Goal: Transaction & Acquisition: Purchase product/service

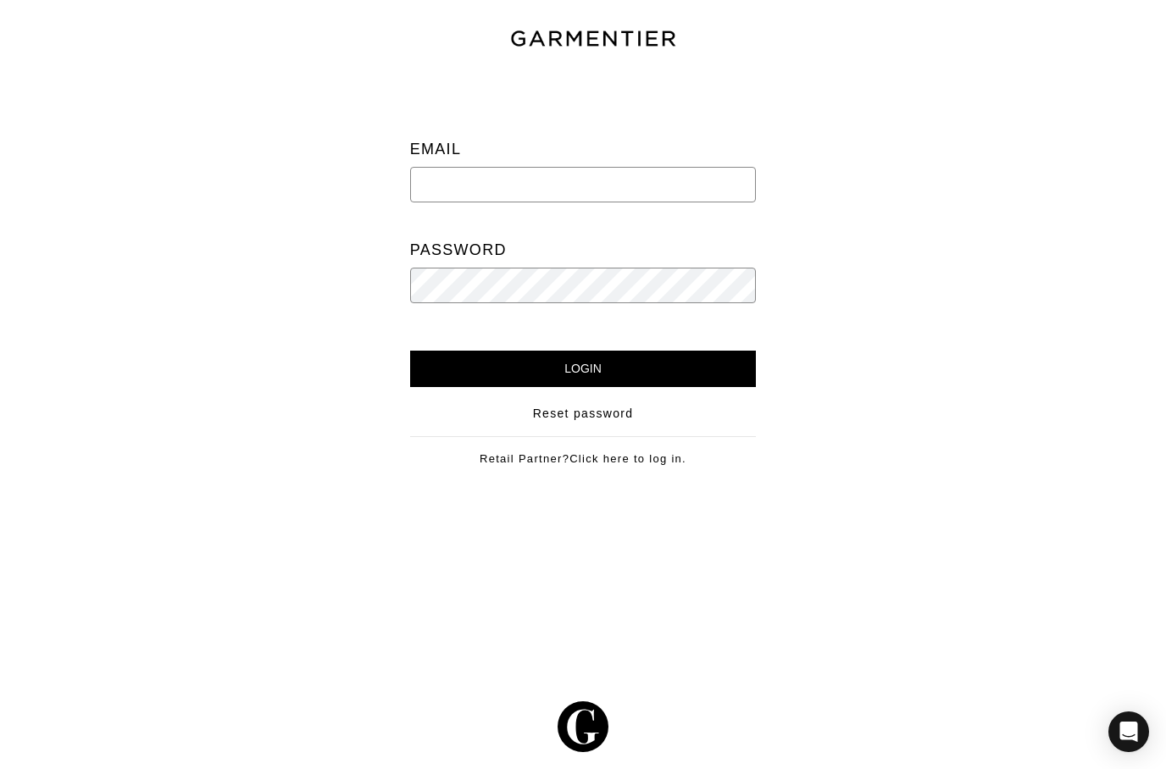
type input "Mike@mikedawkins.com"
click at [603, 369] on input "Login" at bounding box center [583, 369] width 347 height 36
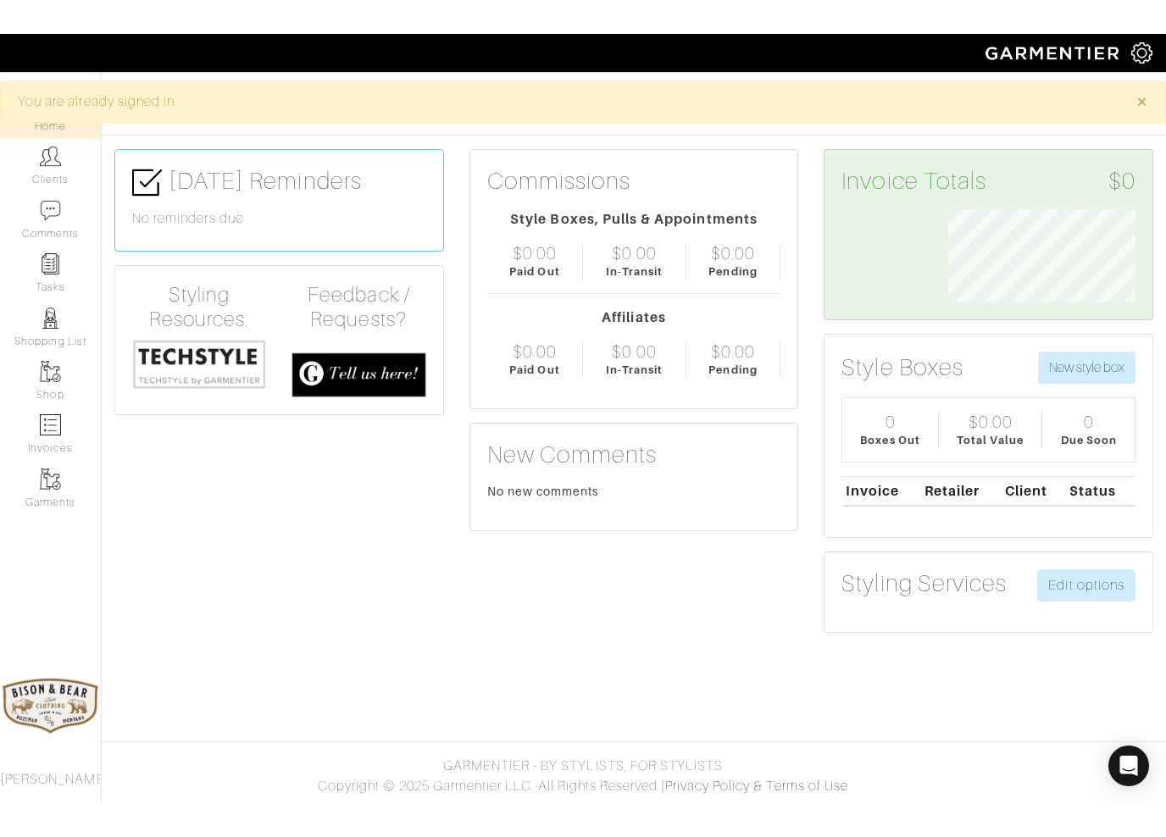
scroll to position [93, 213]
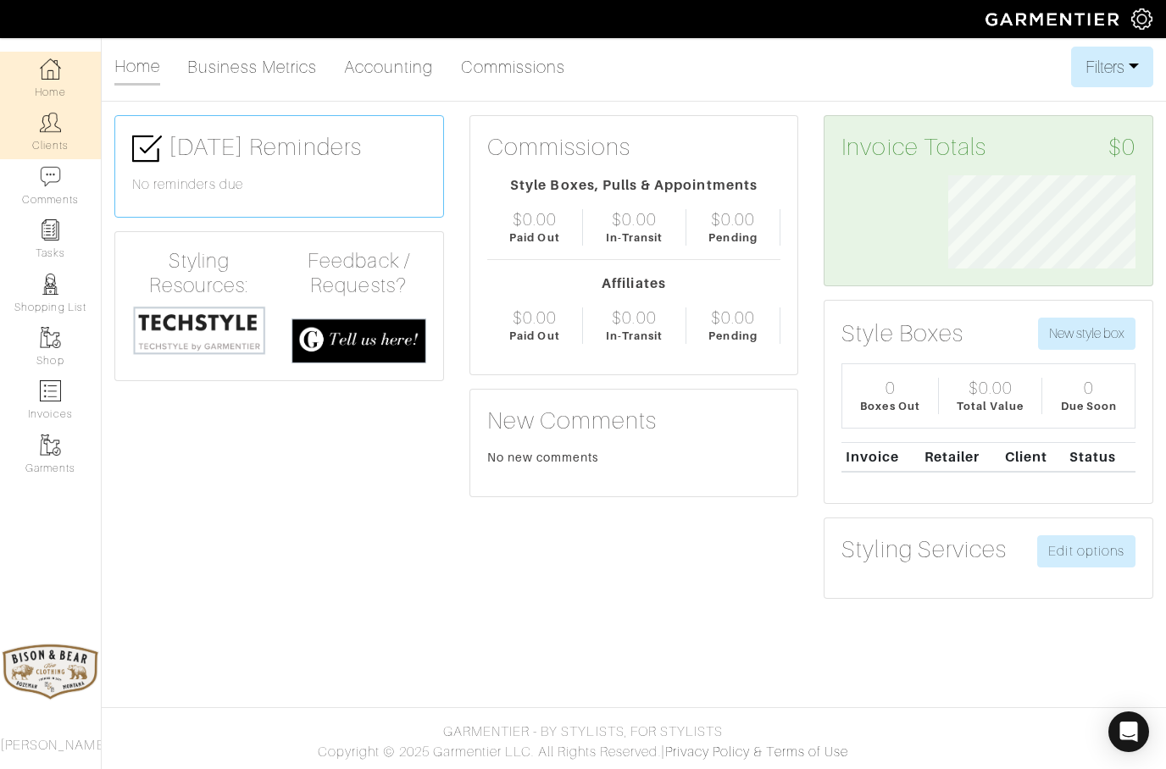
click at [47, 131] on img at bounding box center [50, 122] width 21 height 21
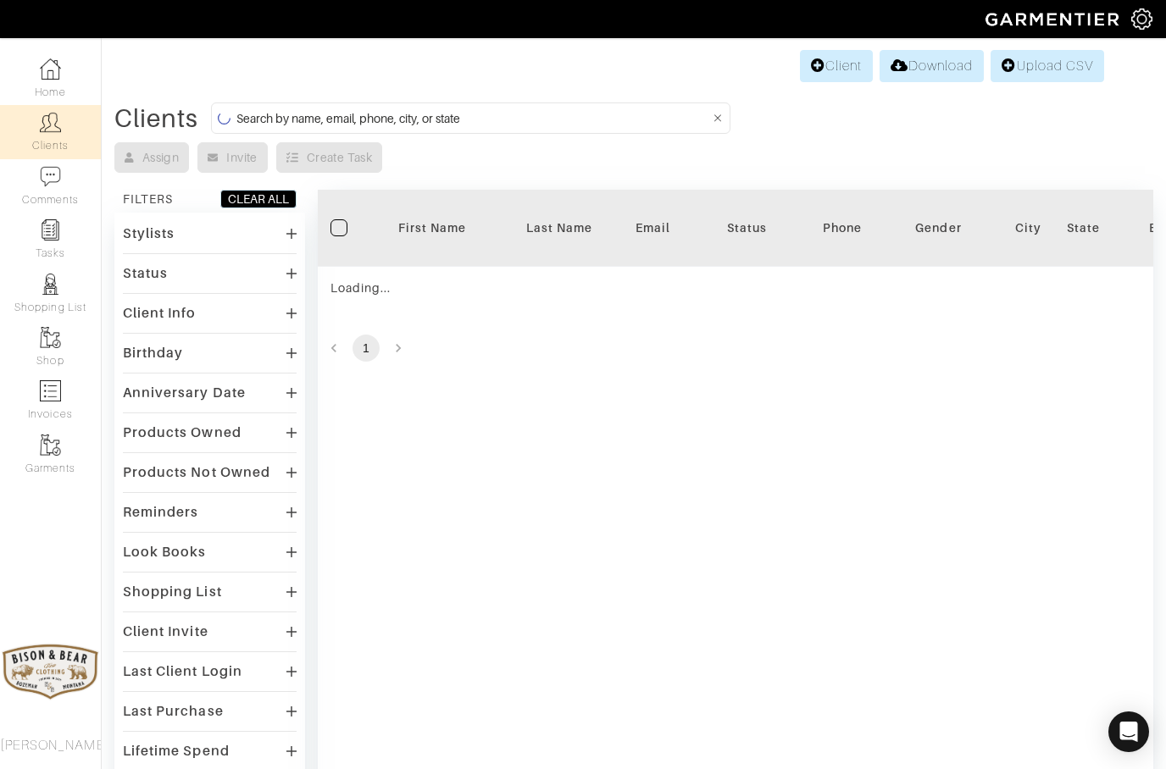
click at [318, 114] on input at bounding box center [473, 118] width 474 height 21
type input "H"
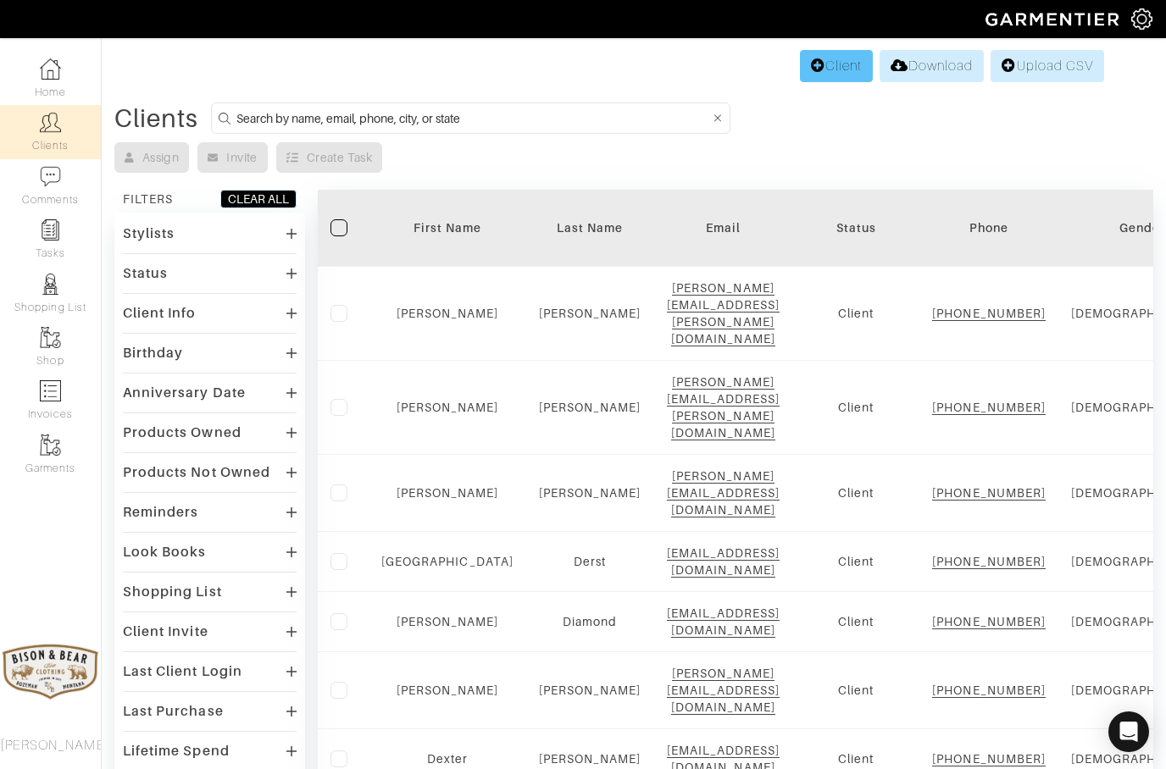
click at [816, 71] on link "Client" at bounding box center [836, 66] width 73 height 32
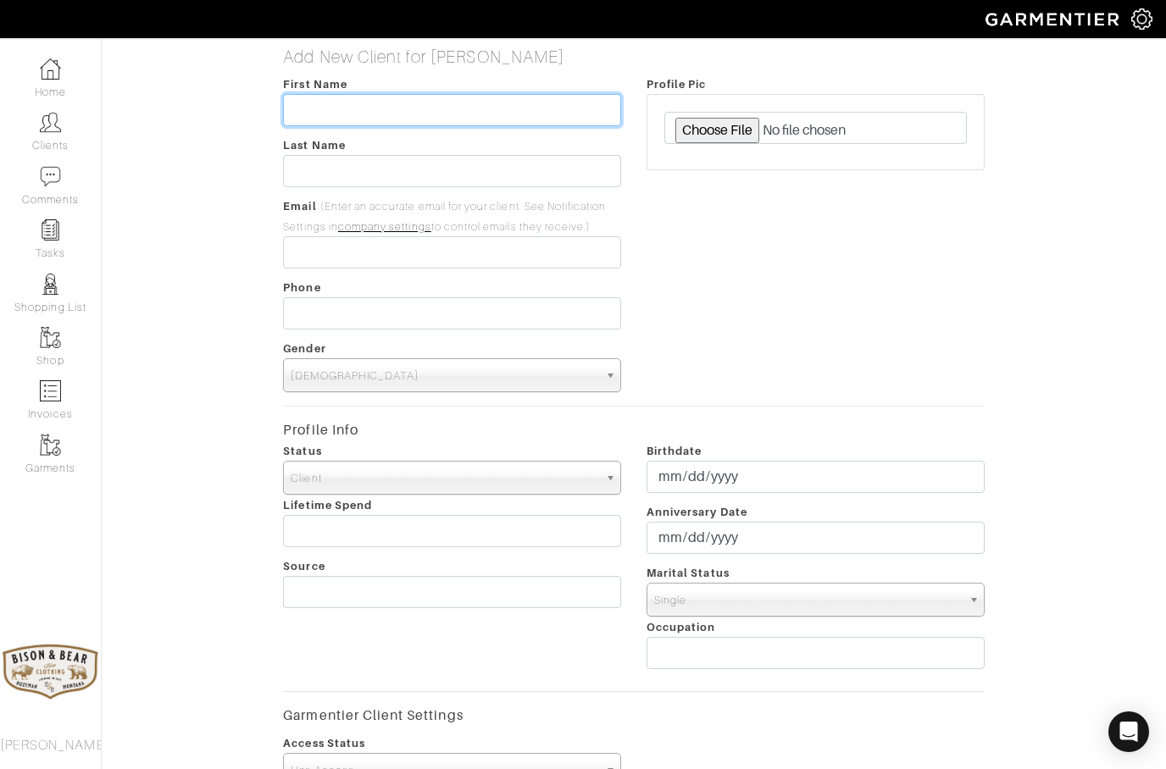
click at [374, 101] on input "text" at bounding box center [452, 110] width 338 height 32
type input "Bryan"
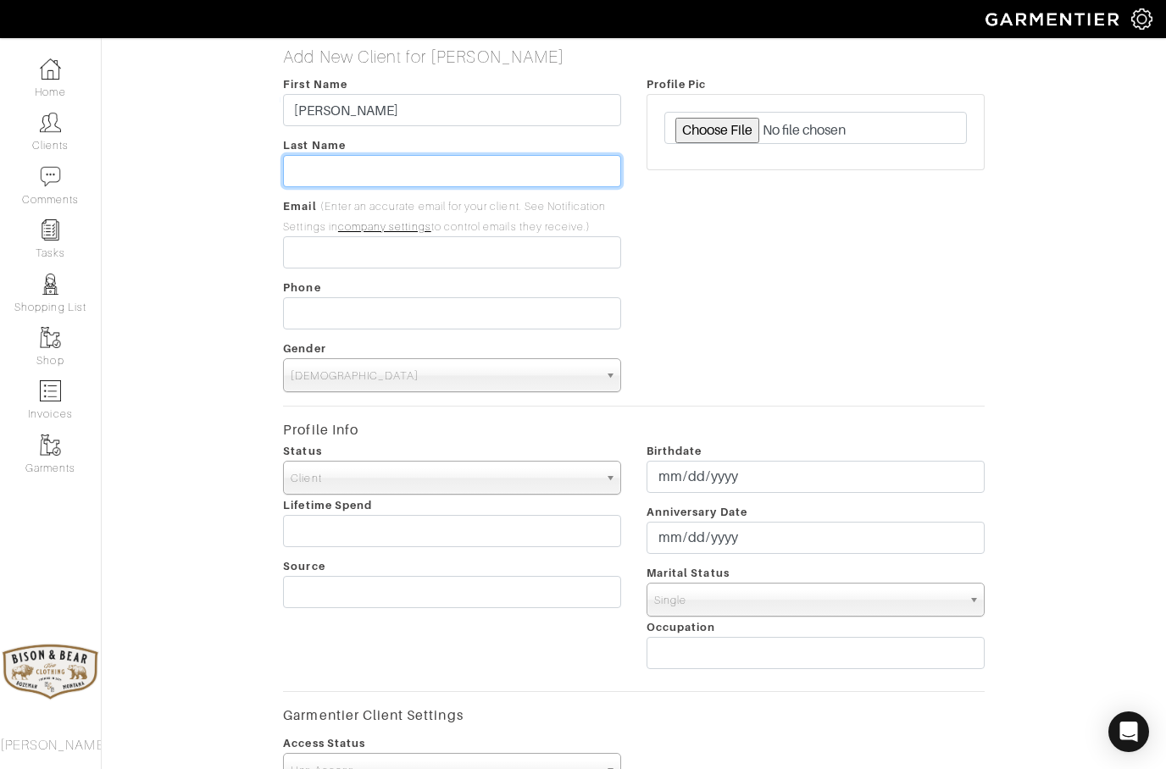
click at [332, 183] on input "text" at bounding box center [452, 171] width 338 height 32
type input "Hall"
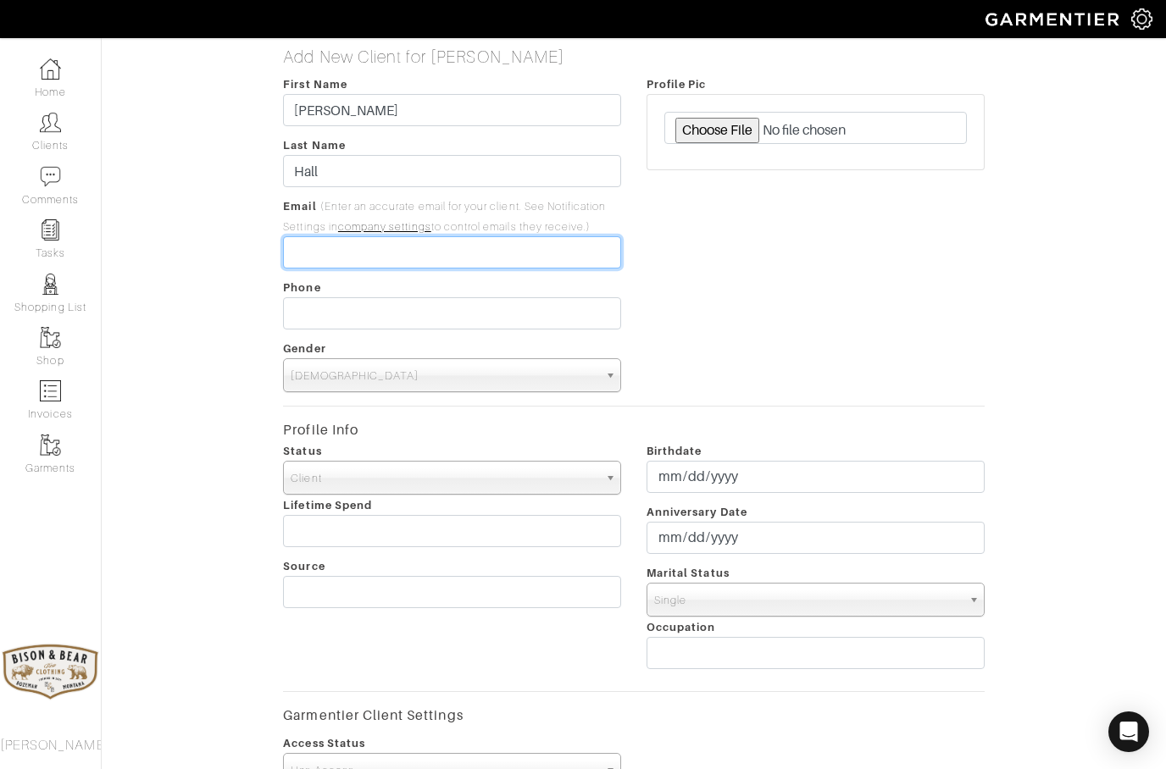
click at [334, 251] on input "email" at bounding box center [452, 252] width 338 height 32
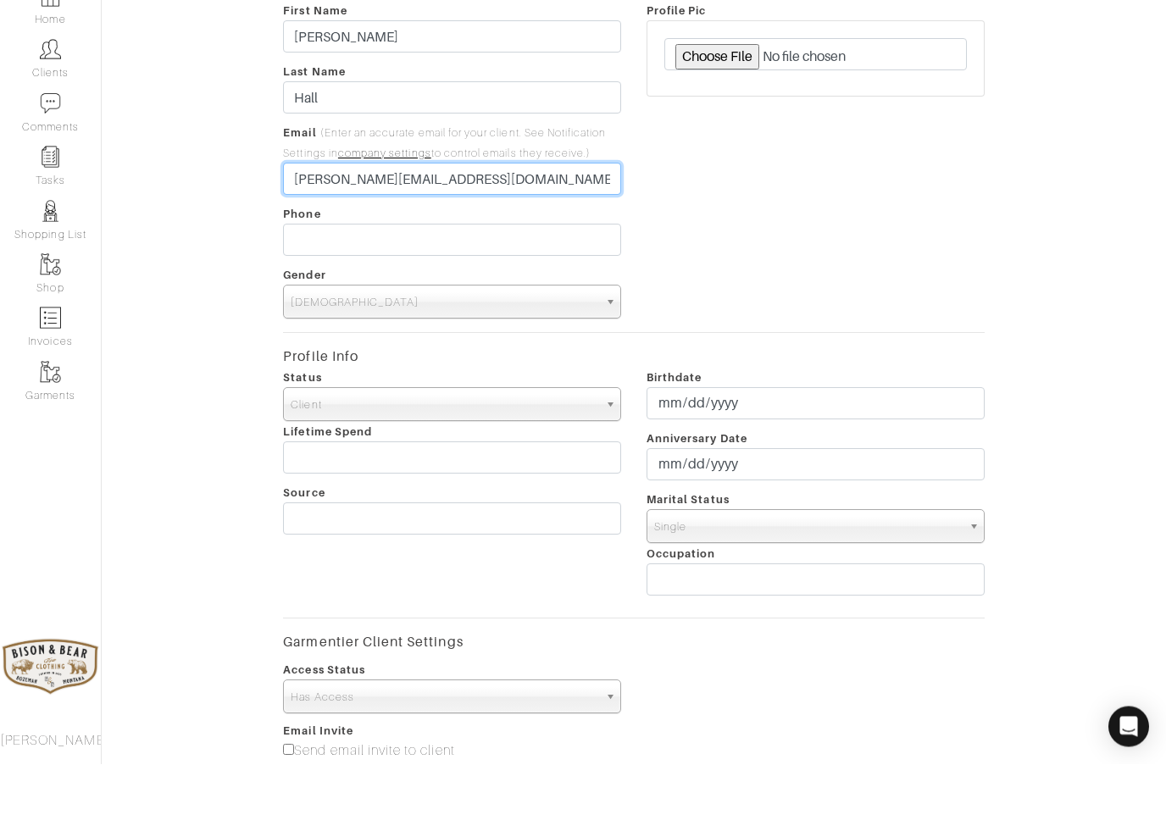
type input "[PERSON_NAME][EMAIL_ADDRESS][DOMAIN_NAME]"
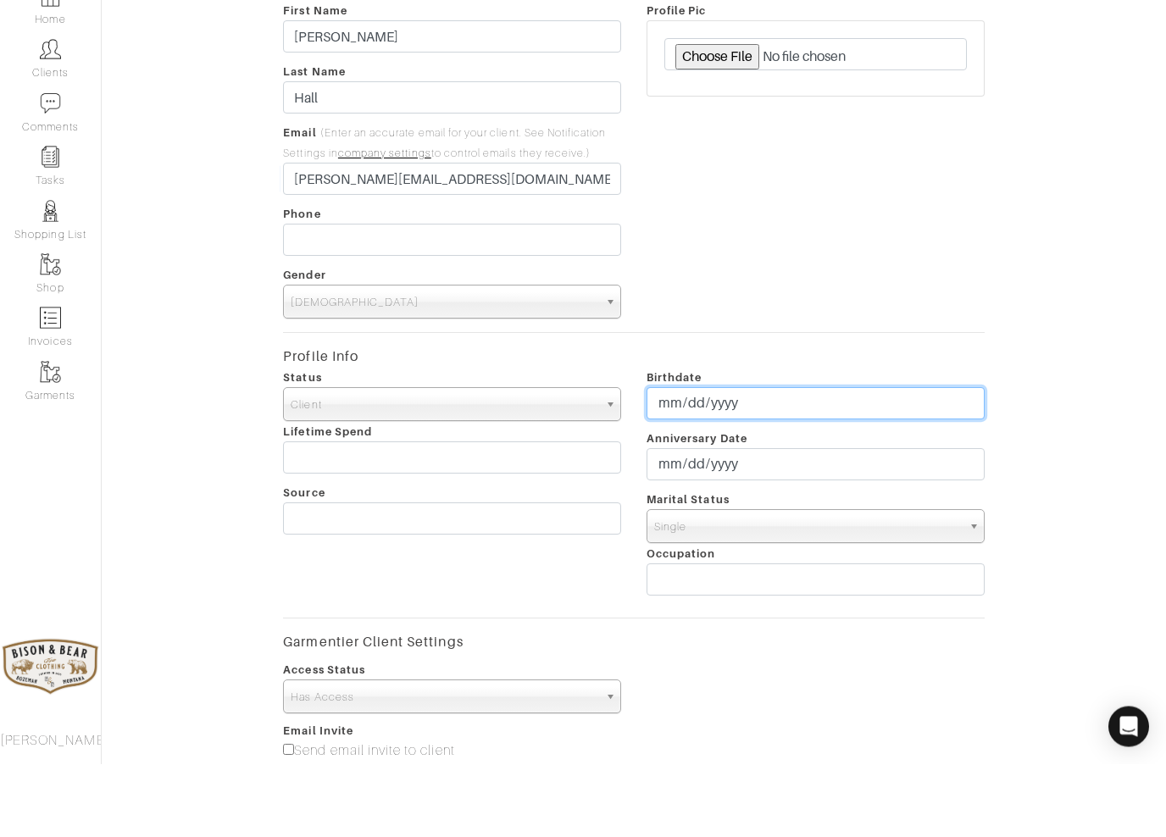
click at [690, 461] on input "date" at bounding box center [815, 477] width 338 height 32
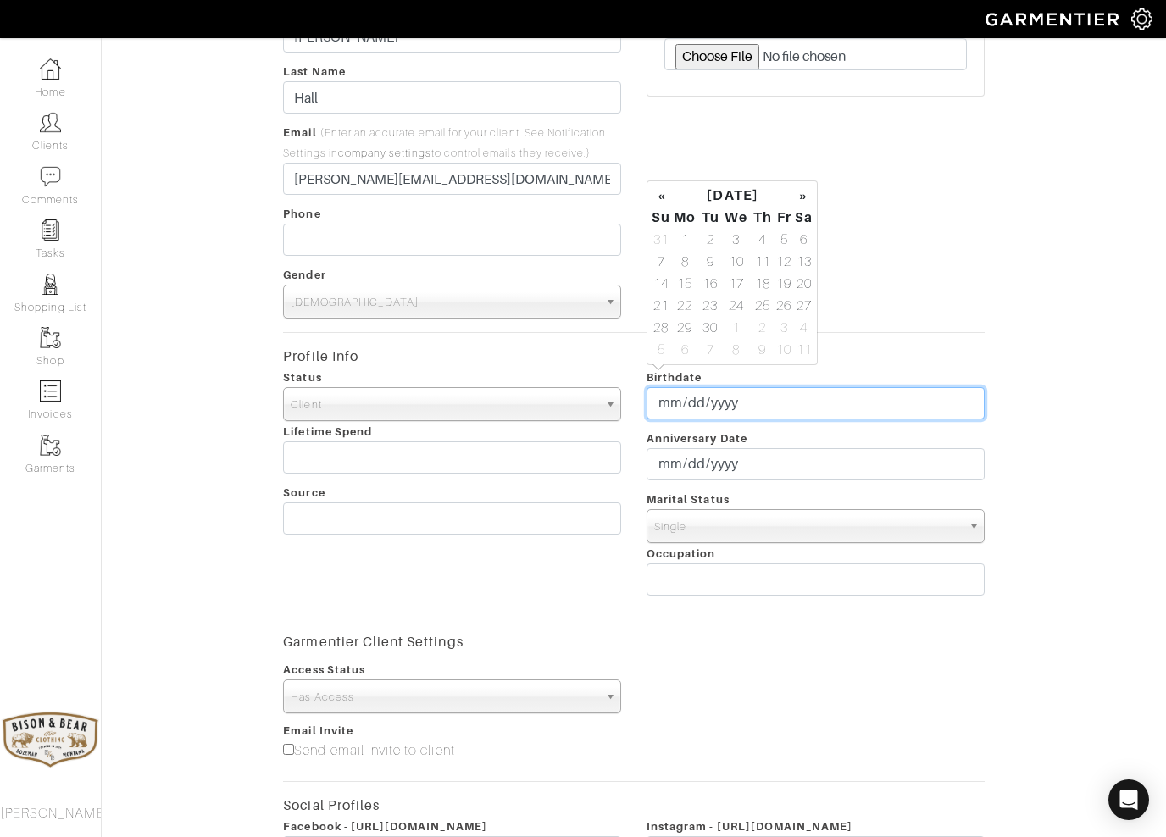
click at [915, 408] on input "2025-12-19" at bounding box center [815, 403] width 338 height 32
type input "1976-12-19"
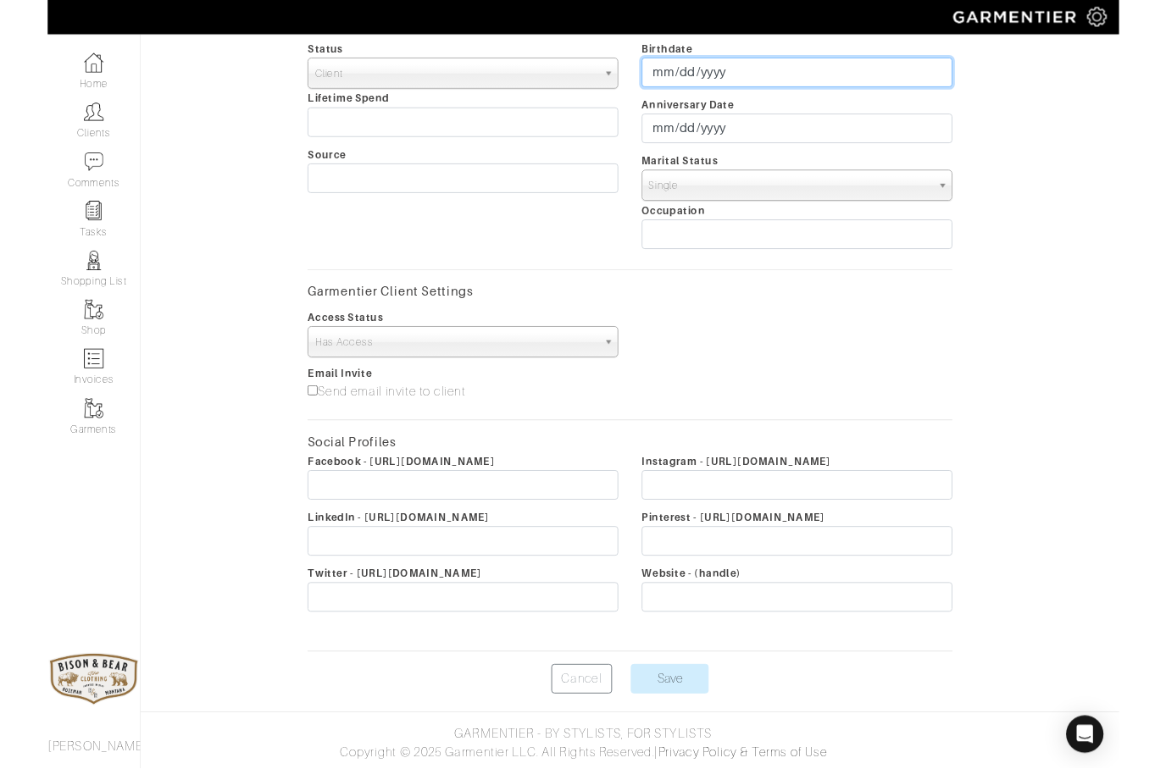
scroll to position [469, 0]
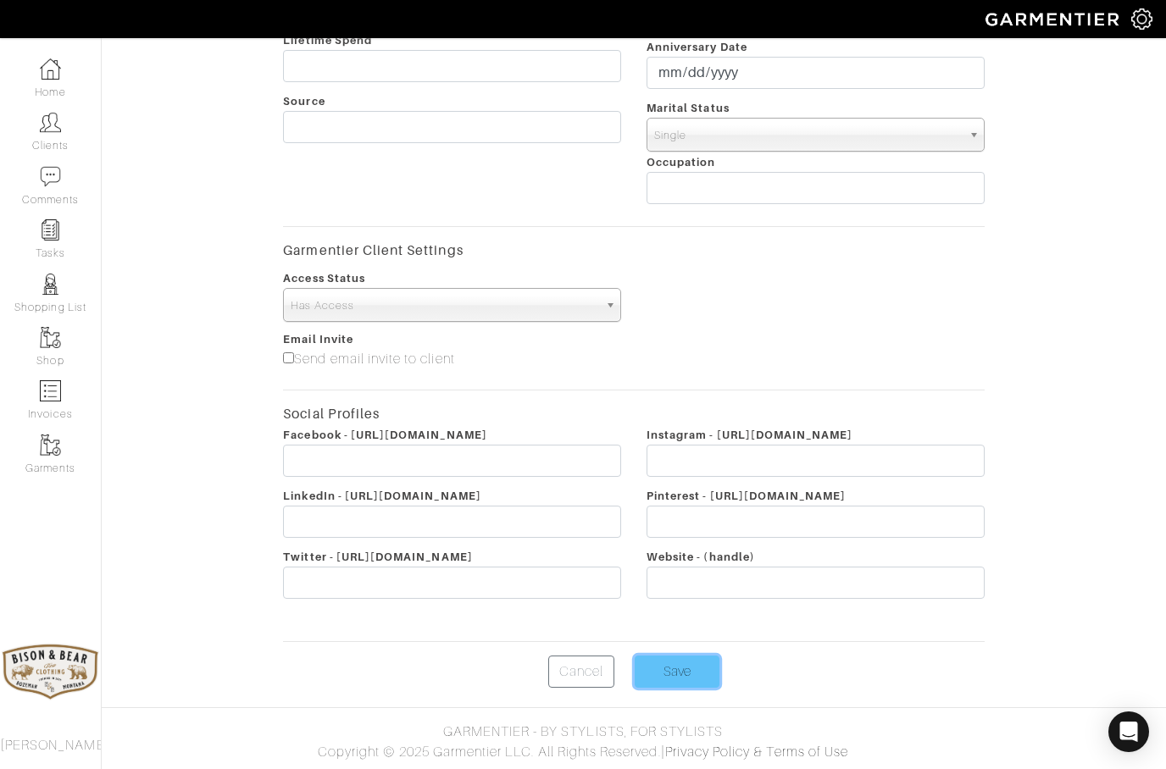
click at [660, 671] on input "Save" at bounding box center [677, 672] width 85 height 32
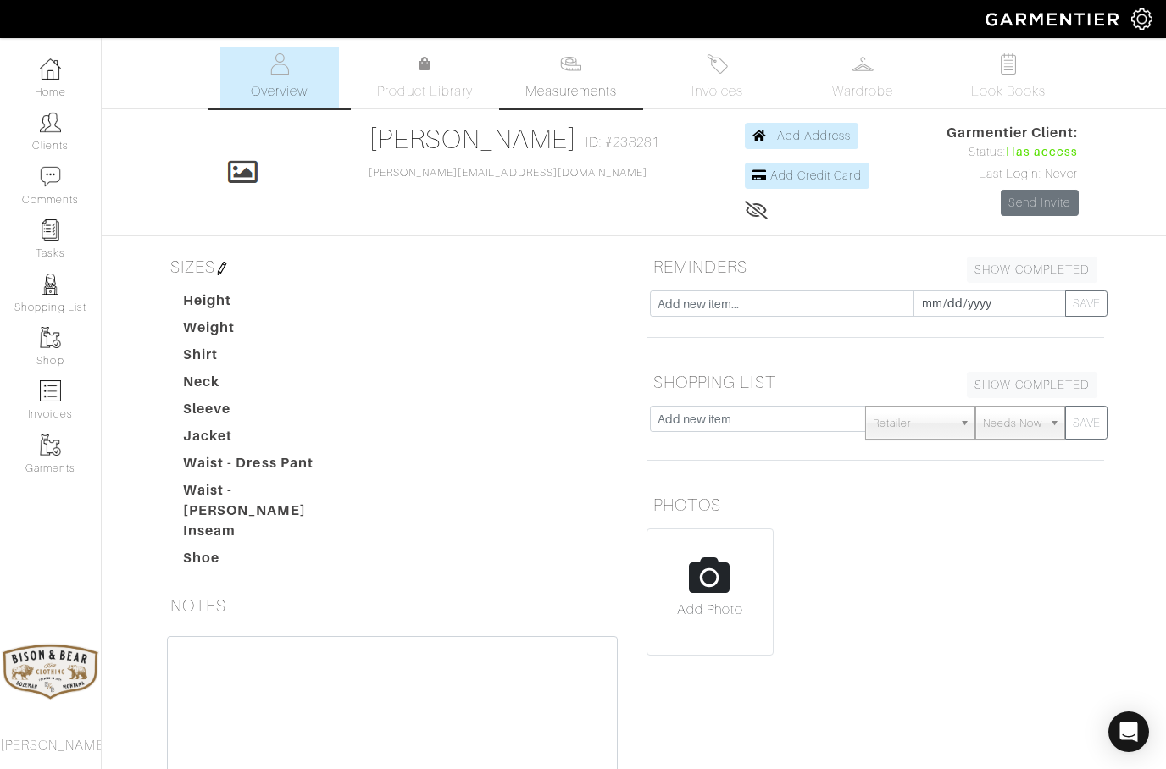
click at [577, 86] on span "Measurements" at bounding box center [571, 91] width 92 height 20
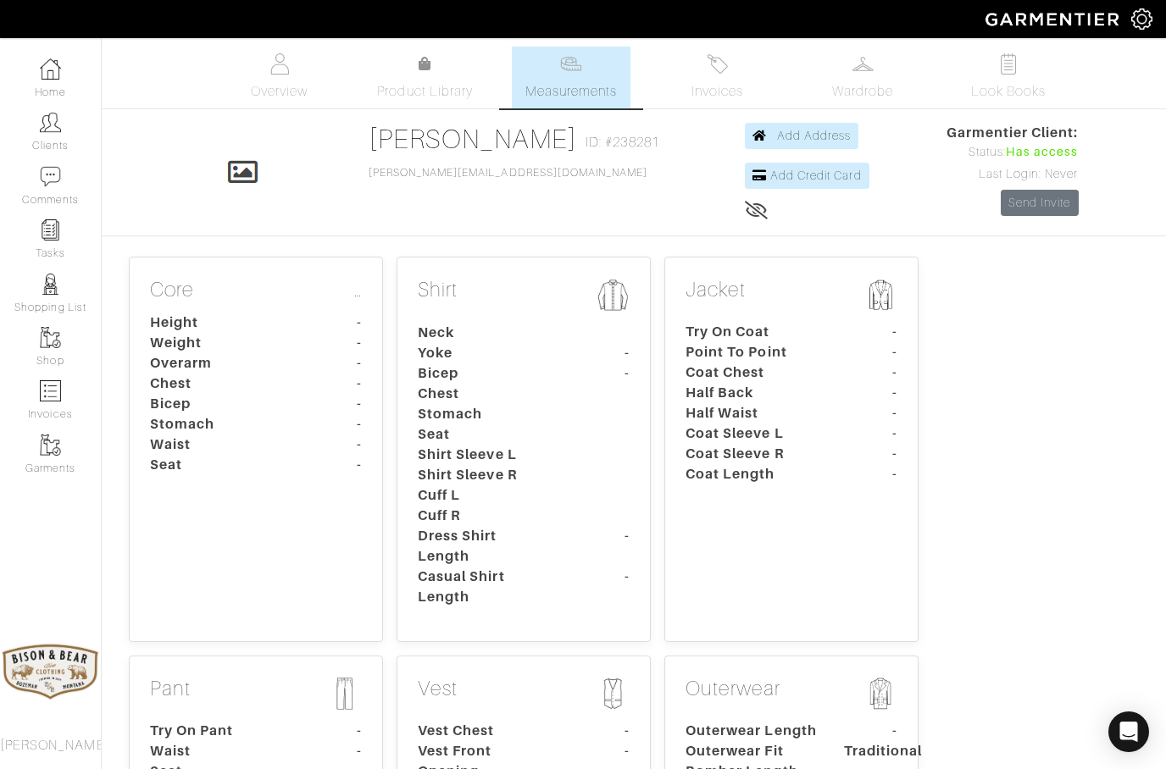
click at [289, 356] on dt "Overarm" at bounding box center [216, 363] width 158 height 20
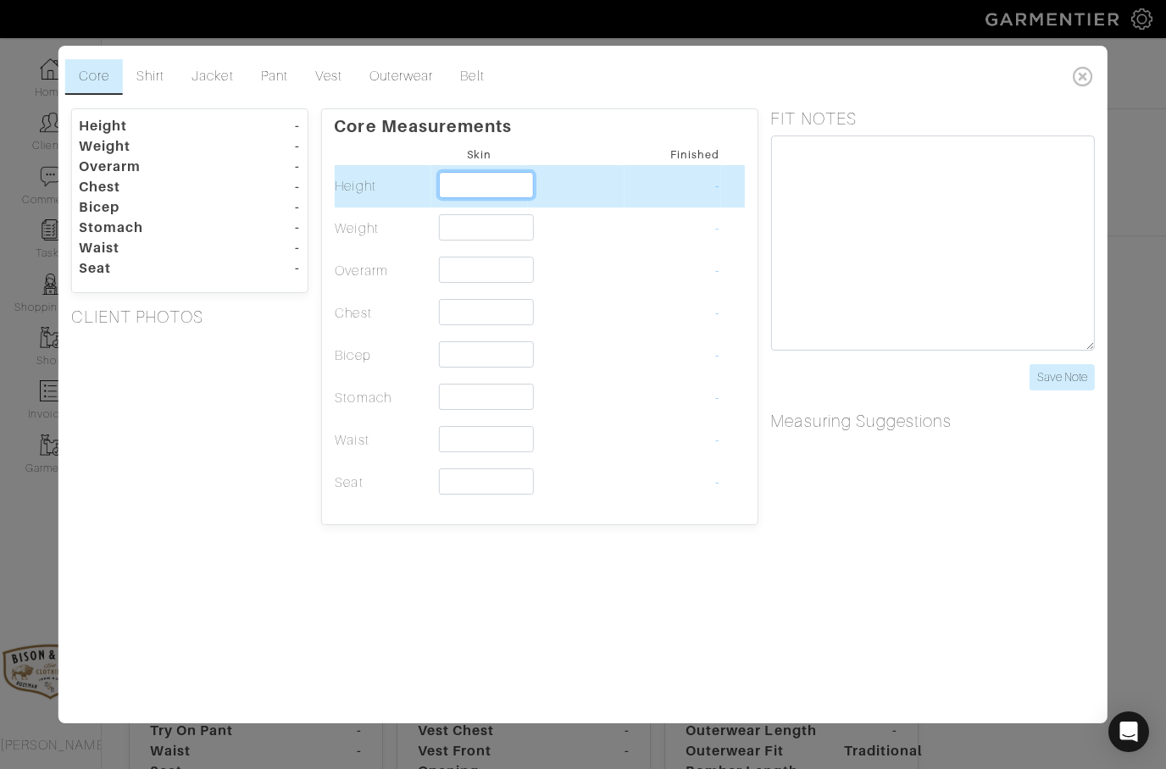
click at [474, 195] on input "text" at bounding box center [485, 185] width 95 height 26
type input "5'0""
type input "5'"
type input "5'9""
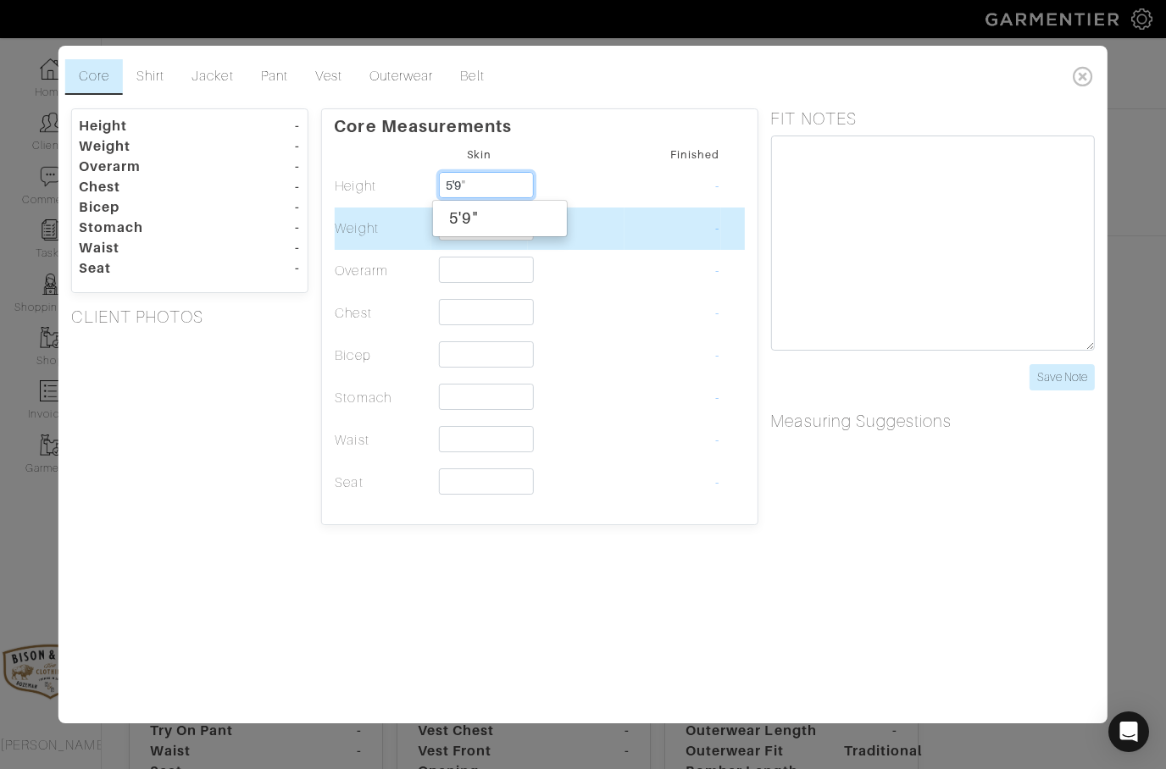
type input "5'9"
click at [364, 224] on td "Weight" at bounding box center [382, 229] width 97 height 42
click at [464, 219] on input "text" at bounding box center [485, 227] width 95 height 26
type input "214"
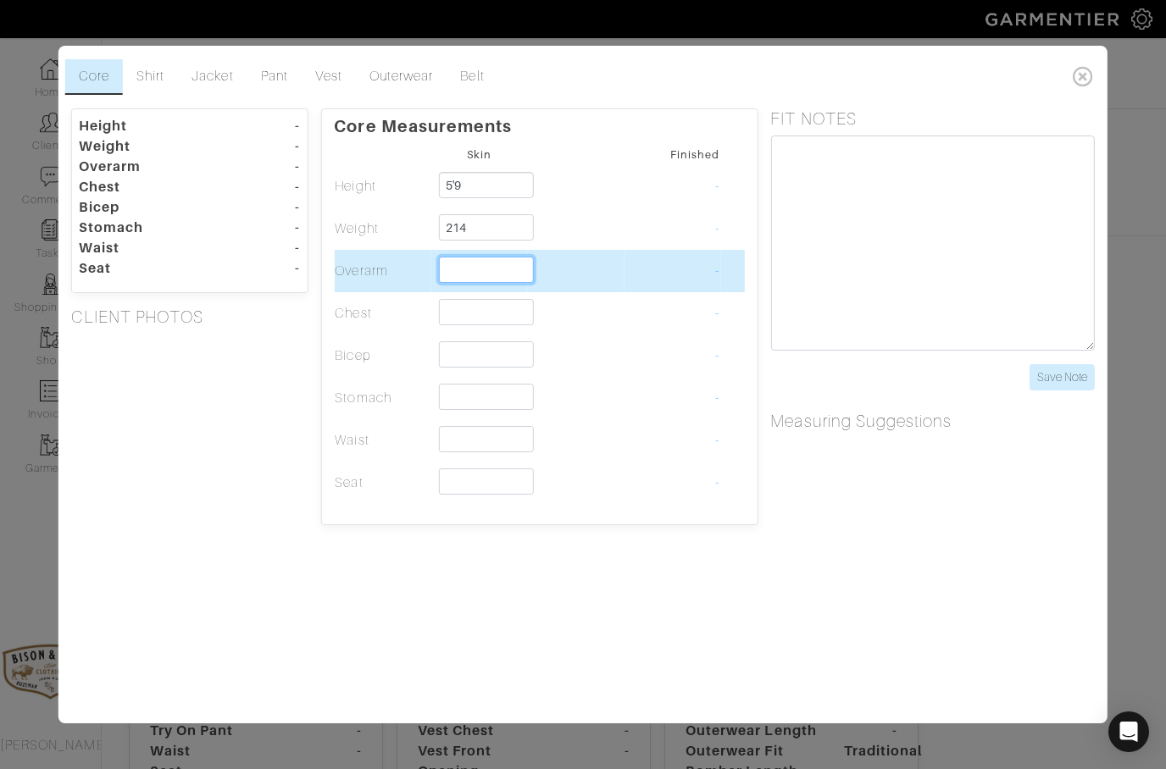
click at [466, 281] on input "text" at bounding box center [485, 270] width 95 height 26
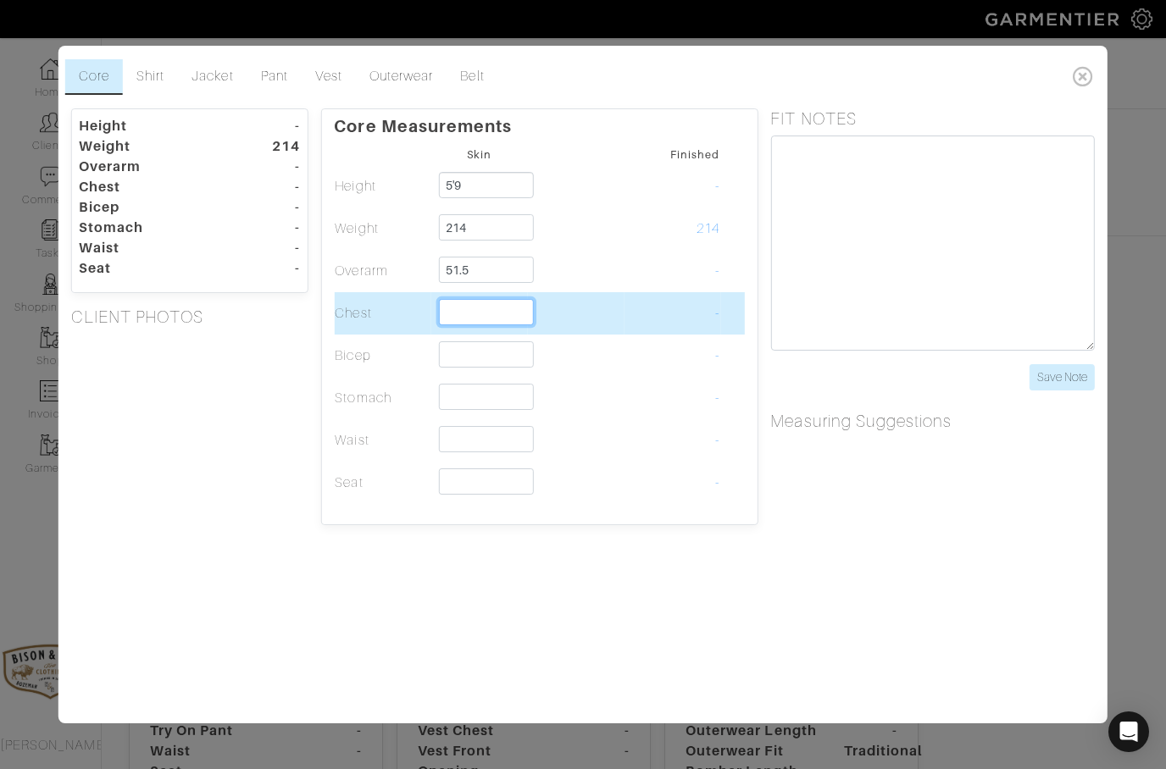
click at [469, 301] on input "text" at bounding box center [485, 312] width 95 height 26
type input "51 1/2"
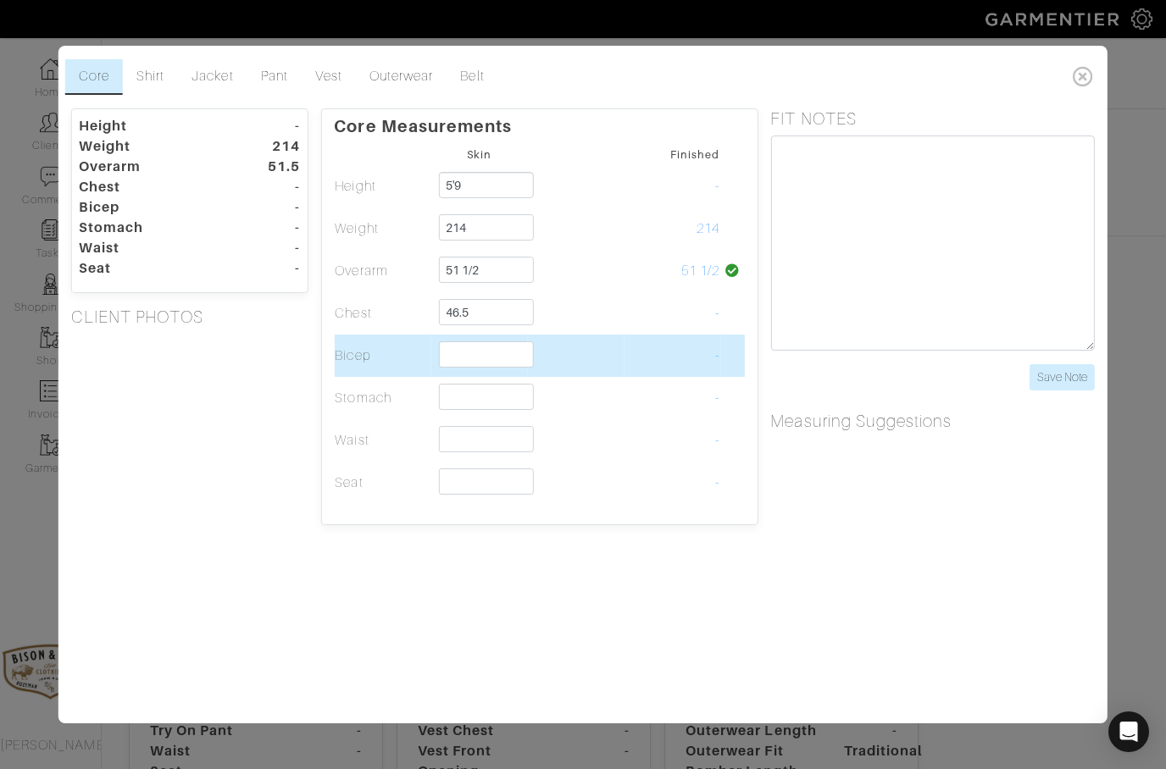
click at [462, 363] on input "text" at bounding box center [485, 354] width 95 height 26
type input "46 1/2"
type input "13 1/2"
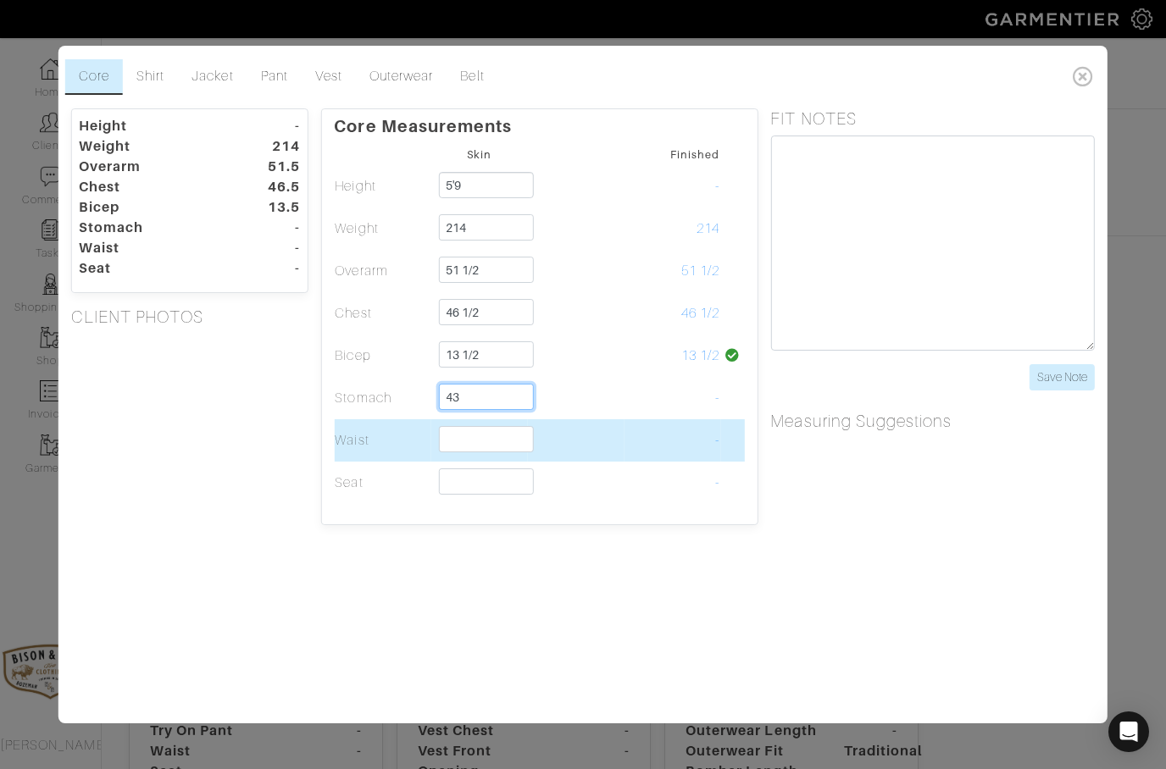
type input "43"
click at [481, 437] on input "text" at bounding box center [485, 439] width 95 height 26
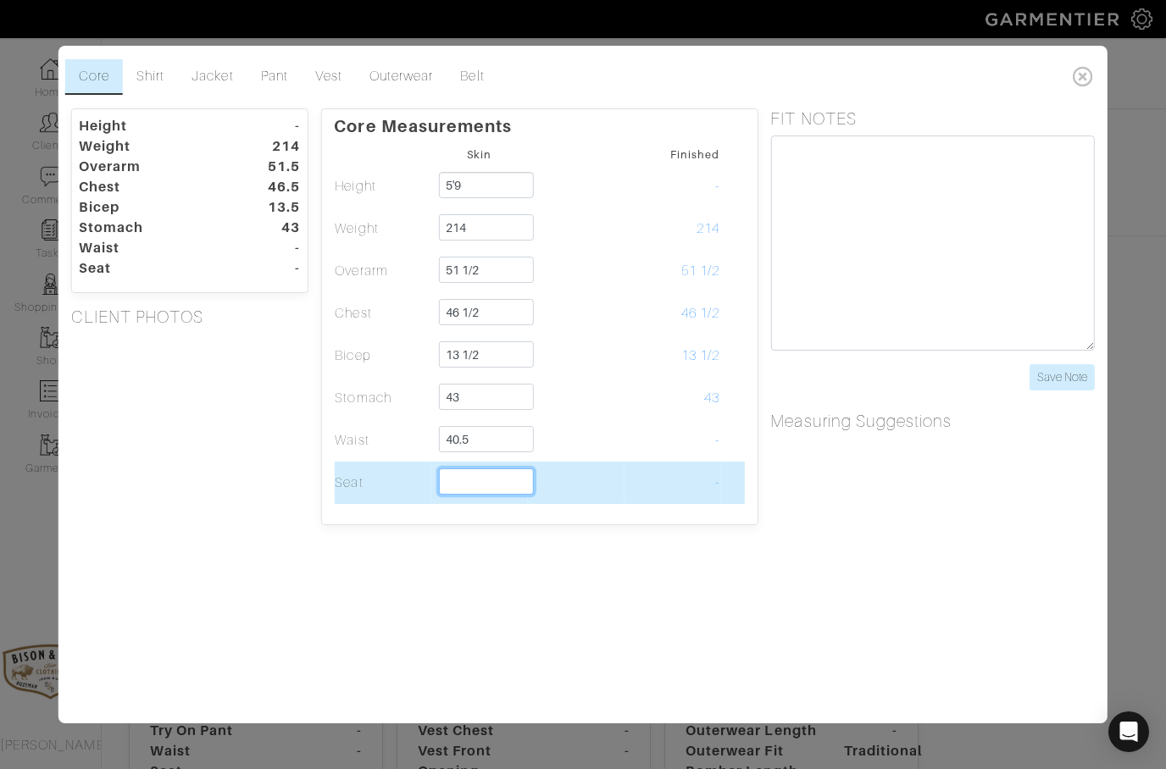
click at [465, 480] on input "text" at bounding box center [485, 482] width 95 height 26
type input "40 1/2"
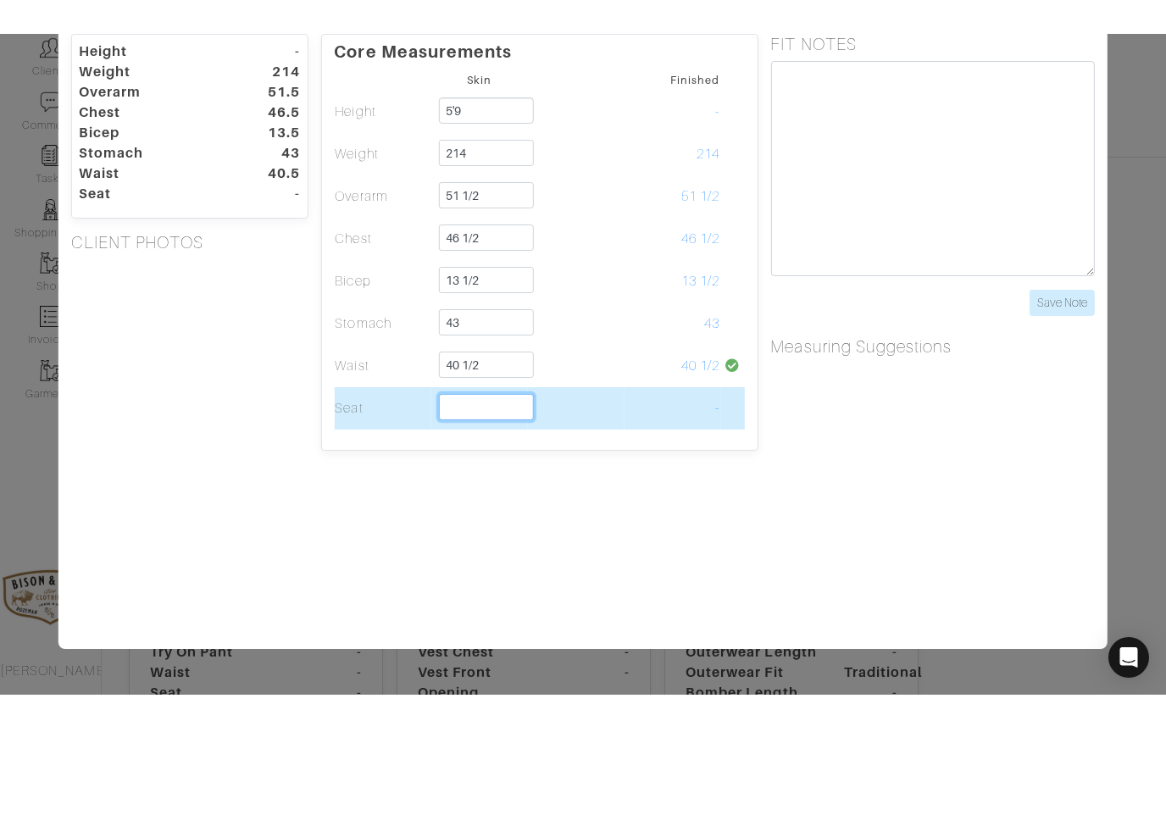
scroll to position [21, 0]
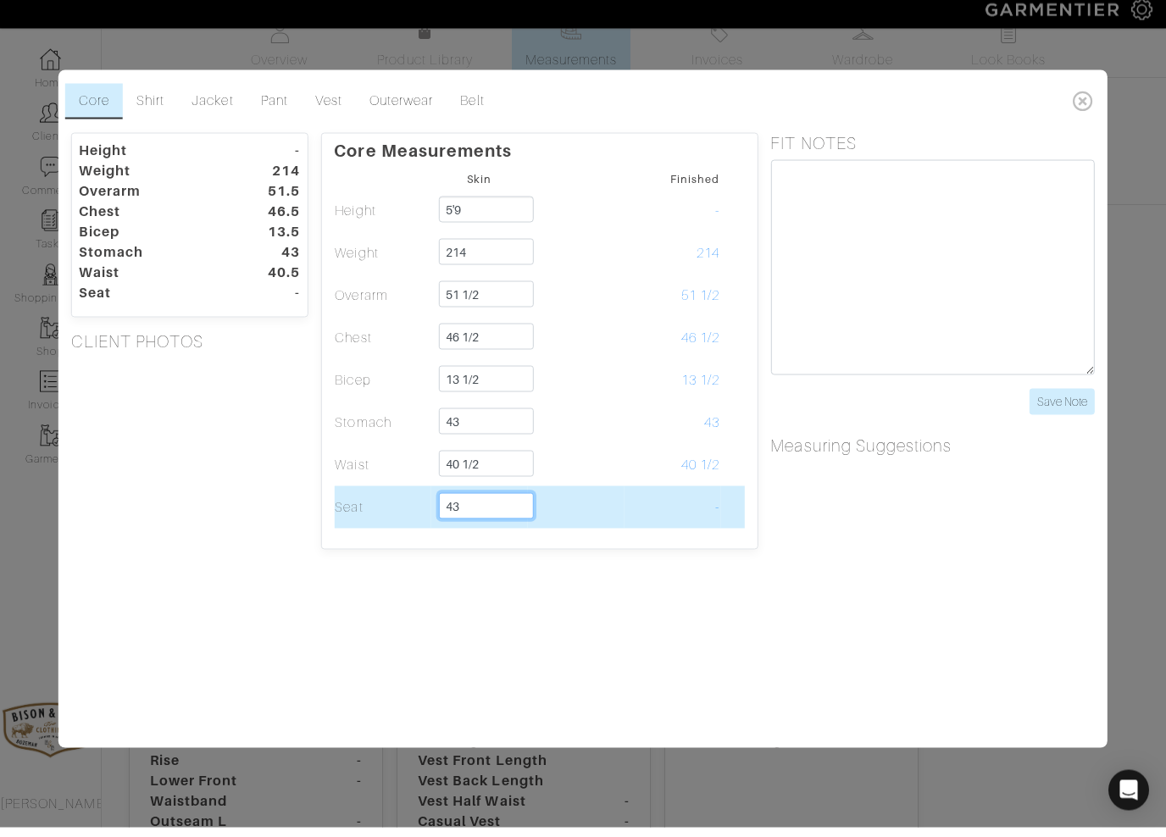
type input "43"
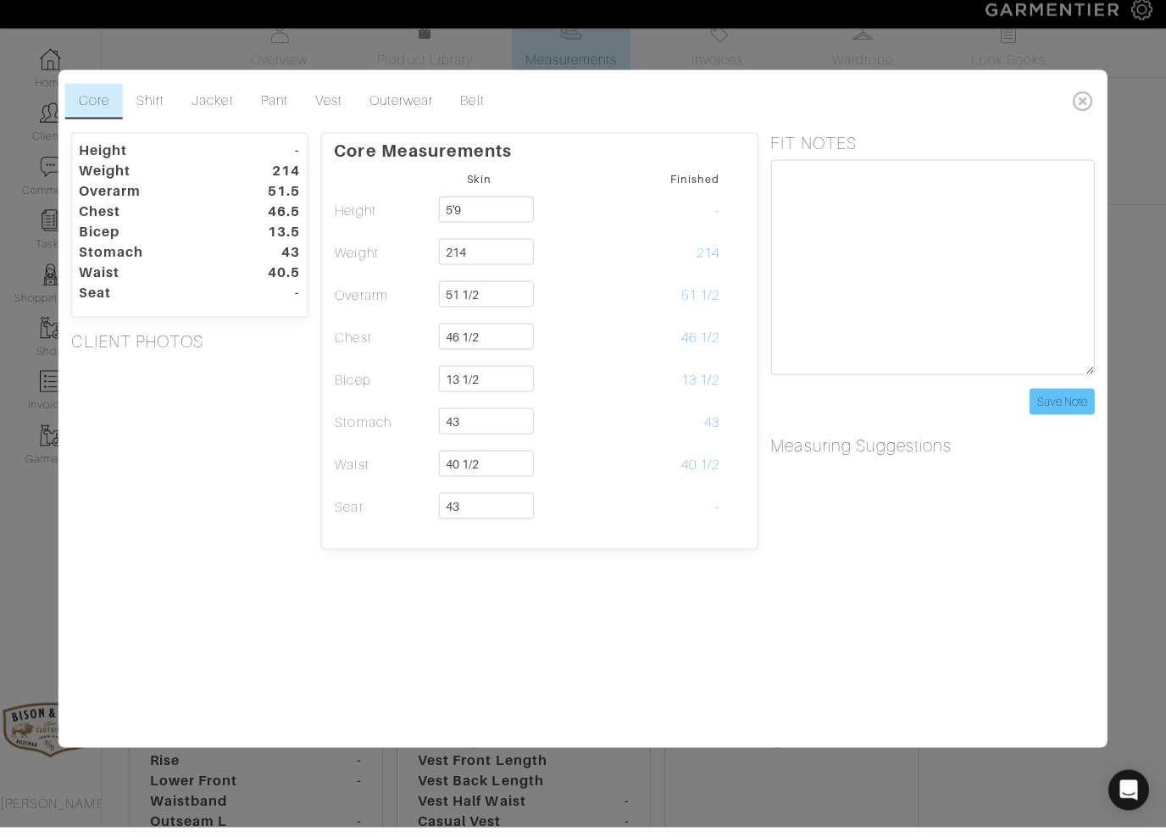
click at [1070, 398] on input "Save Note" at bounding box center [1061, 411] width 65 height 26
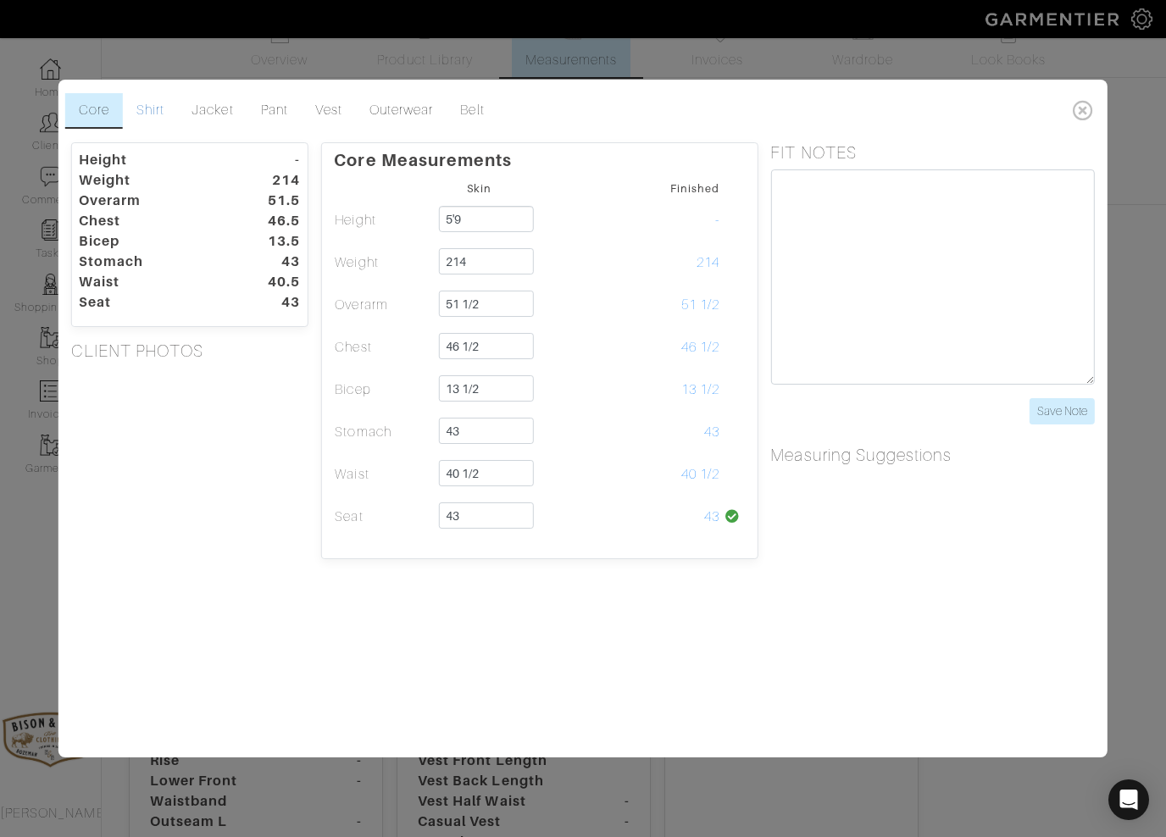
click at [141, 119] on link "Shirt" at bounding box center [150, 111] width 55 height 36
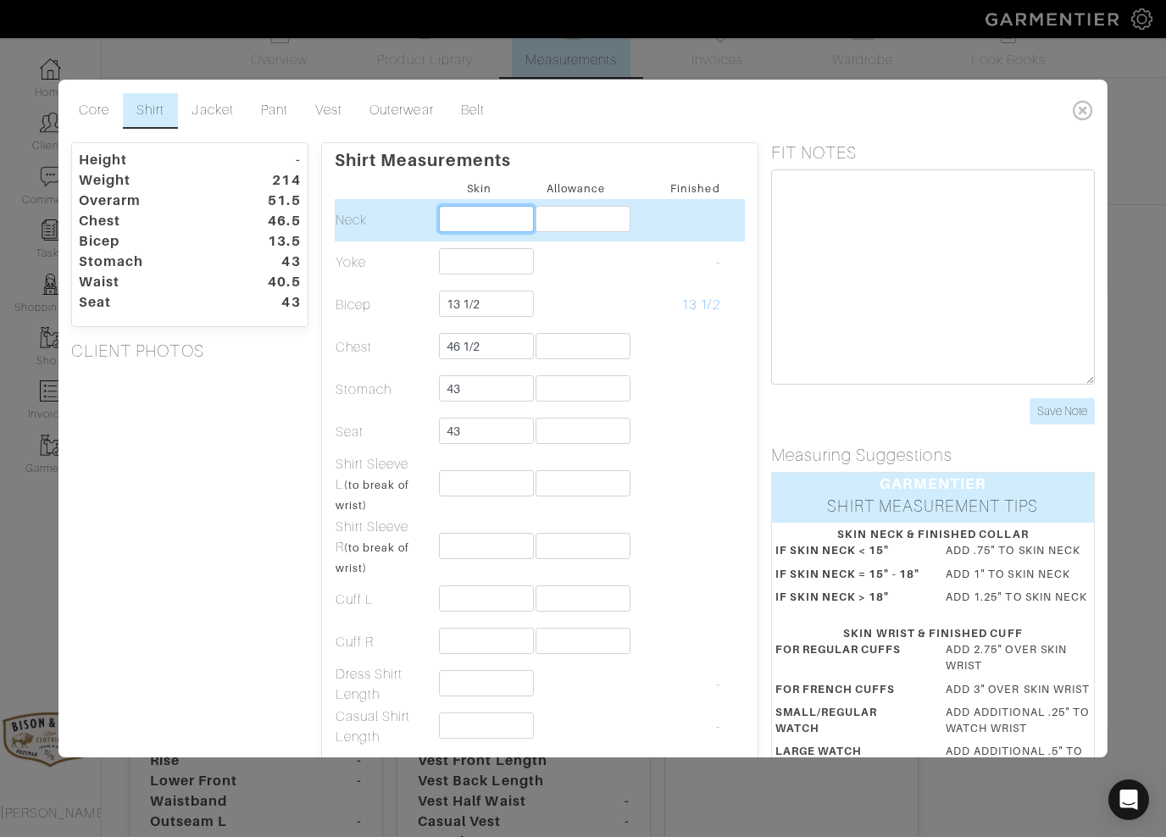
click at [477, 212] on input "text" at bounding box center [485, 219] width 95 height 26
click at [576, 209] on input "text" at bounding box center [582, 219] width 95 height 26
type input "16 1/2"
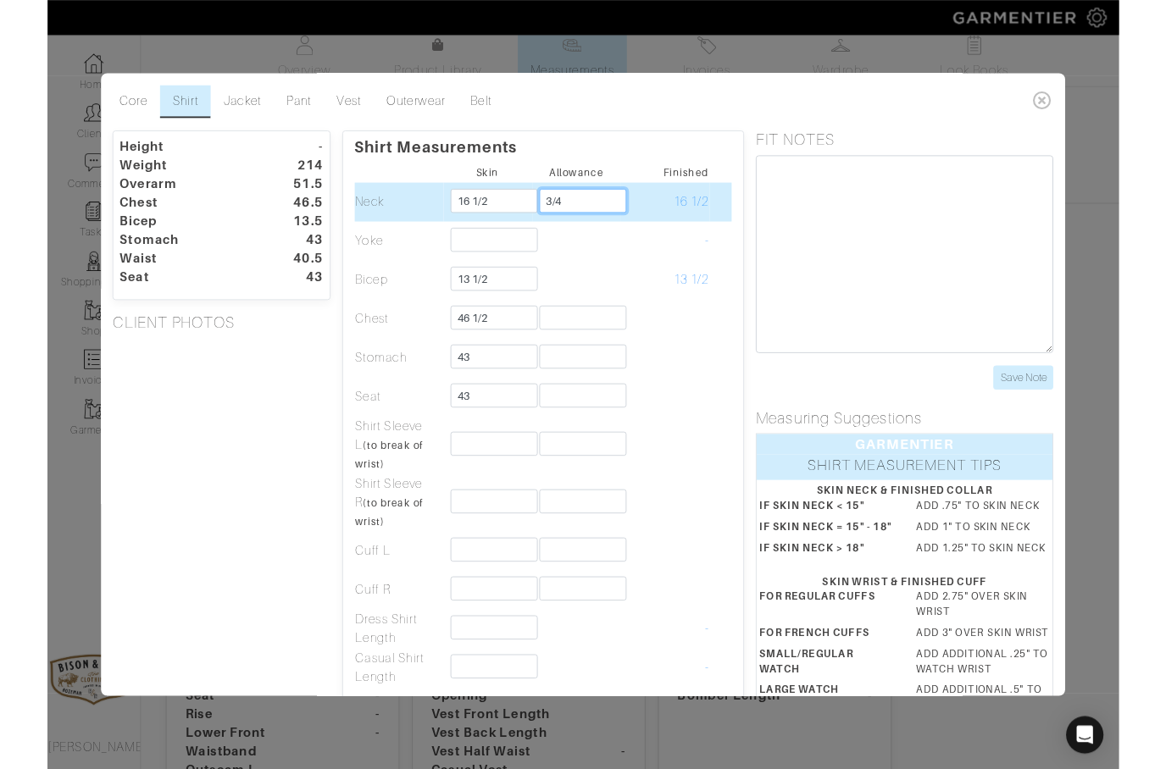
scroll to position [0, 0]
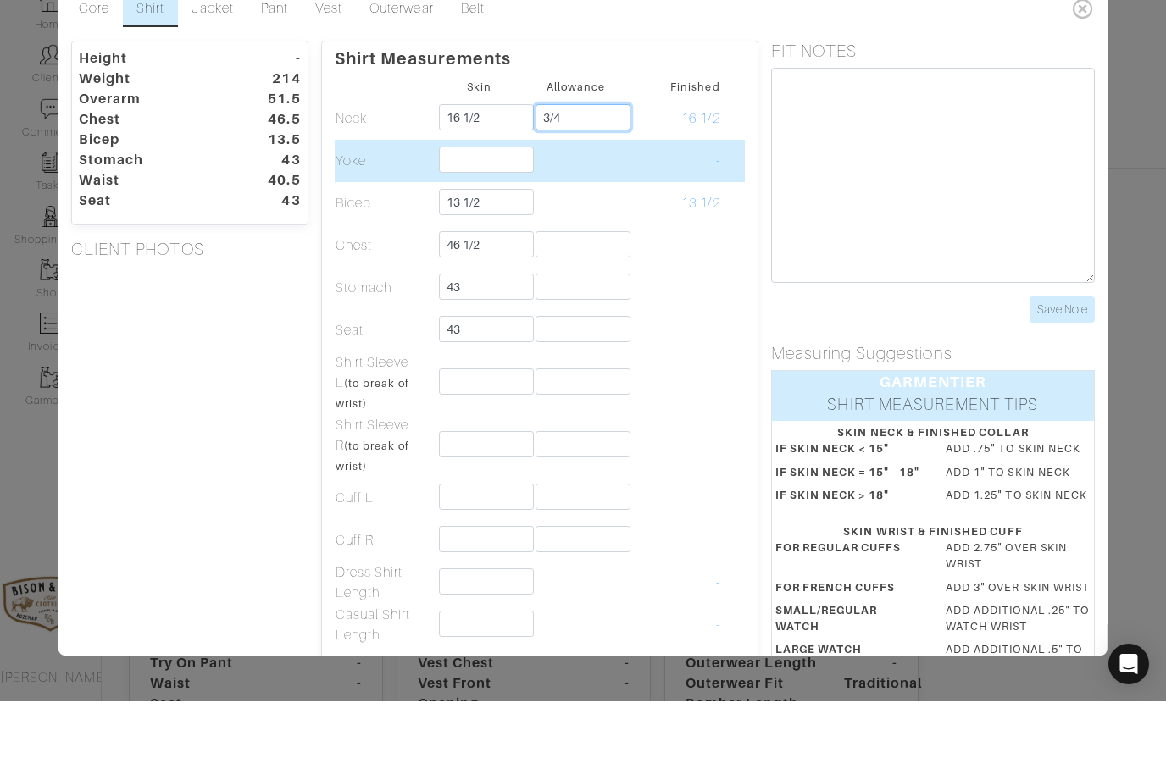
type input "3/4"
click at [454, 214] on input "text" at bounding box center [485, 227] width 95 height 26
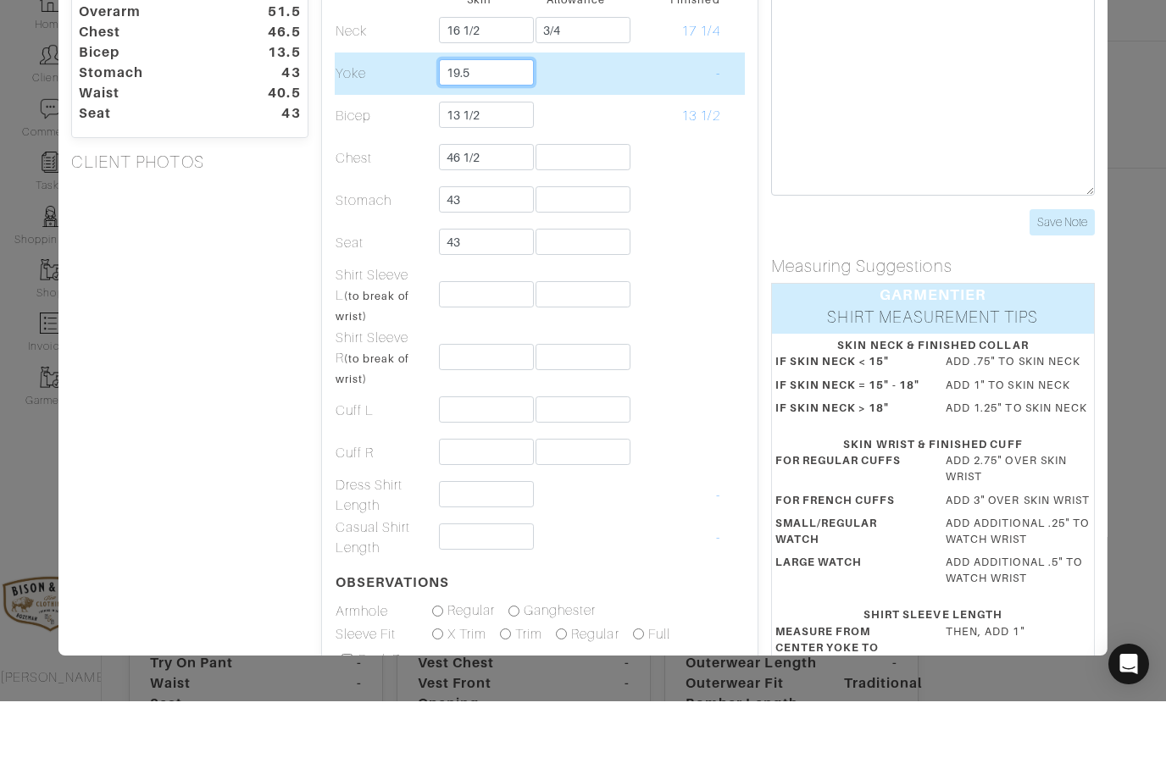
scroll to position [81, 0]
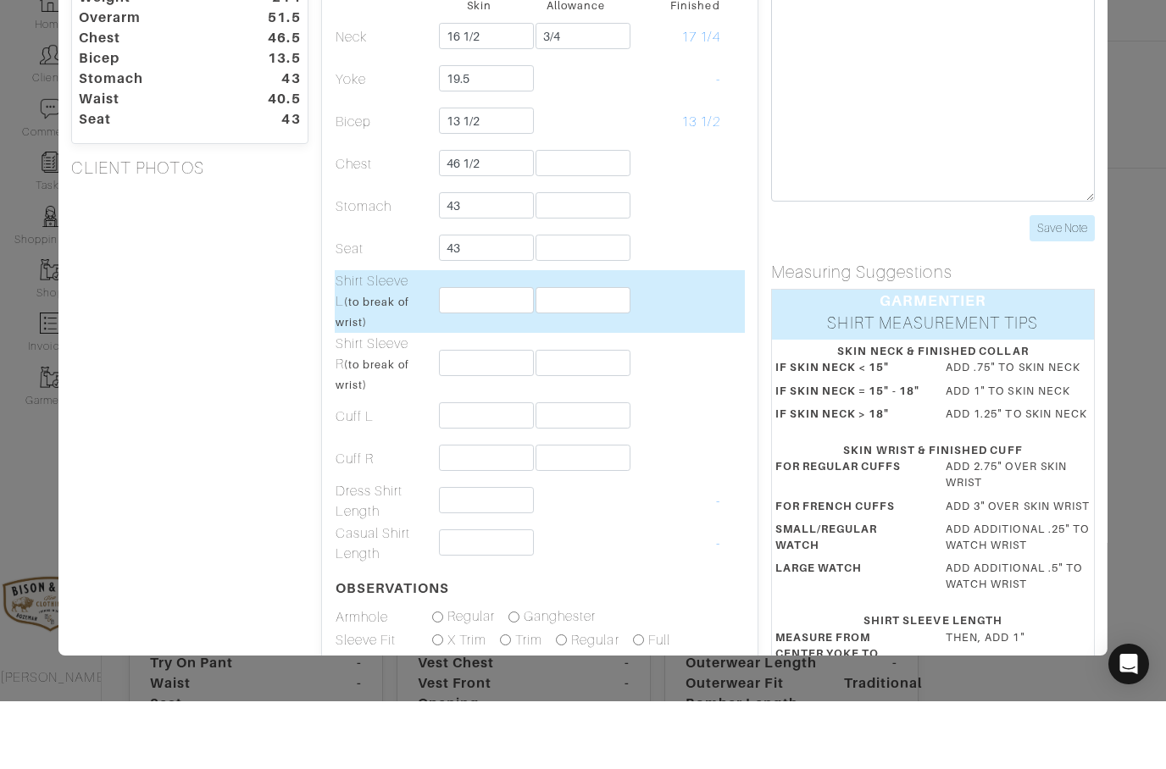
click at [476, 355] on input "text" at bounding box center [485, 368] width 95 height 26
type input "19 1/2"
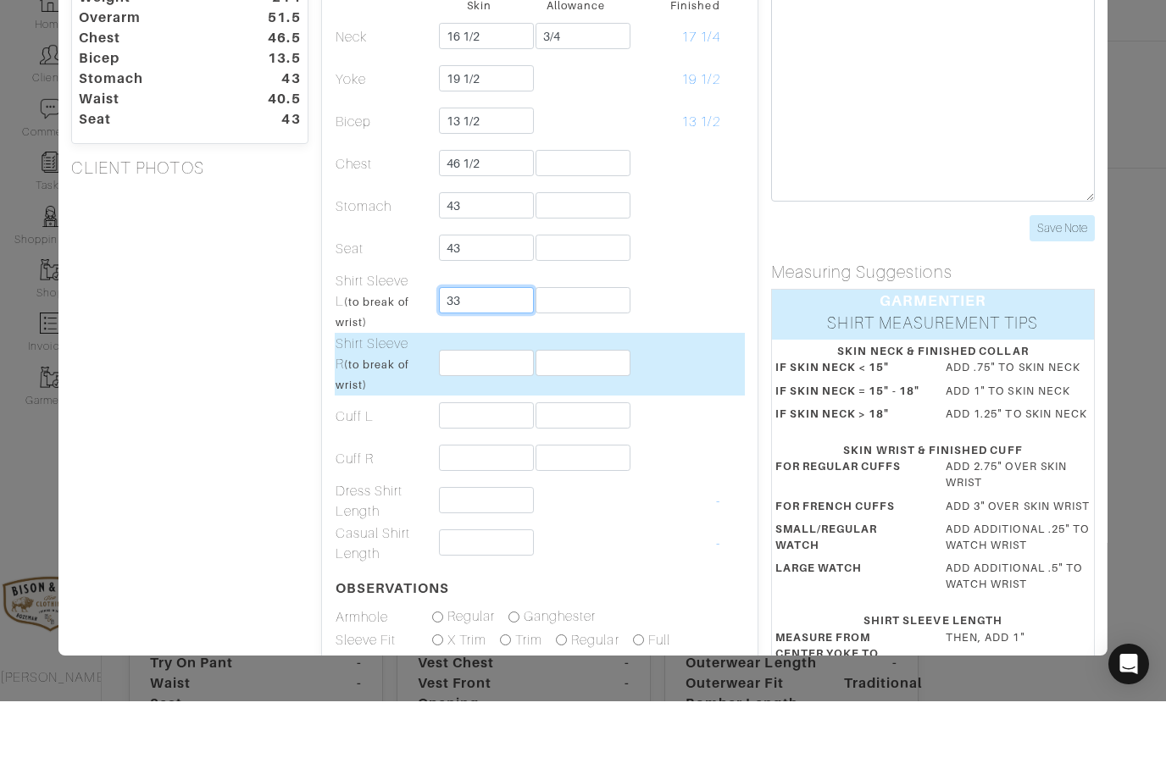
type input "33"
click at [468, 418] on input "text" at bounding box center [485, 431] width 95 height 26
type input "2"
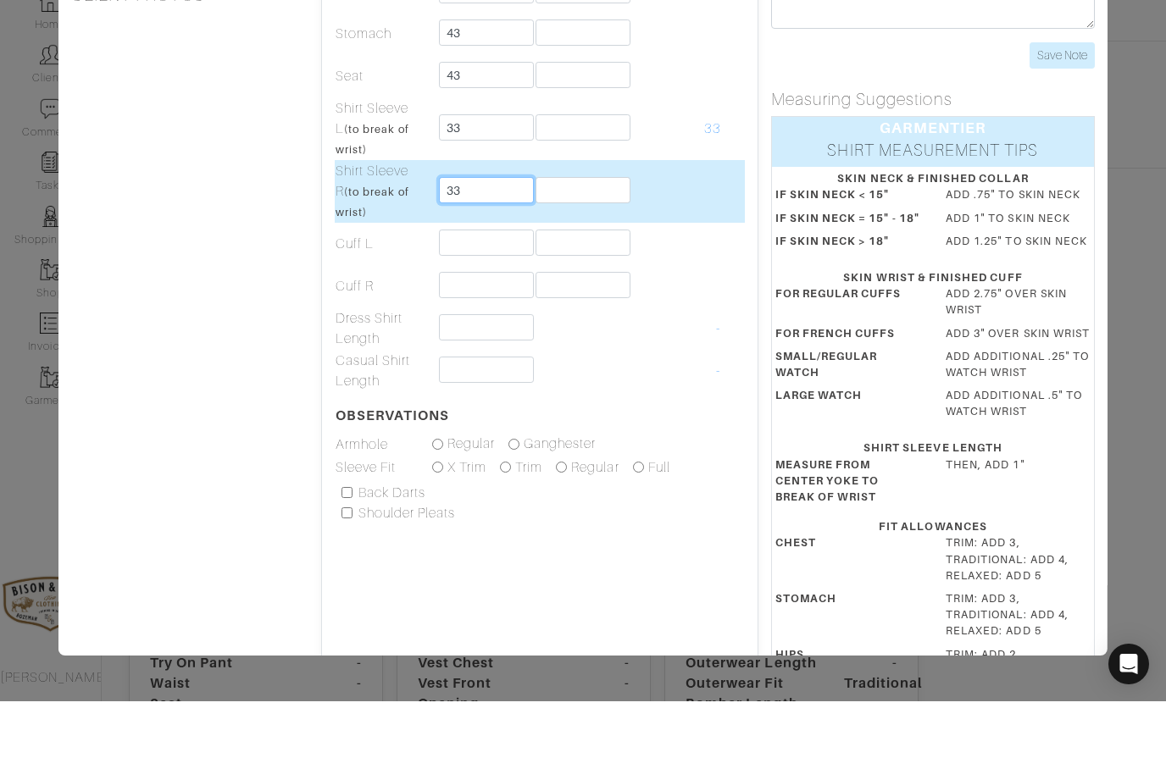
scroll to position [258, 0]
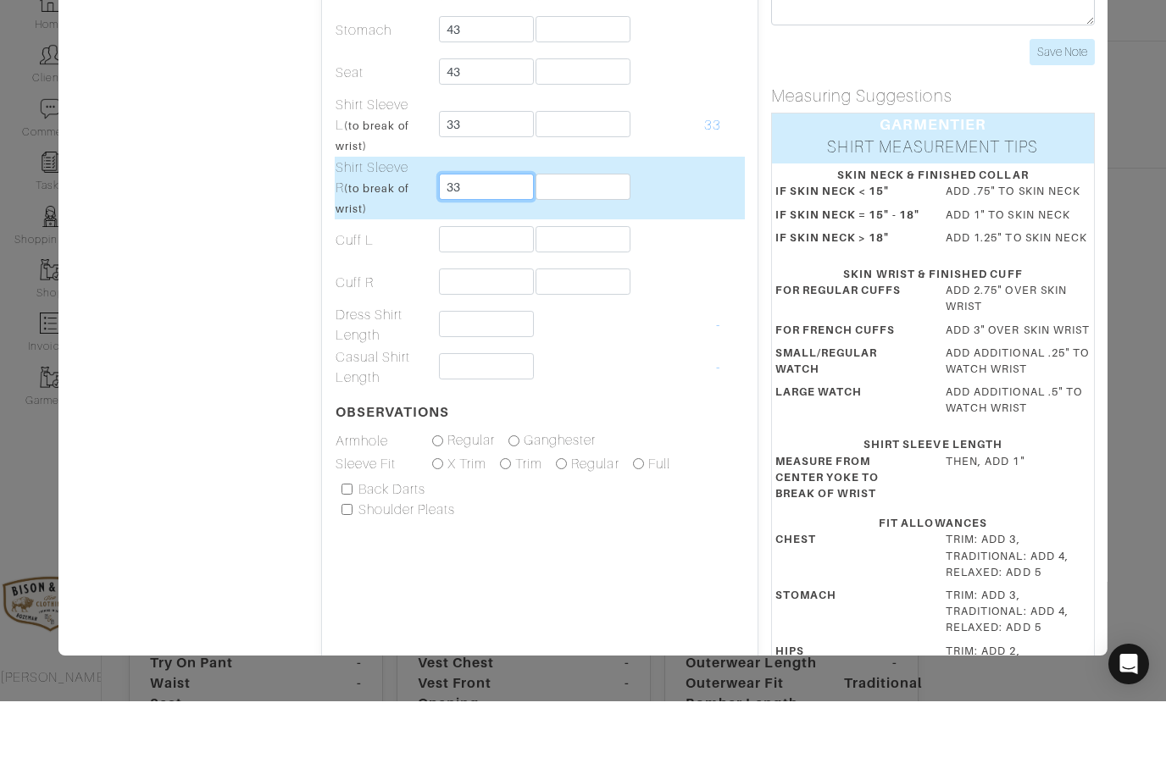
type input "33"
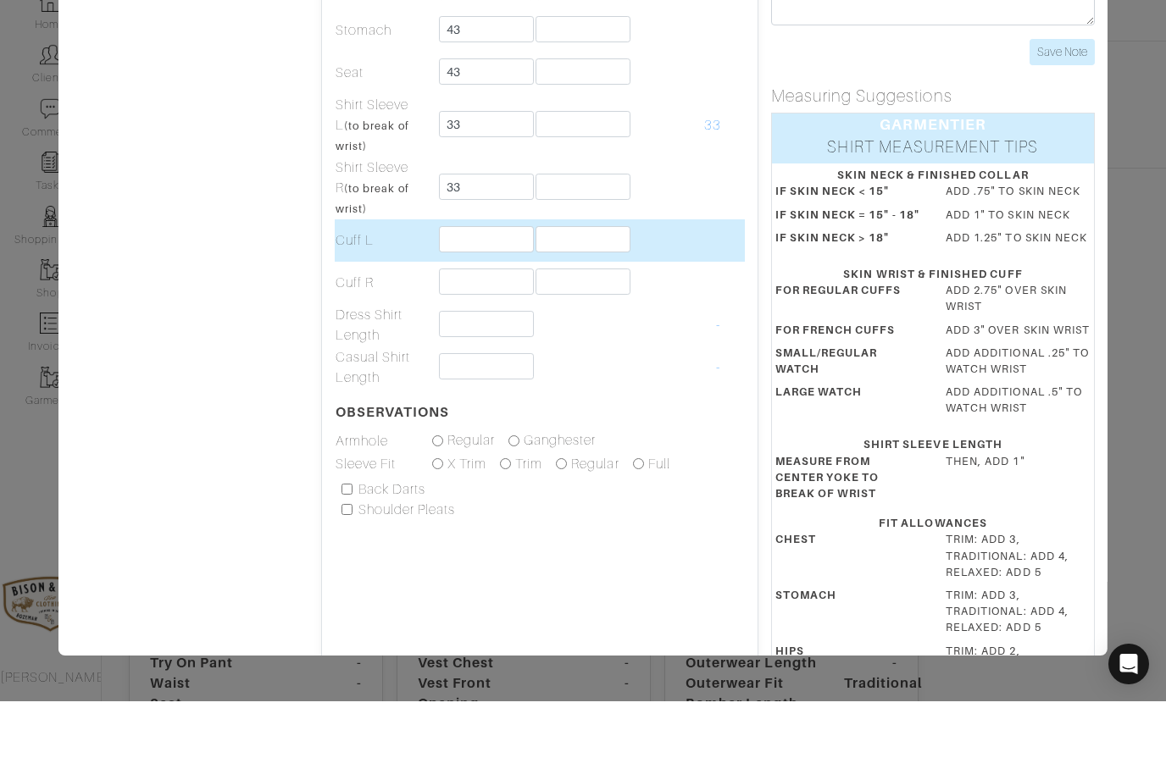
click at [459, 294] on input "text" at bounding box center [485, 307] width 95 height 26
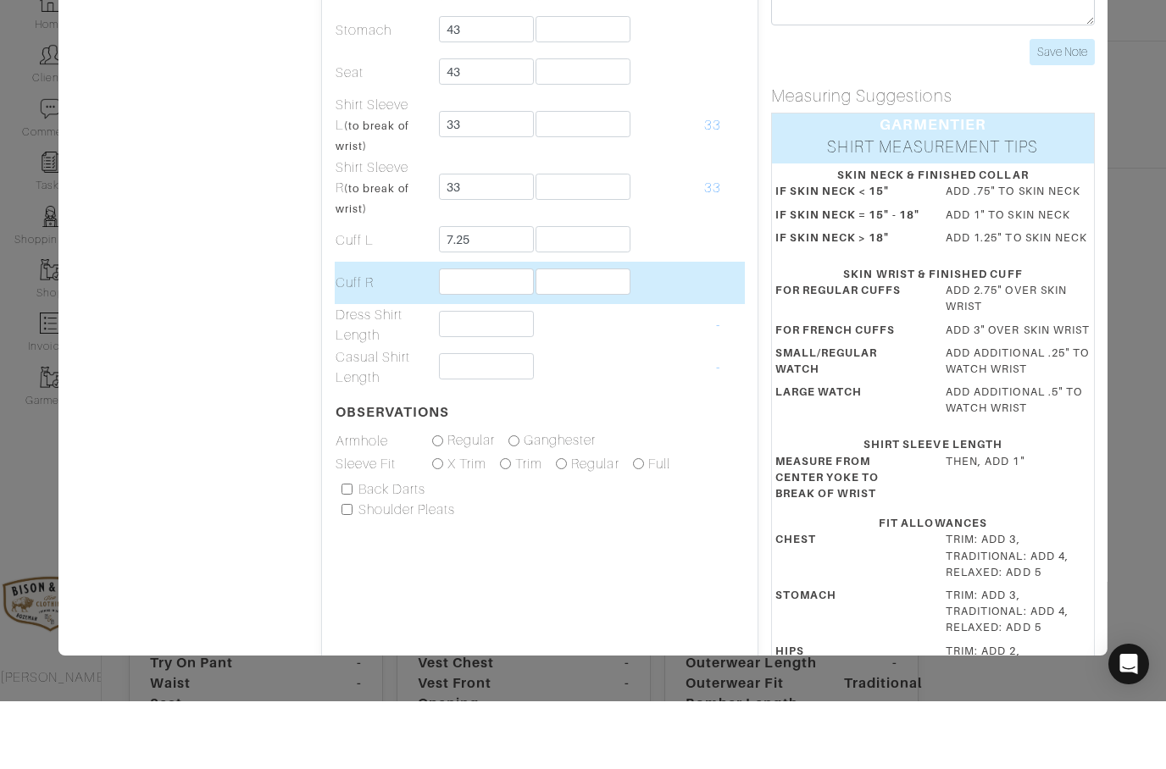
click at [463, 336] on input "text" at bounding box center [485, 349] width 95 height 26
type input "7 1/4"
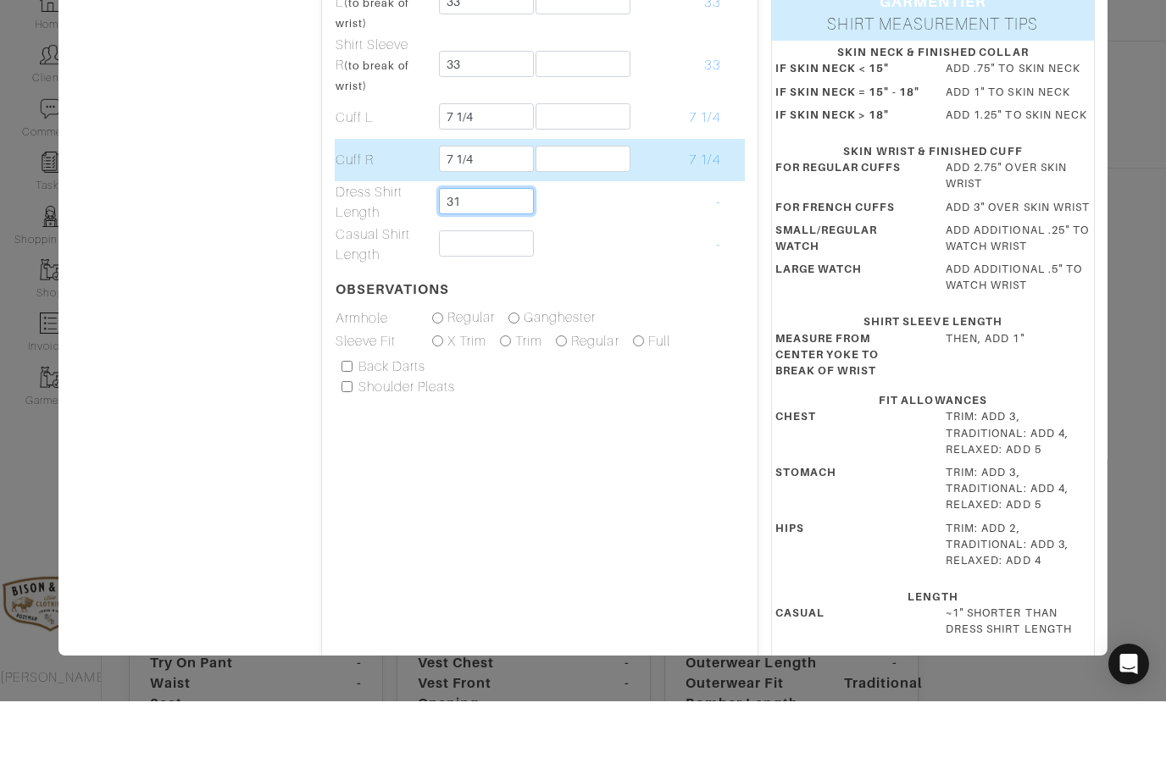
scroll to position [397, 0]
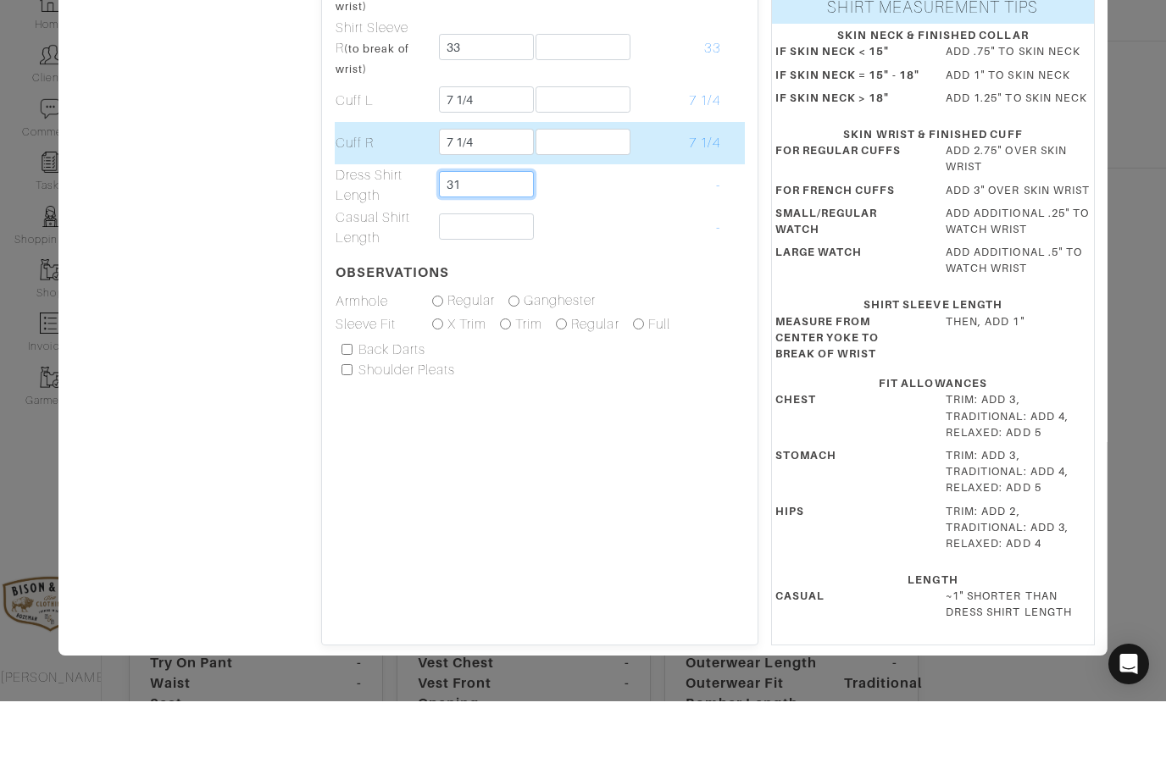
type input "31"
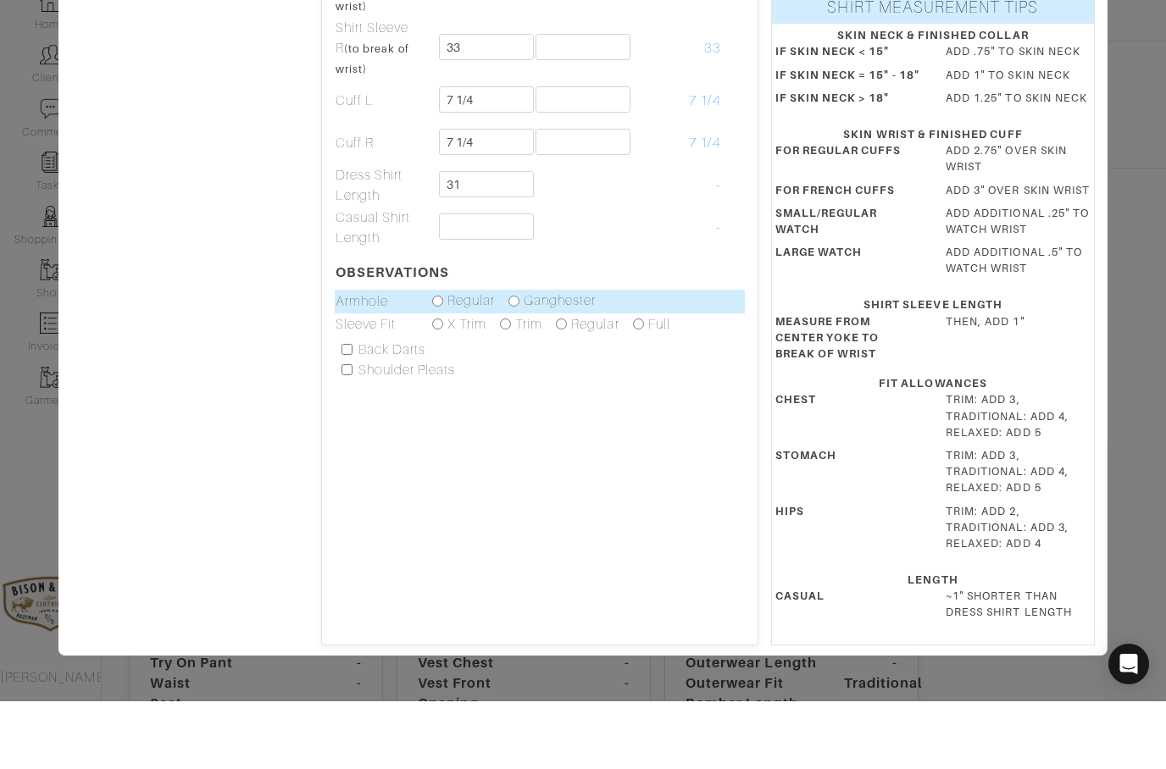
click at [519, 363] on input "radio" at bounding box center [513, 368] width 11 height 11
radio input "true"
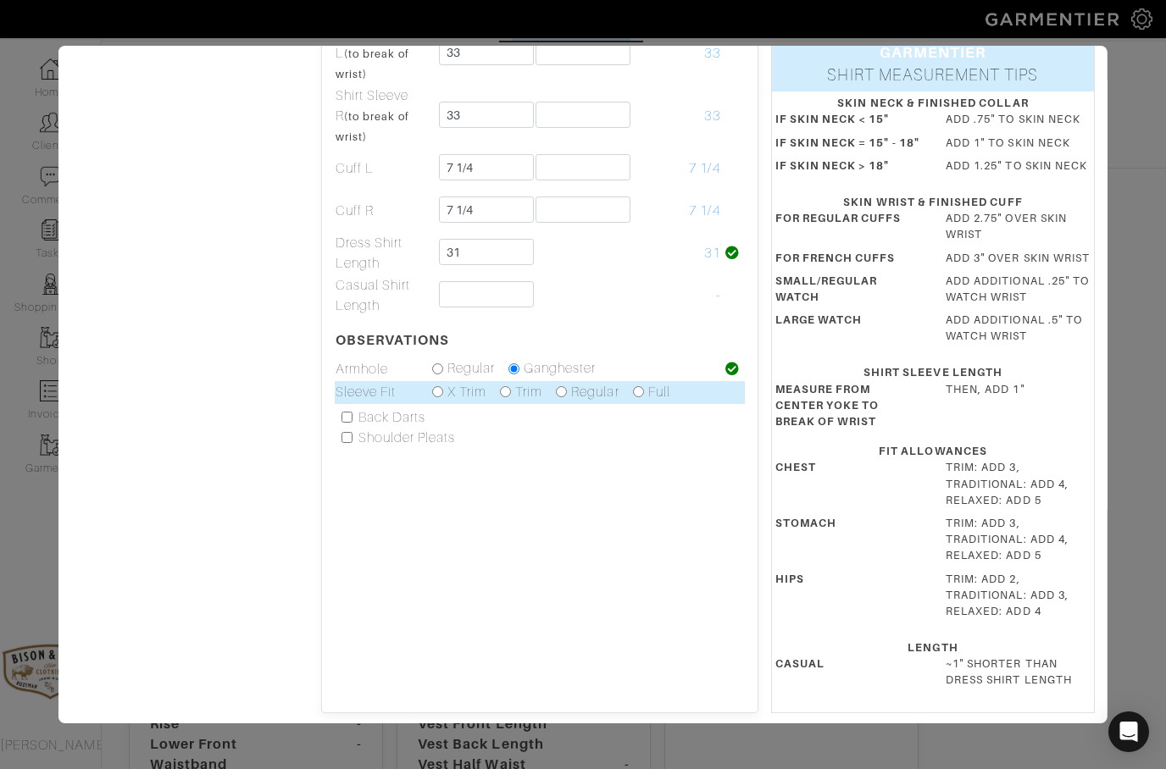
click at [511, 397] on input "radio" at bounding box center [505, 391] width 11 height 11
radio input "true"
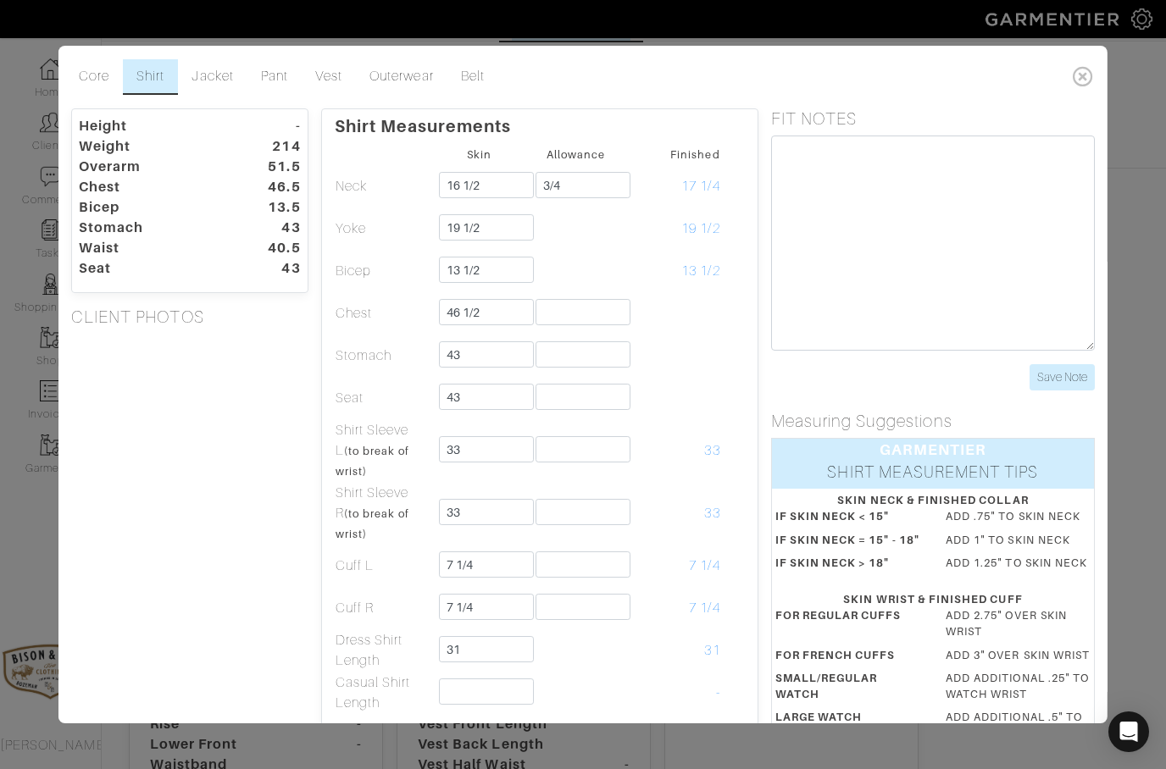
scroll to position [0, 0]
click at [214, 80] on link "Jacket" at bounding box center [212, 77] width 69 height 36
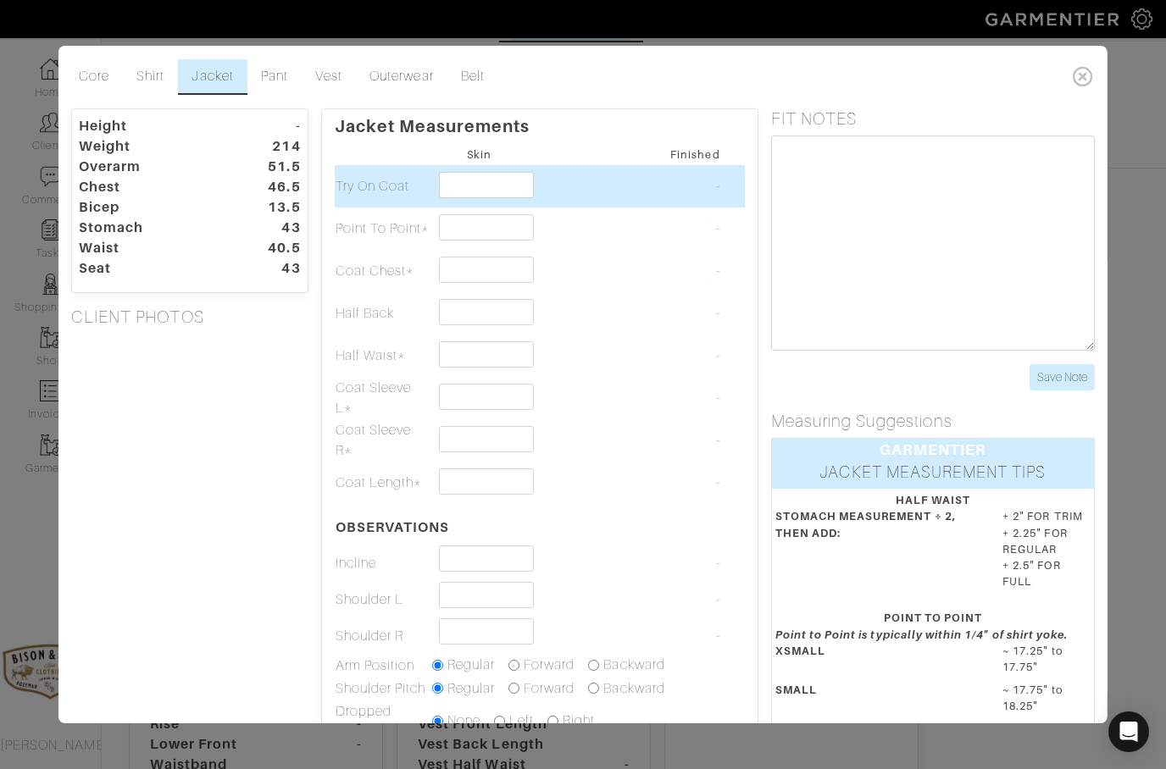
click at [482, 191] on input "text" at bounding box center [485, 185] width 95 height 26
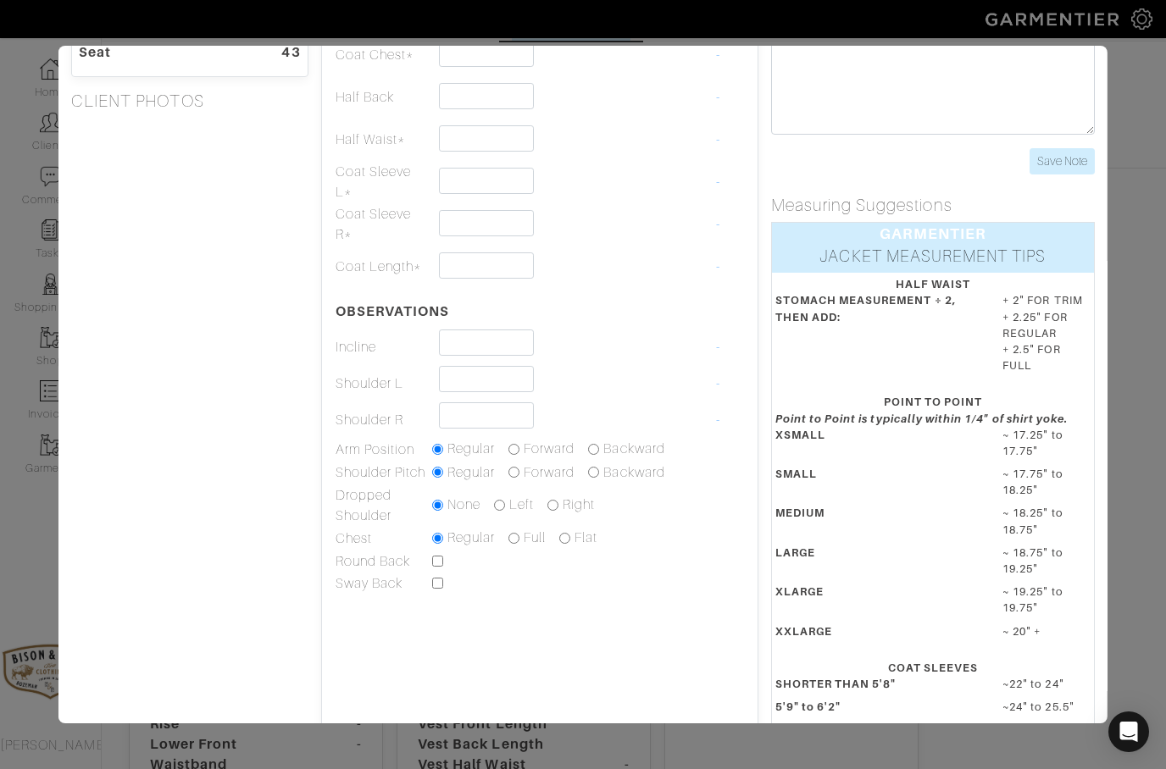
scroll to position [217, 0]
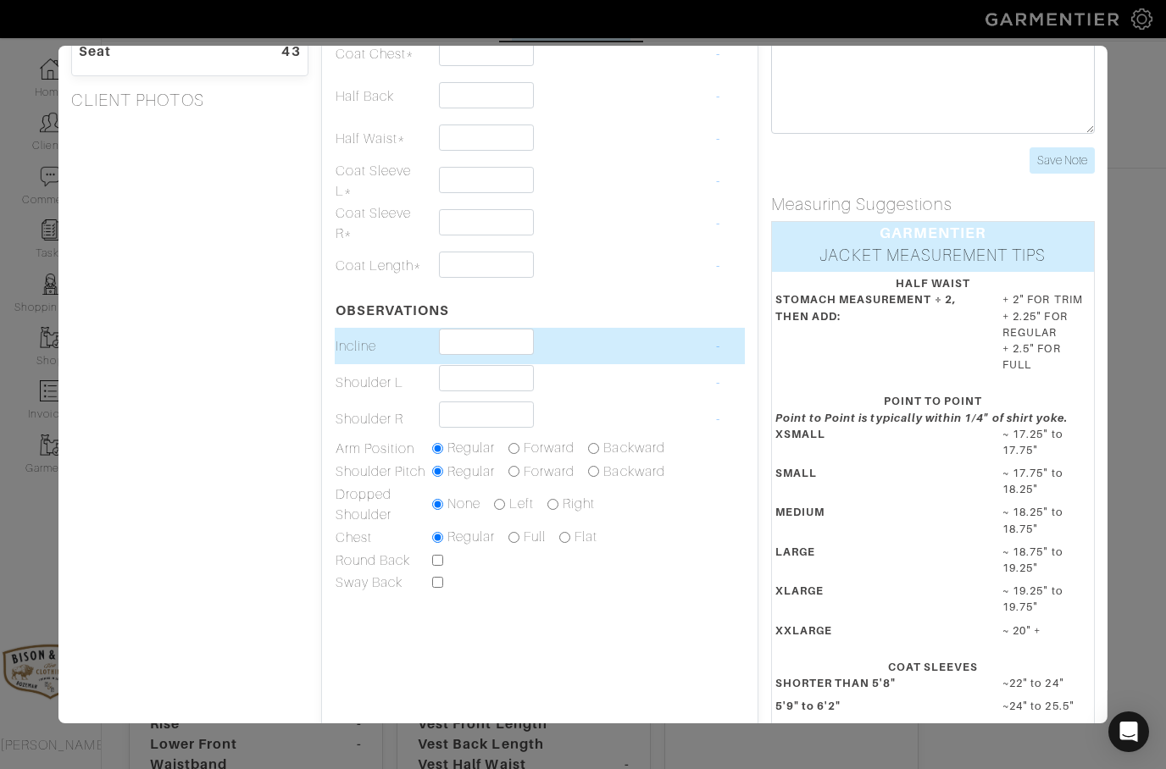
click at [480, 336] on input "text" at bounding box center [485, 342] width 95 height 26
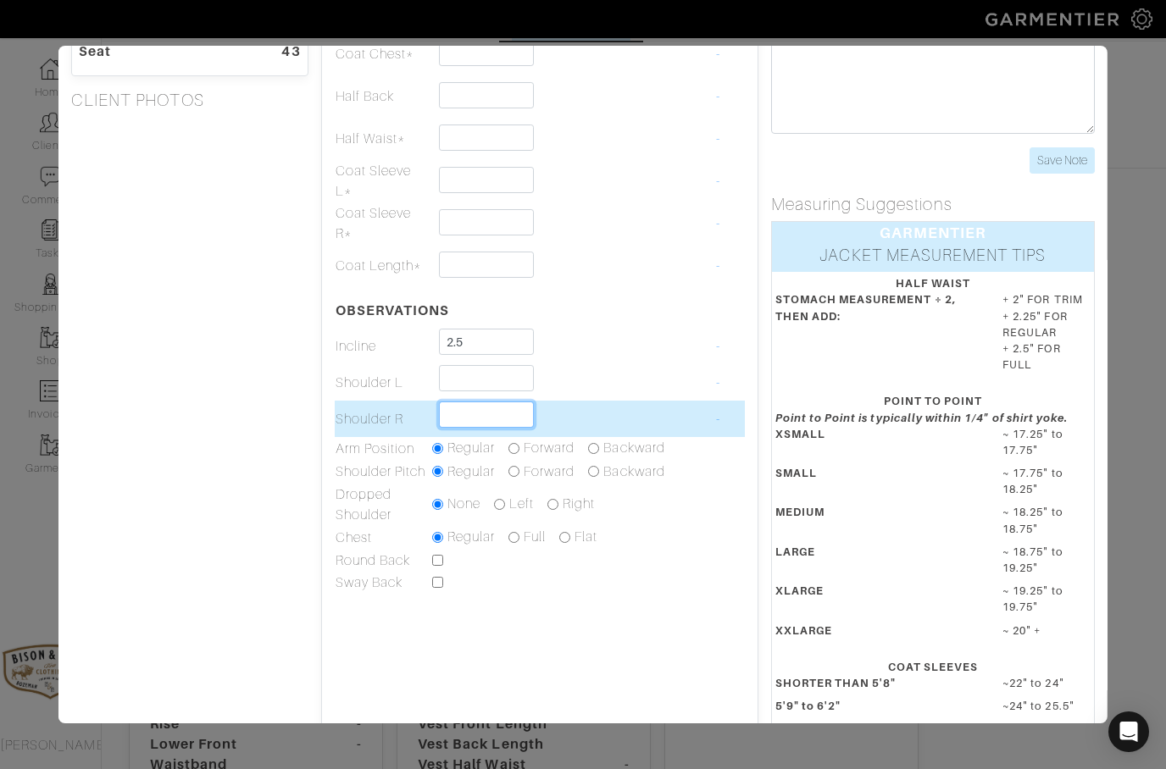
click at [459, 419] on input "text" at bounding box center [485, 415] width 95 height 26
type input "2 1/2"
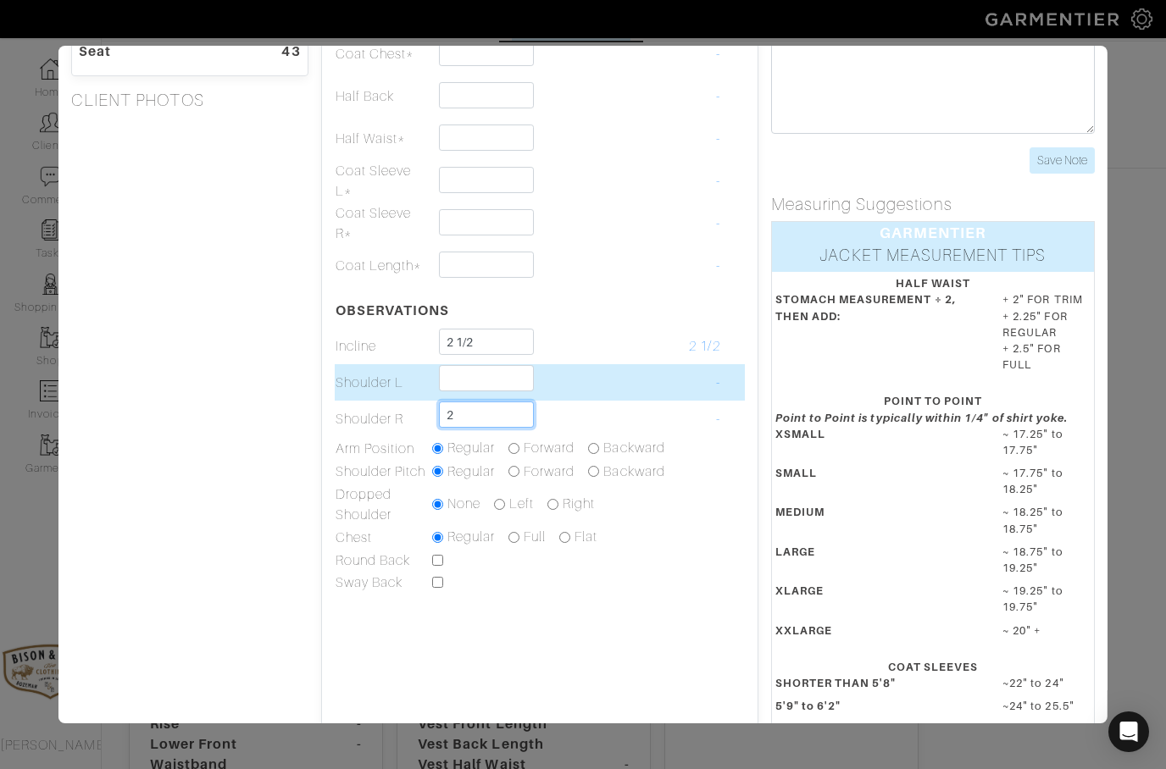
type input "2"
click at [458, 382] on input "text" at bounding box center [485, 378] width 95 height 26
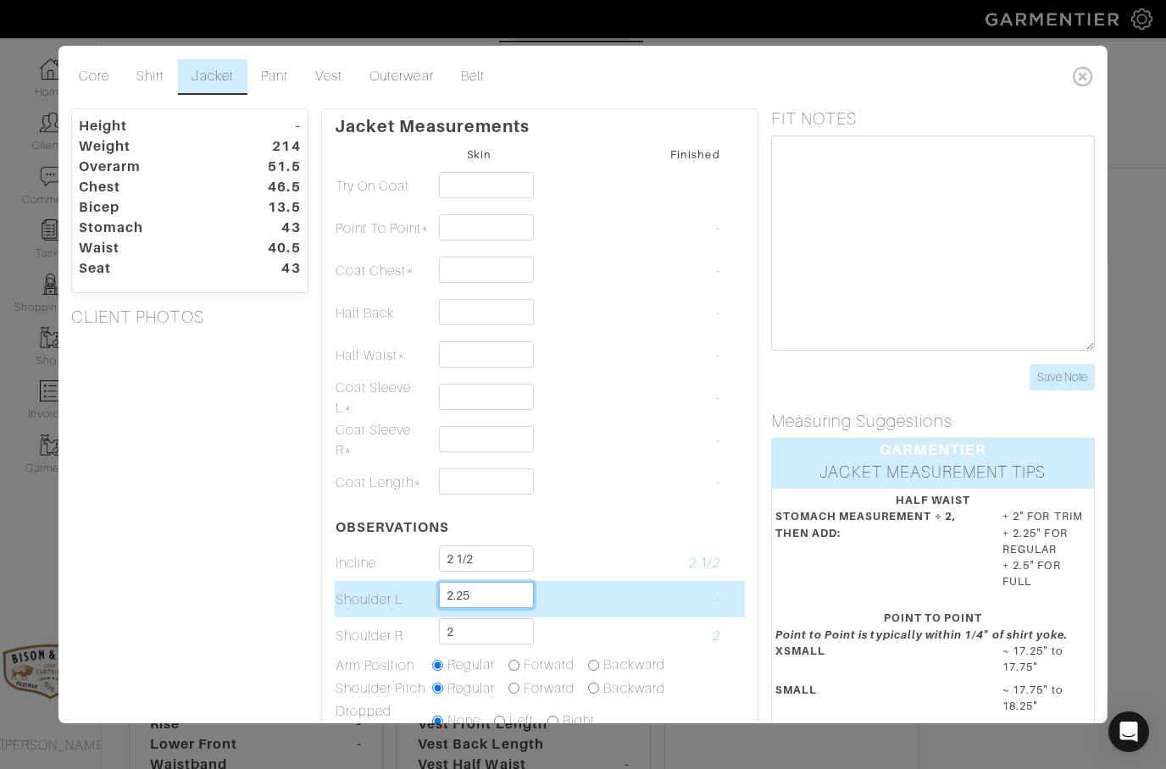
scroll to position [0, 0]
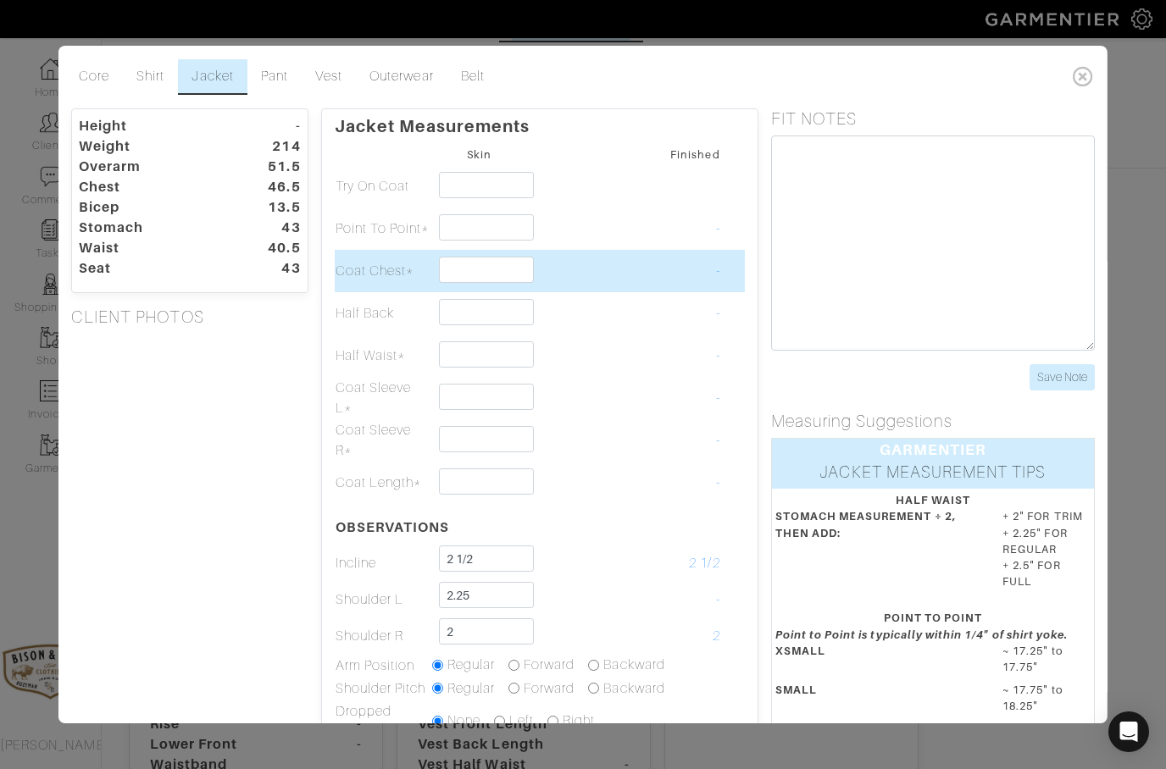
click at [463, 265] on input "text" at bounding box center [485, 270] width 95 height 26
type input "2 1/4"
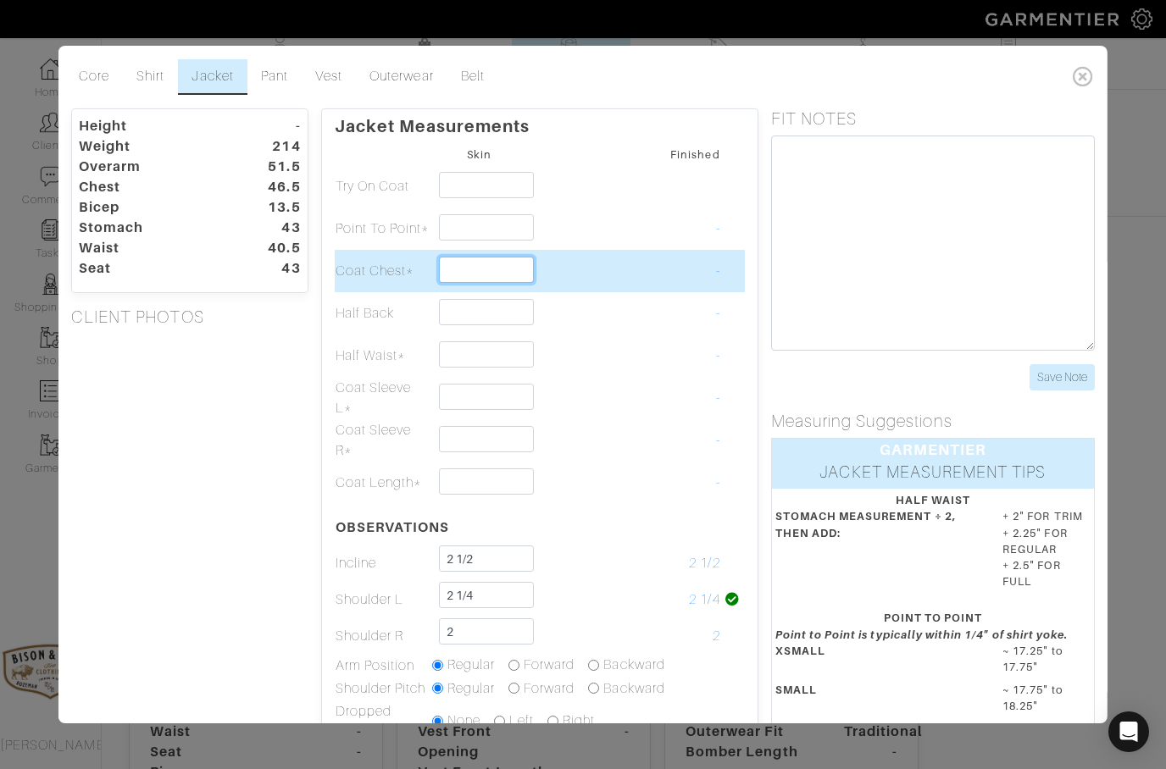
scroll to position [18, 0]
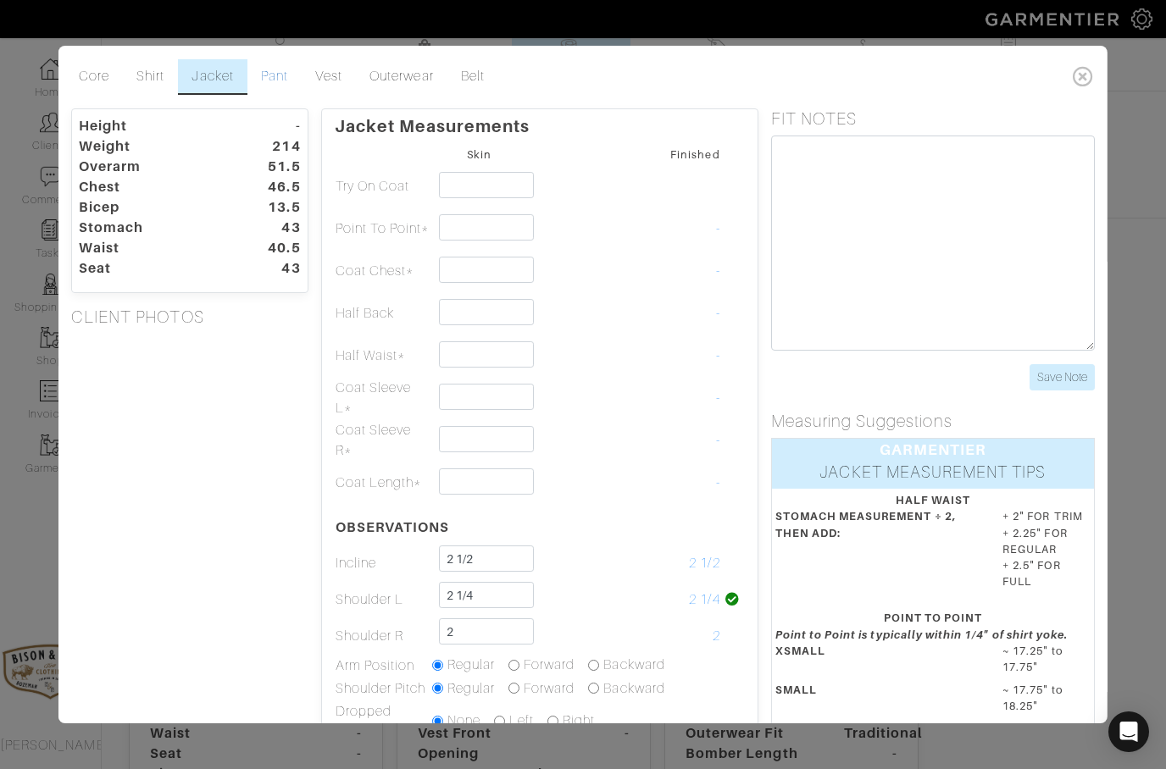
click at [288, 59] on link "Pant" at bounding box center [274, 77] width 54 height 36
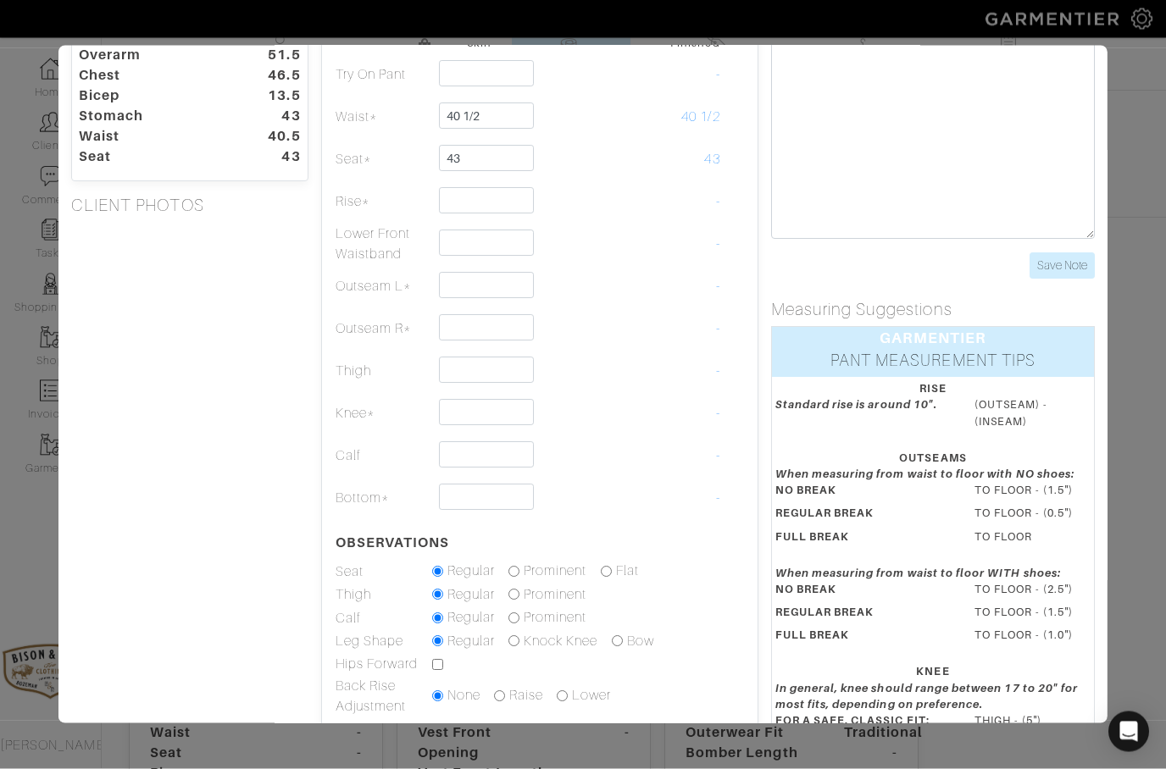
scroll to position [19, 0]
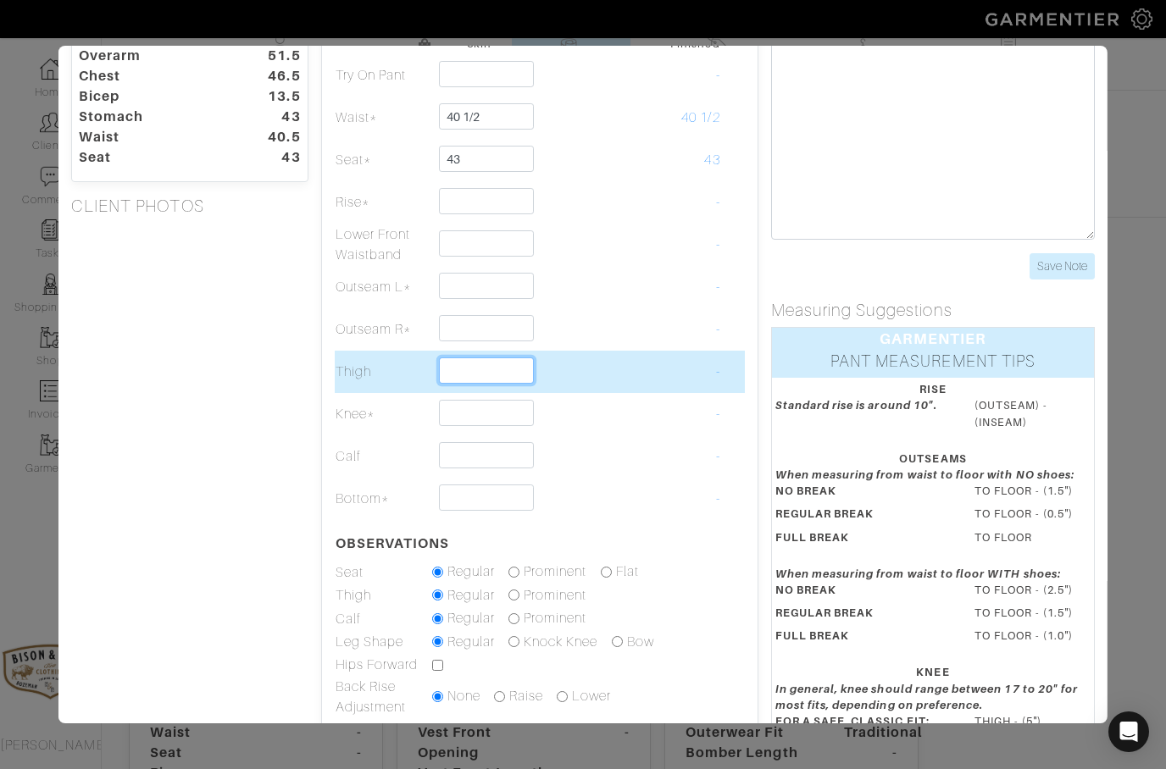
click at [469, 377] on input "text" at bounding box center [485, 371] width 95 height 26
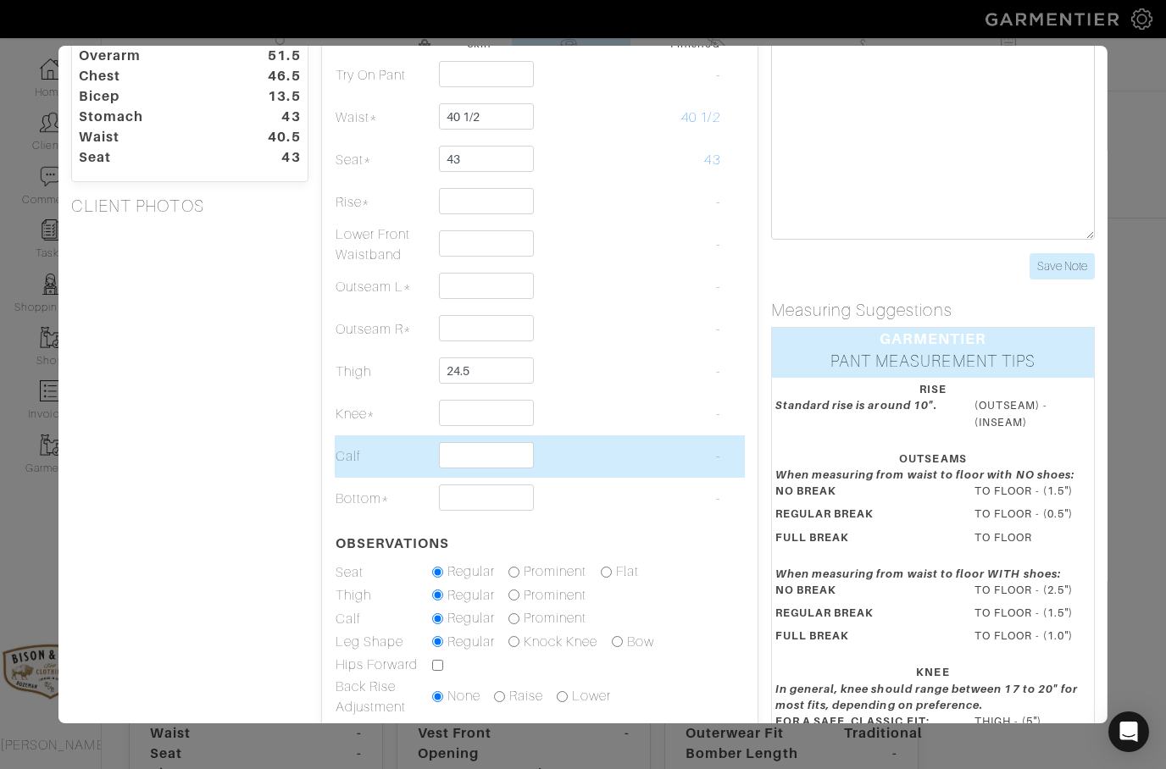
click at [468, 457] on input "text" at bounding box center [485, 455] width 95 height 26
type input "24 1/2"
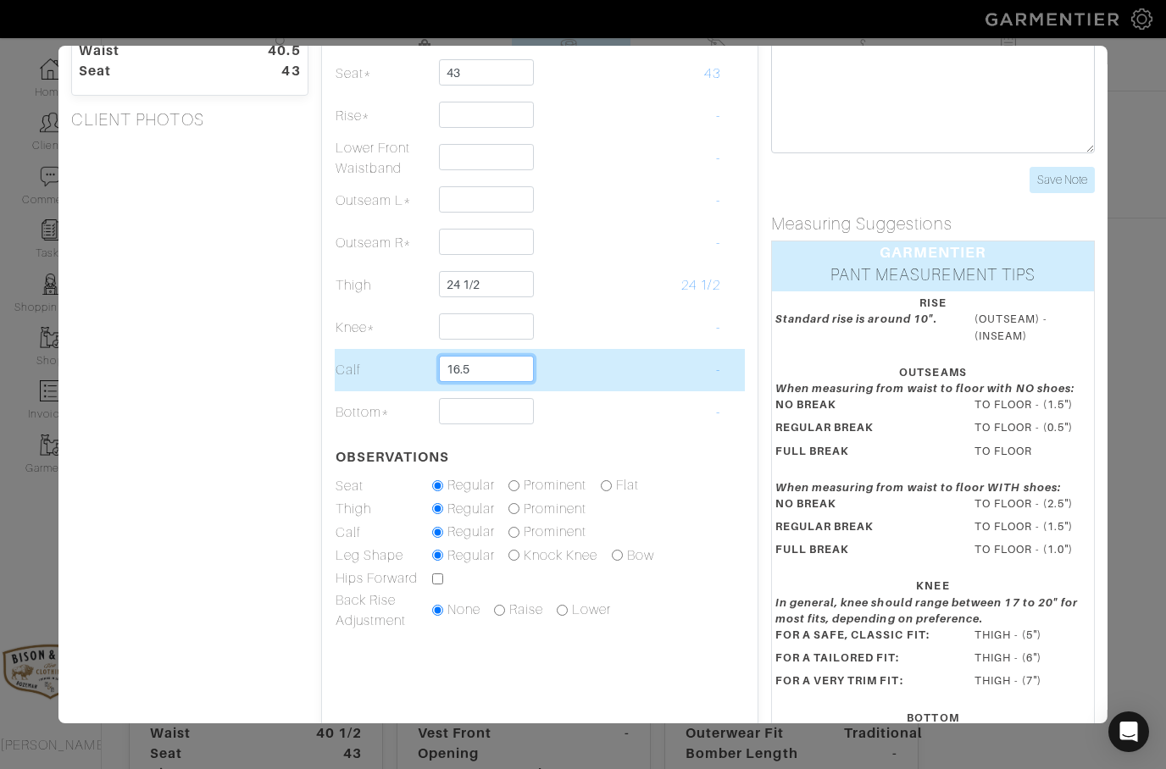
scroll to position [241, 0]
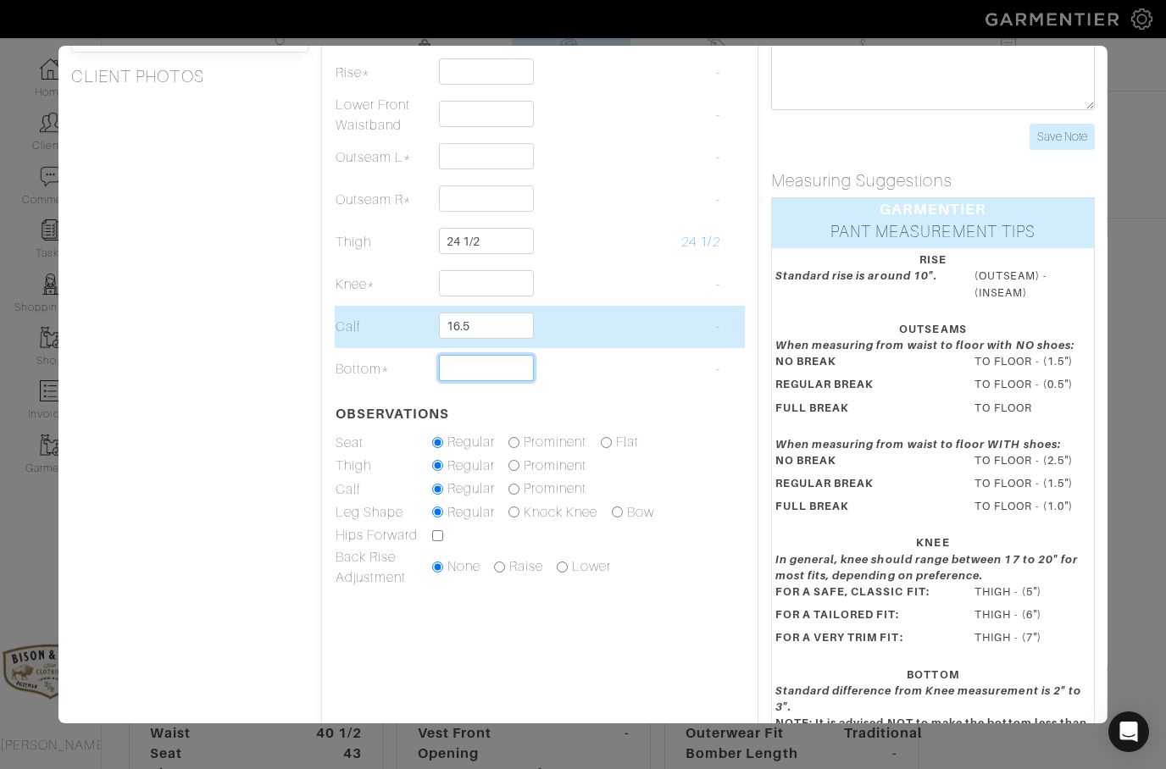
type input "16 1/2"
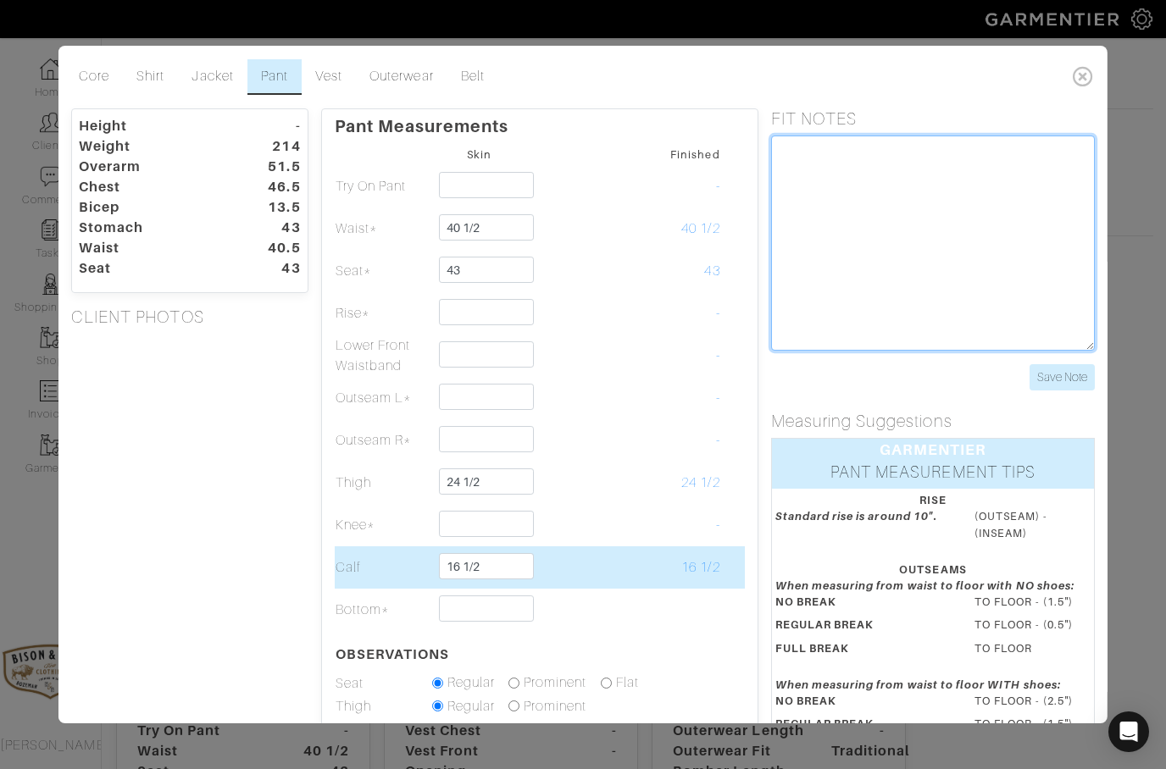
scroll to position [0, 0]
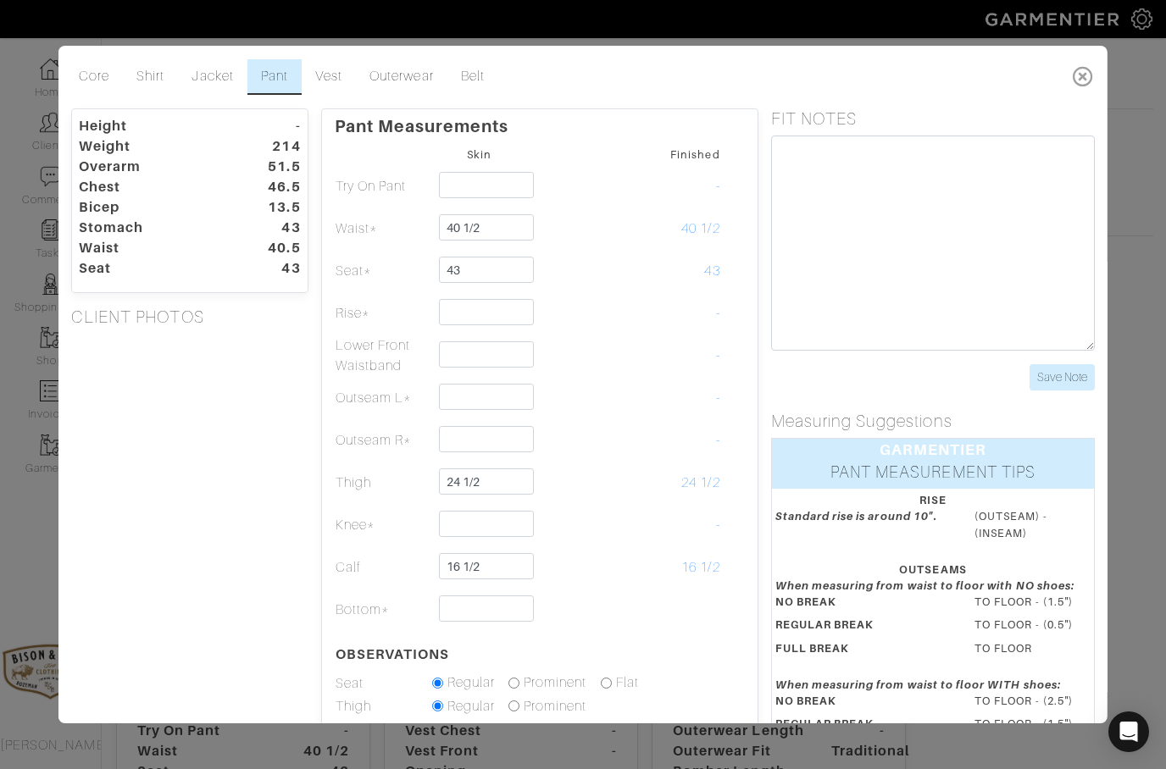
click at [1079, 75] on icon at bounding box center [1083, 76] width 35 height 34
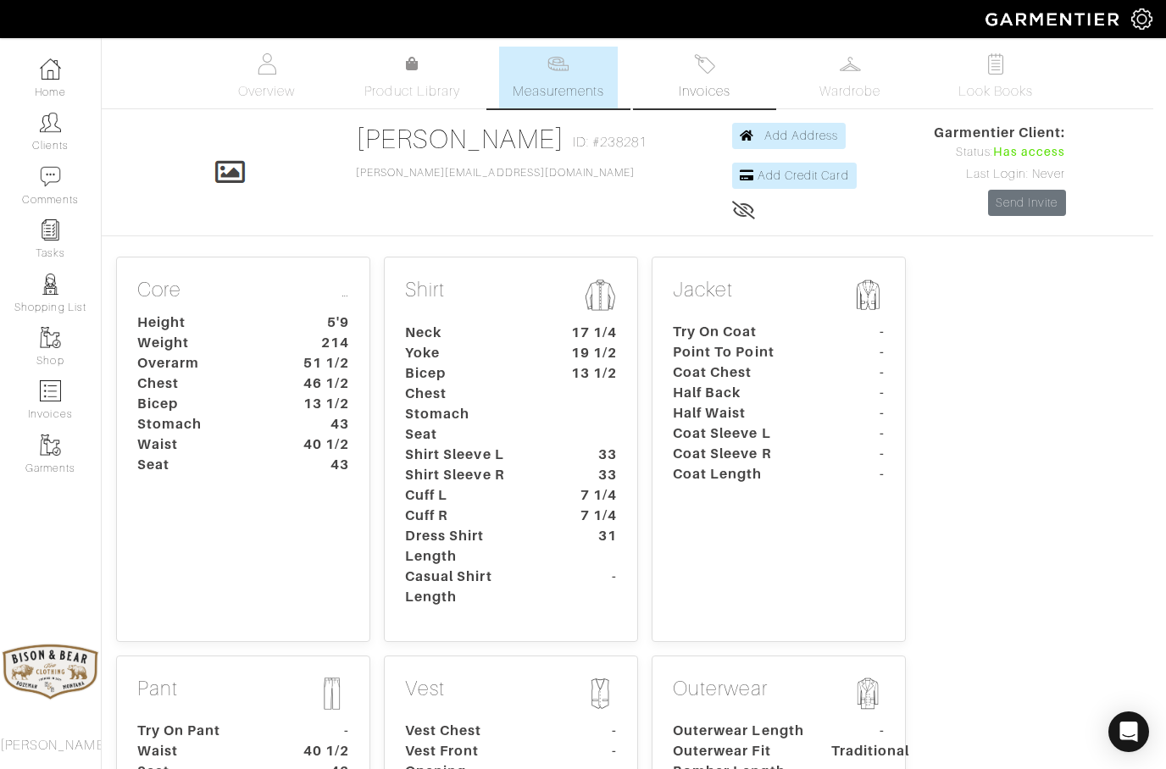
click at [708, 72] on img at bounding box center [704, 63] width 21 height 21
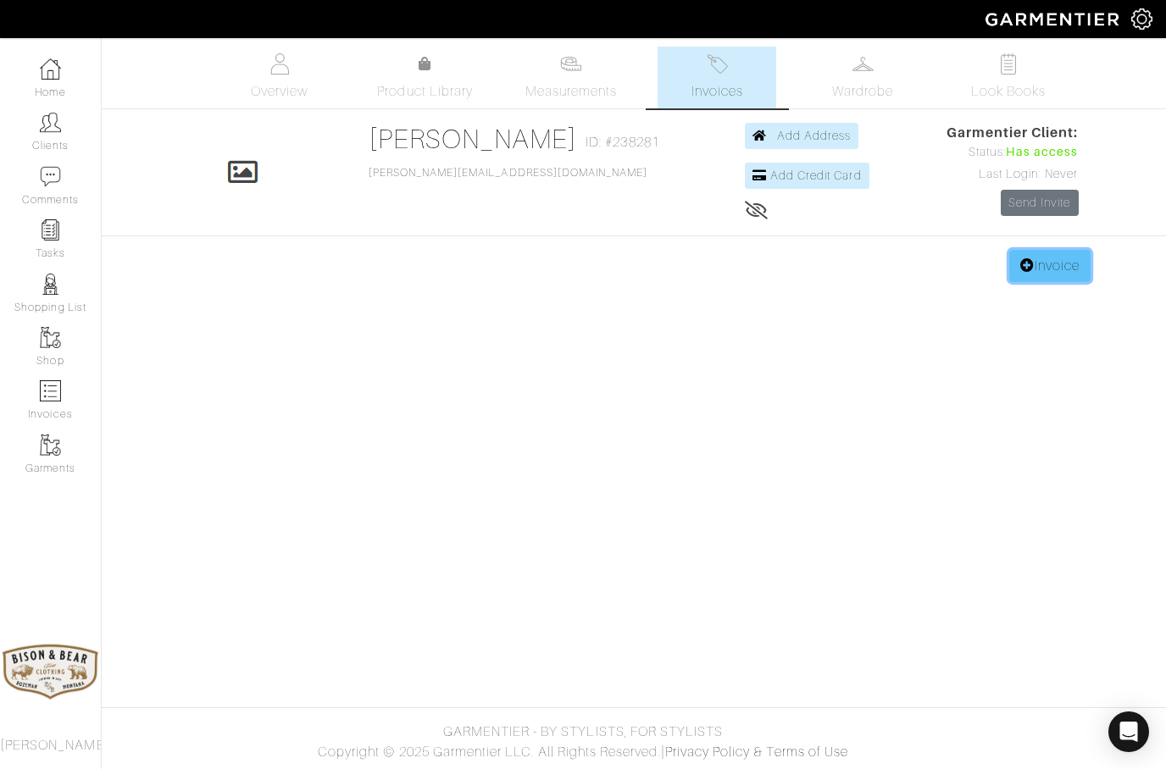
click at [1026, 265] on icon at bounding box center [1027, 265] width 14 height 14
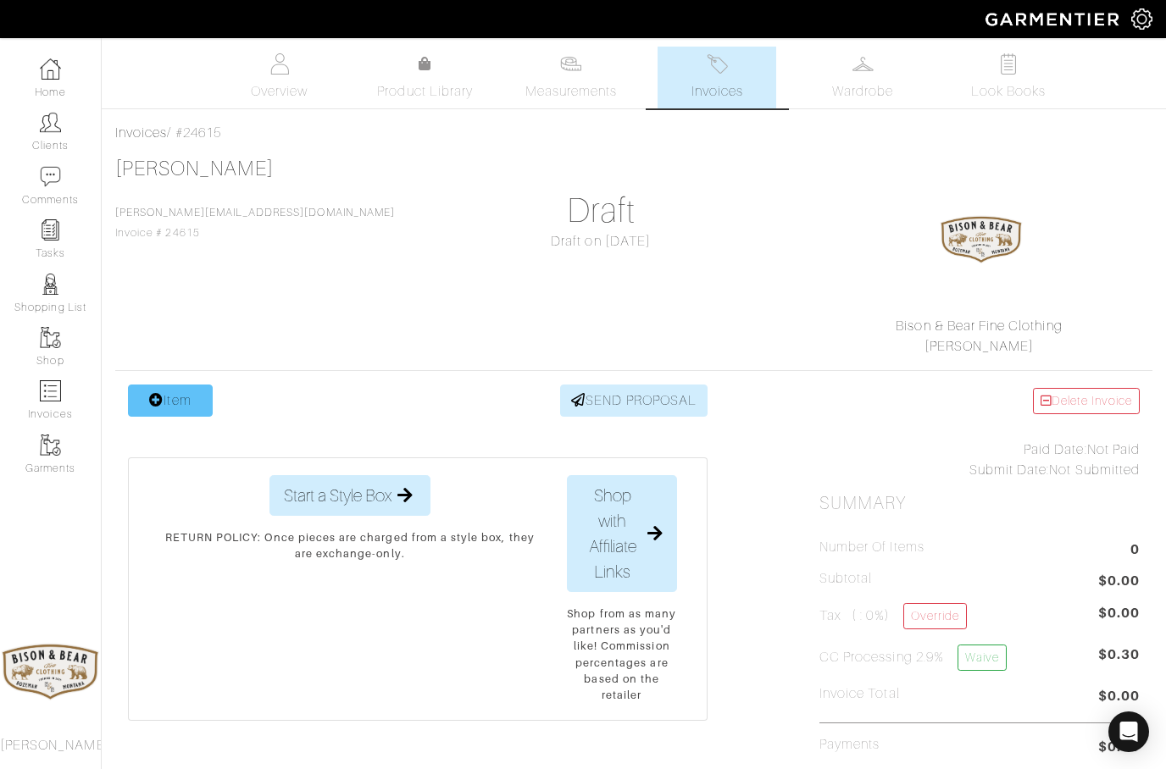
click at [164, 397] on link "Item" at bounding box center [170, 401] width 85 height 32
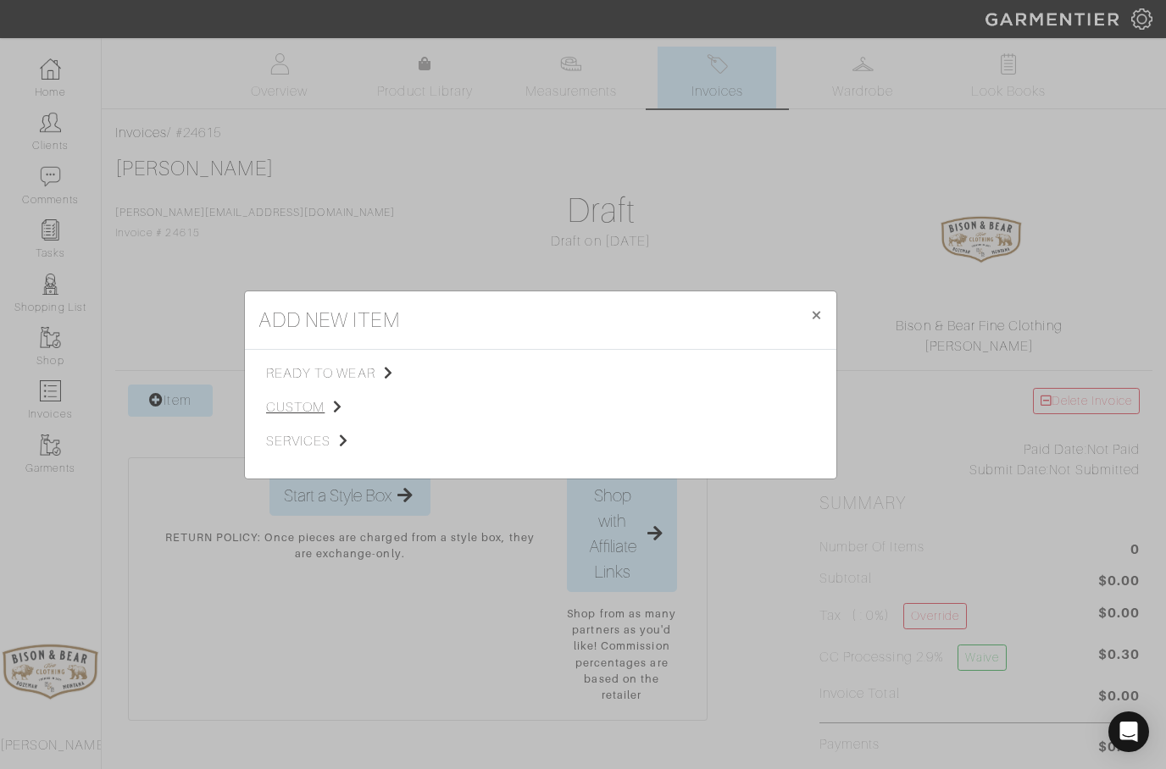
click at [297, 412] on span "custom" at bounding box center [351, 407] width 170 height 20
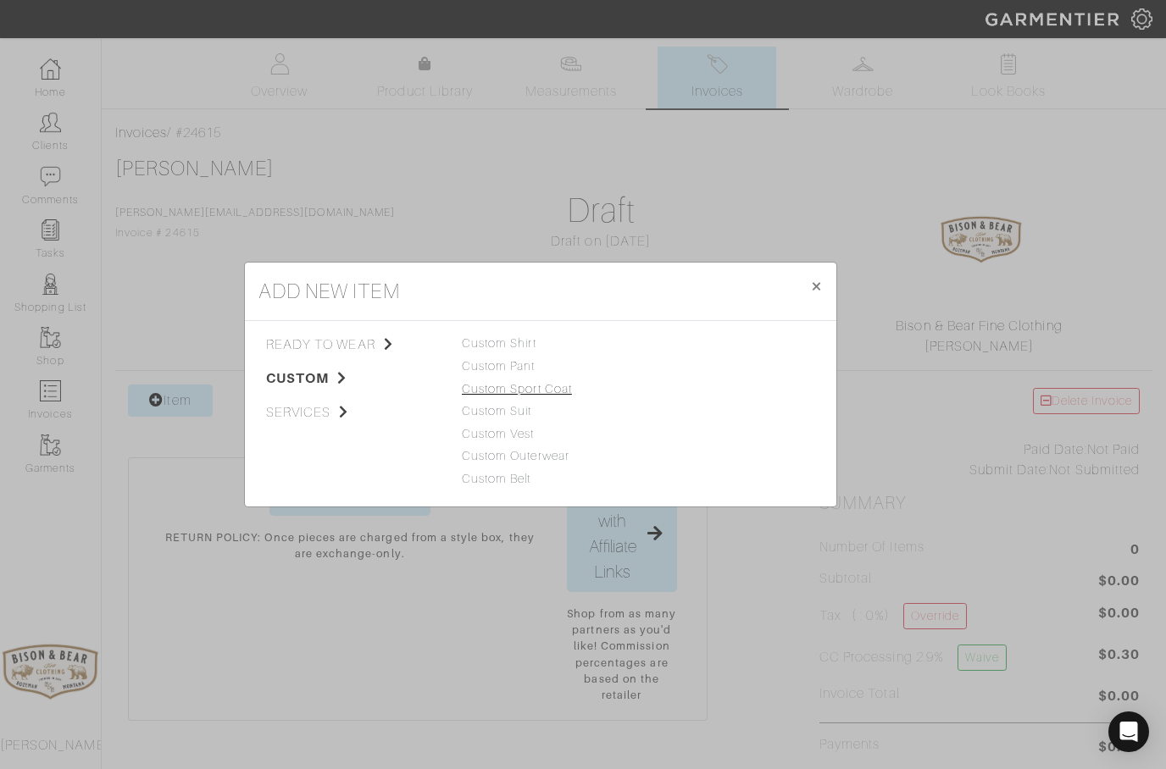
click at [502, 382] on link "Custom Sport Coat" at bounding box center [517, 389] width 110 height 14
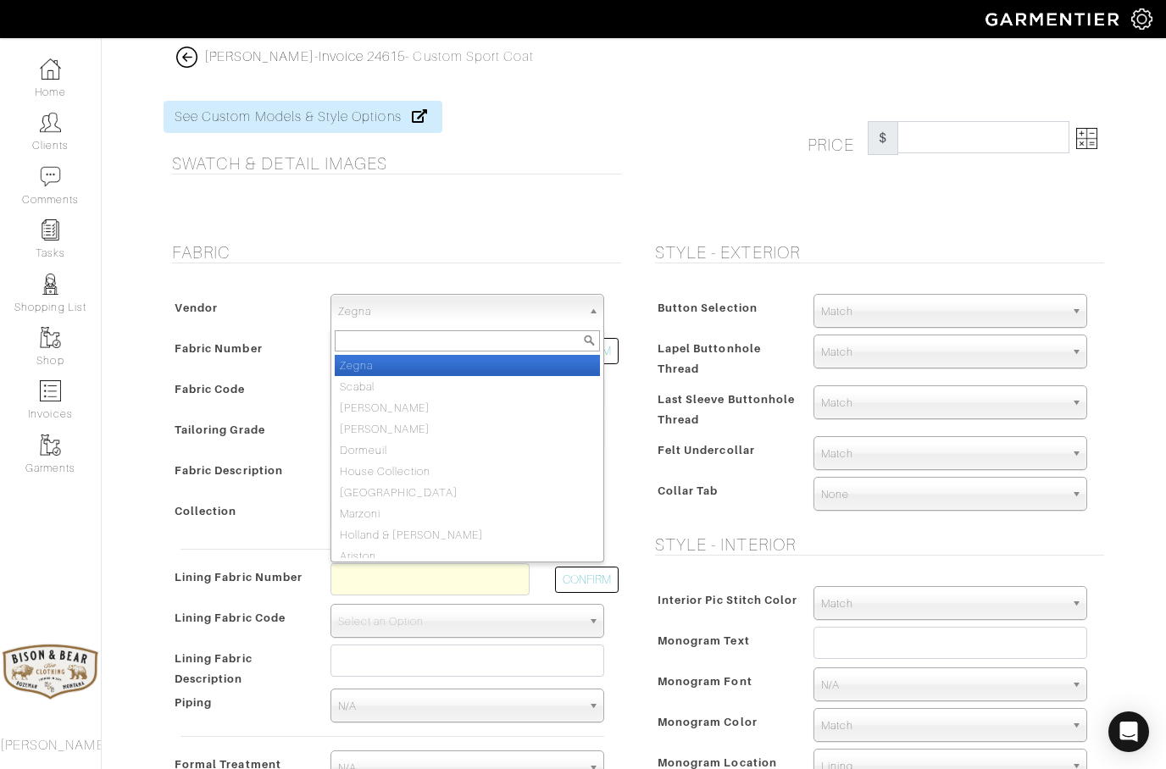
select select "75"
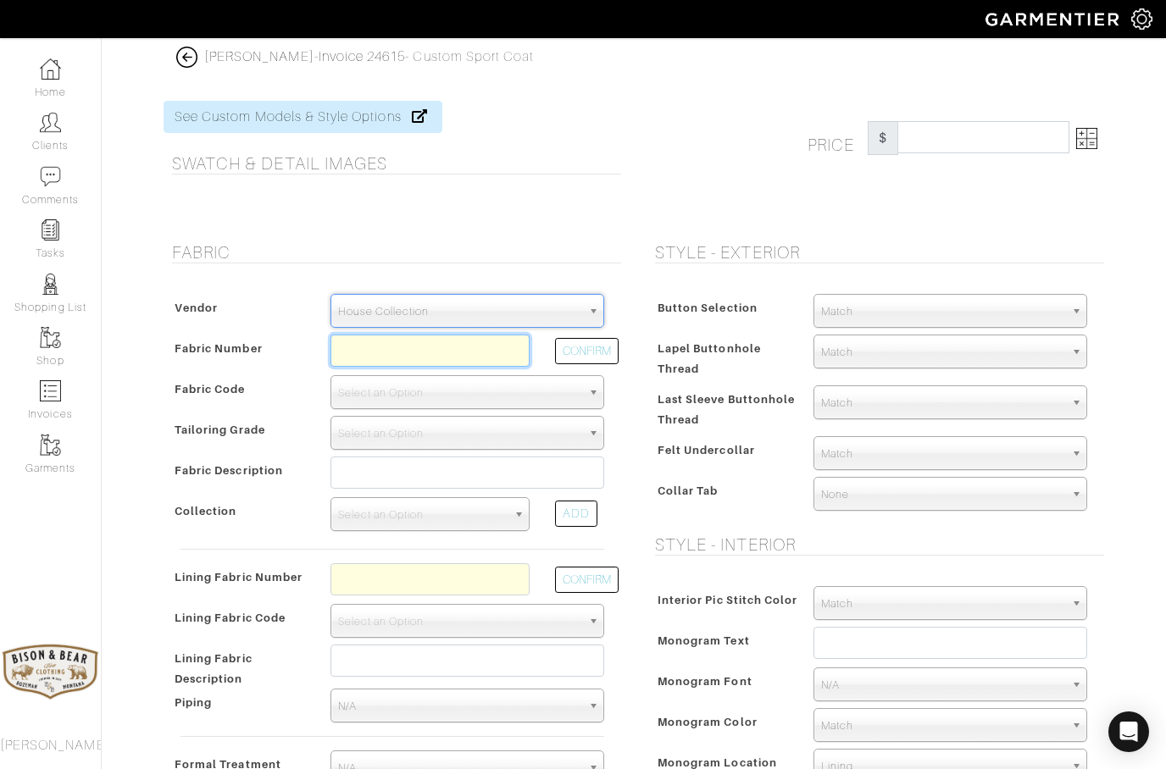
click at [366, 357] on input "text" at bounding box center [429, 351] width 199 height 32
type input "Z2-46126226"
click at [597, 348] on button "CONFIRM" at bounding box center [587, 351] width 64 height 26
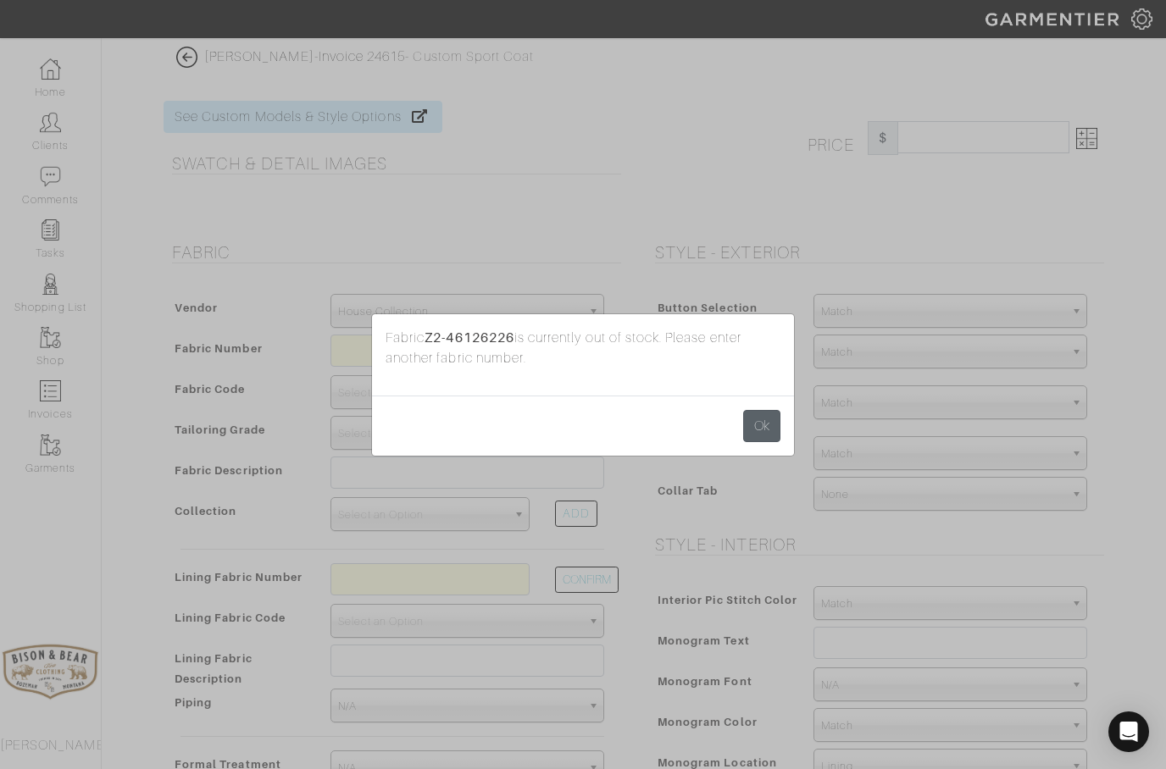
click at [761, 425] on button "Ok" at bounding box center [761, 426] width 37 height 32
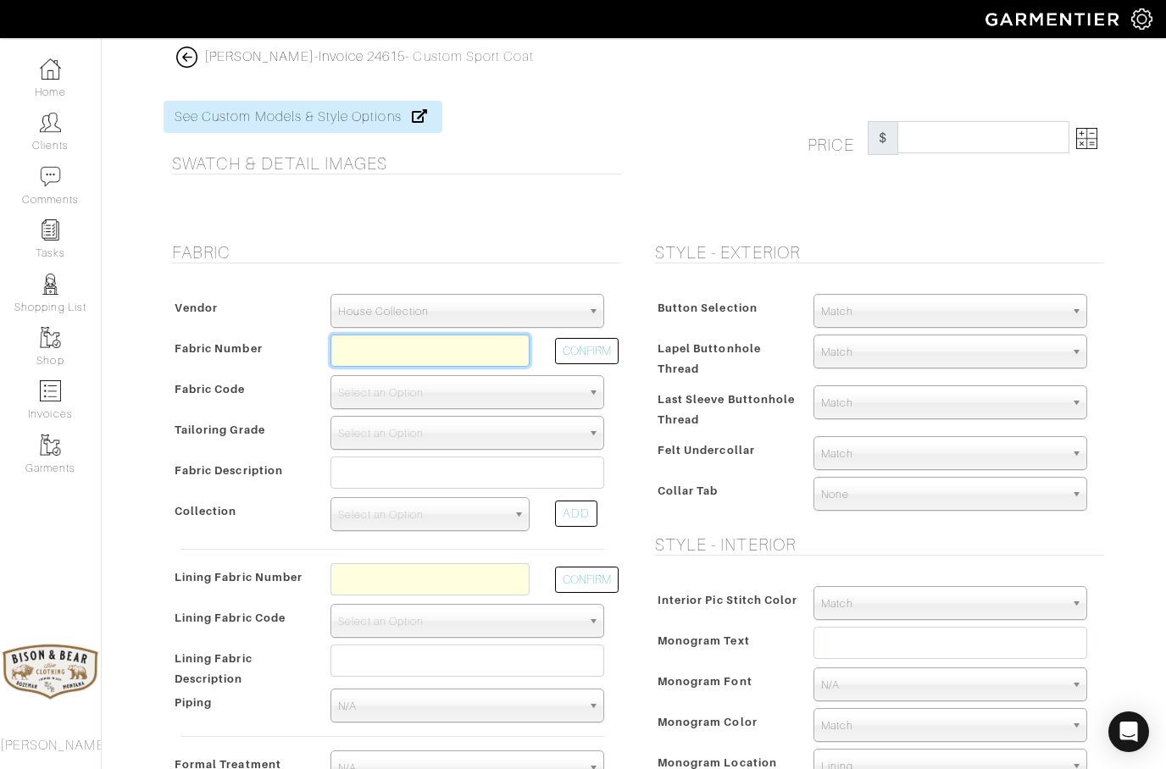
click at [387, 354] on input "text" at bounding box center [429, 351] width 199 height 32
type input "Z2-46126230"
click at [583, 358] on button "CONFIRM" at bounding box center [587, 351] width 64 height 26
select select "5801"
type input "Taupe Hopsack"
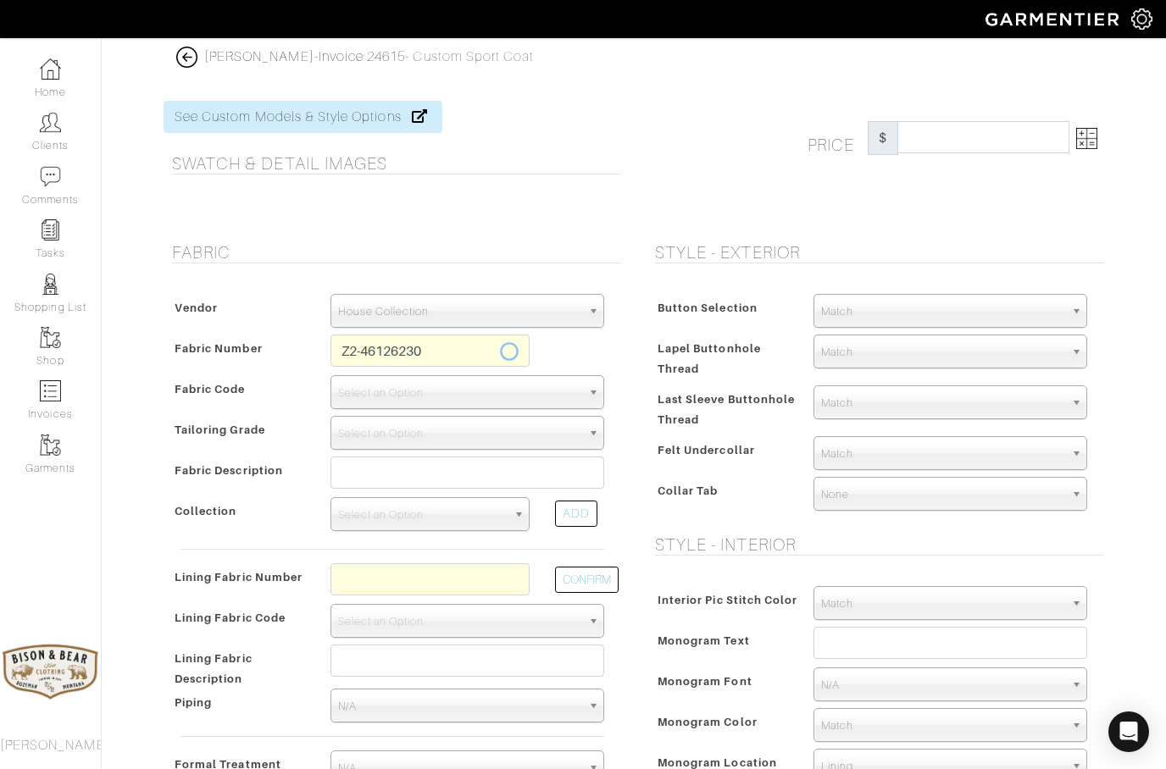
select select
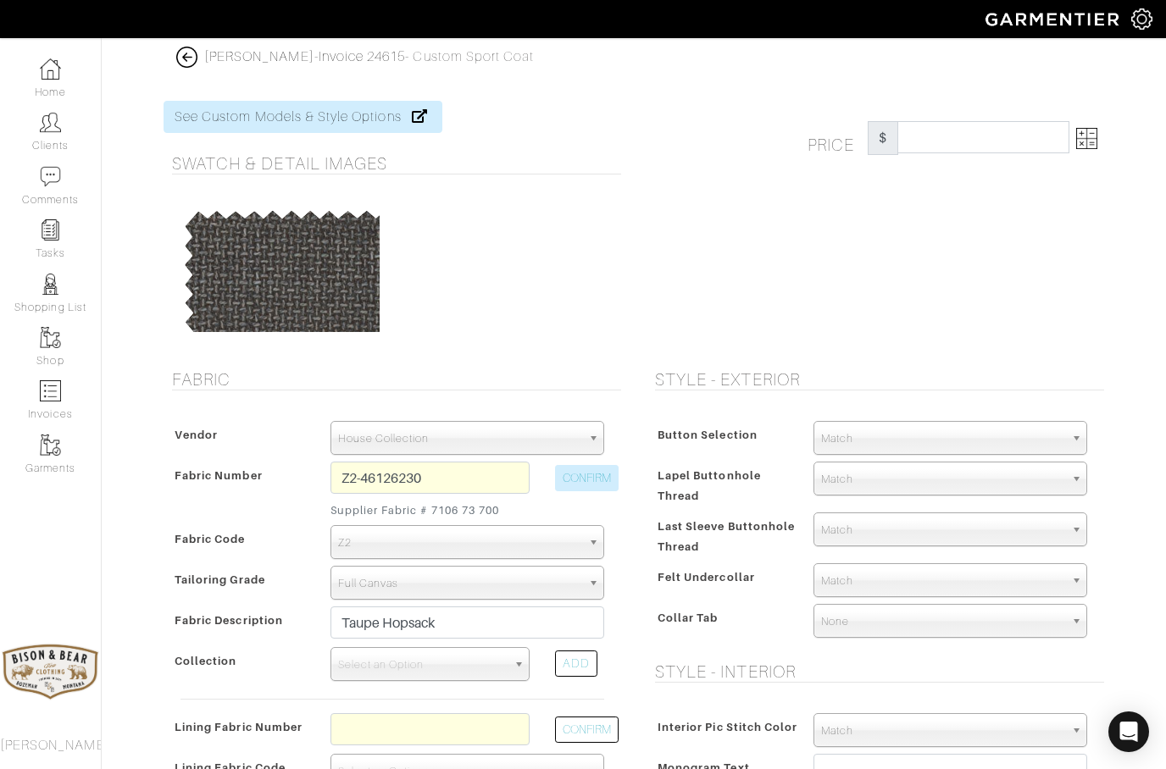
type input "1674.83"
click at [466, 473] on input "Z2-46126230" at bounding box center [429, 478] width 199 height 32
type input "Z2-46126227"
click at [578, 476] on button "CONFIRM" at bounding box center [587, 478] width 64 height 26
type input "Grey Hopsack"
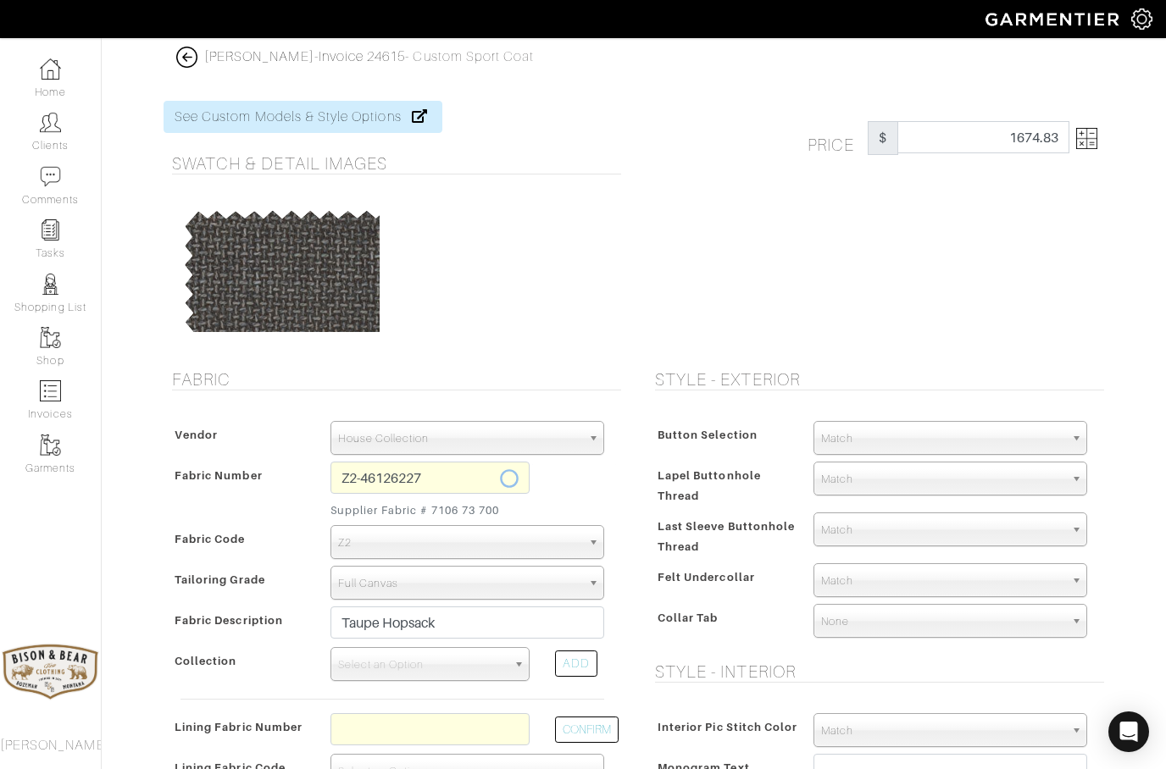
select select
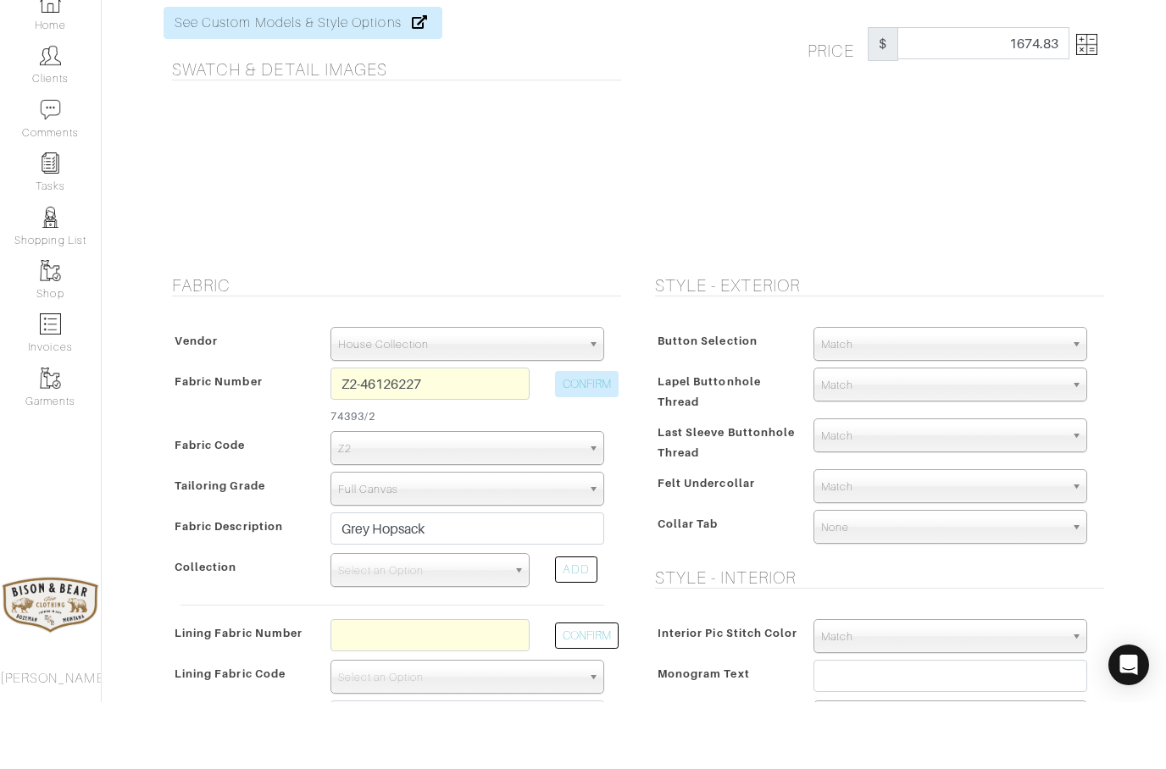
scroll to position [94, 0]
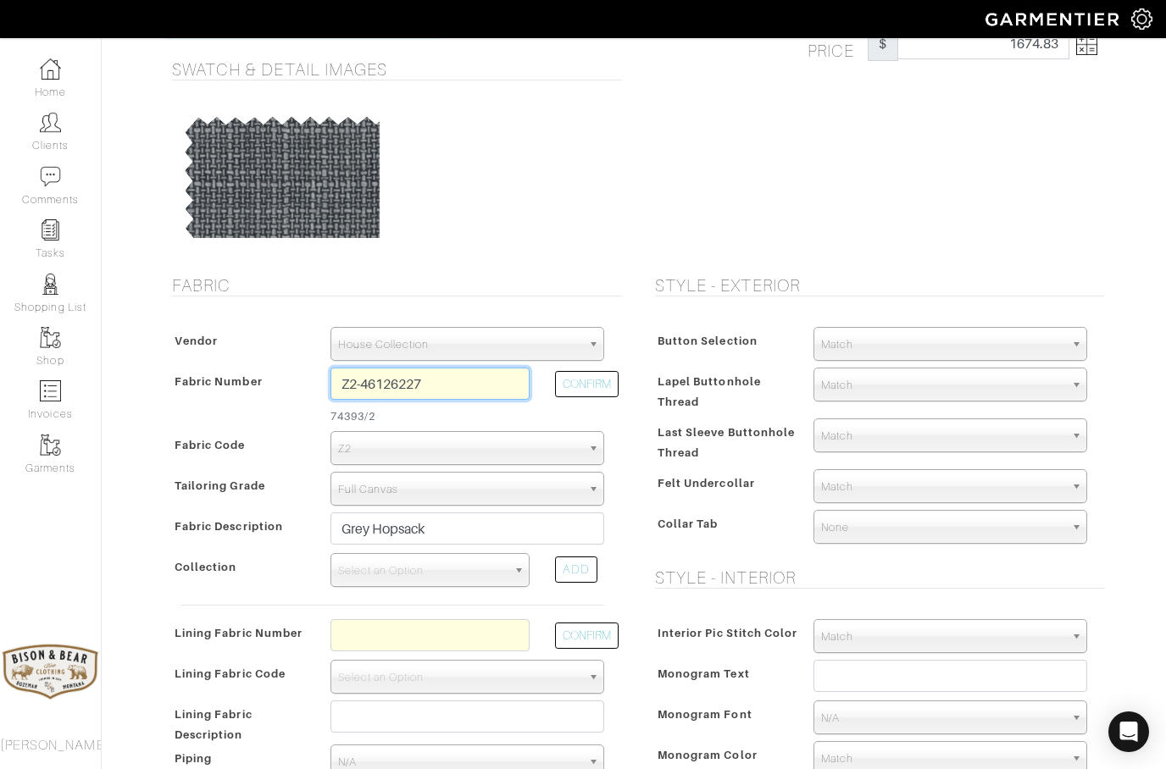
click at [467, 391] on input "Z2-46126227" at bounding box center [429, 384] width 199 height 32
type input "Z3-45105418"
click at [581, 391] on button "CONFIRM" at bounding box center [587, 384] width 64 height 26
select select "5802"
type input "Blue Sharkskin"
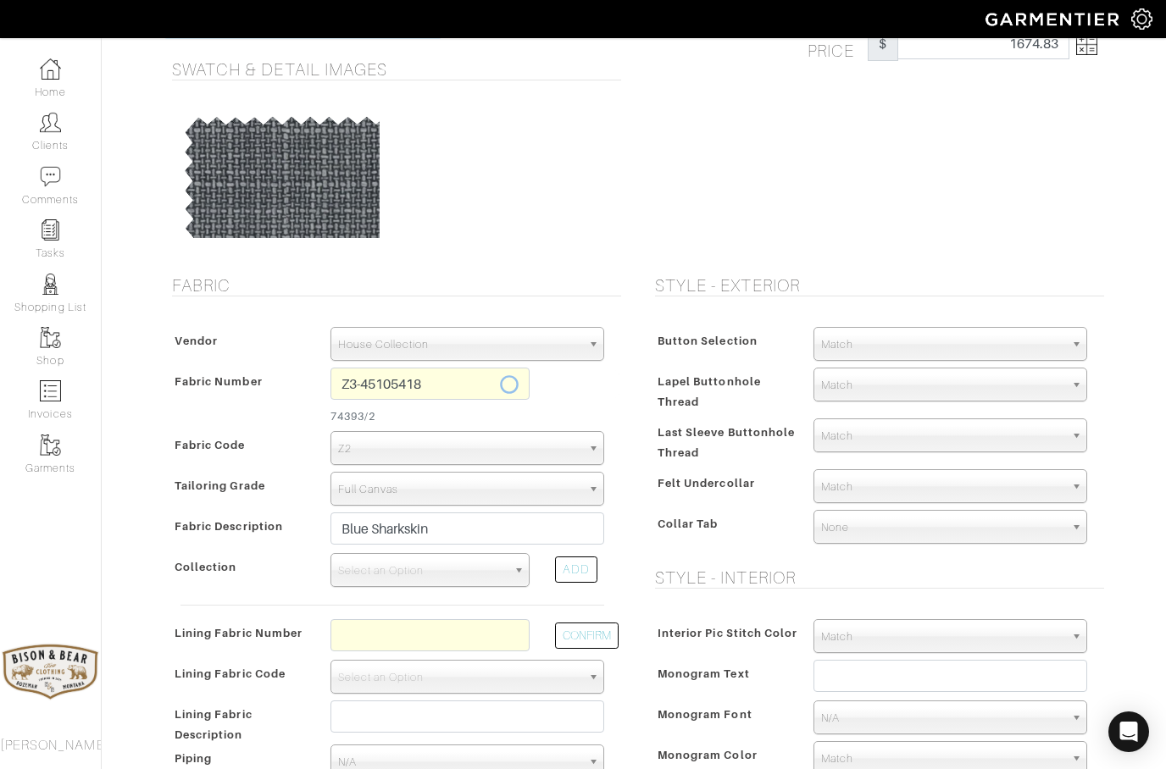
select select
type input "1695.80"
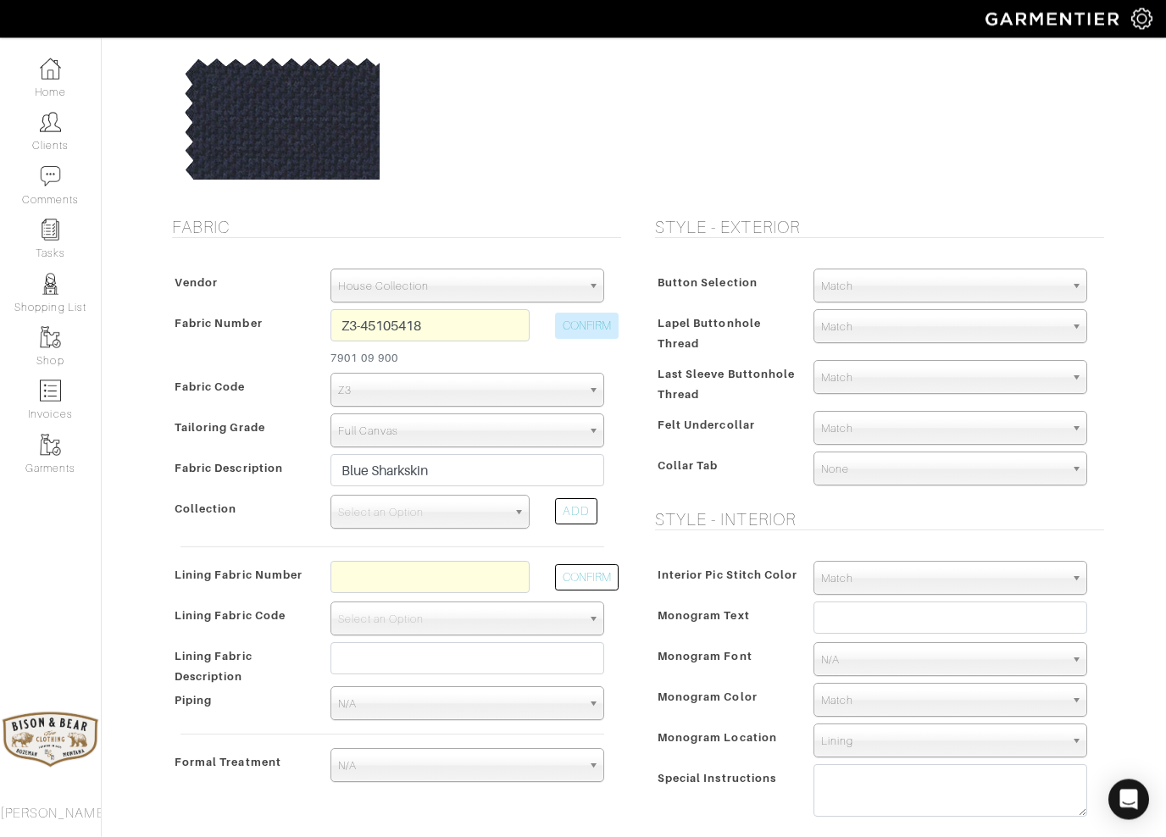
scroll to position [153, 0]
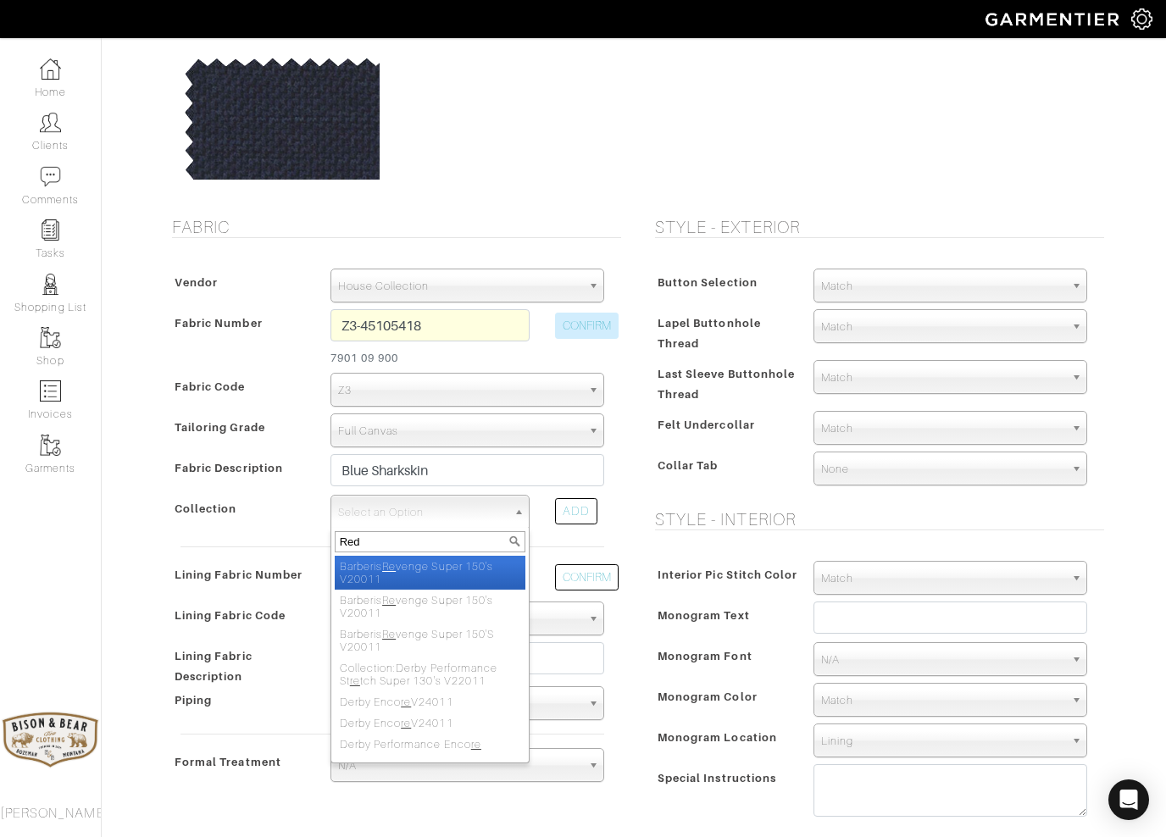
type input "Reda"
select select "593"
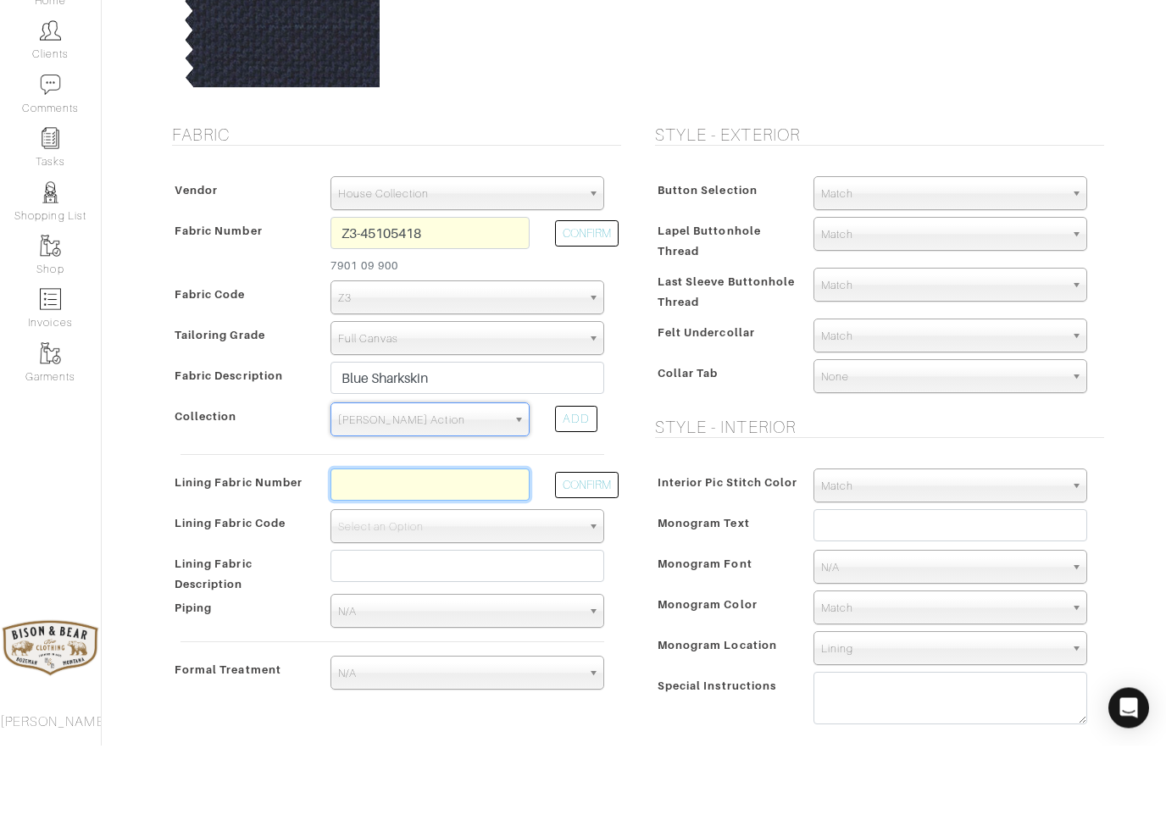
click at [375, 561] on input "text" at bounding box center [429, 577] width 199 height 32
type input "l2-47134348"
click at [596, 564] on button "CONFIRM" at bounding box center [587, 577] width 64 height 26
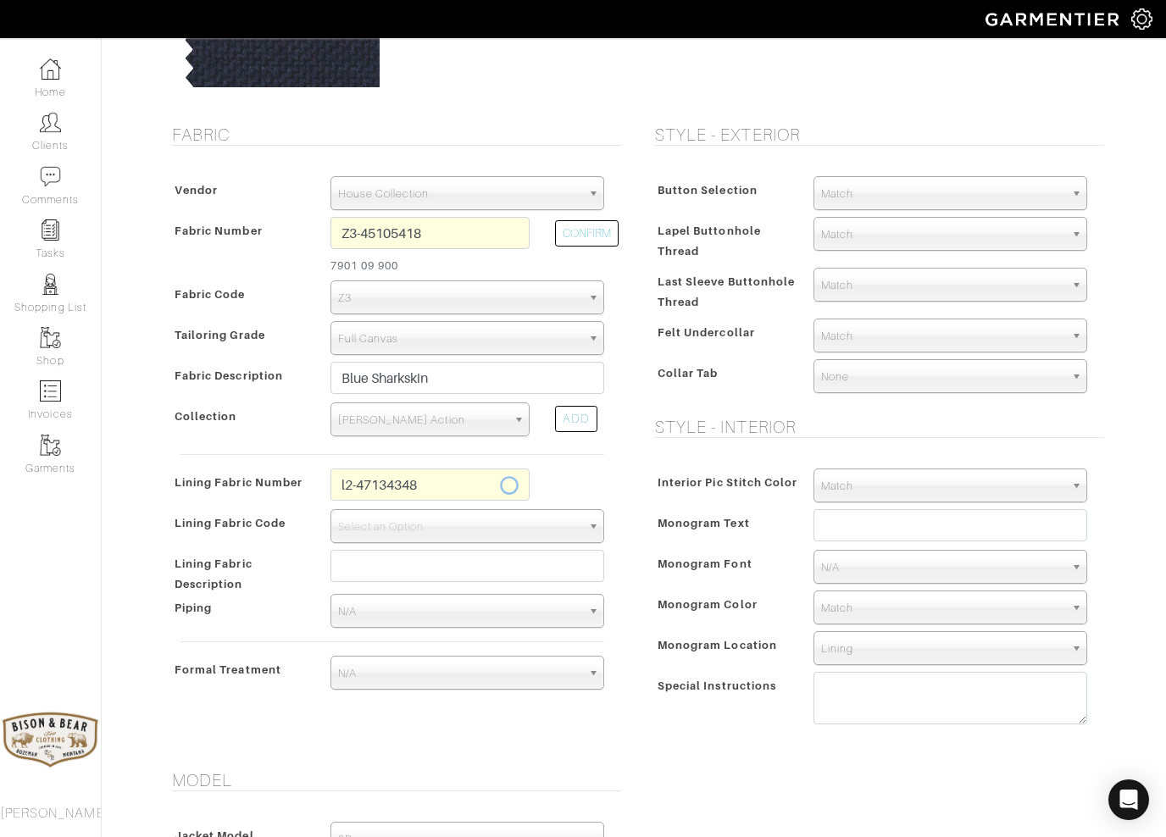
select select "6294"
type input "Khaki Paisley"
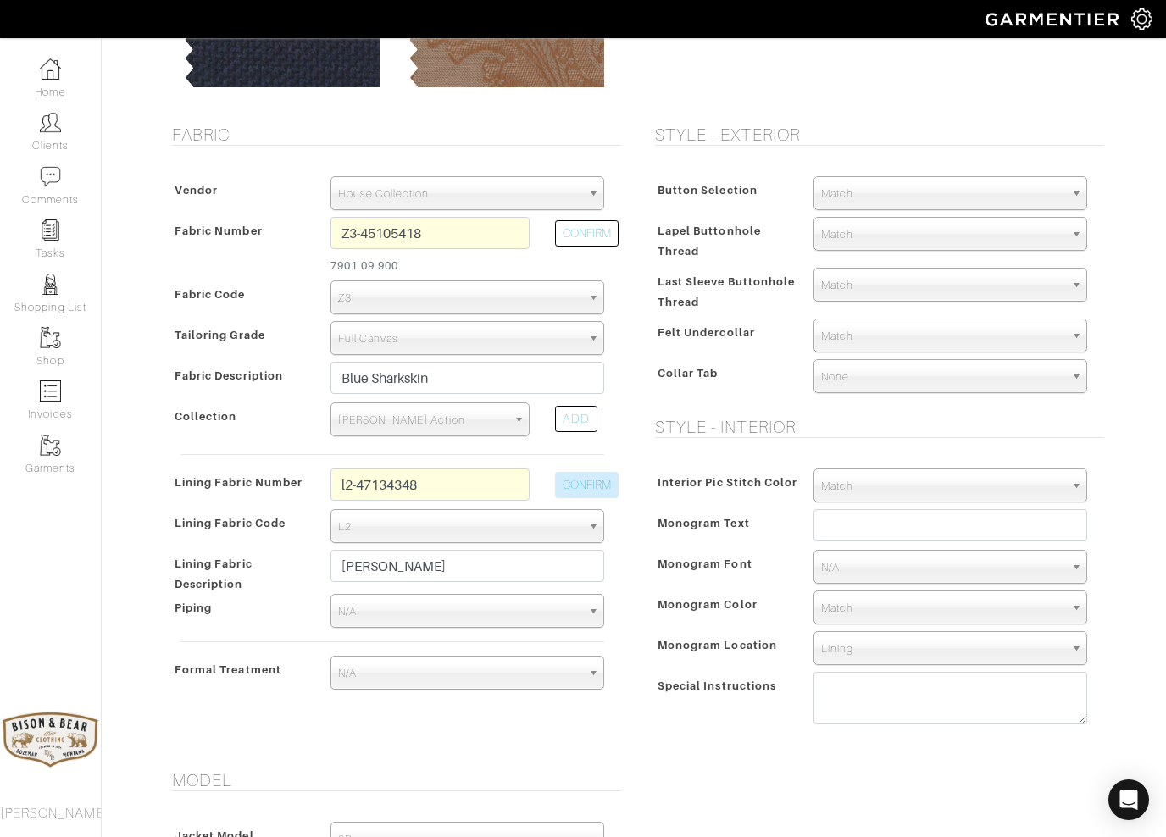
type input "1710.80"
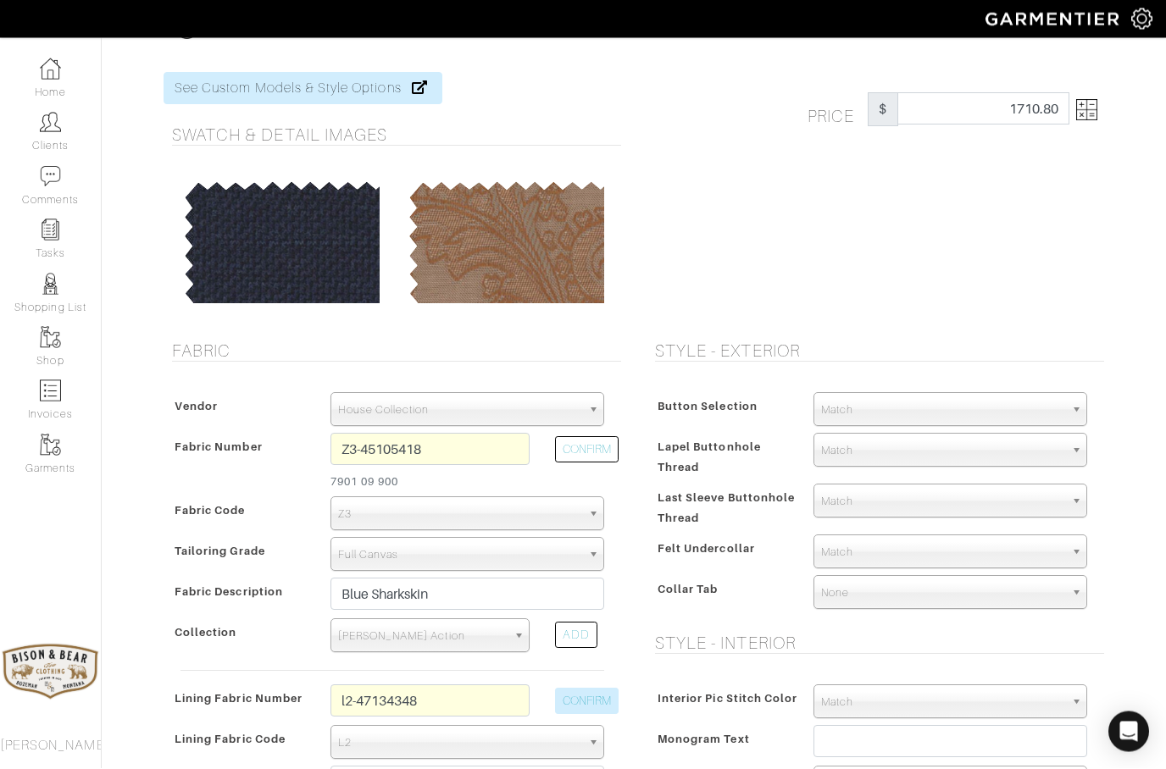
scroll to position [0, 0]
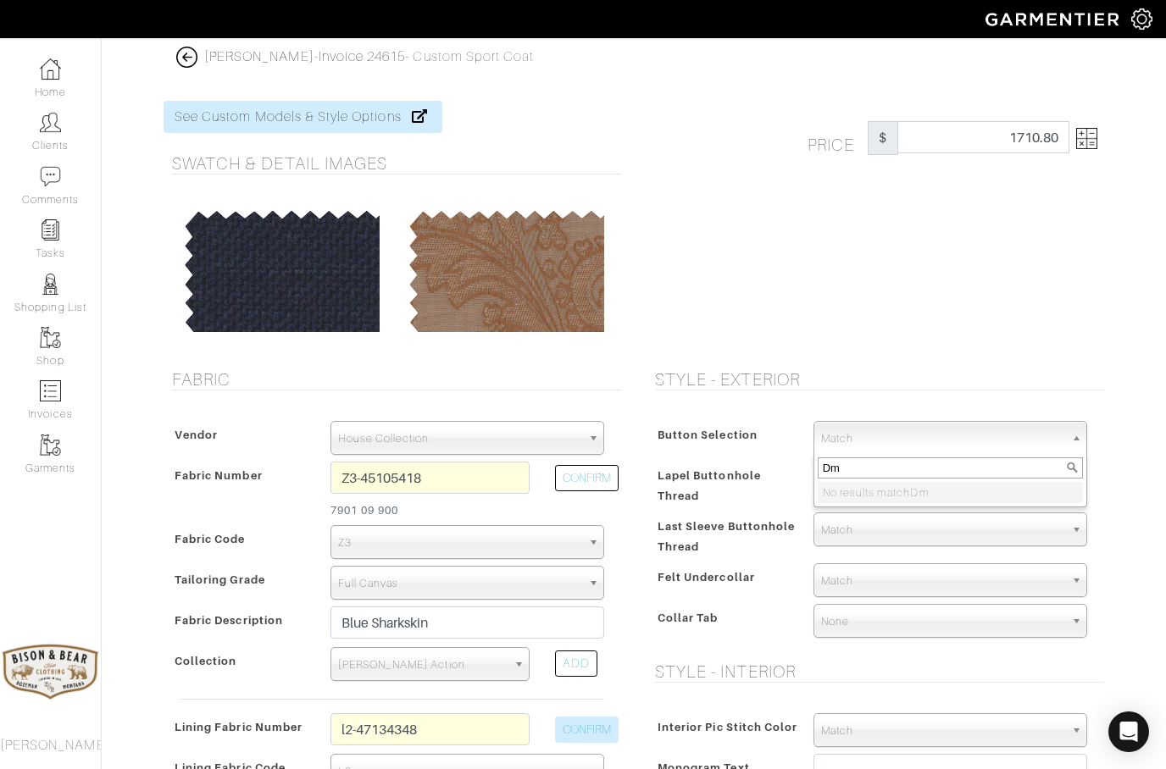
type input "D"
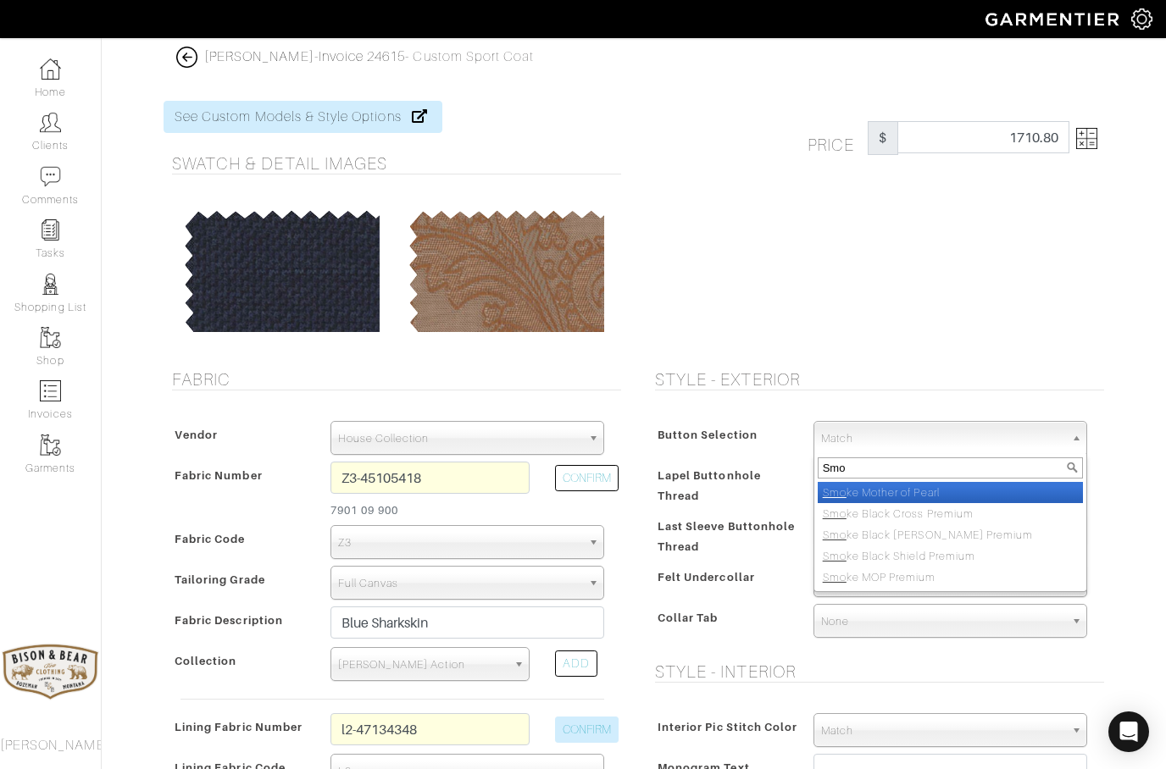
type input "Smok"
select select "98"
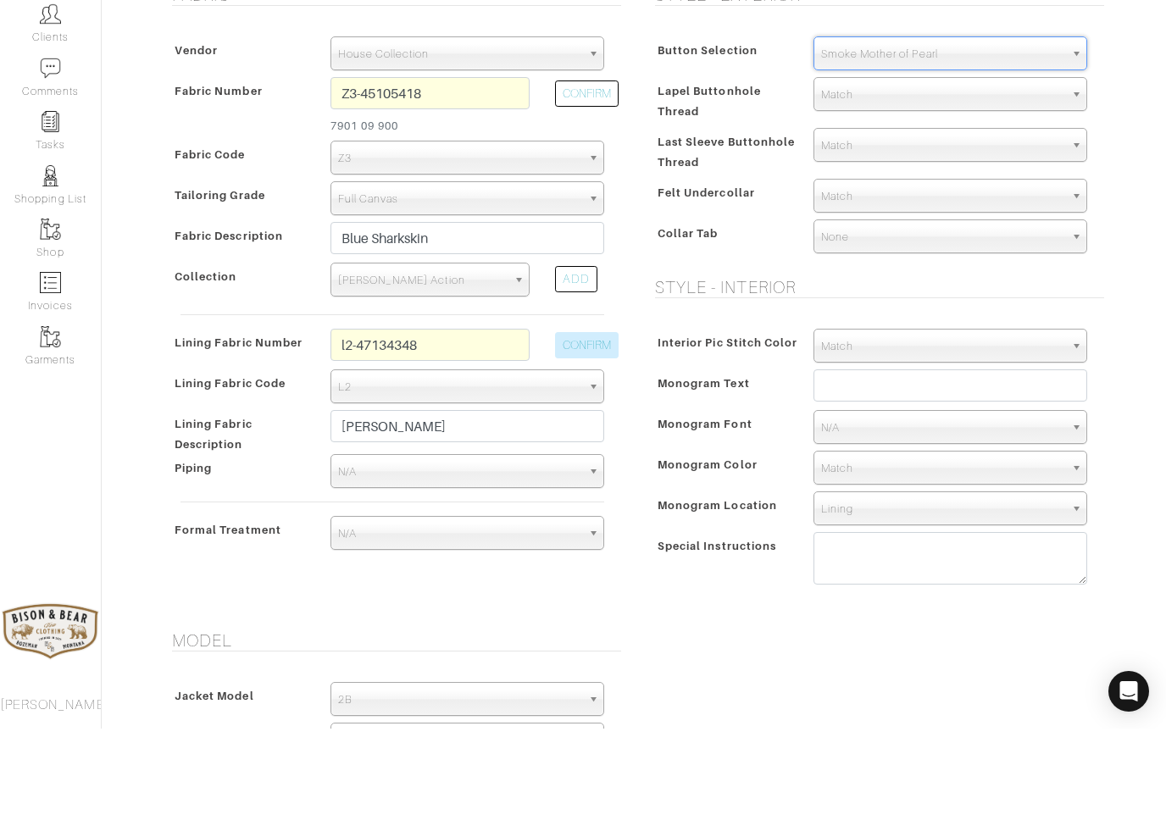
scroll to position [280, 0]
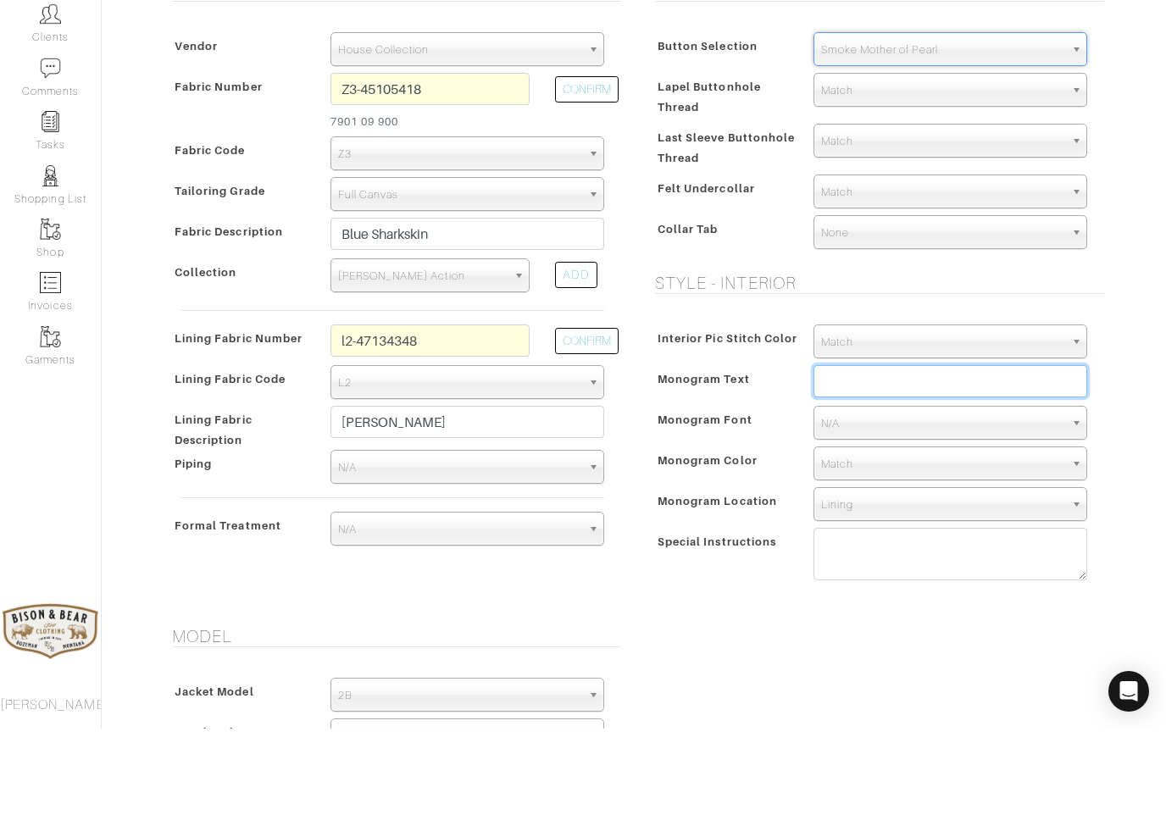
click at [898, 474] on input "text" at bounding box center [950, 490] width 274 height 32
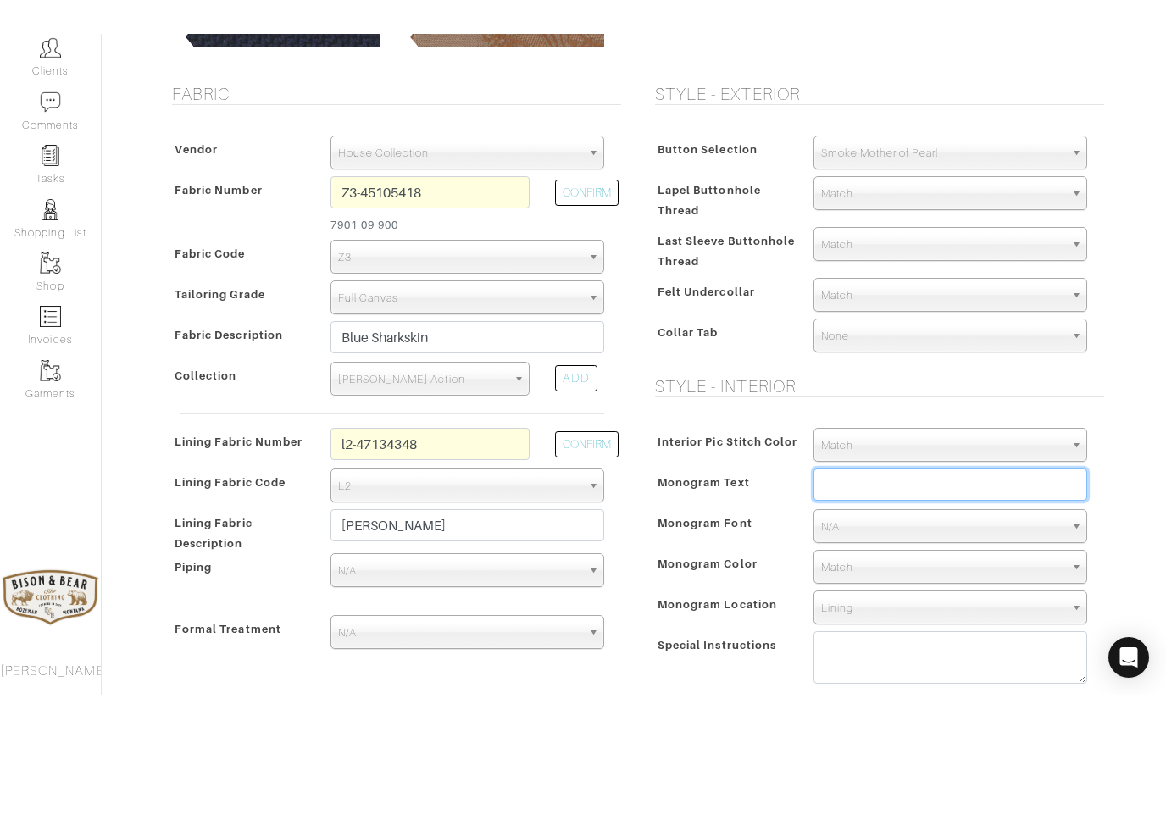
scroll to position [232, 0]
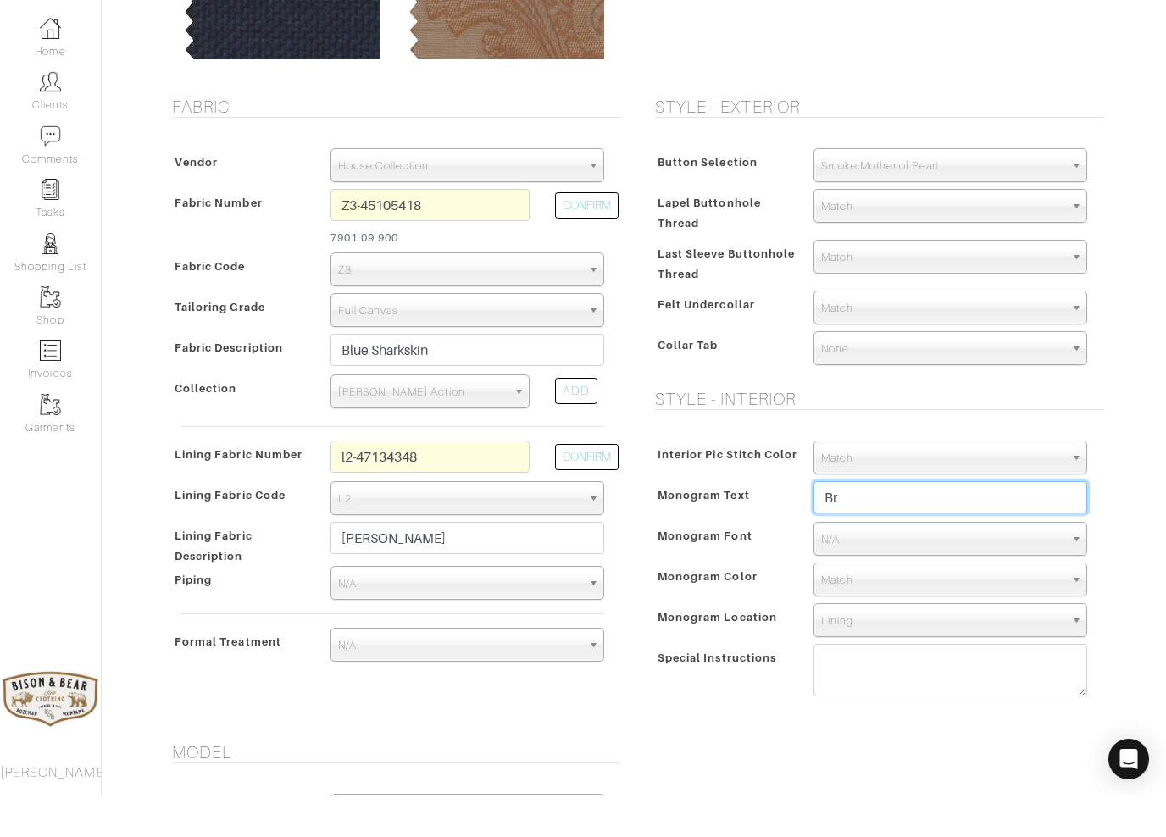
type input "B"
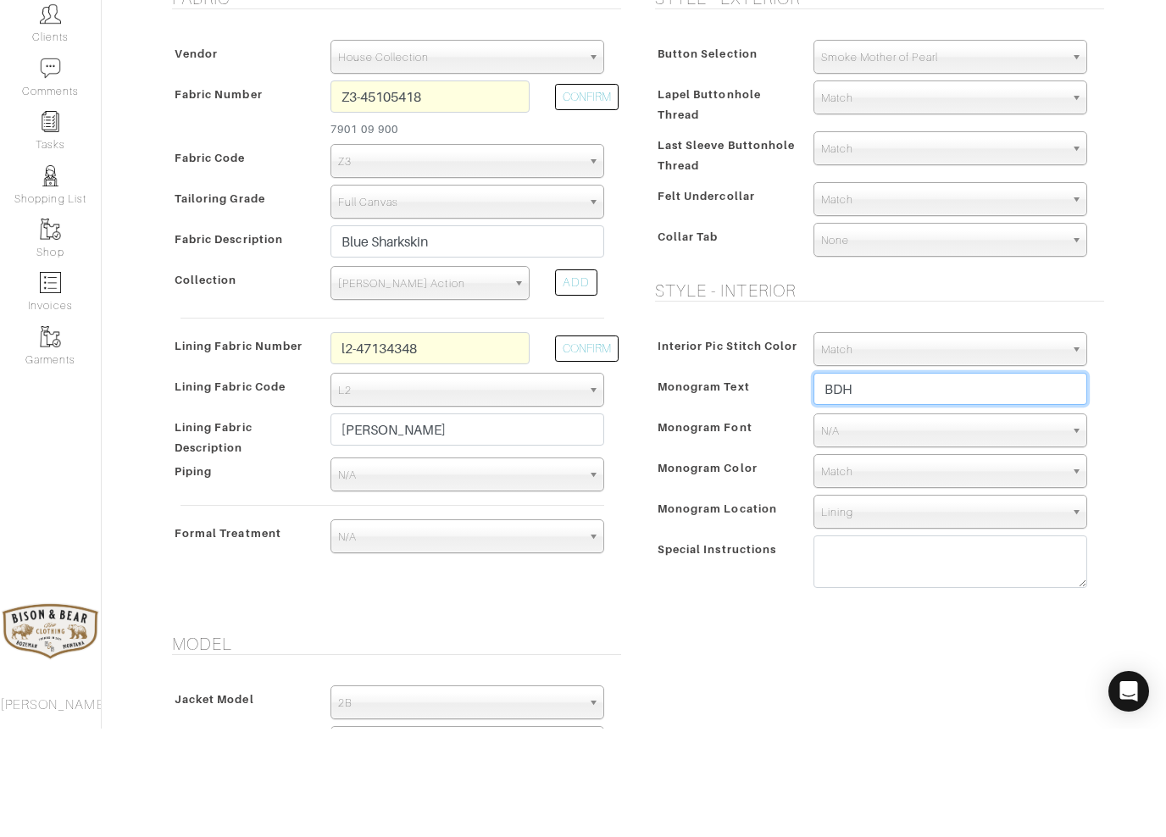
scroll to position [288, 0]
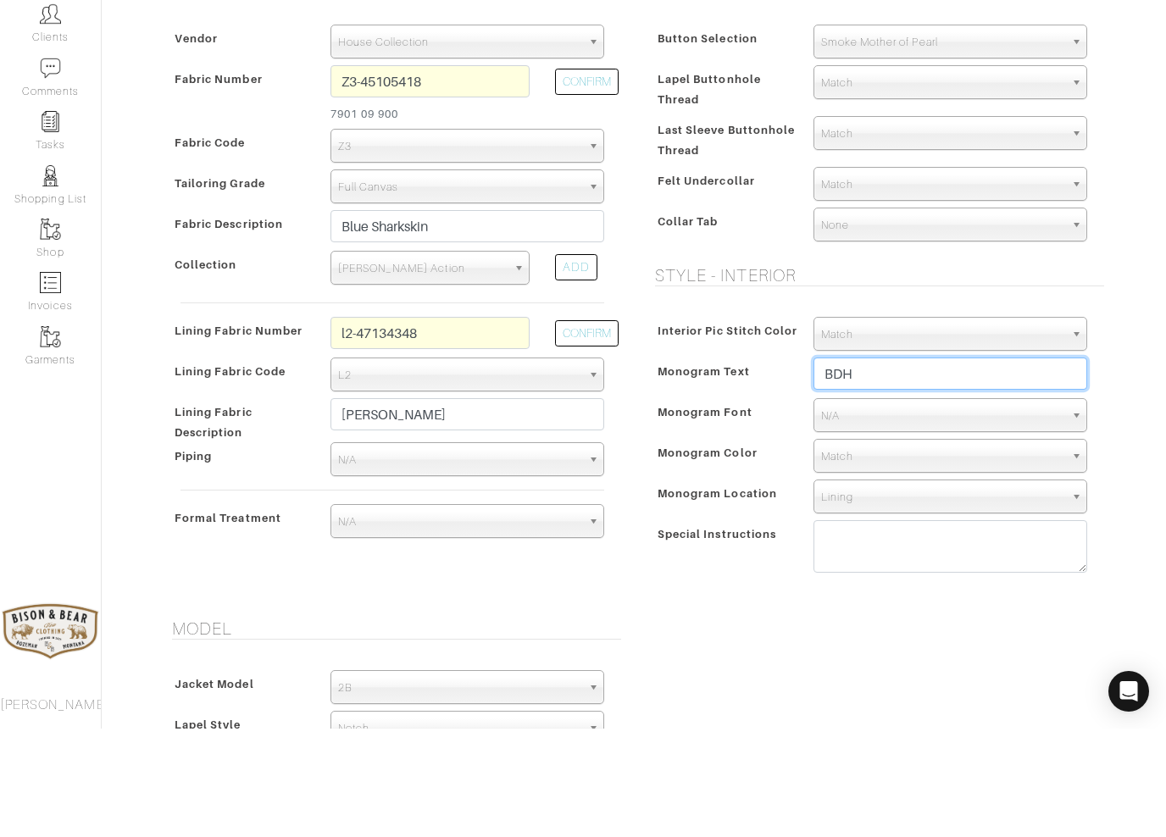
type input "BDH"
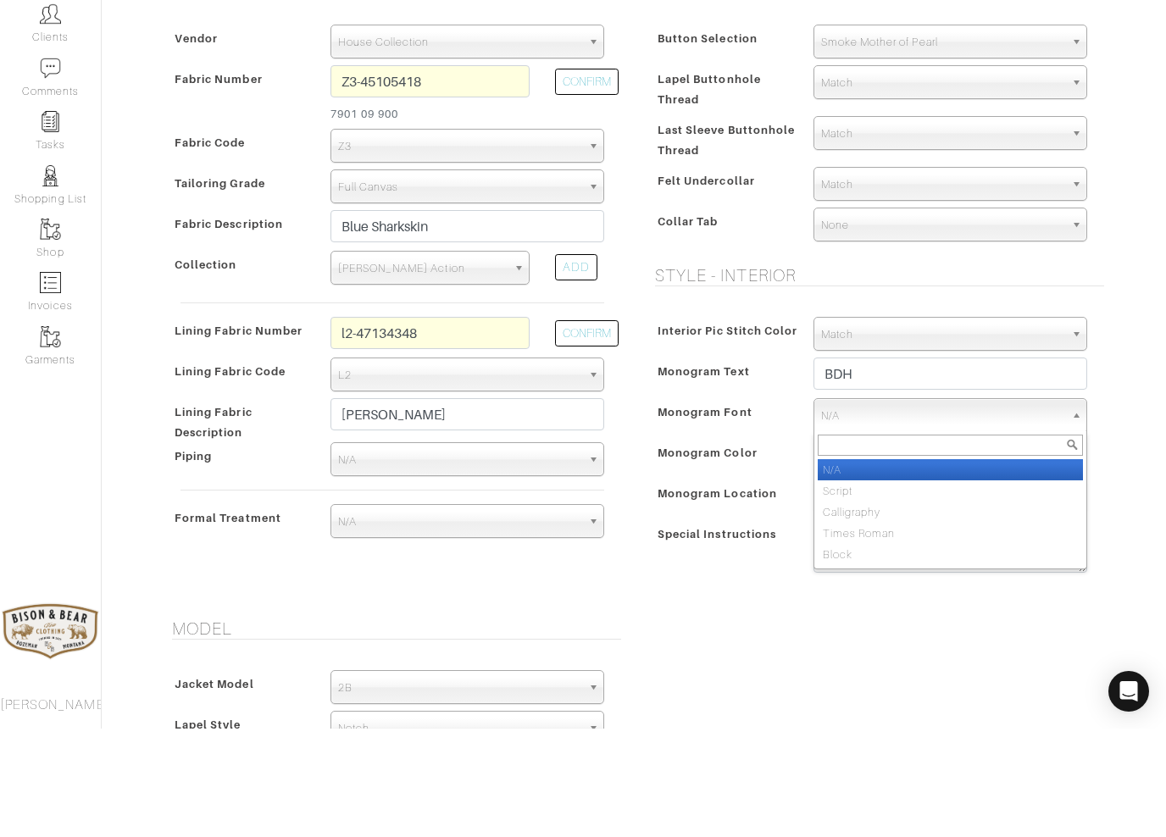
select select "Block"
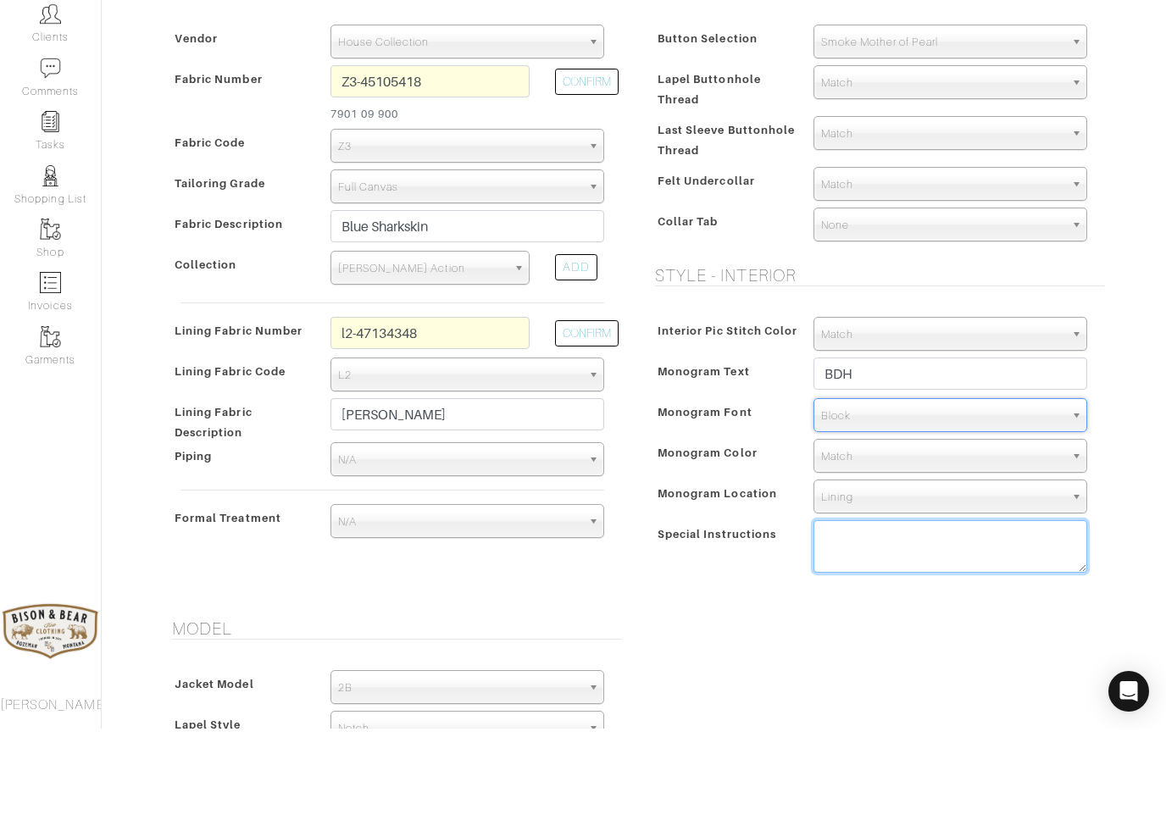
click at [853, 629] on textarea at bounding box center [950, 655] width 274 height 53
type textarea "mono on fabric facing"
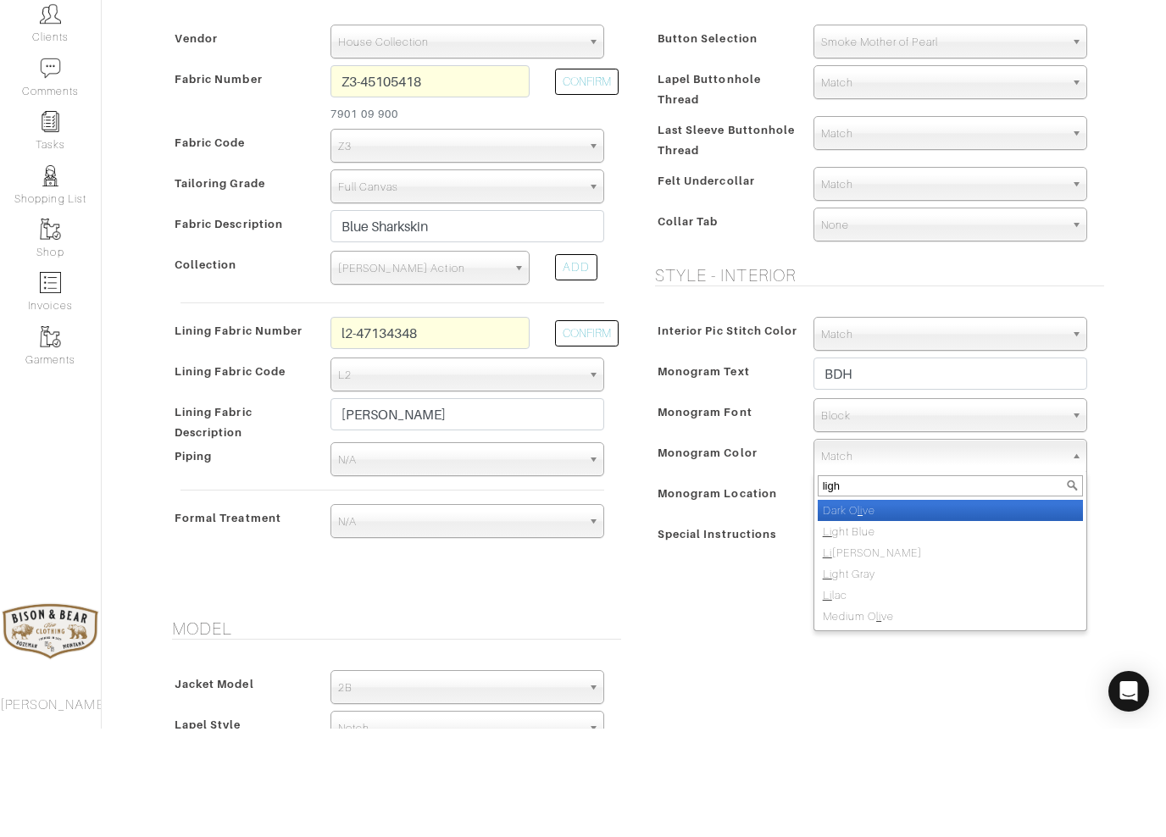
type input "light"
select select "70"
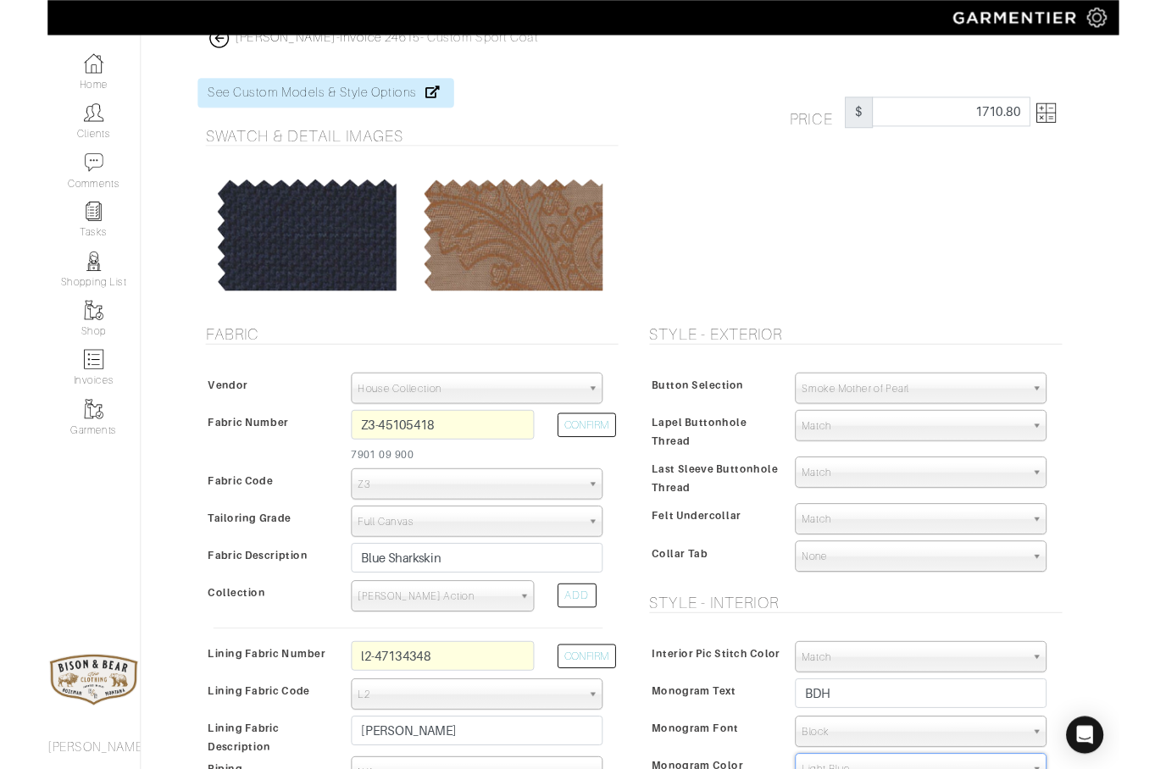
scroll to position [0, 0]
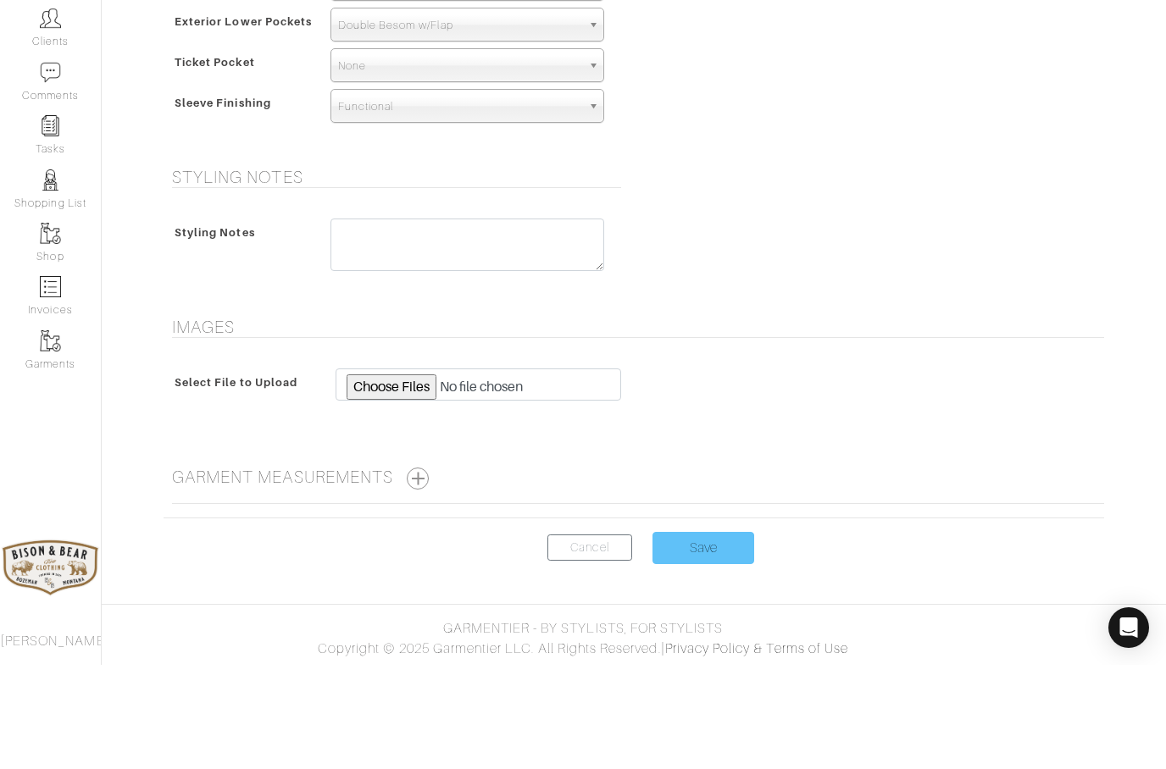
click at [690, 636] on input "Save" at bounding box center [703, 652] width 102 height 32
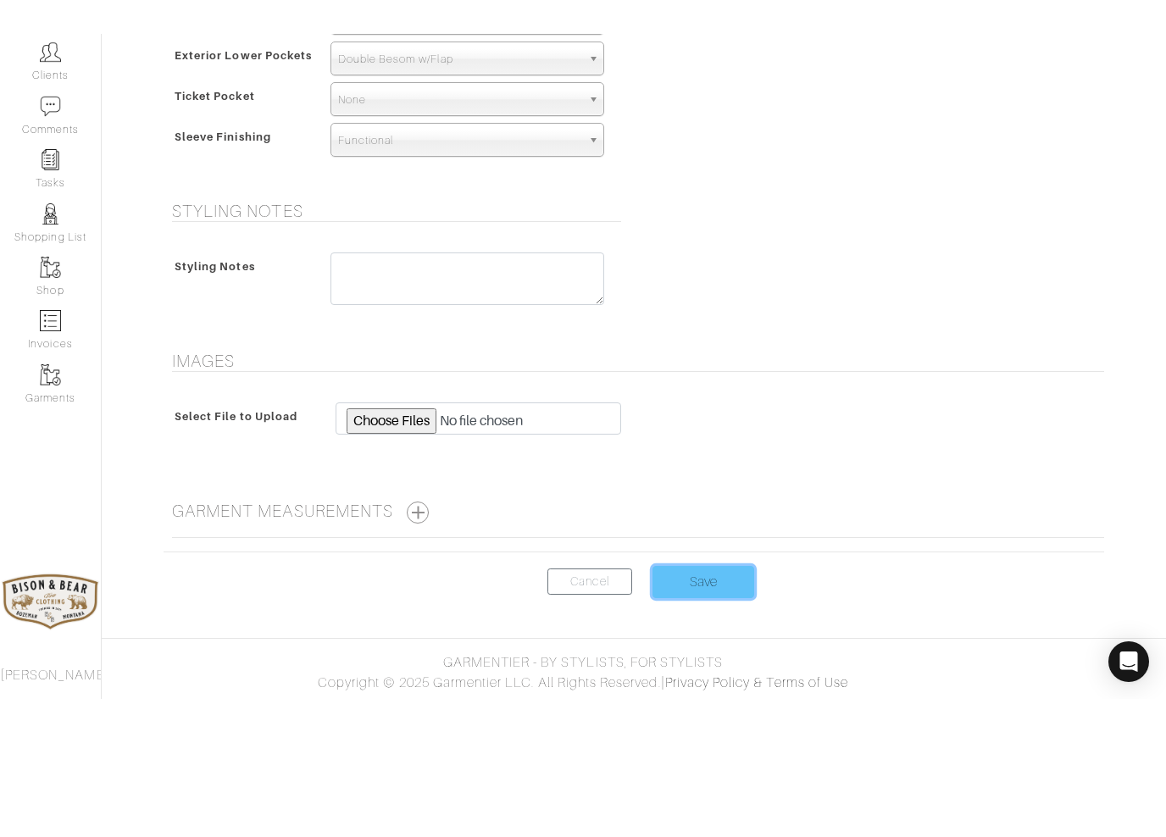
scroll to position [1050, 0]
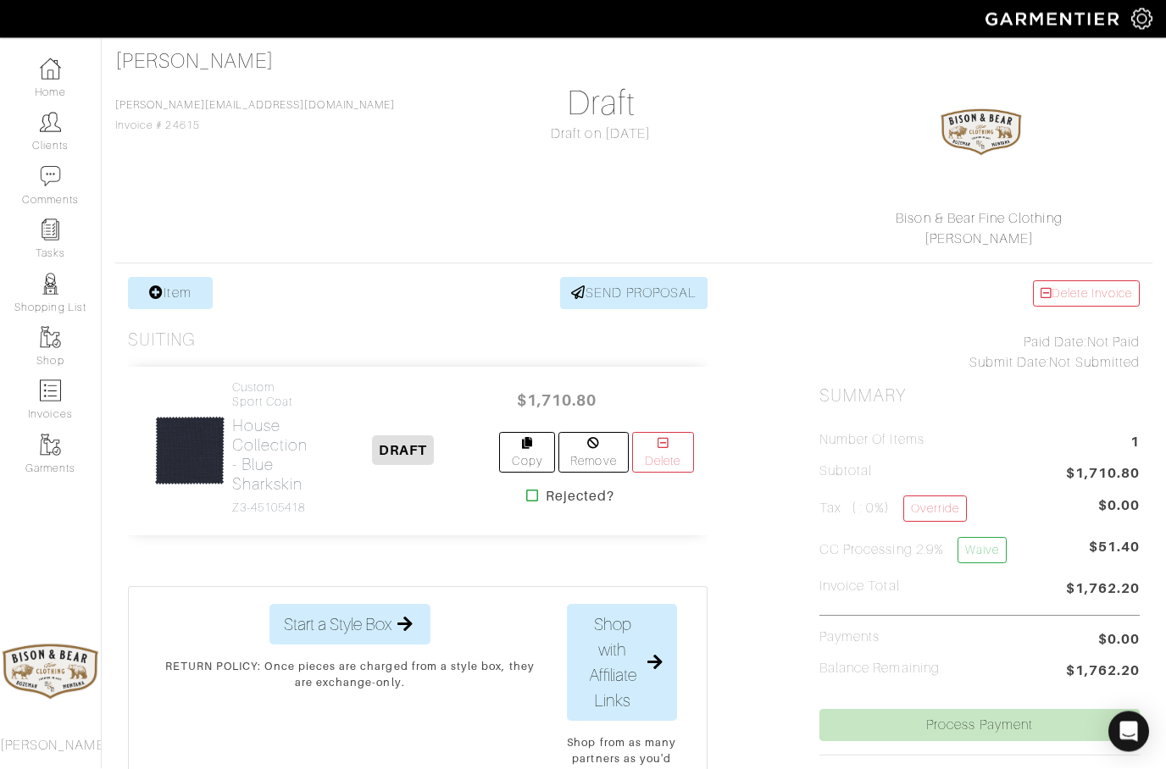
scroll to position [91, 0]
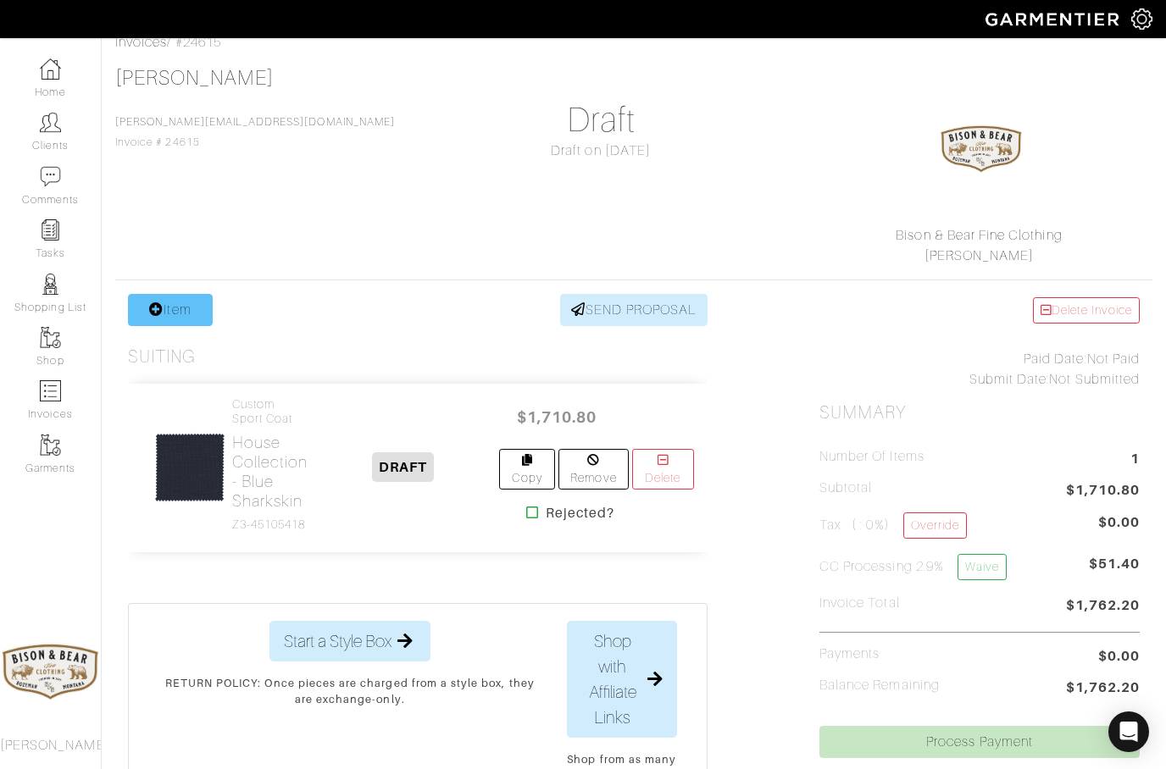
click at [178, 313] on link "Item" at bounding box center [170, 310] width 85 height 32
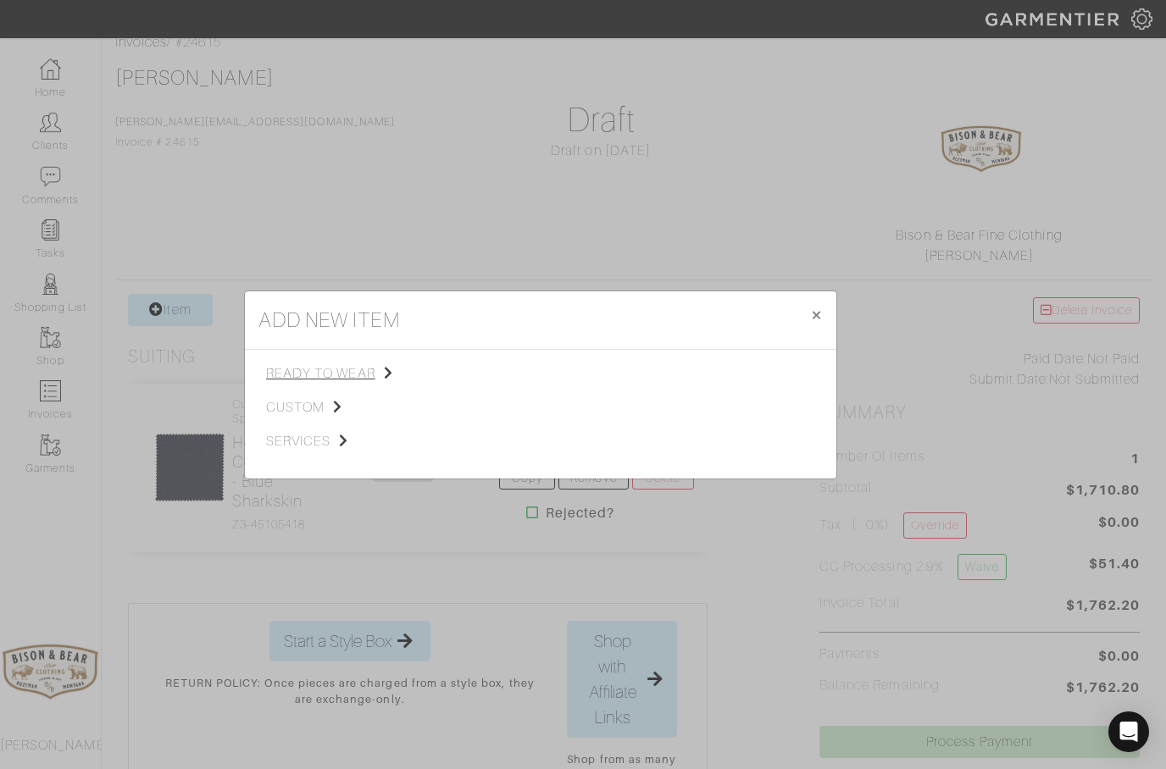
click at [313, 370] on span "ready to wear" at bounding box center [351, 373] width 170 height 20
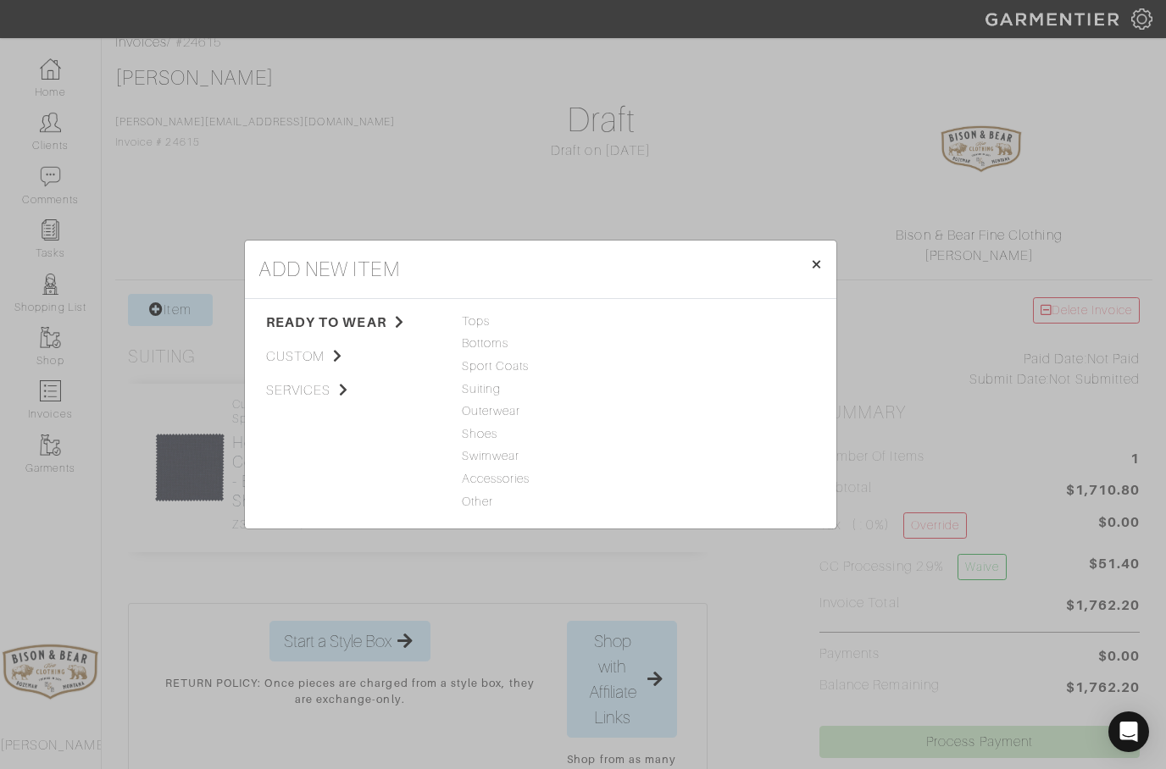
click at [826, 255] on button "× Close" at bounding box center [816, 264] width 40 height 47
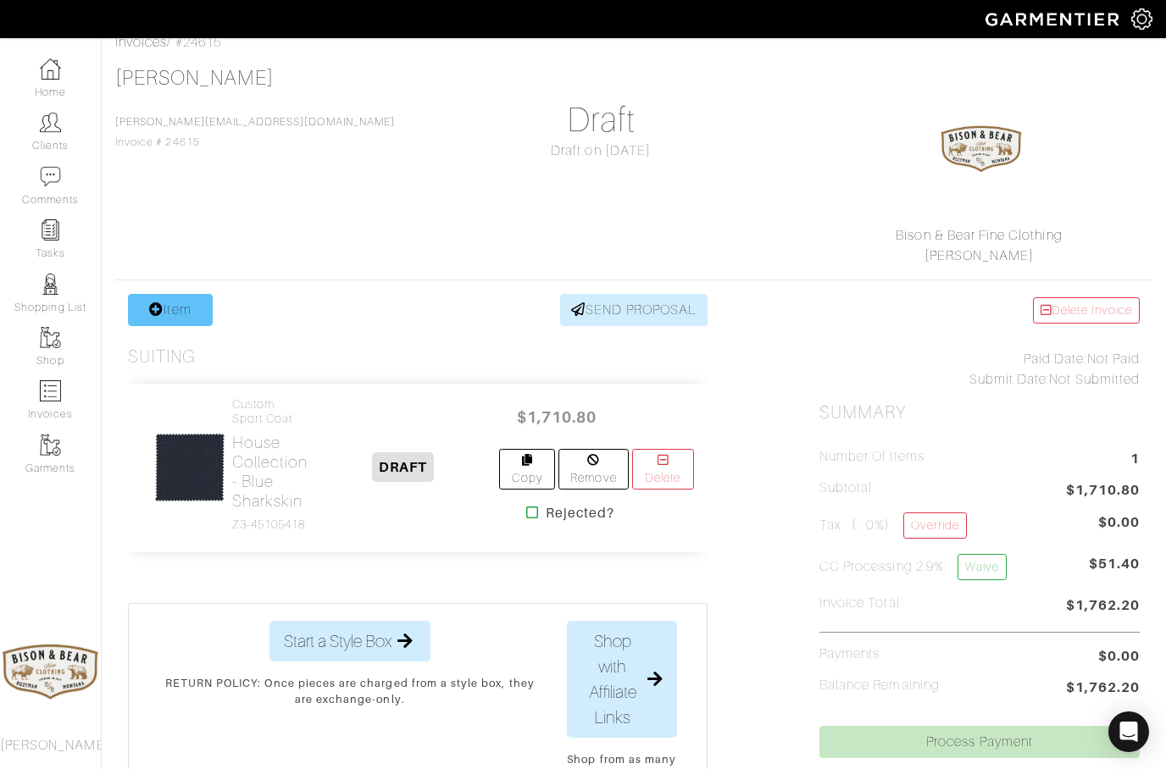
click at [159, 313] on icon at bounding box center [156, 309] width 14 height 14
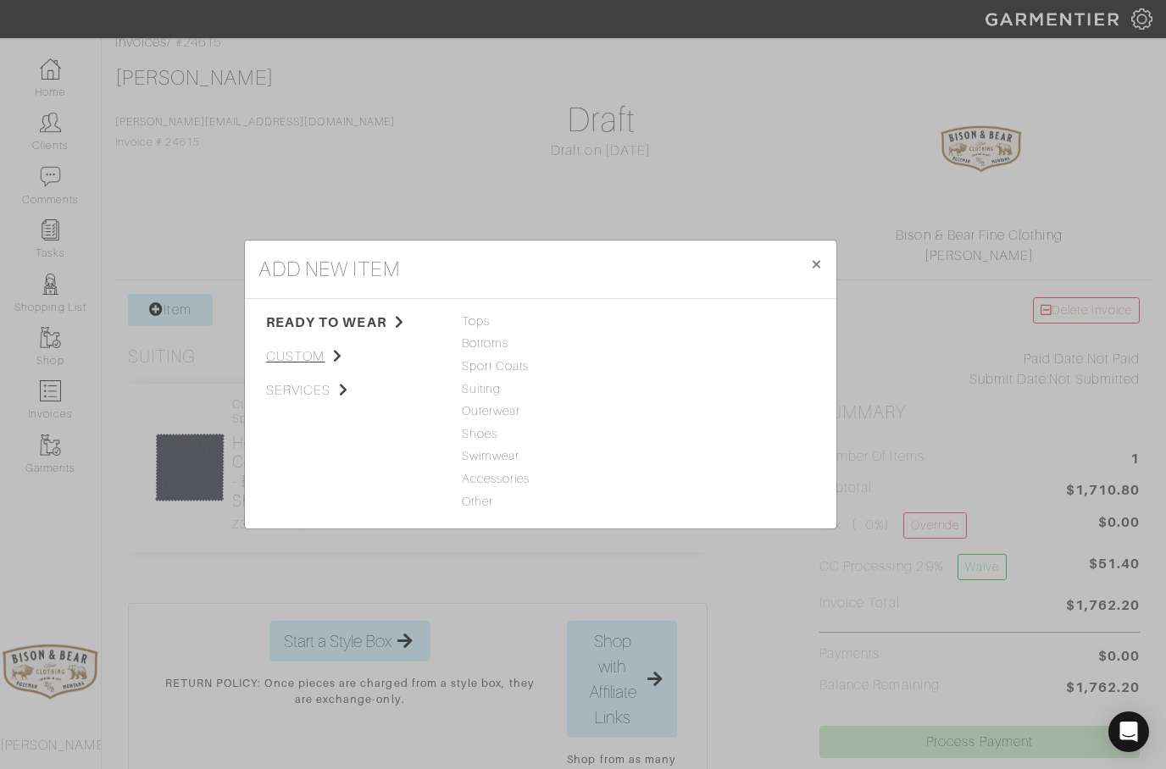
click at [295, 363] on span "custom" at bounding box center [351, 357] width 170 height 20
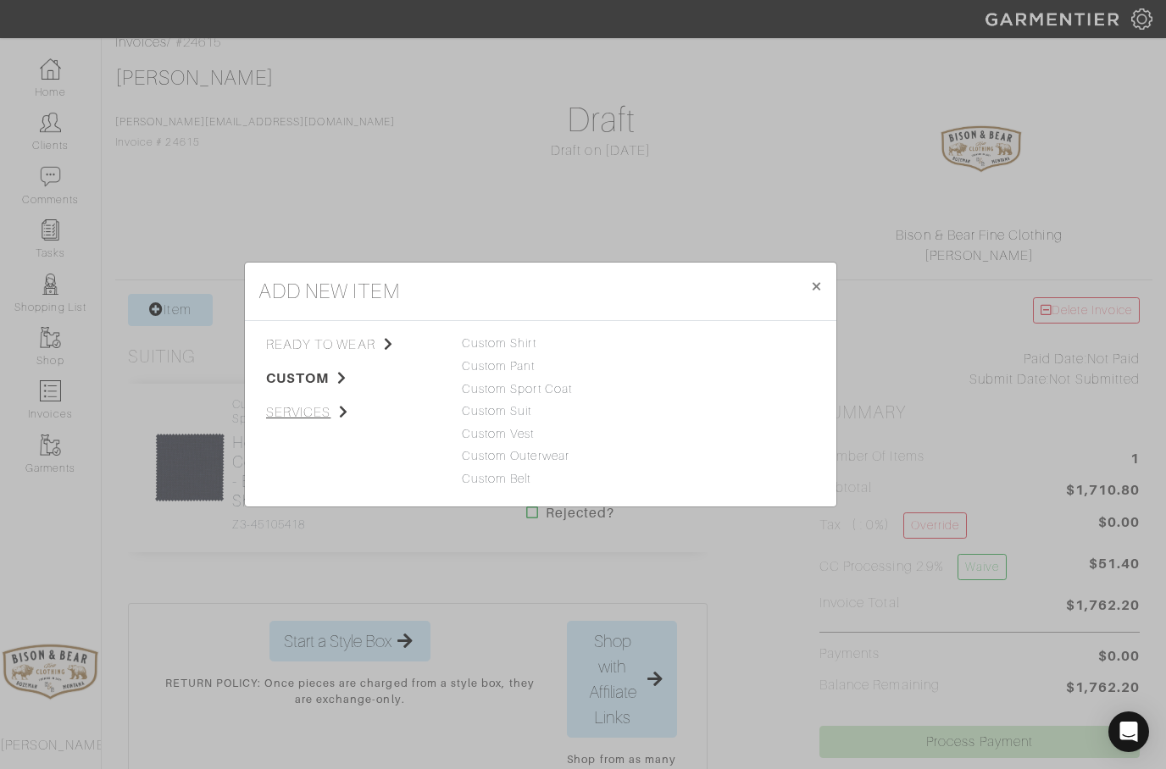
click at [311, 408] on span "services" at bounding box center [351, 412] width 170 height 20
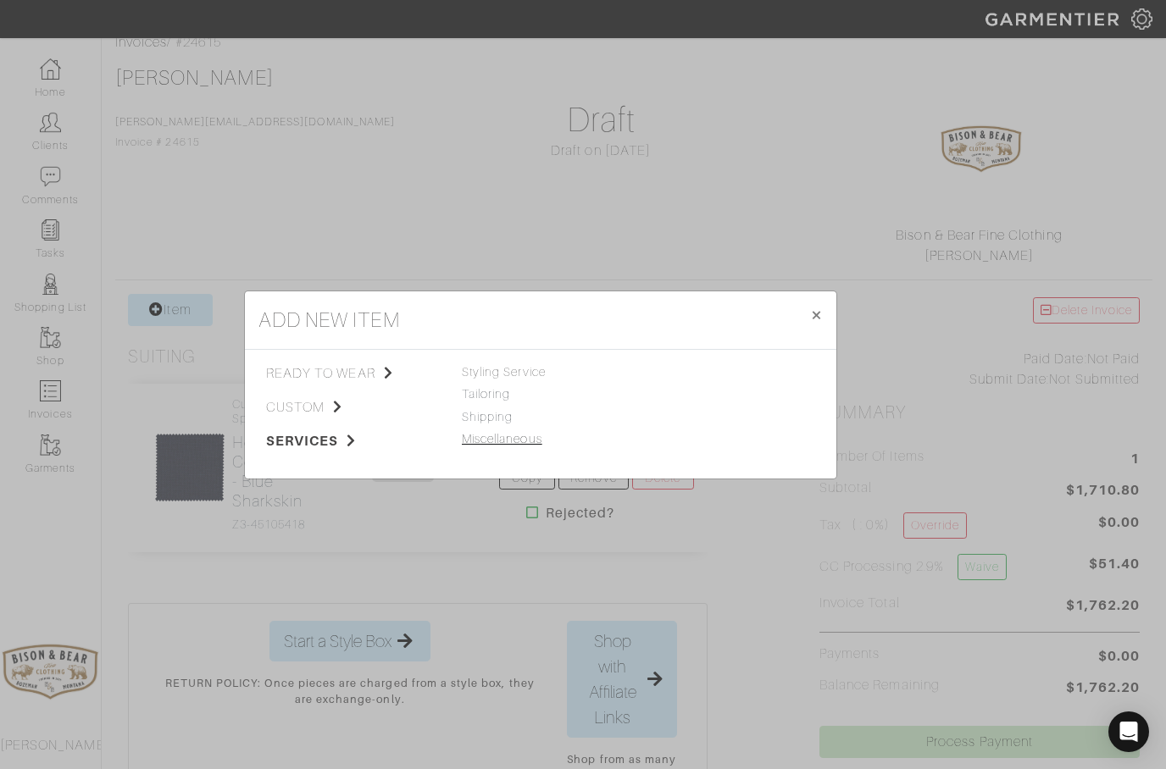
click at [488, 437] on link "Miscellaneous" at bounding box center [502, 439] width 80 height 14
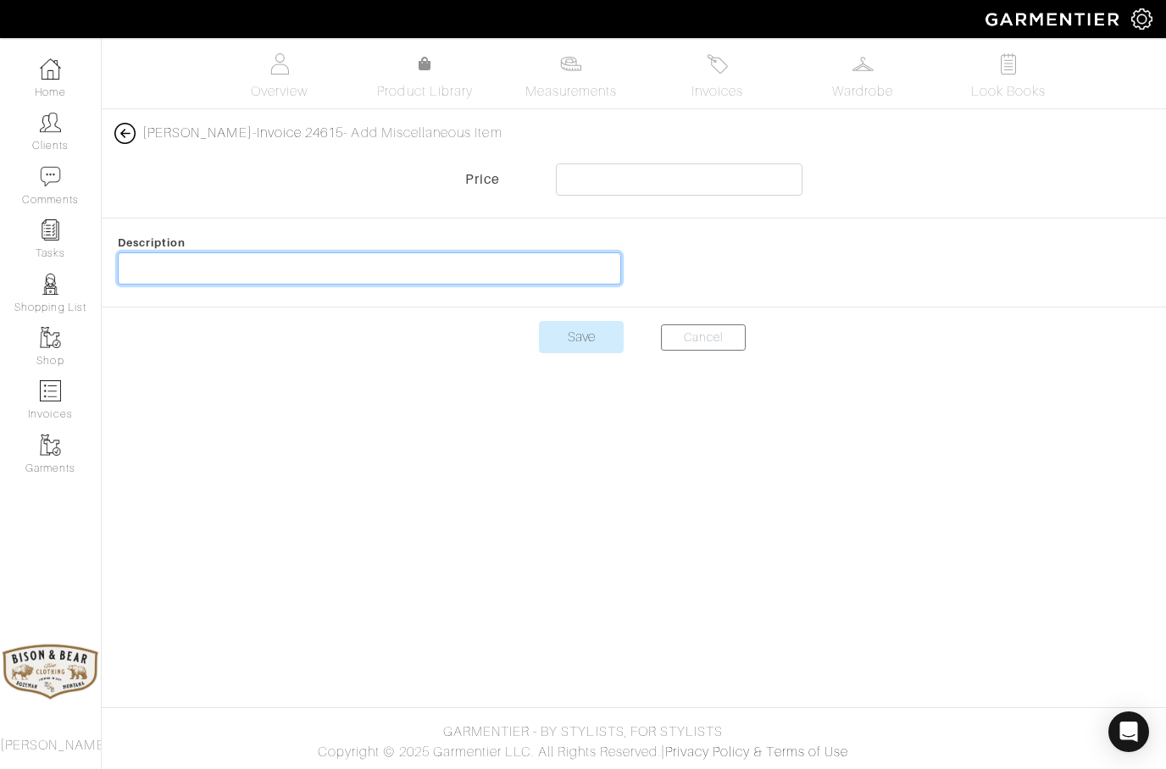
click at [173, 260] on input "text" at bounding box center [369, 268] width 503 height 32
type input "Custom [PERSON_NAME]"
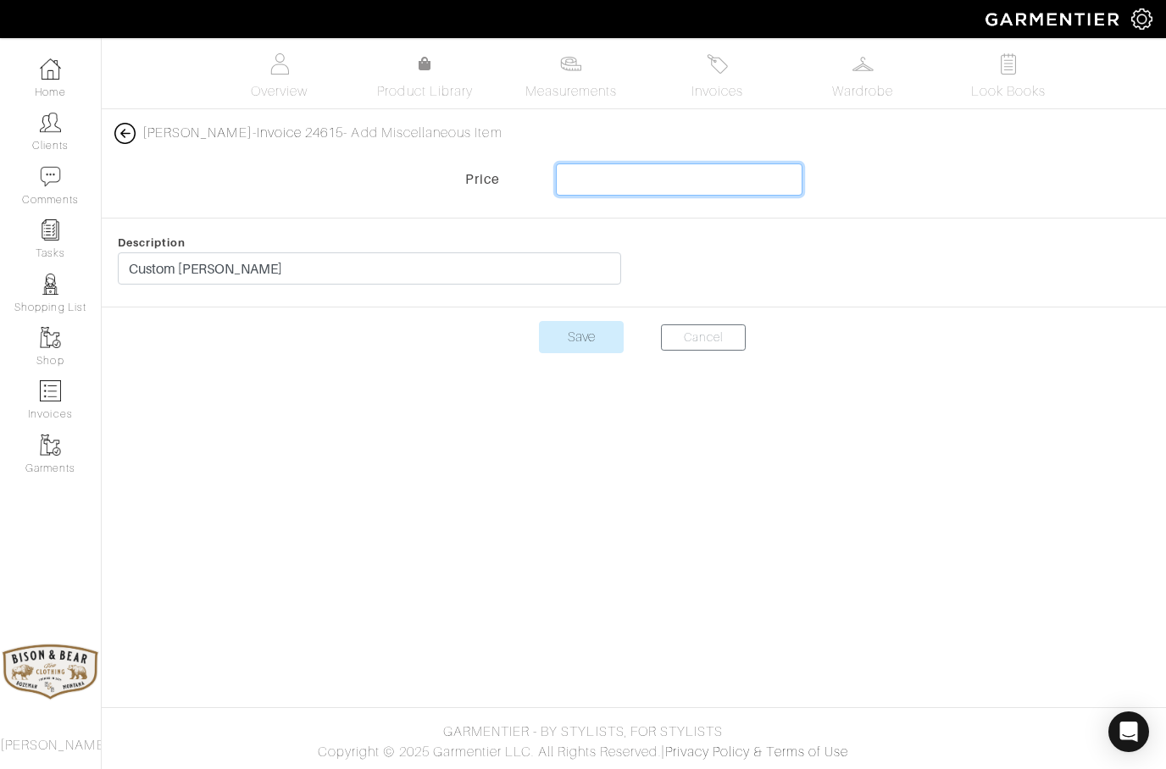
click at [607, 177] on input "text" at bounding box center [679, 180] width 247 height 32
type input "400"
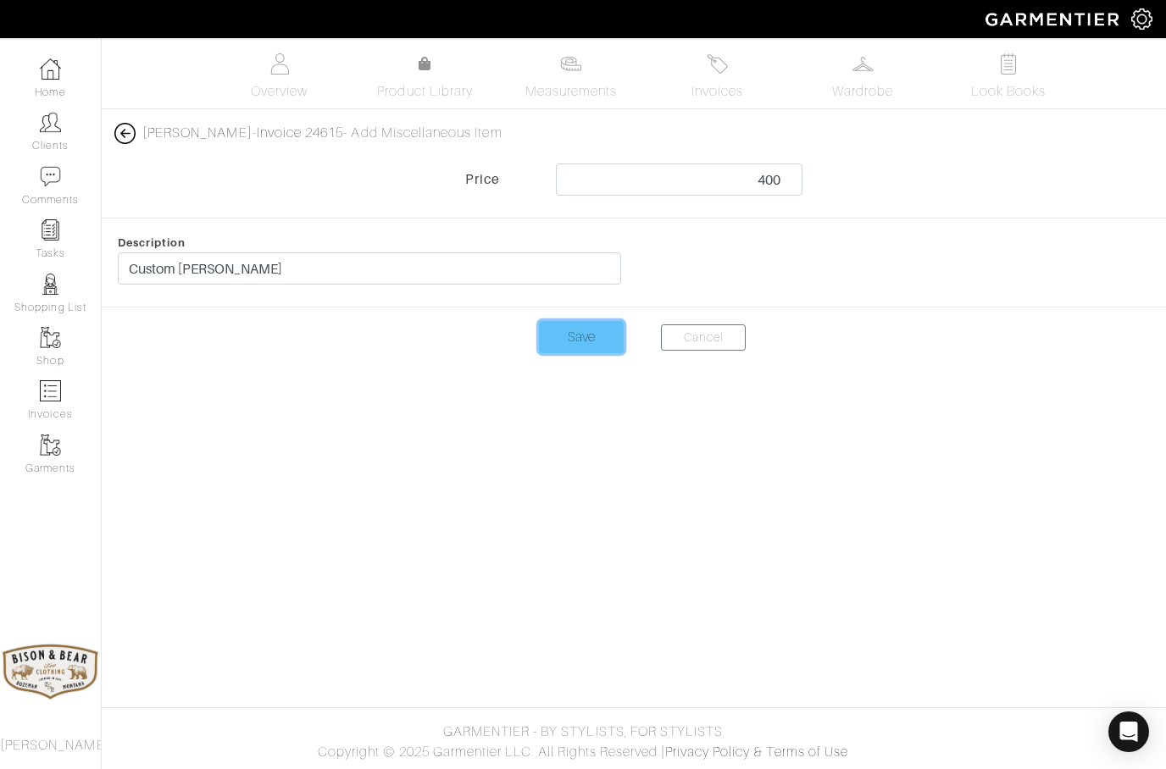
click at [582, 342] on input "Save" at bounding box center [581, 337] width 85 height 32
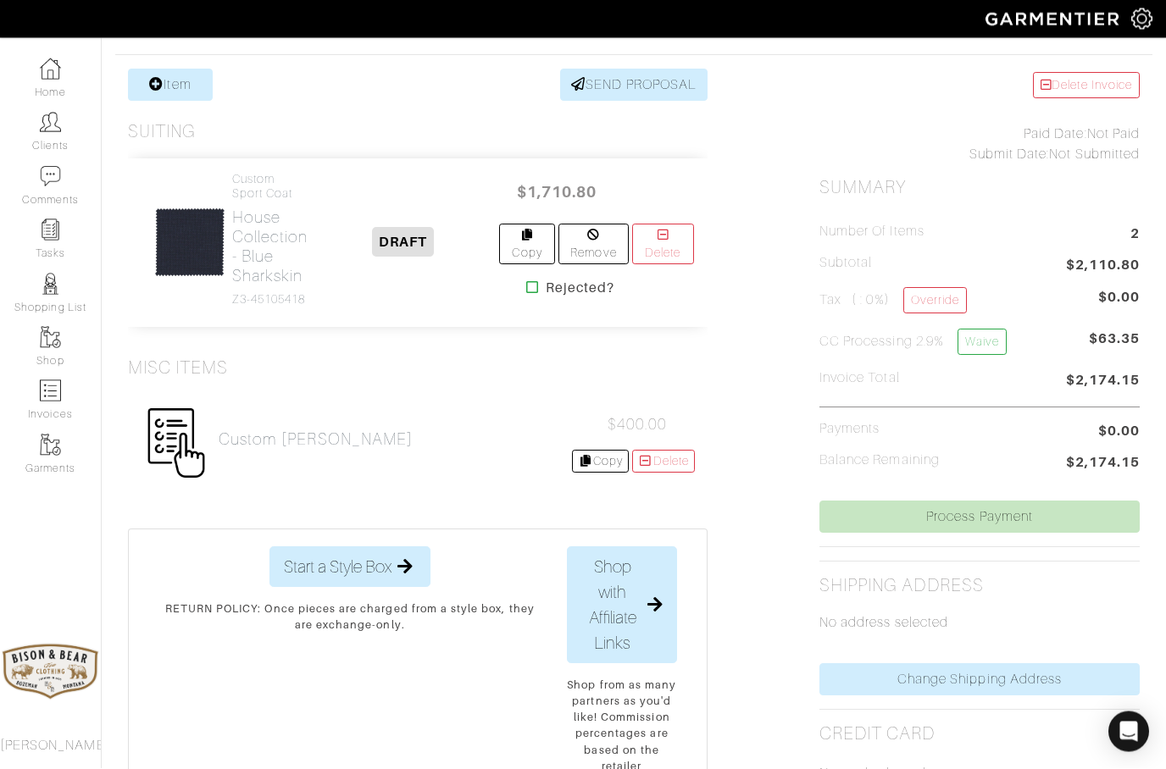
scroll to position [316, 0]
click at [985, 347] on link "Waive" at bounding box center [981, 342] width 49 height 26
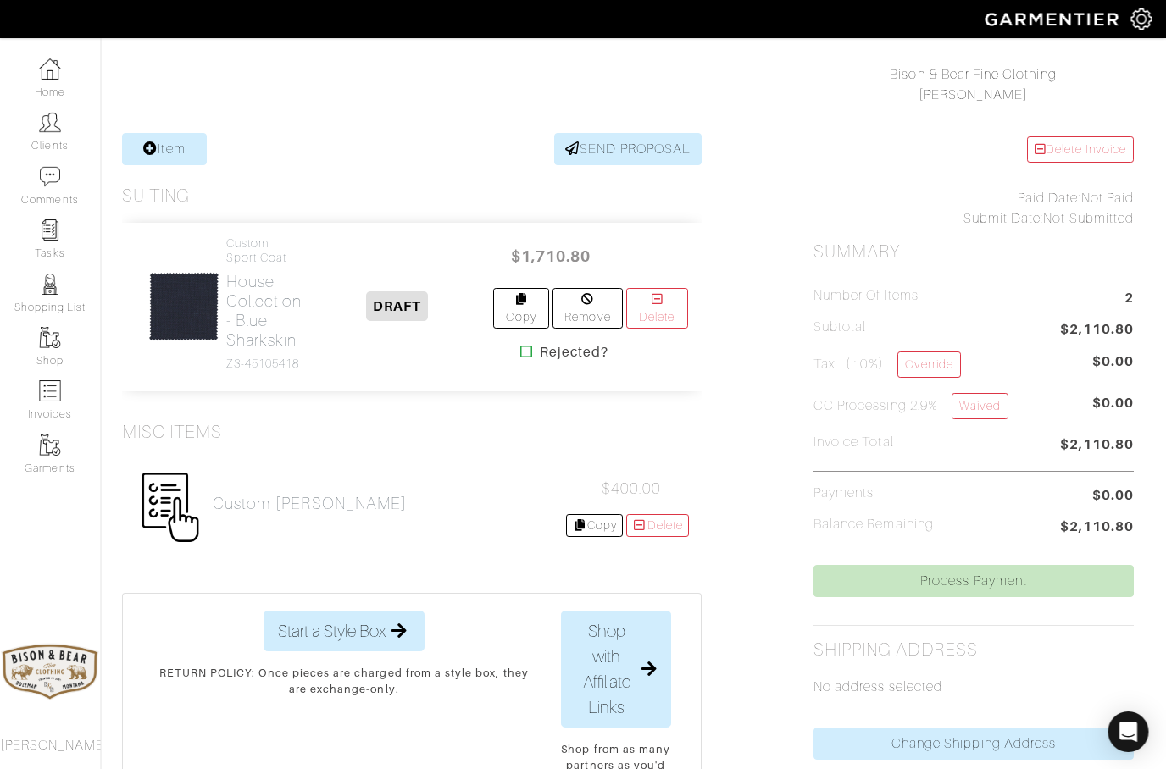
scroll to position [252, 4]
click at [259, 313] on h2 "House Collection - Blue Sharkskin" at bounding box center [266, 311] width 76 height 78
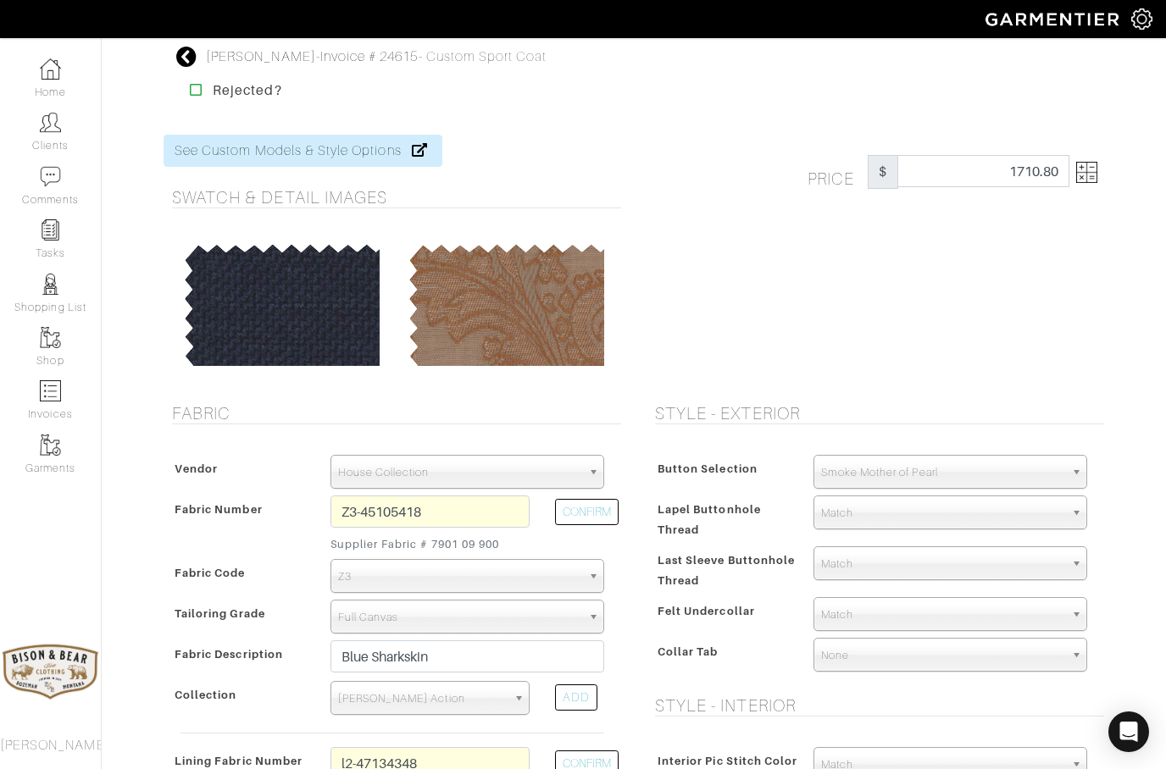
click at [1085, 169] on img at bounding box center [1086, 172] width 21 height 21
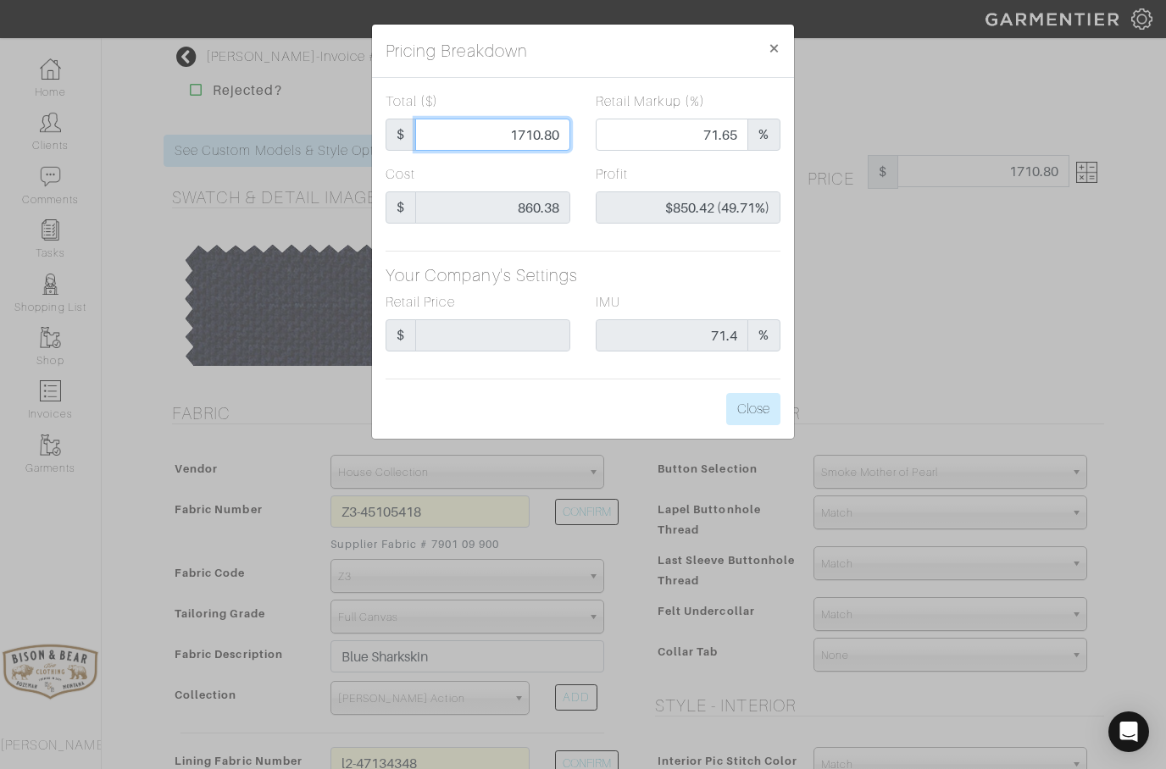
click at [558, 132] on input "1710.80" at bounding box center [492, 135] width 155 height 32
click at [776, 44] on span "×" at bounding box center [774, 47] width 13 height 23
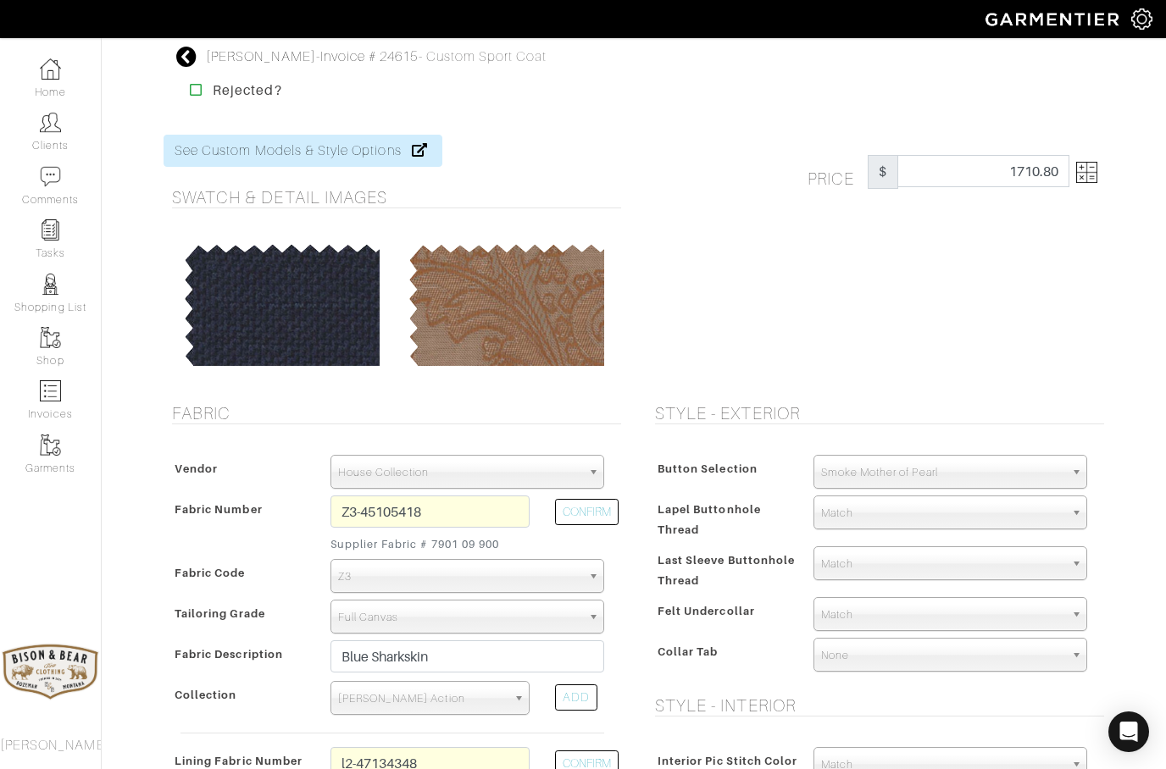
click at [191, 55] on icon at bounding box center [186, 57] width 21 height 20
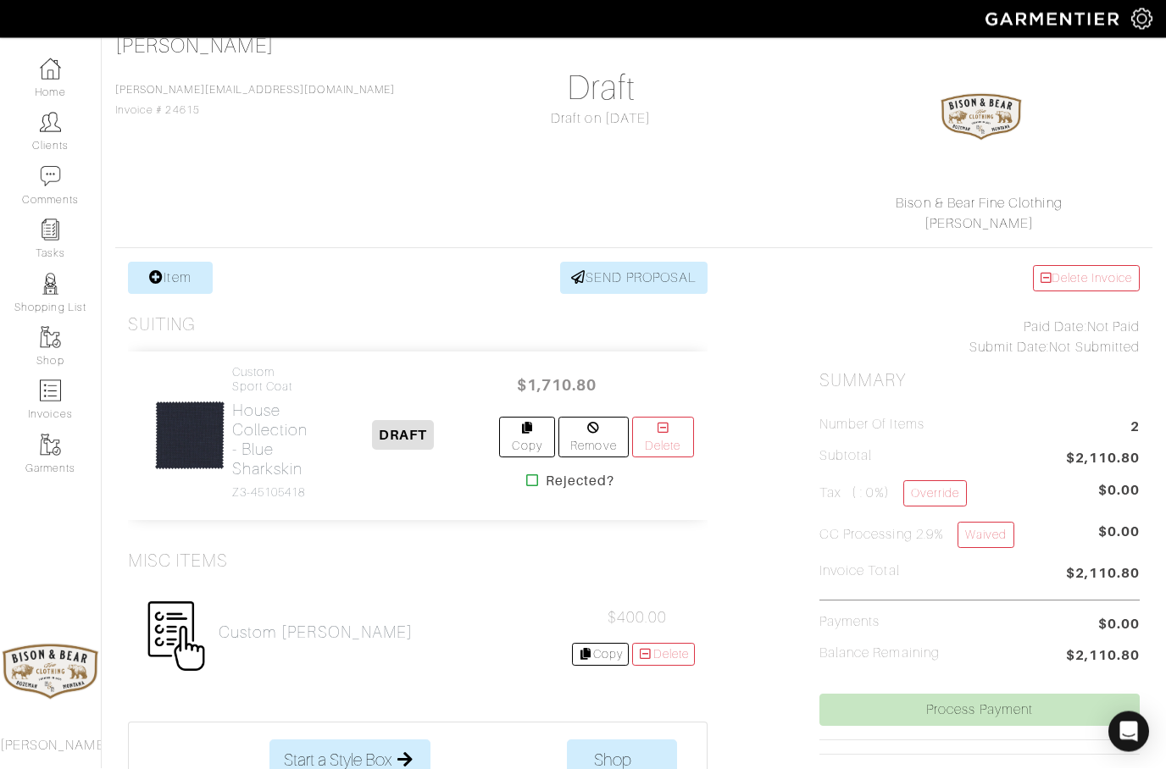
scroll to position [56, 0]
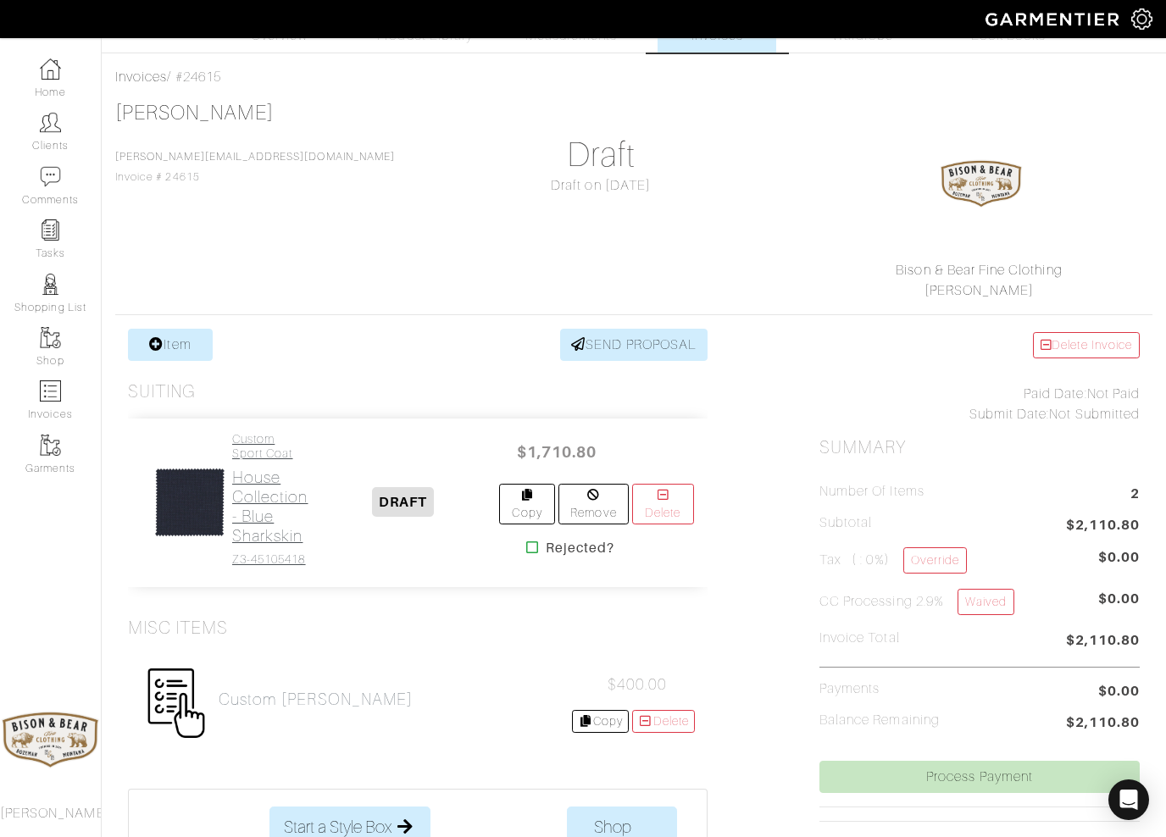
click at [259, 503] on h2 "House Collection - Blue Sharkskin" at bounding box center [270, 507] width 76 height 78
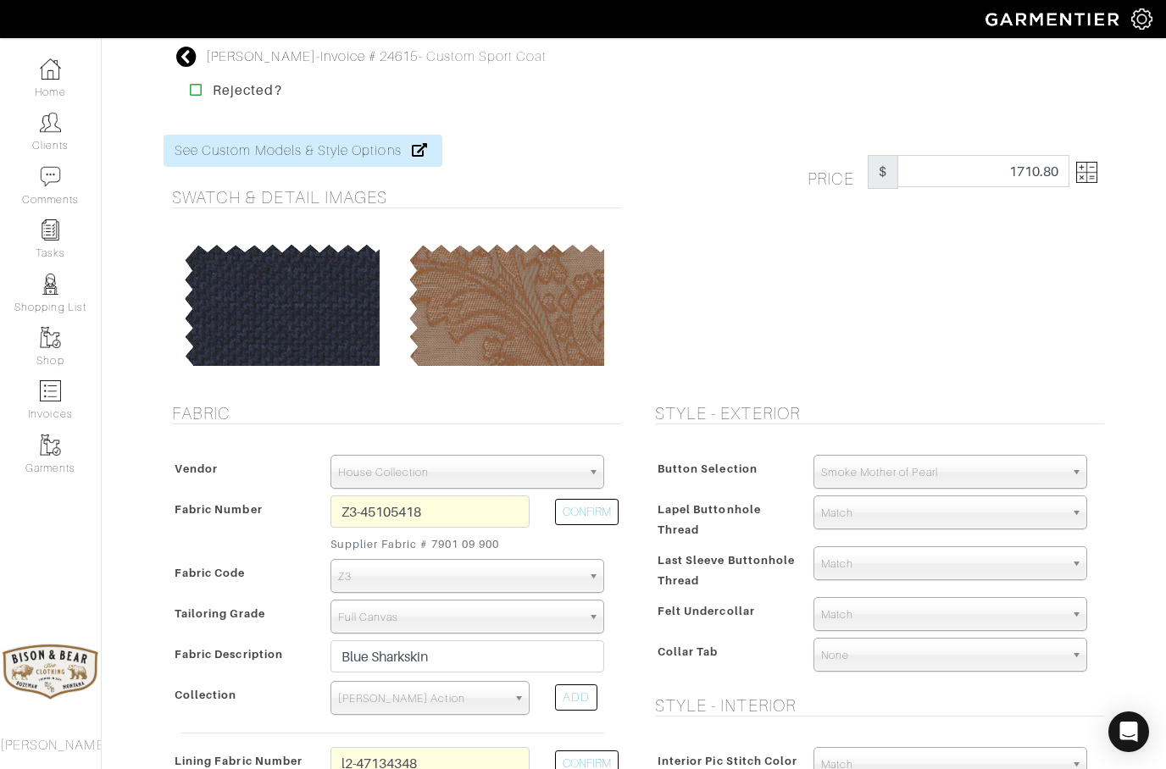
click at [1089, 170] on img at bounding box center [1086, 172] width 21 height 21
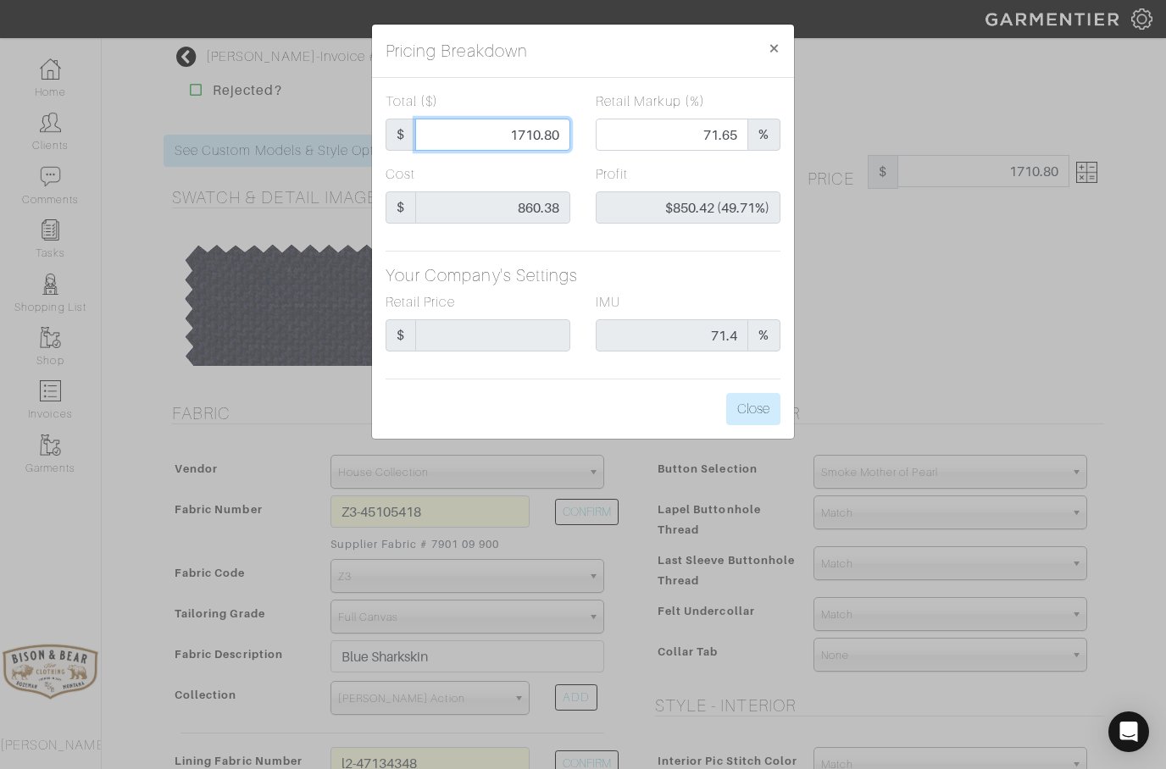
click at [568, 140] on input "1710.80" at bounding box center [492, 135] width 155 height 32
type input "1710.8"
type input "1710."
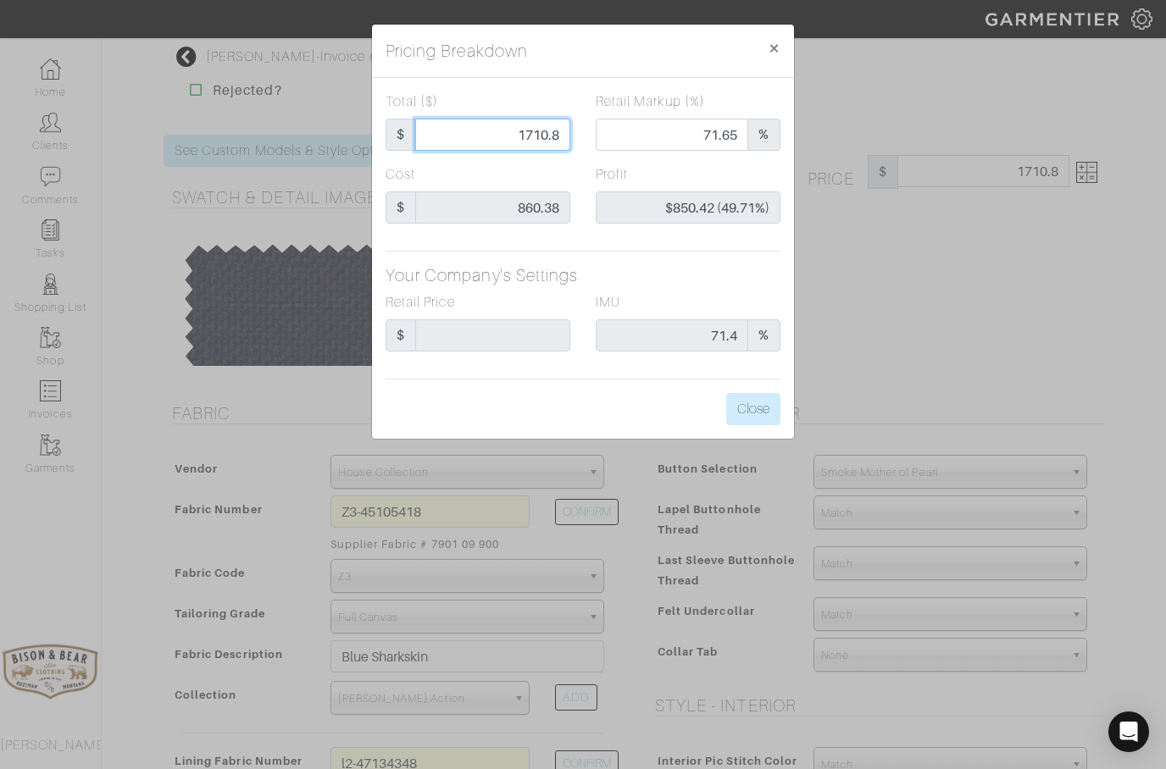
type input "71.64"
type input "$849.62 (49.69%)"
type input "1710"
type input "171"
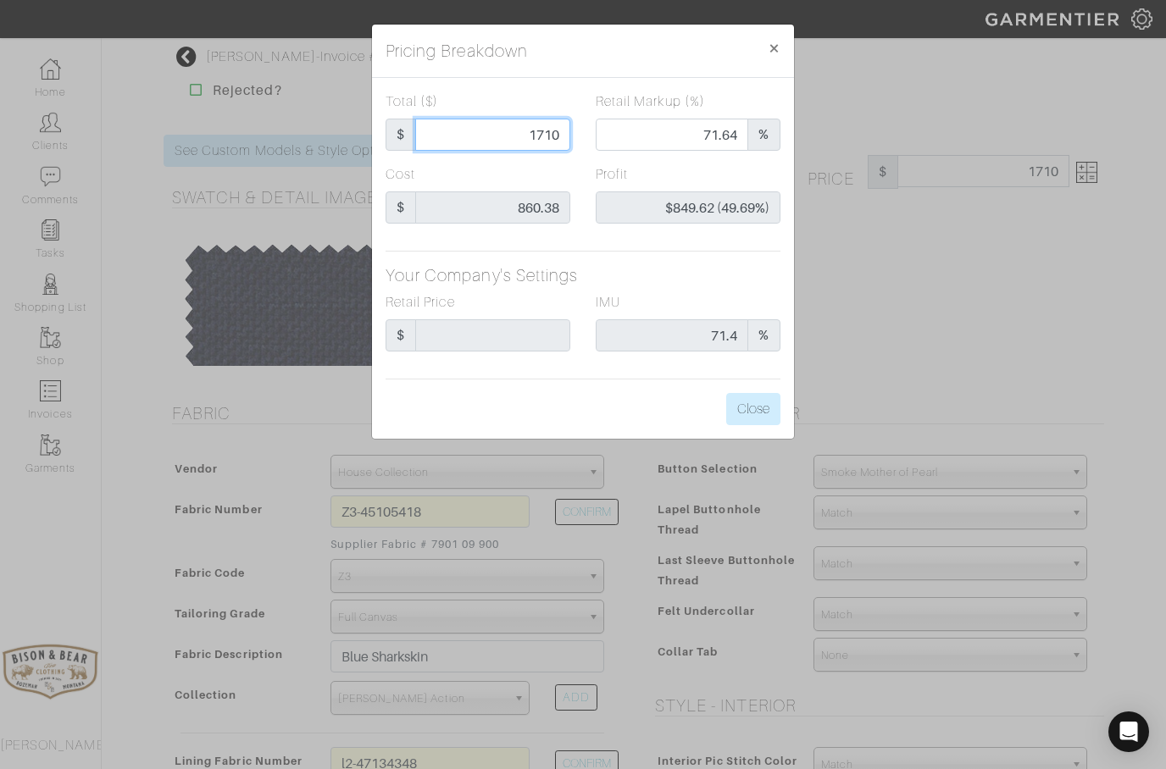
type input "171"
type input "0.00"
type input "-$689.38 (-403.15%)"
type input "17"
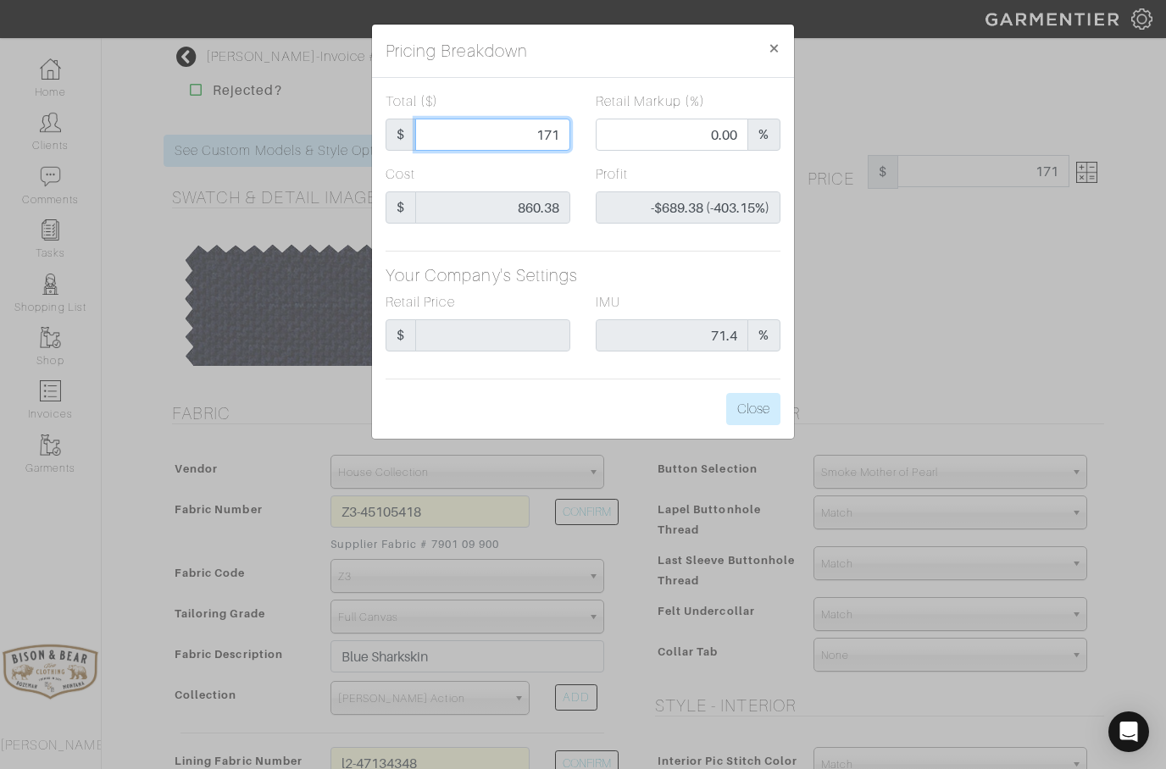
type input "-$843.38 (-4961.06%)"
type input "1"
type input "-$859.38 (-85938.00%)"
type input "16"
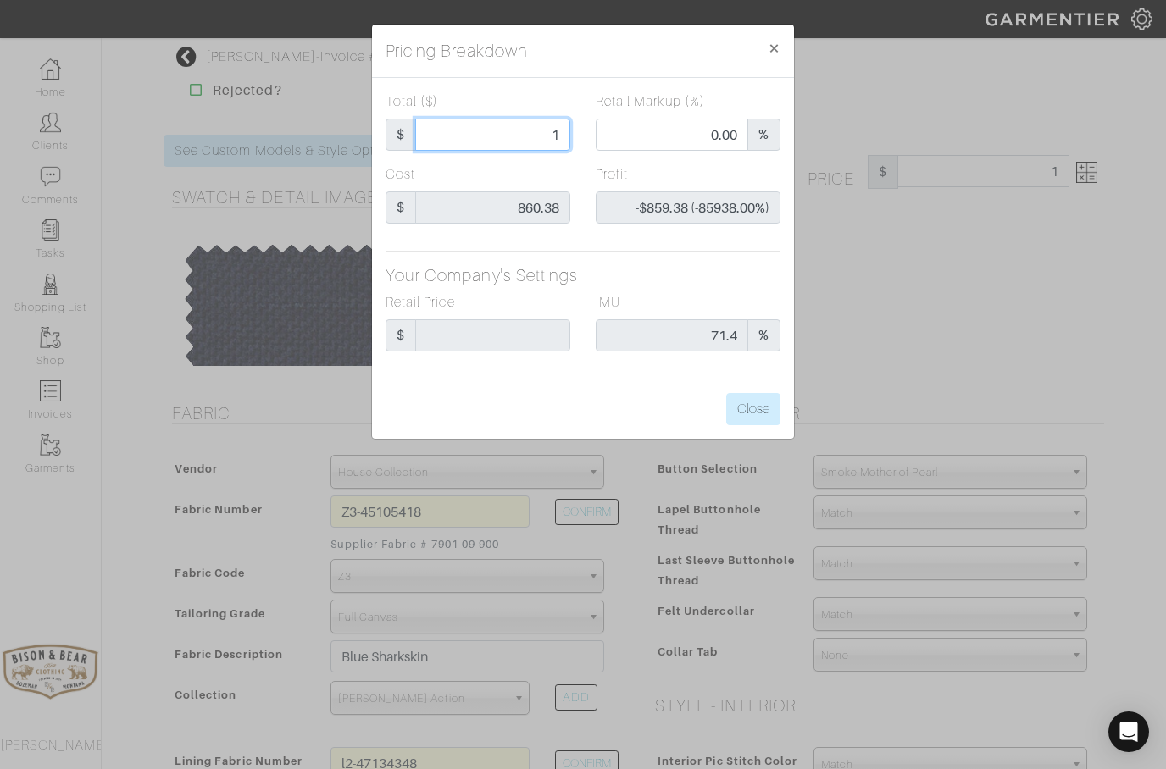
type input "16"
type input "-$844.38 (-5277.38%)"
type input "160"
type input "-$700.38 (-437.74%)"
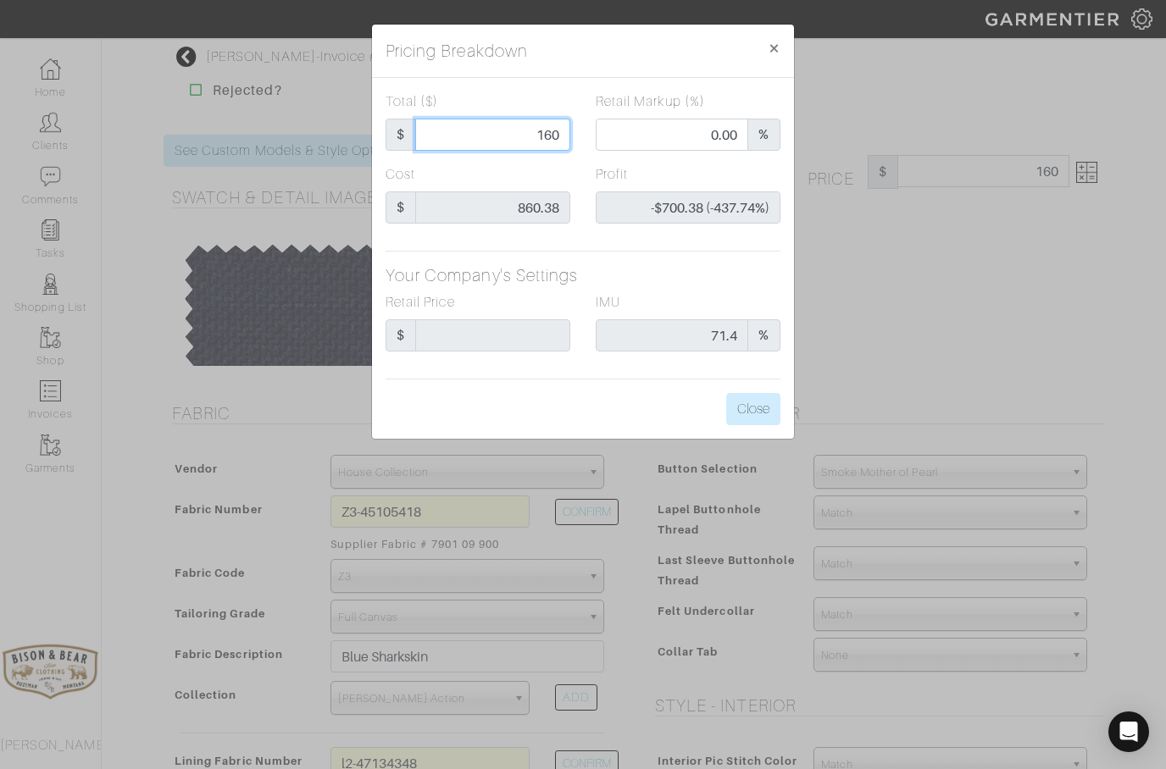
type input "1600"
type input "69.69"
type input "$739.62 (46.23%)"
click at [751, 404] on button "Close" at bounding box center [753, 409] width 54 height 32
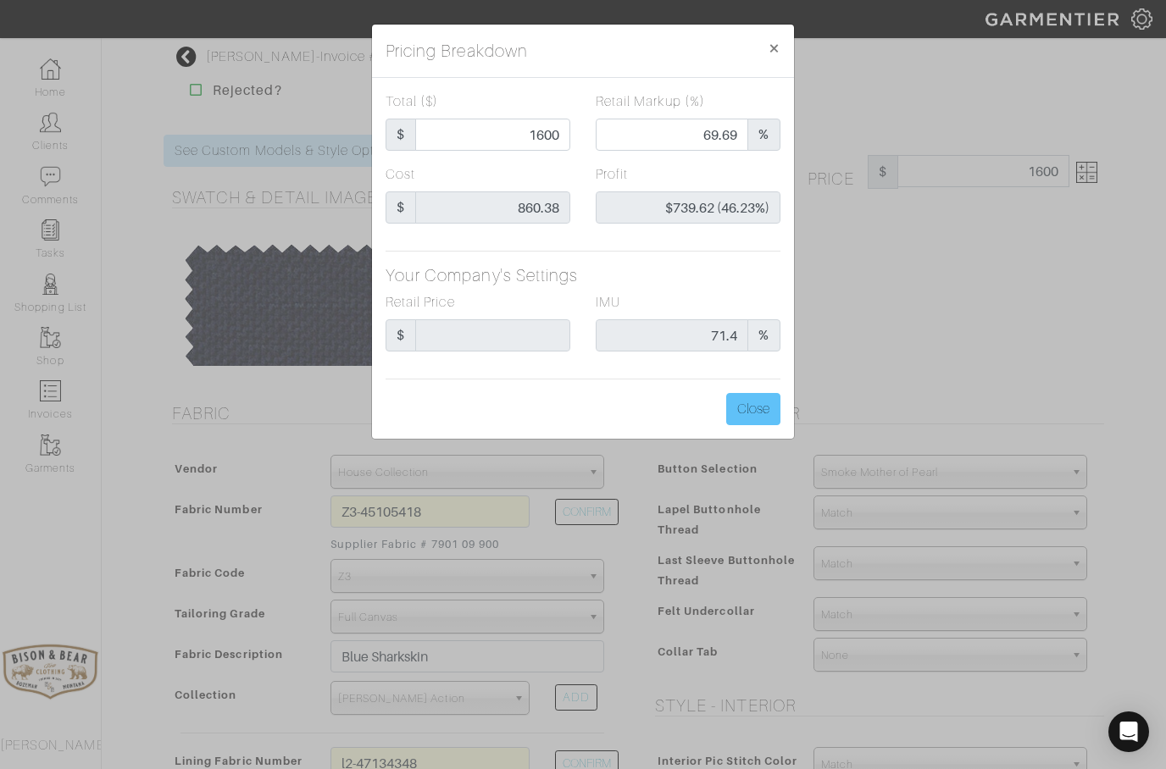
type input "1600.00"
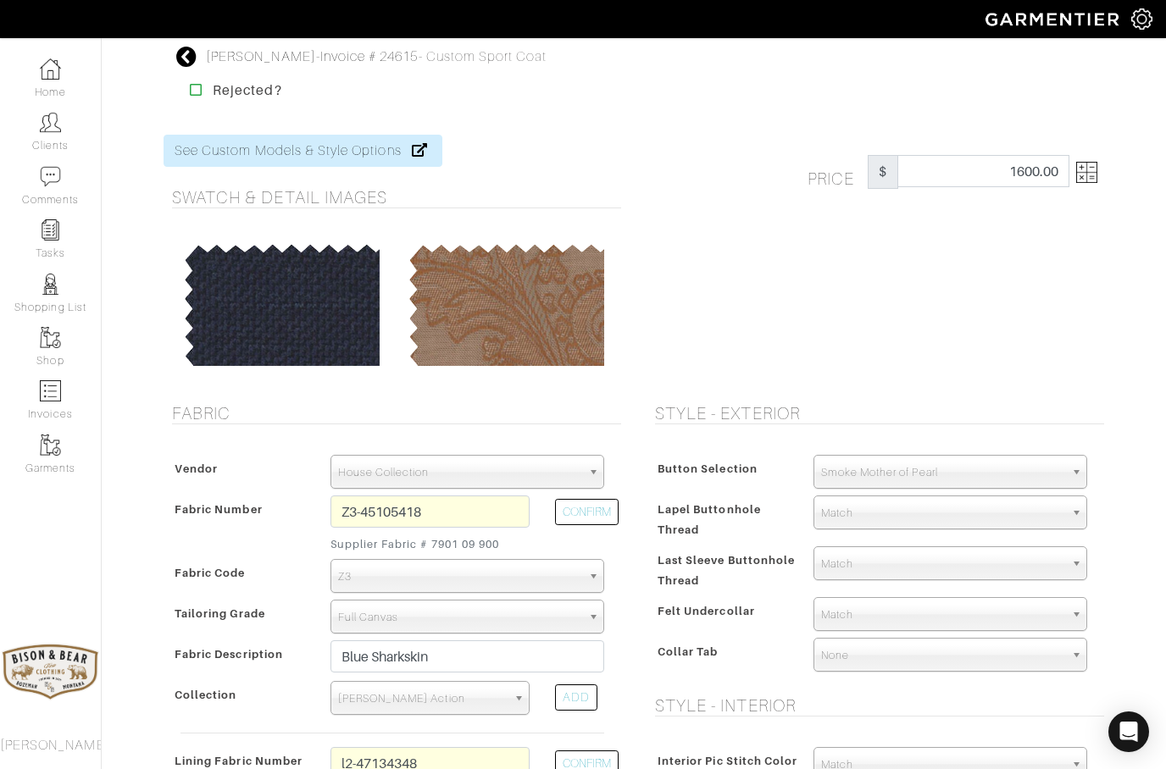
click at [189, 54] on icon at bounding box center [186, 57] width 21 height 20
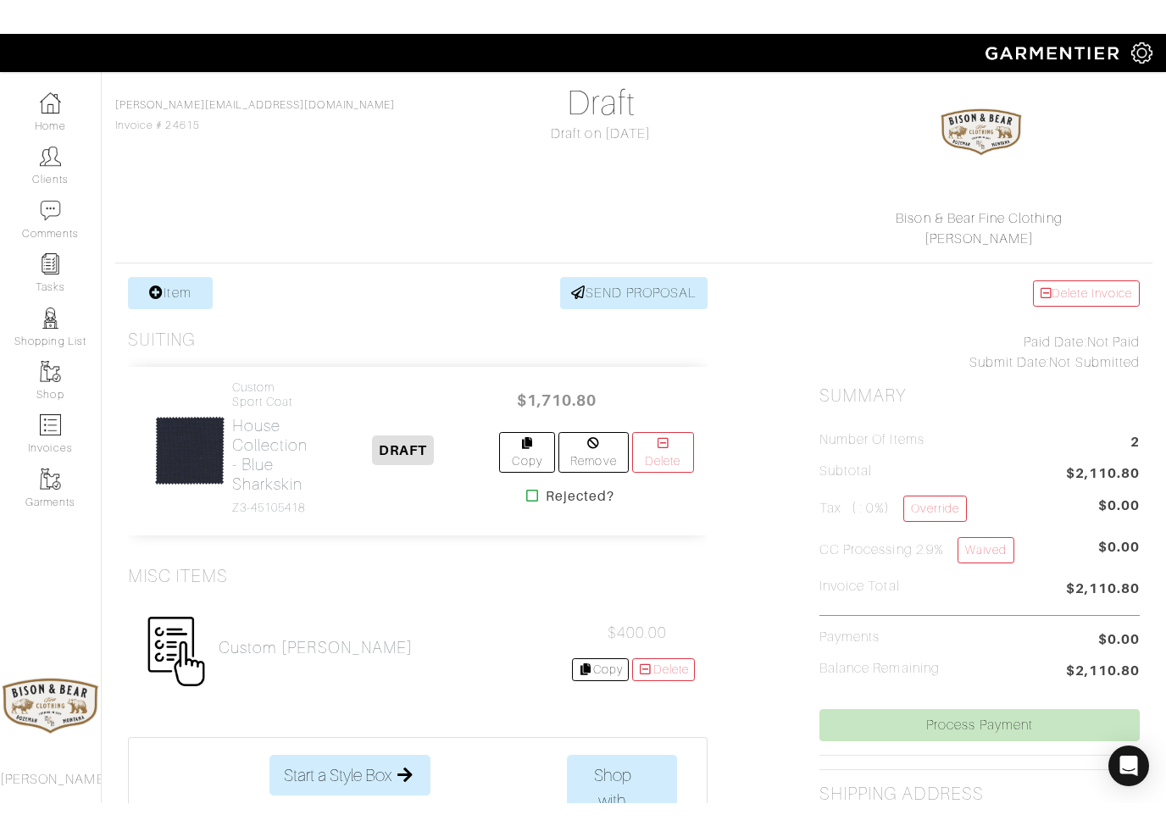
scroll to position [74, 0]
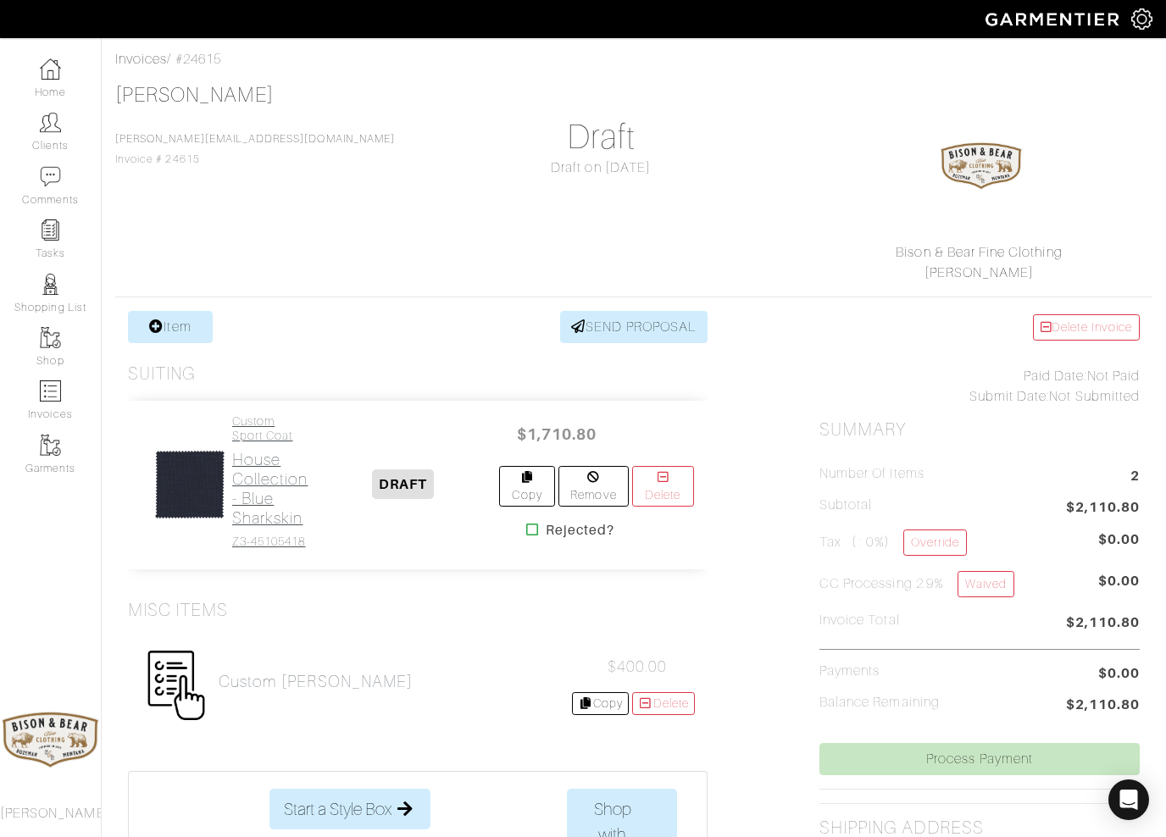
click at [284, 474] on h2 "House Collection - Blue Sharkskin" at bounding box center [270, 489] width 76 height 78
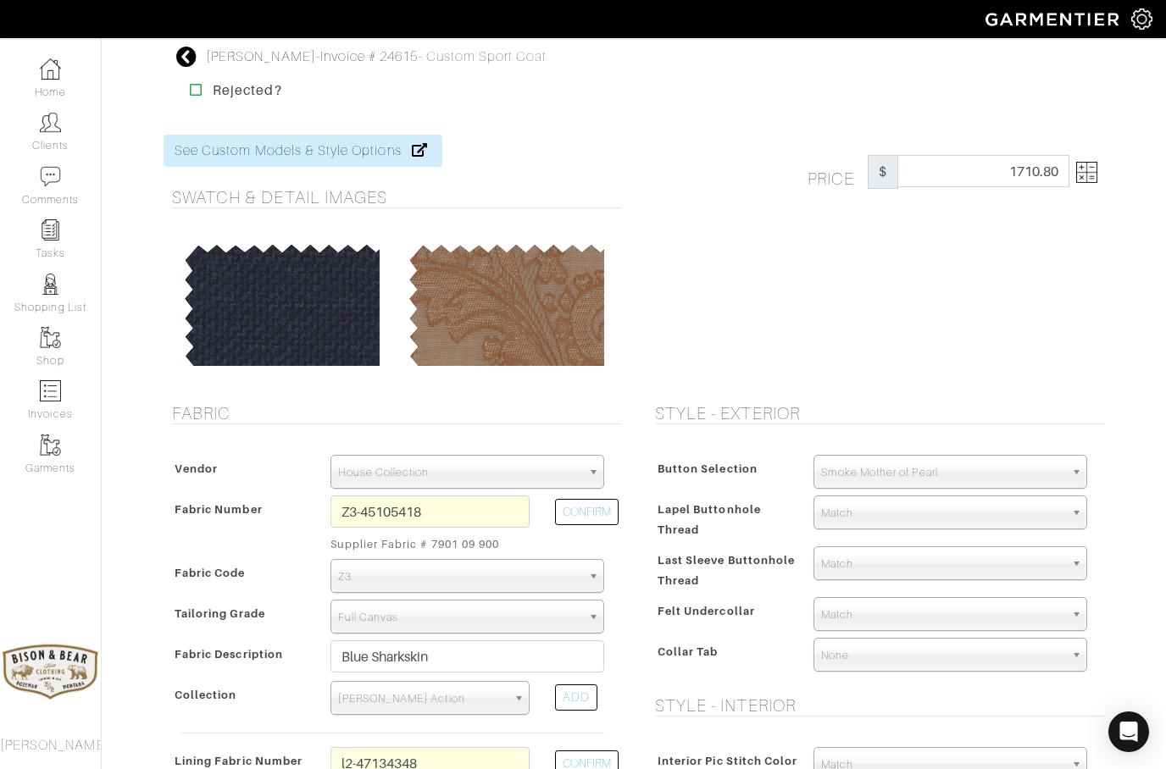
click at [1078, 180] on img at bounding box center [1086, 172] width 21 height 21
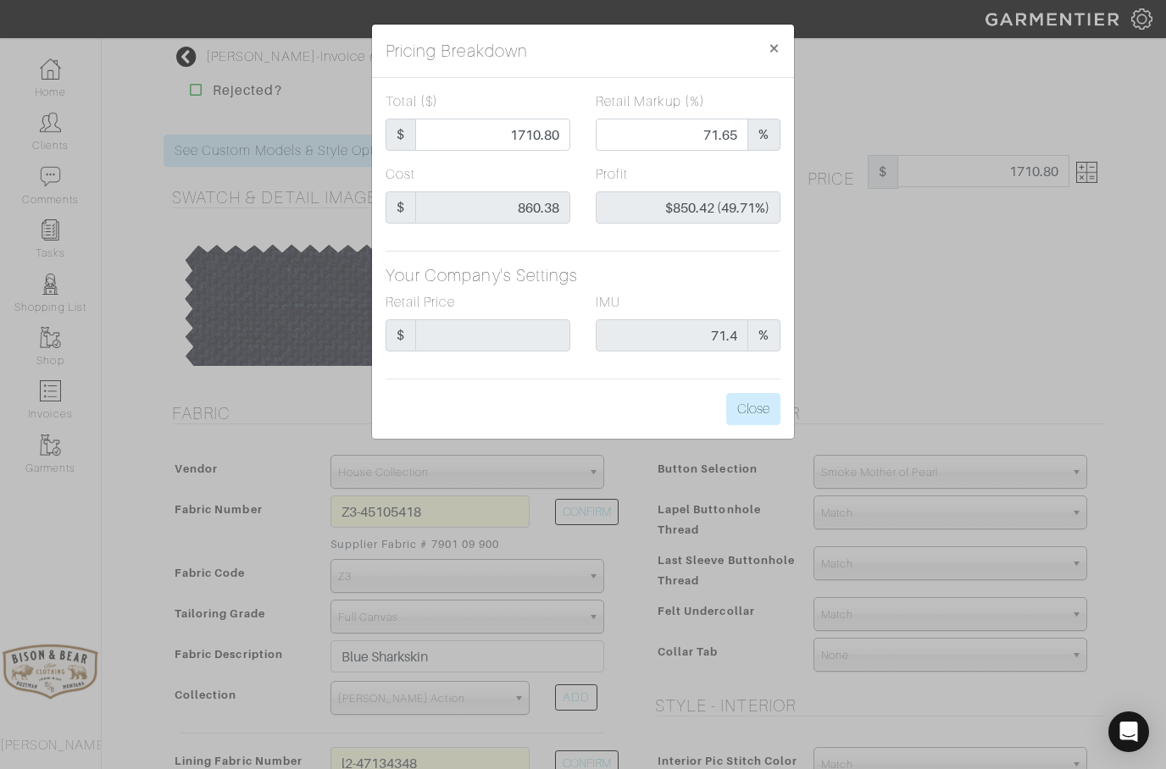
click at [580, 125] on div "Total ($) $ 1710.80" at bounding box center [478, 128] width 210 height 73
click at [569, 122] on input "1710.80" at bounding box center [492, 135] width 155 height 32
type input "1710.8"
type input "1710."
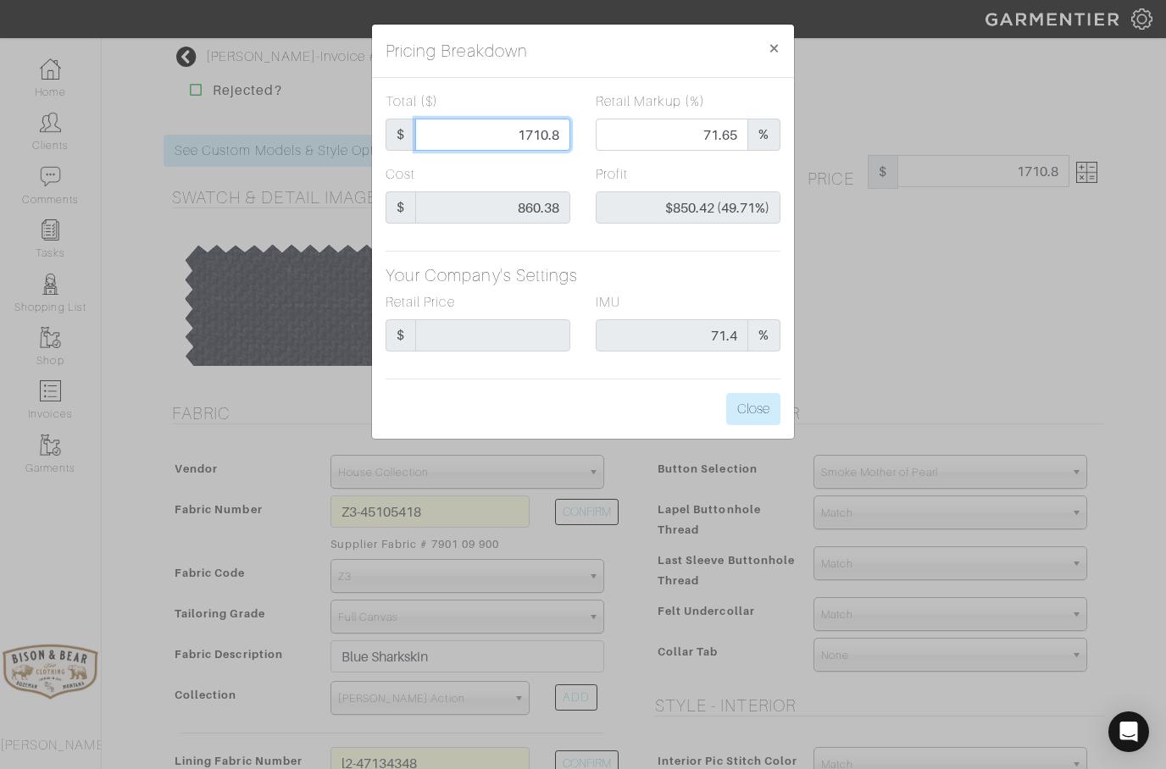
type input "1710."
type input "71.64"
type input "$849.62 (49.69%)"
type input "1710"
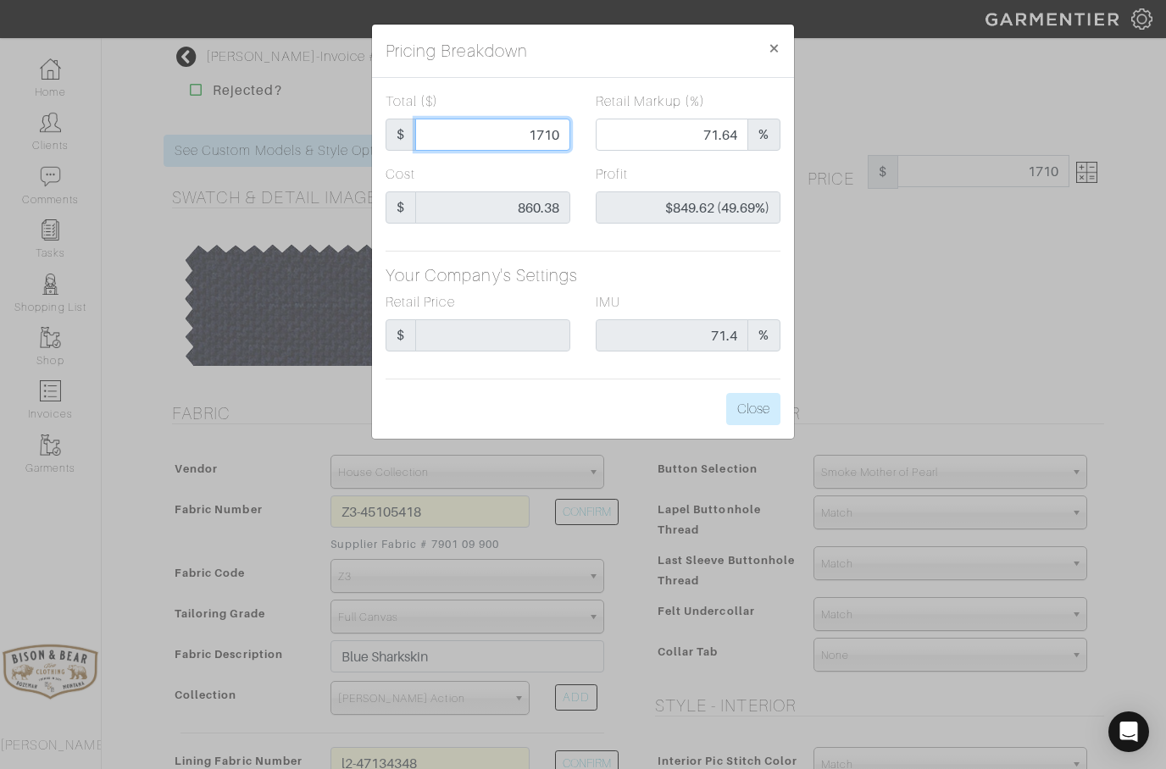
type input "171"
type input "0.00"
type input "-$689.38 (-403.15%)"
type input "17"
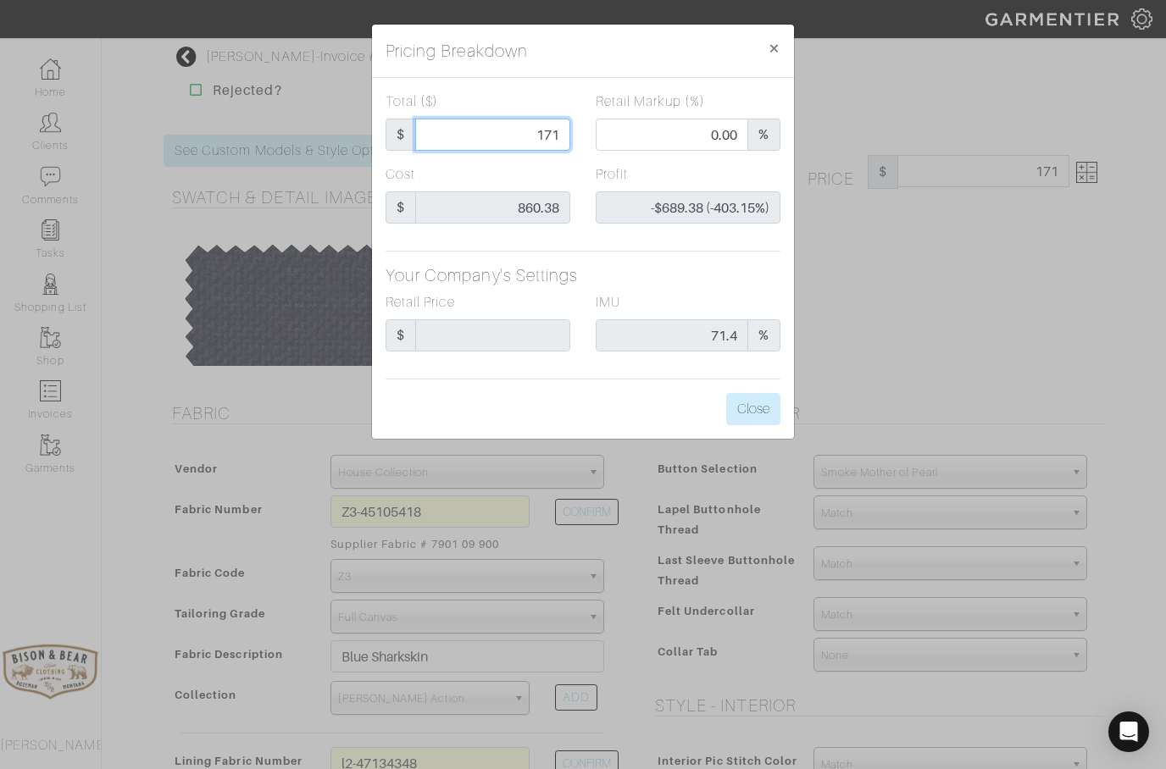
type input "17"
type input "-$843.38 (-4961.06%)"
type input "1"
type input "-$859.38 (-85938.00%)"
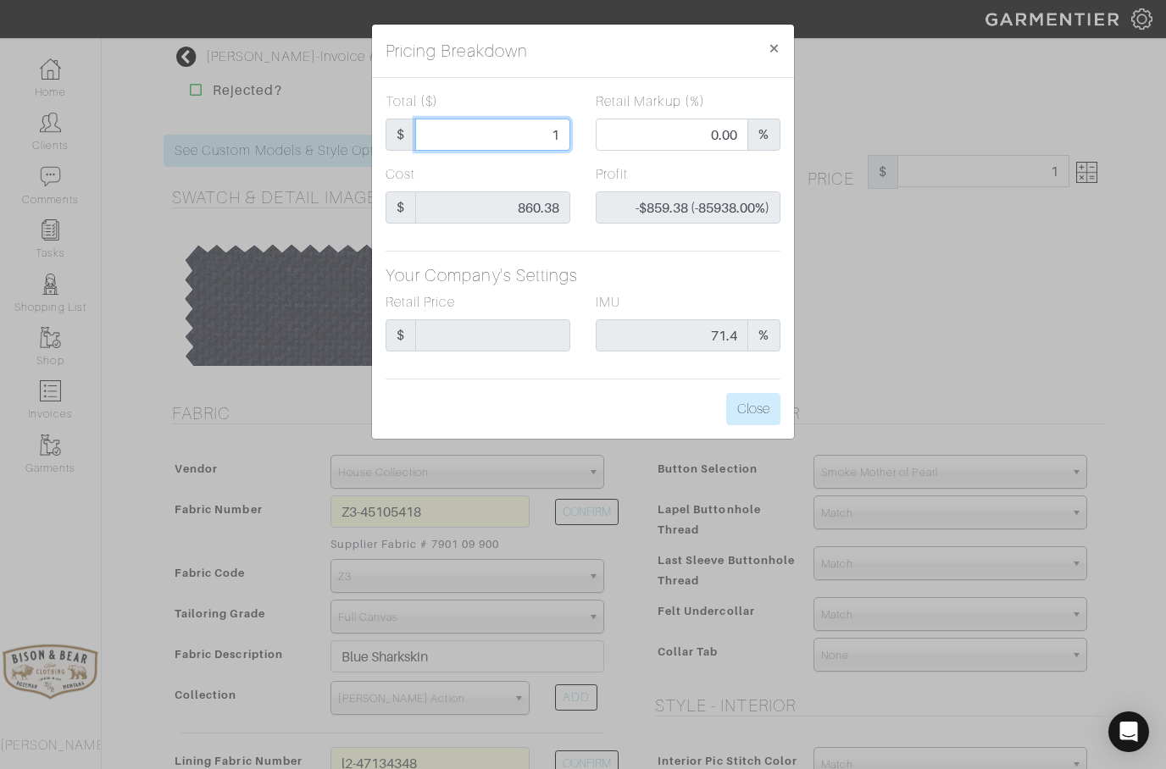
type input "16"
type input "-$844.38 (-5277.38%)"
type input "160"
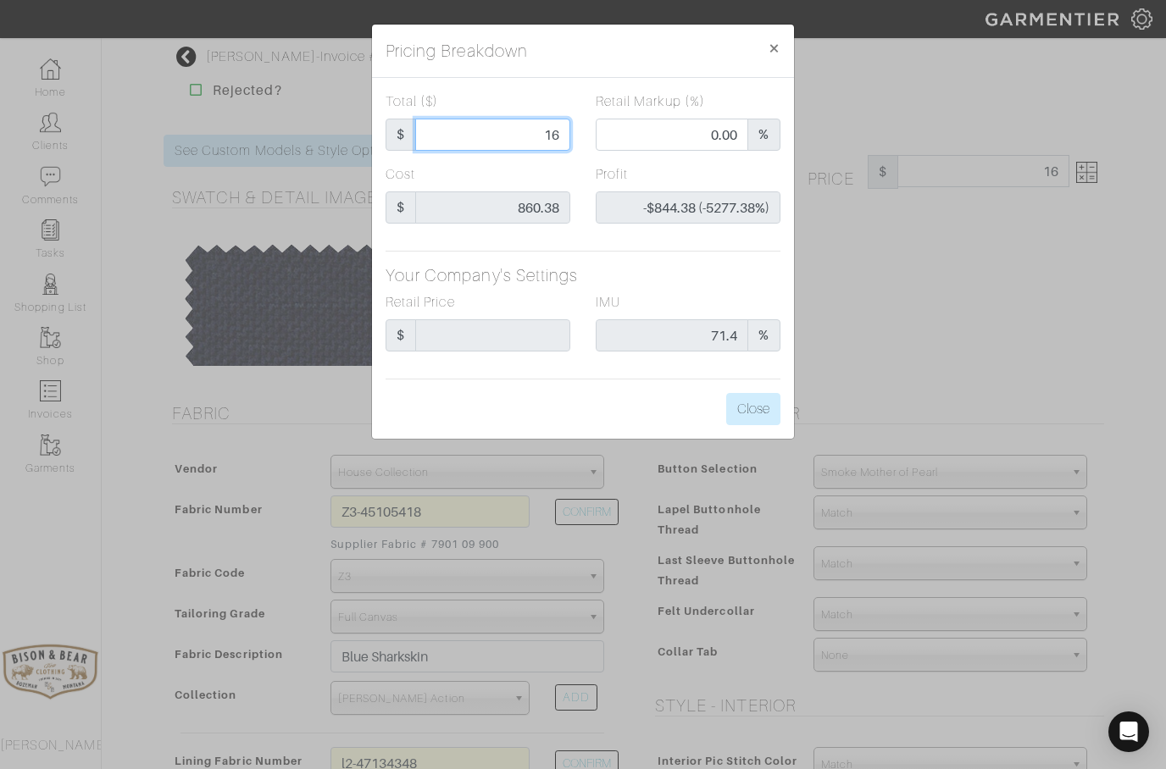
type input "-$700.38 (-437.74%)"
type input "1600"
type input "69.69"
type input "$739.62 (46.23%)"
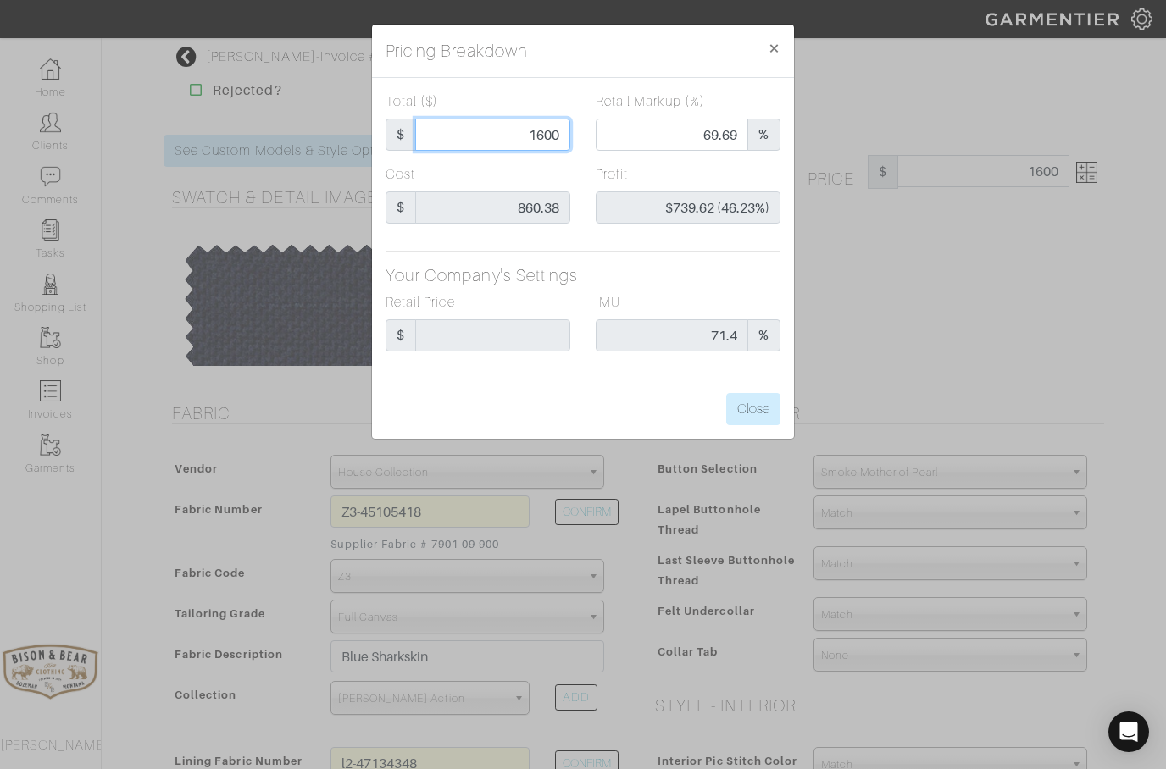
type input "1600"
type input "1600.00"
click at [758, 402] on button "Close" at bounding box center [753, 409] width 54 height 32
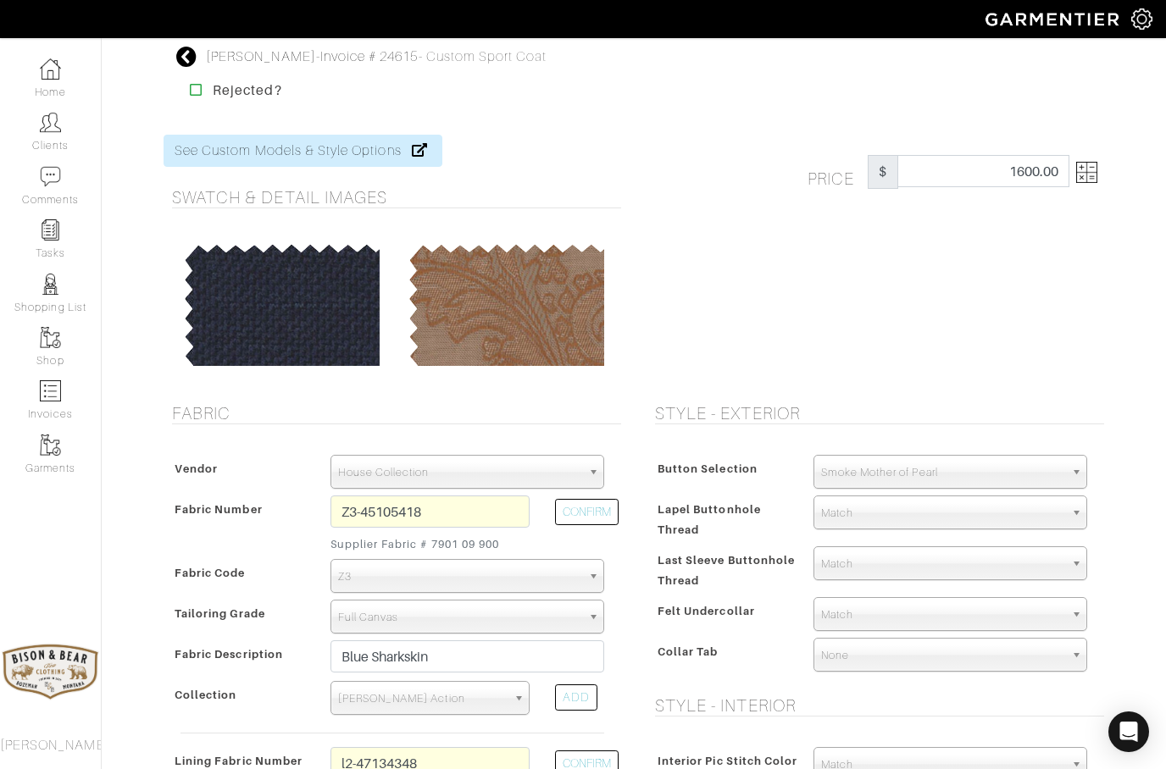
click at [192, 59] on icon at bounding box center [186, 57] width 21 height 20
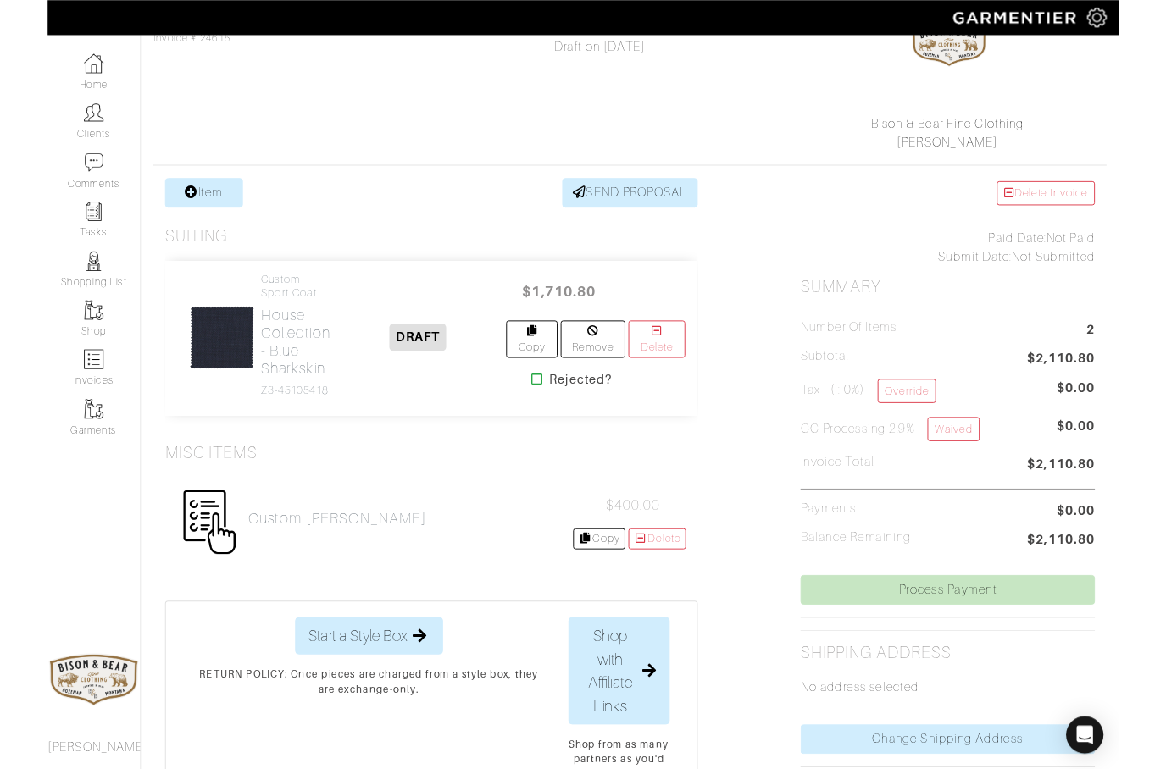
scroll to position [232, 0]
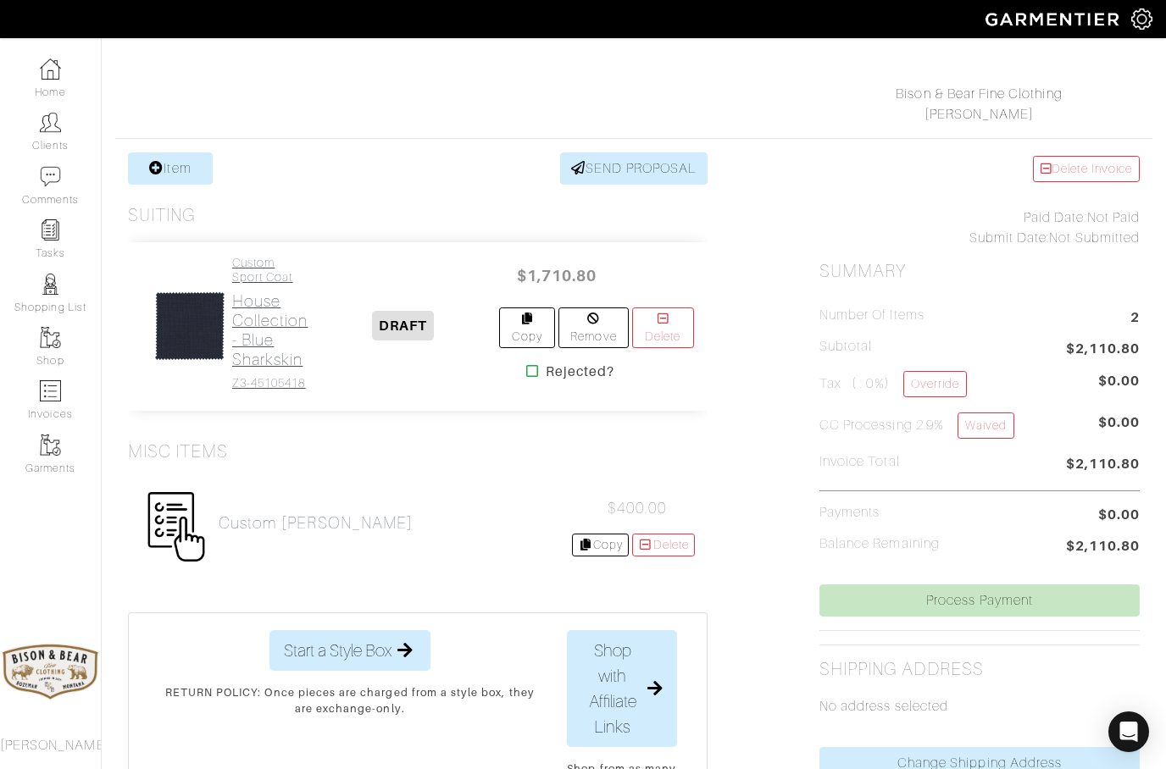
click at [259, 324] on h2 "House Collection - Blue Sharkskin" at bounding box center [270, 330] width 76 height 78
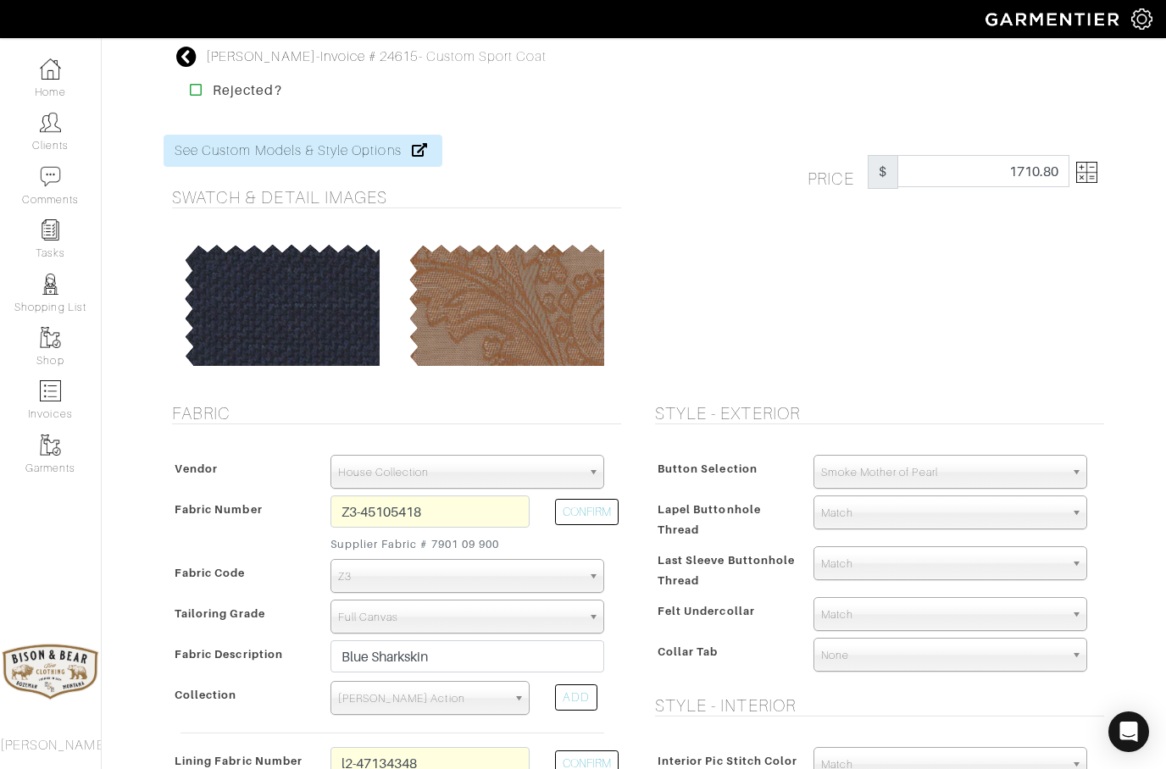
click at [1091, 175] on img at bounding box center [1086, 172] width 21 height 21
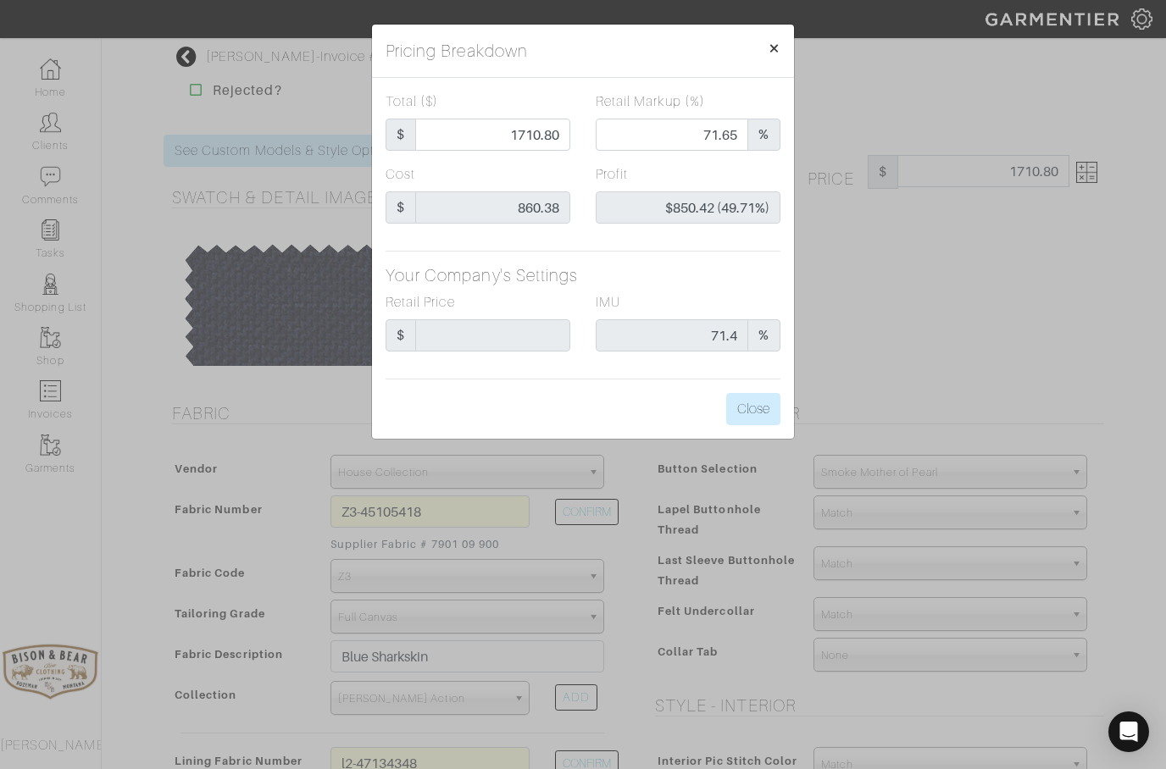
click at [773, 46] on span "×" at bounding box center [774, 47] width 13 height 23
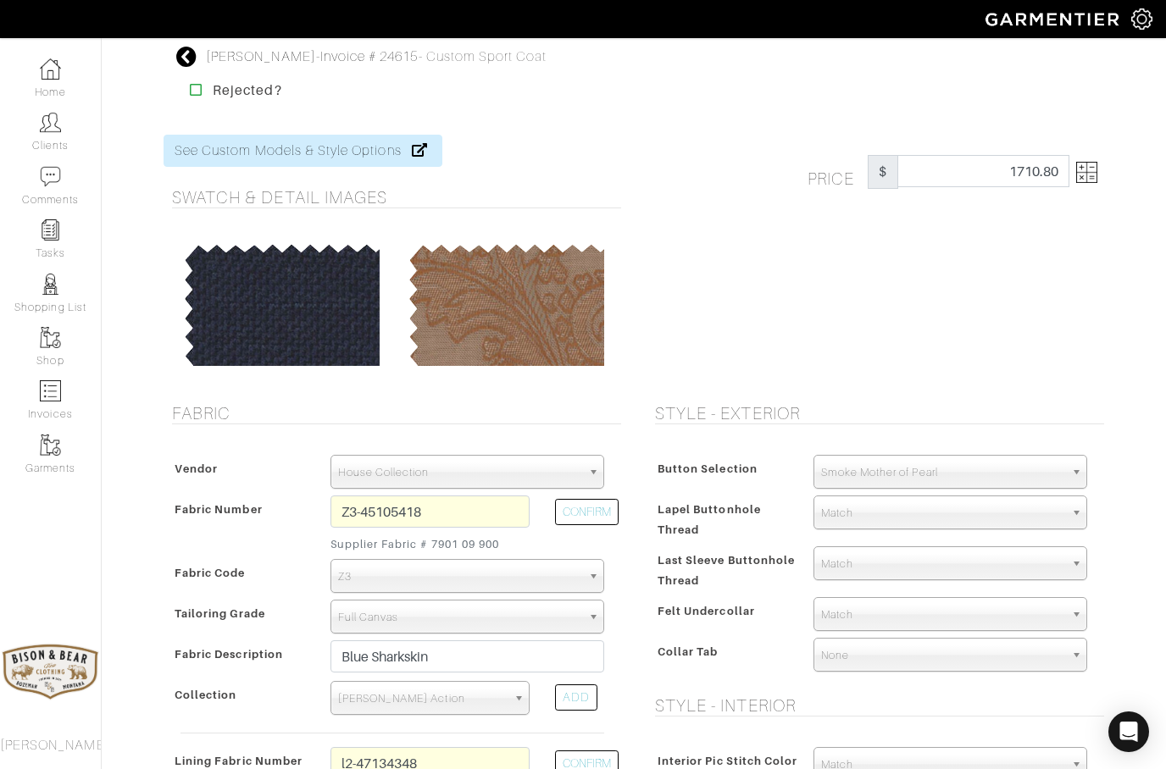
click at [182, 53] on icon at bounding box center [186, 57] width 21 height 20
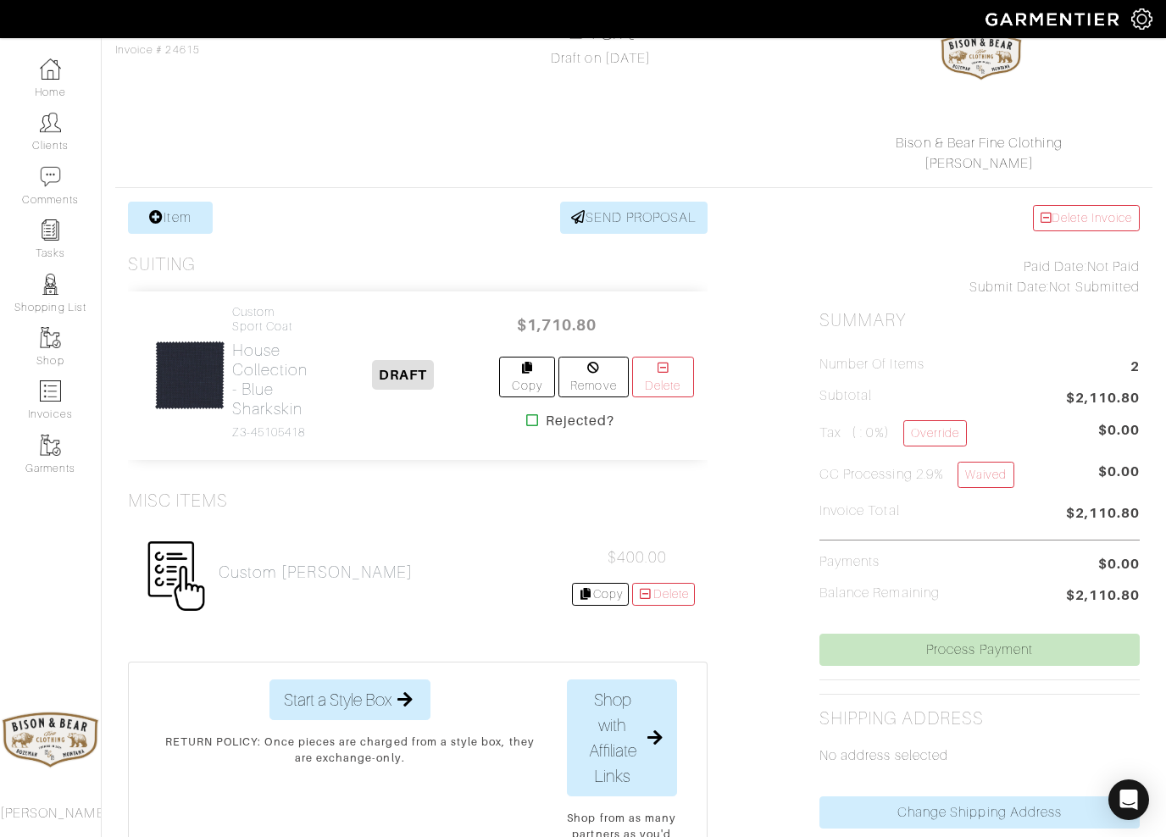
scroll to position [183, 0]
click at [263, 378] on h2 "House Collection - Blue Sharkskin" at bounding box center [270, 380] width 76 height 78
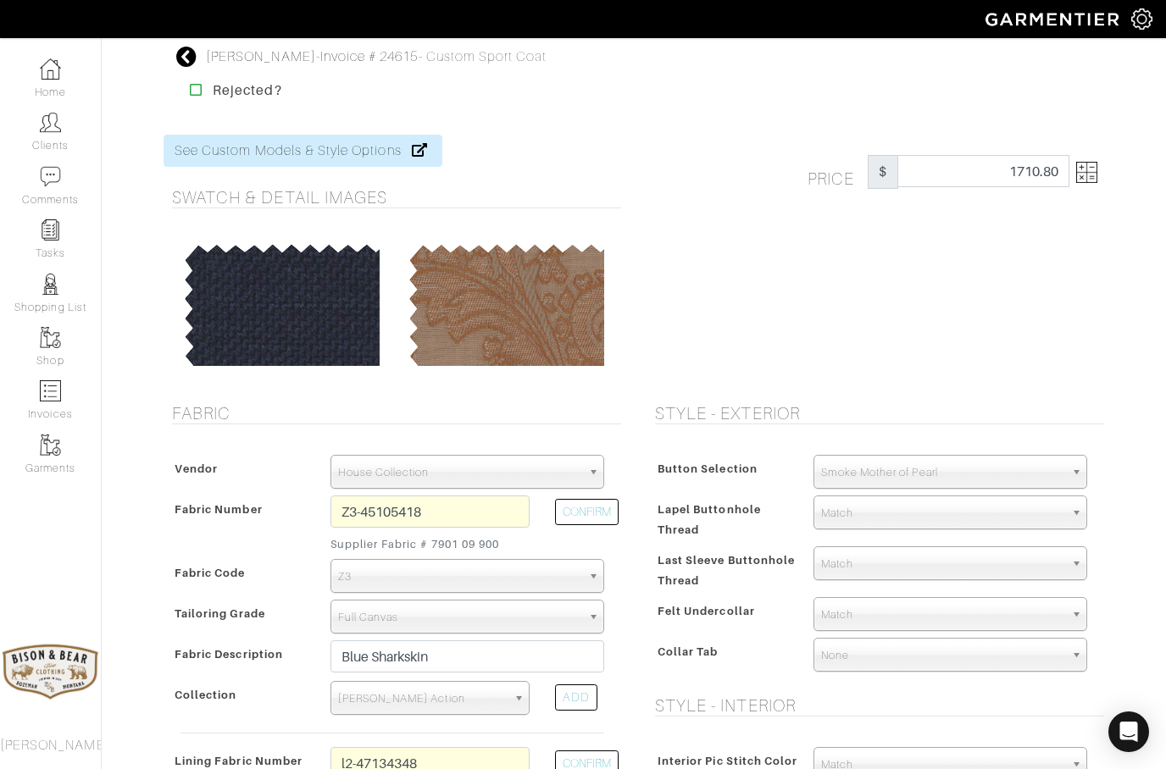
click at [1090, 168] on img at bounding box center [1086, 172] width 21 height 21
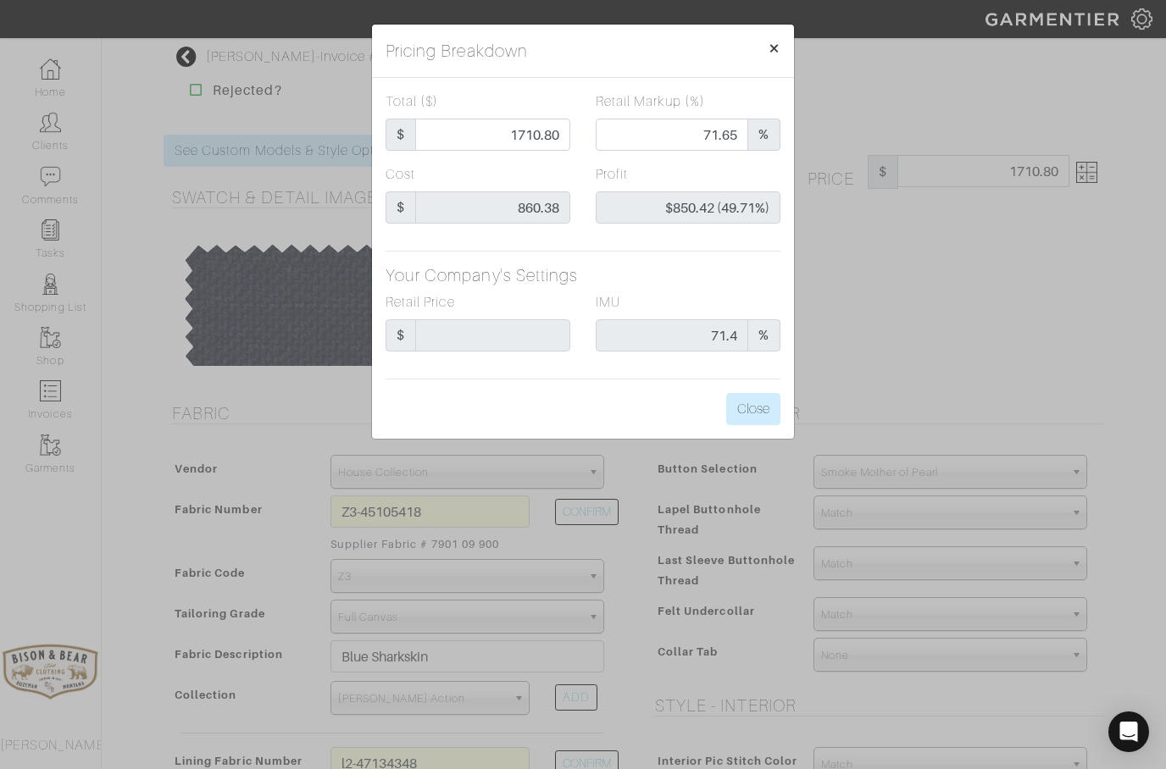
click at [770, 52] on span "×" at bounding box center [774, 47] width 13 height 23
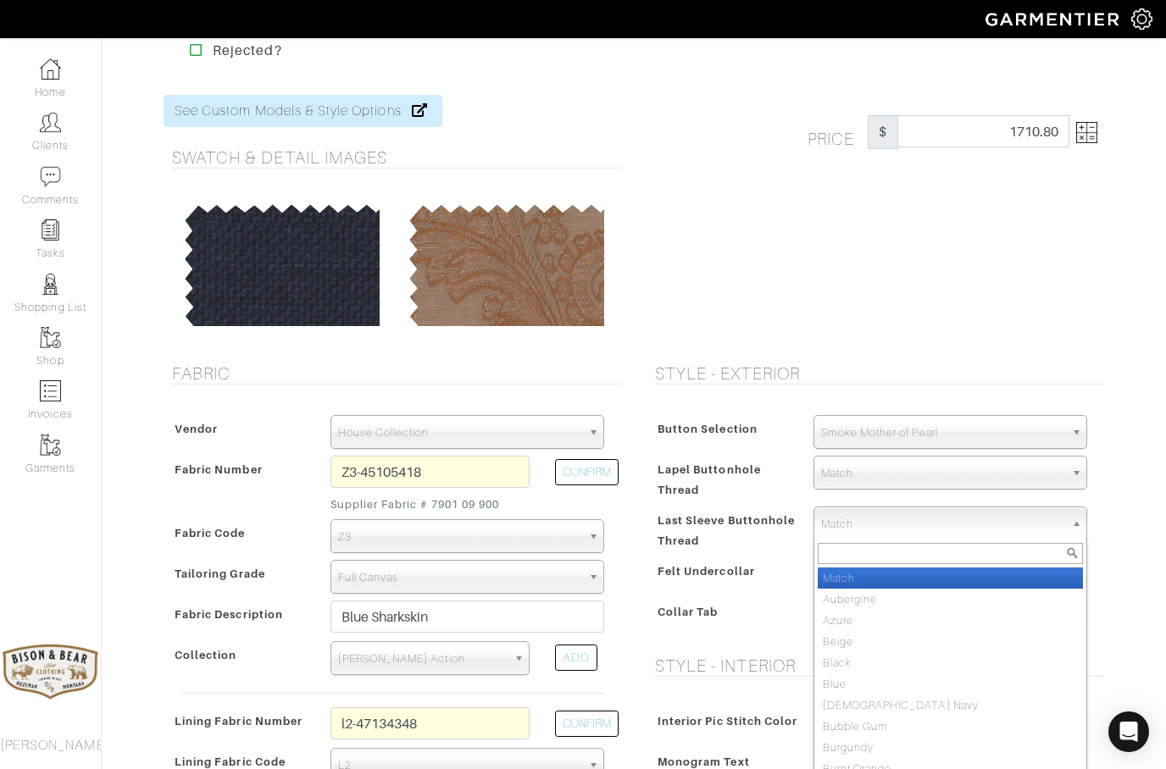
scroll to position [39, 0]
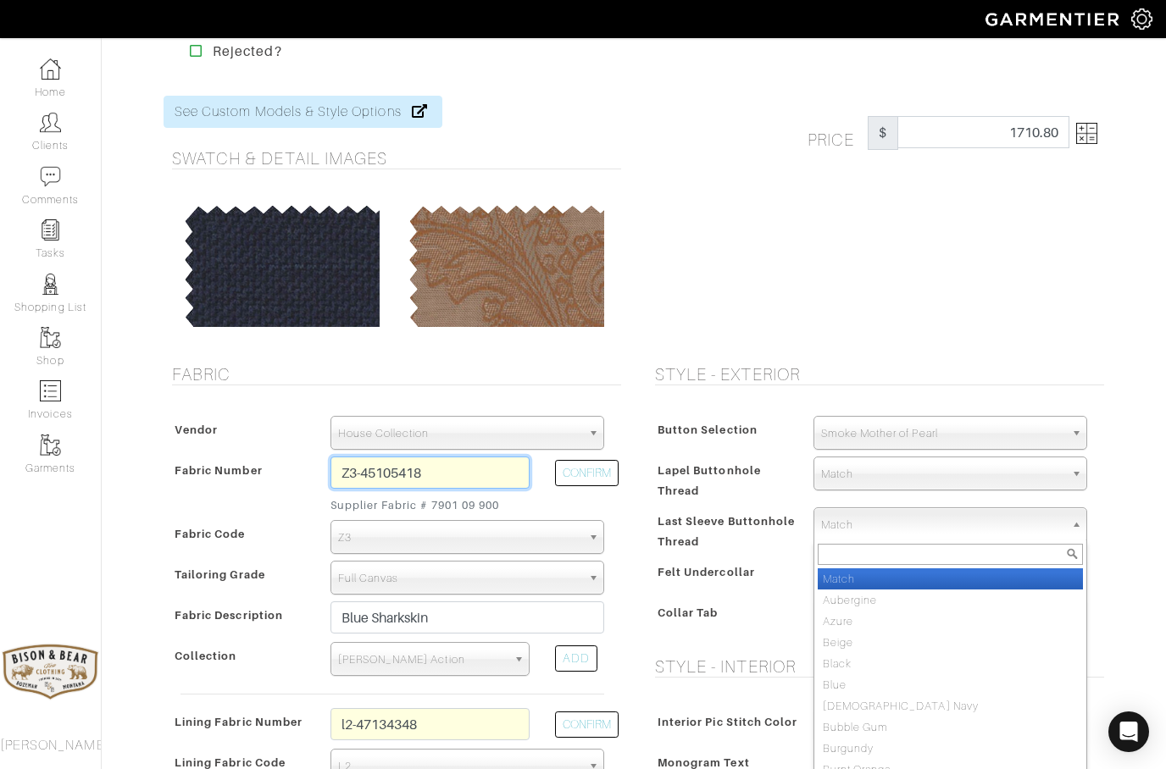
click at [475, 464] on input "Z3-45105418" at bounding box center [429, 473] width 199 height 32
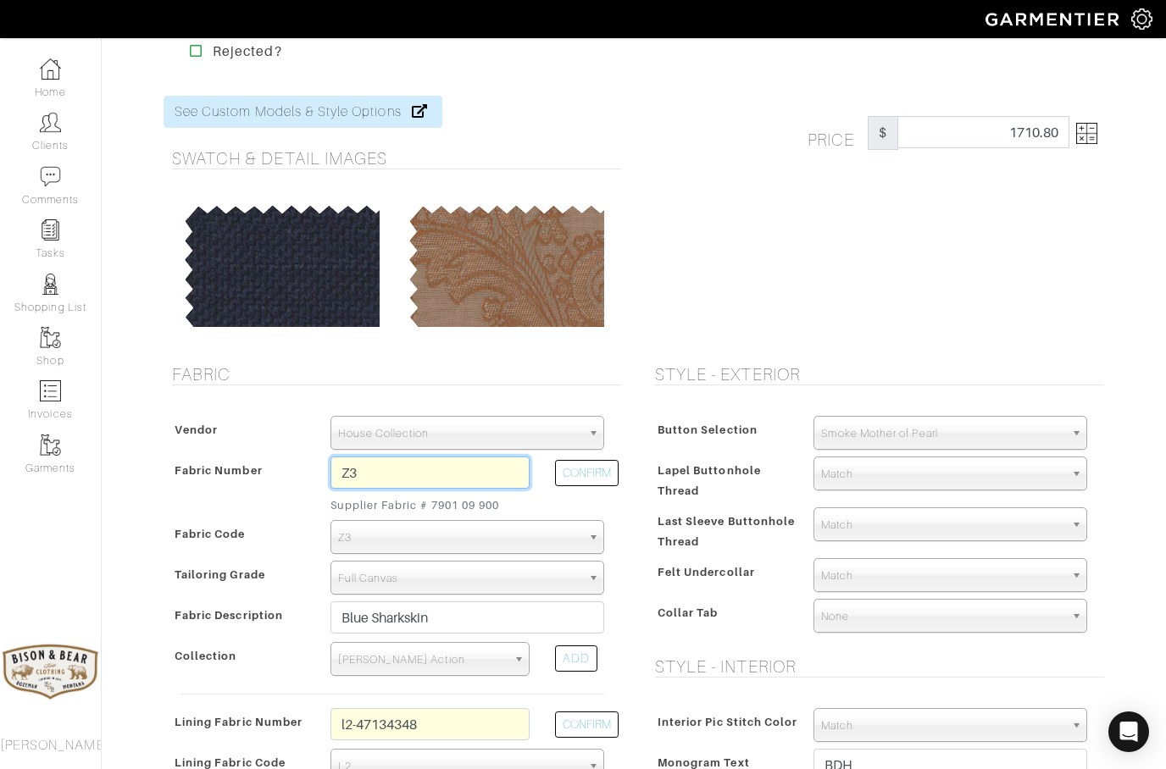
type input "Z"
type input "C8-49144683"
click at [588, 469] on button "CONFIRM" at bounding box center [587, 473] width 64 height 26
select select "5713"
type input "Navy Hopsack"
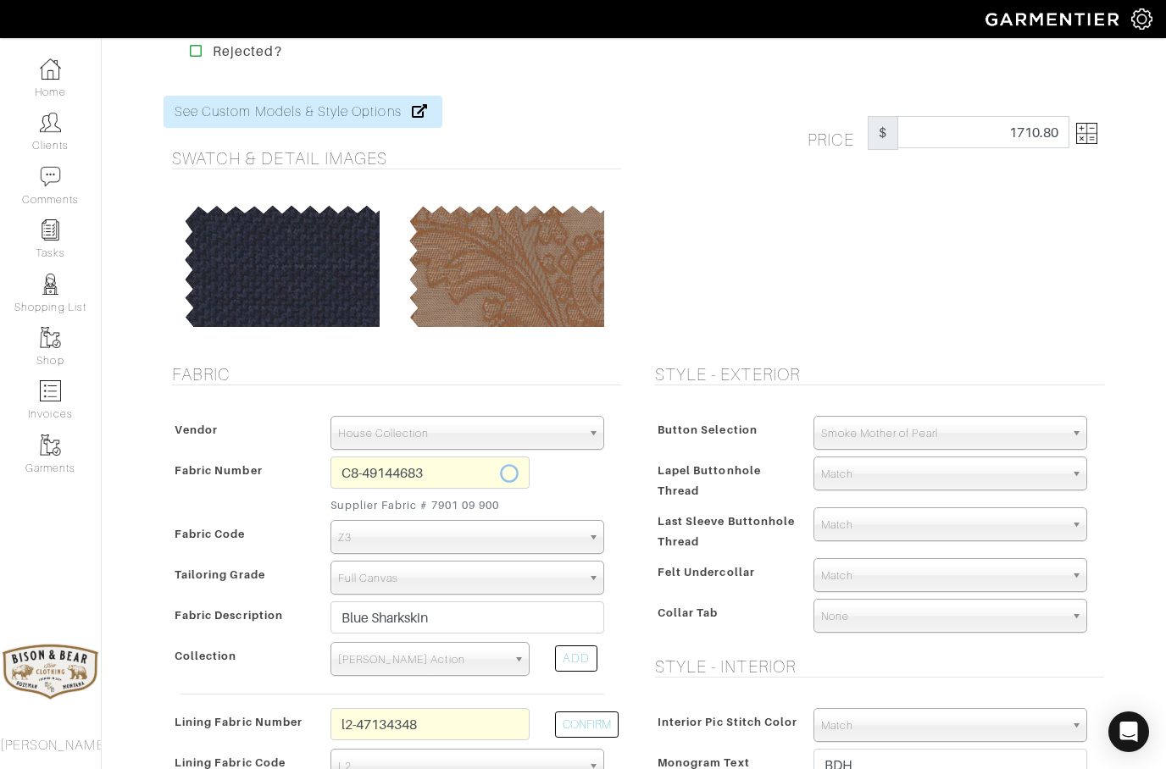
select select
type input "1387.13"
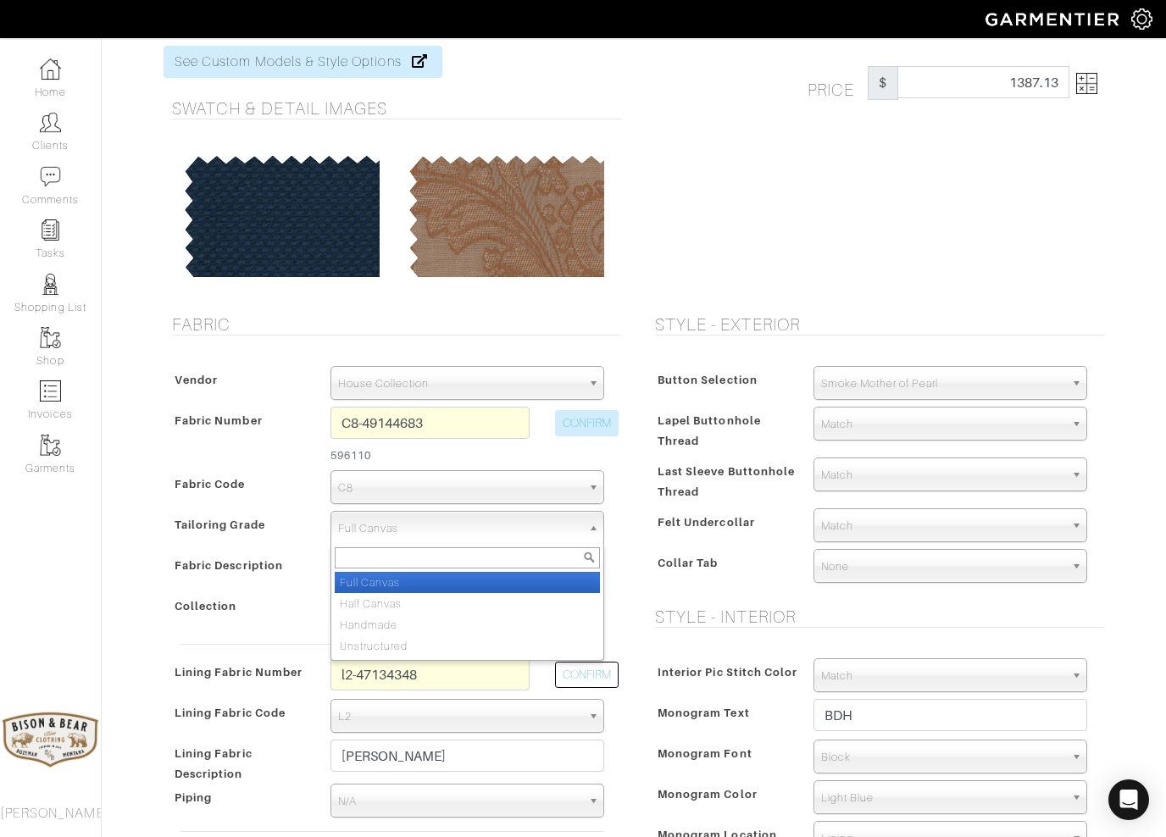
scroll to position [88, 0]
select select "5951"
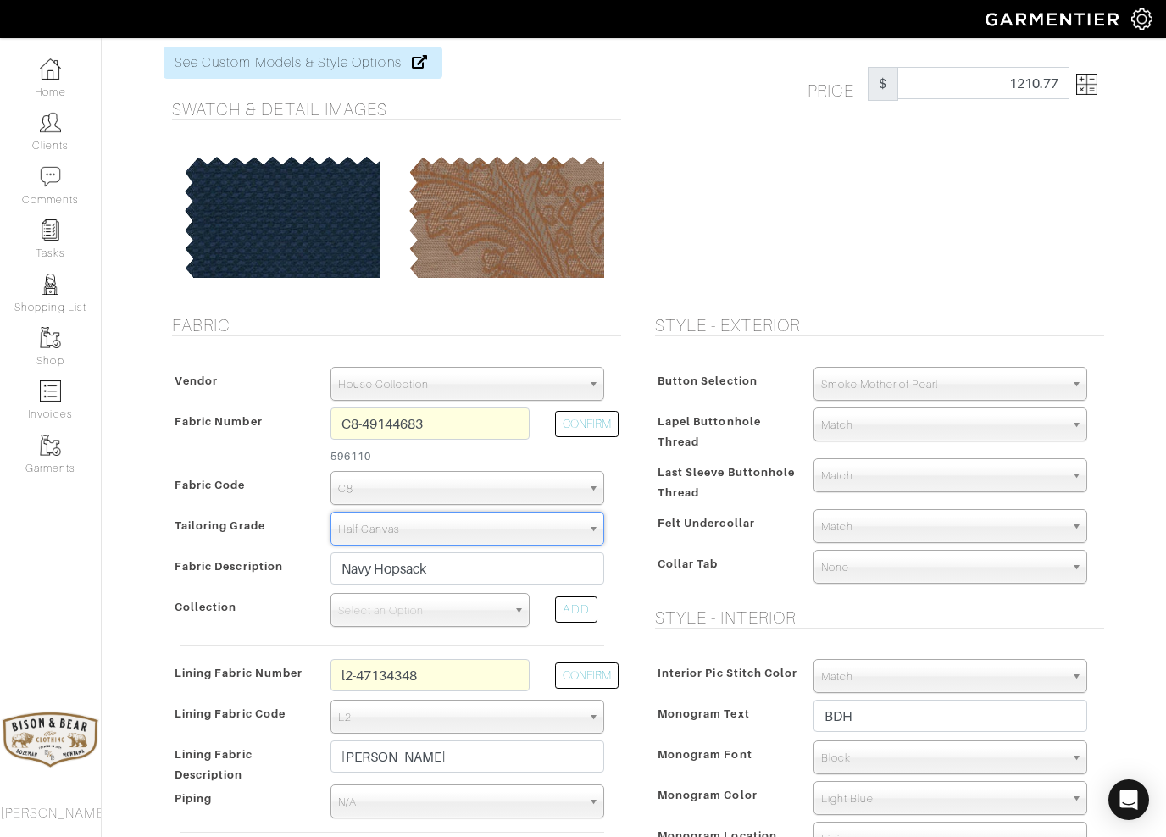
click at [1083, 91] on img at bounding box center [1086, 84] width 21 height 21
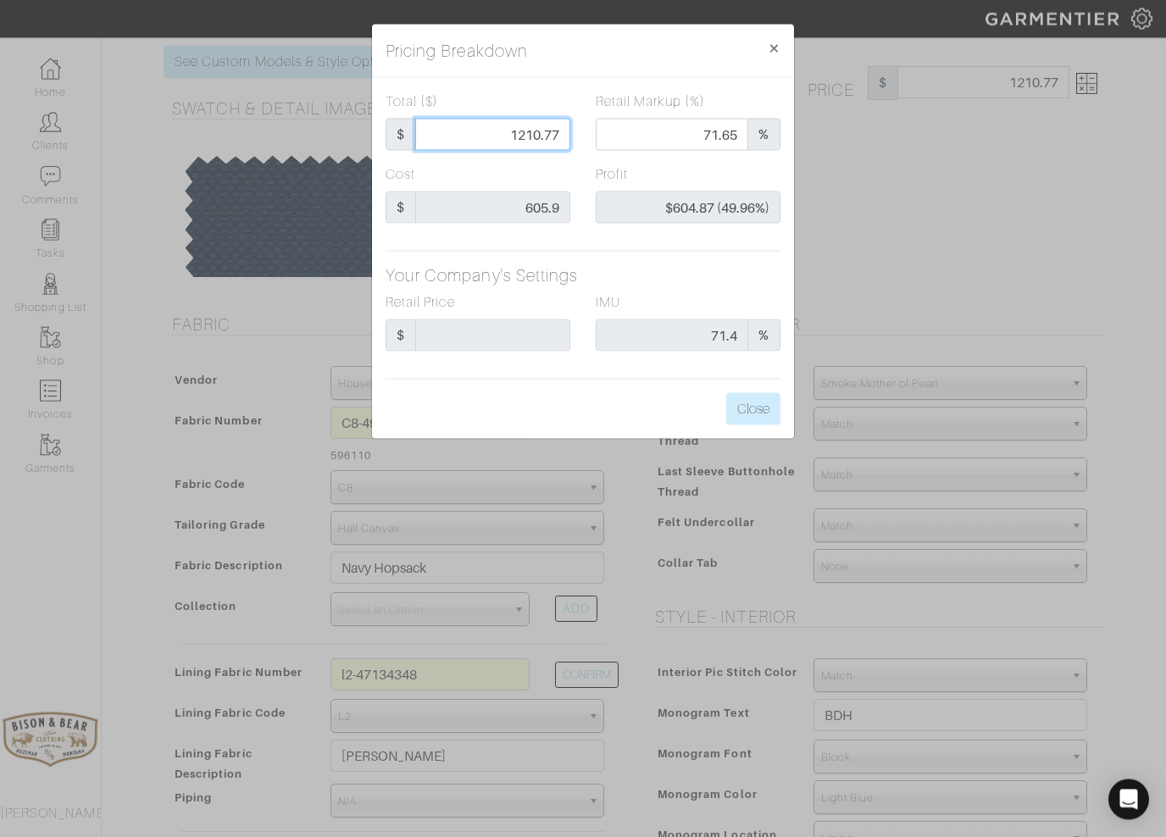
click at [566, 134] on input "1210.77" at bounding box center [492, 135] width 155 height 32
type input "1210.7"
type input "72.00"
type input "$604.80 (49.95%)"
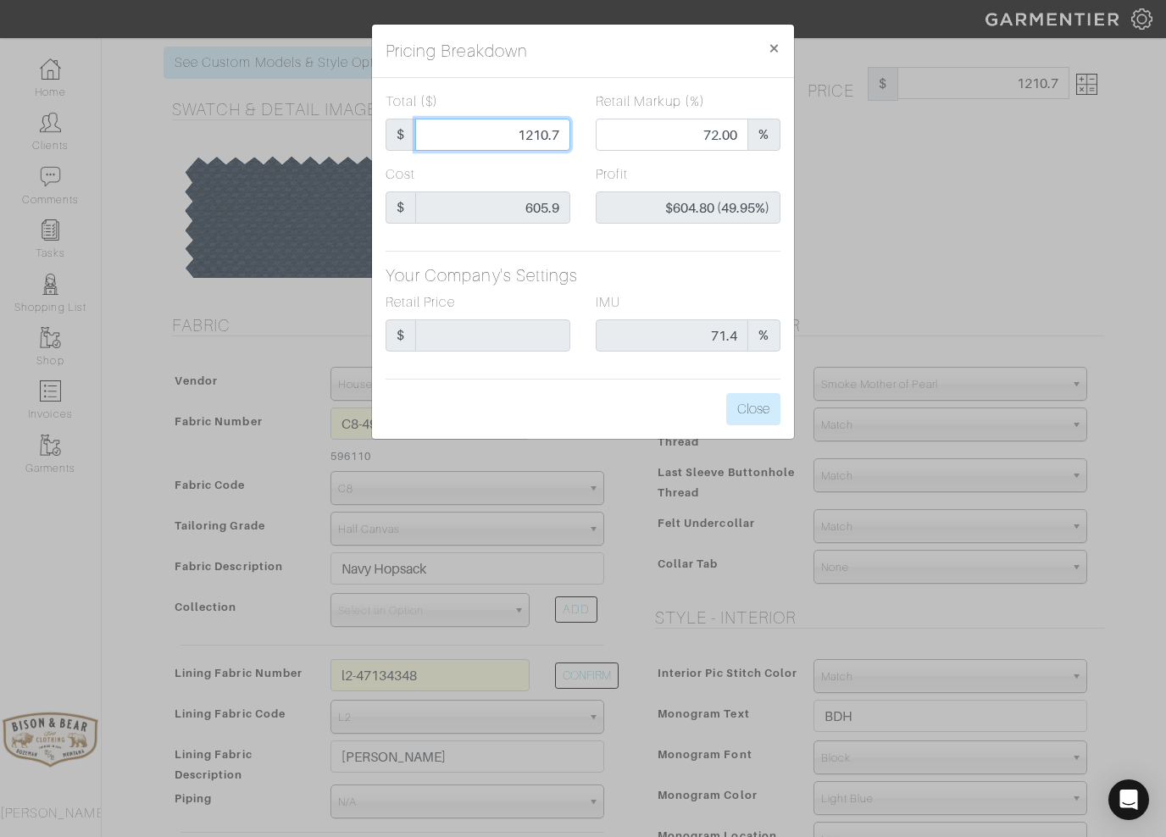
type input "1210."
type input "71.98"
type input "$604.10 (49.93%)"
type input "1210"
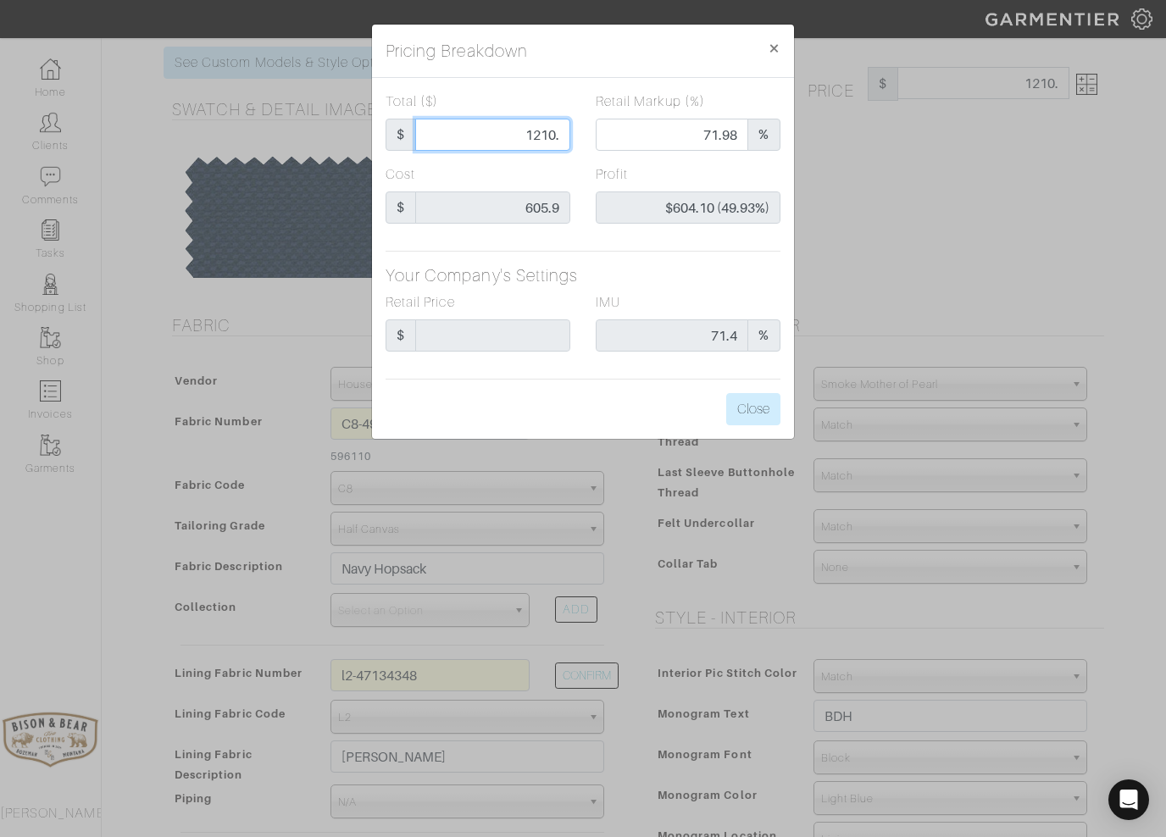
type input "1210"
type input "121"
type input "0.00"
type input "-$484.90 (-400.74%)"
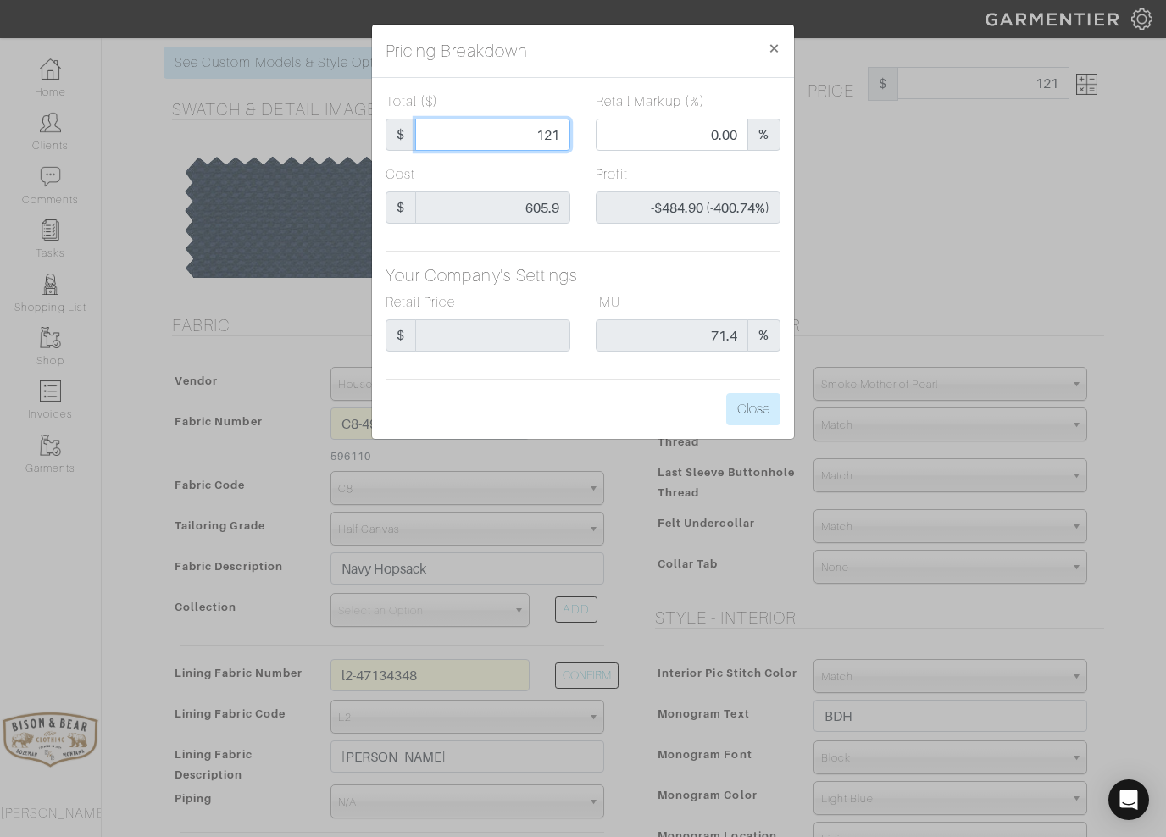
type input "12"
type input "-$593.90 (-4949.17%)"
type input "1"
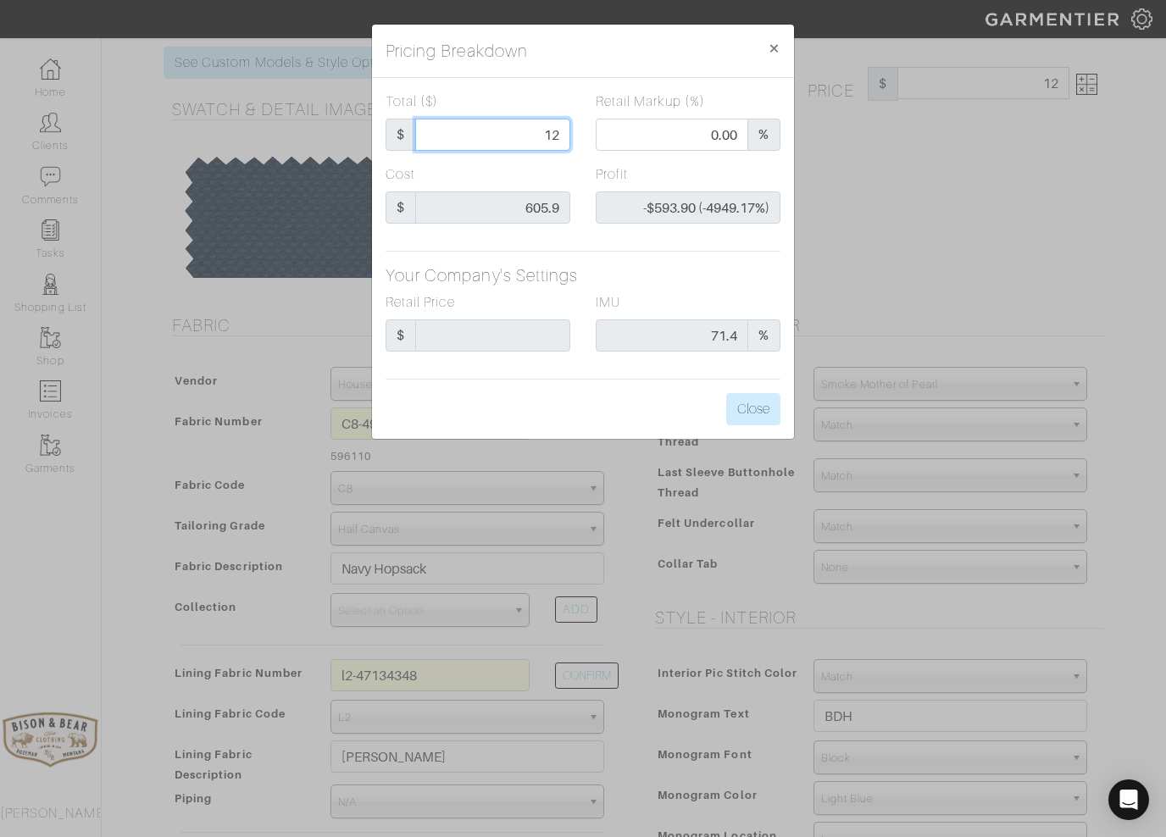
type input "-$604.90 (-60490.00%)"
type input "10"
type input "-$595.90 (-5959.00%)"
type input "100"
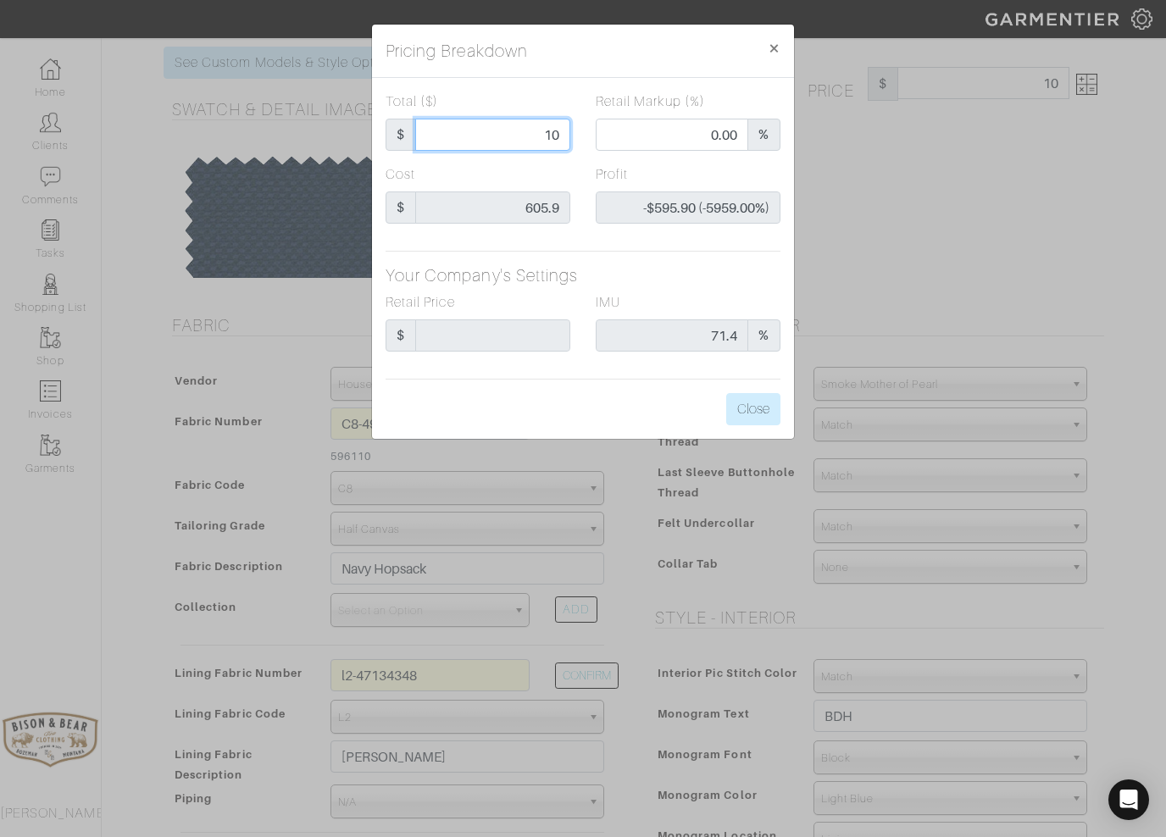
type input "100"
type input "-$505.90 (-505.90%)"
type input "1000"
type input "66.10"
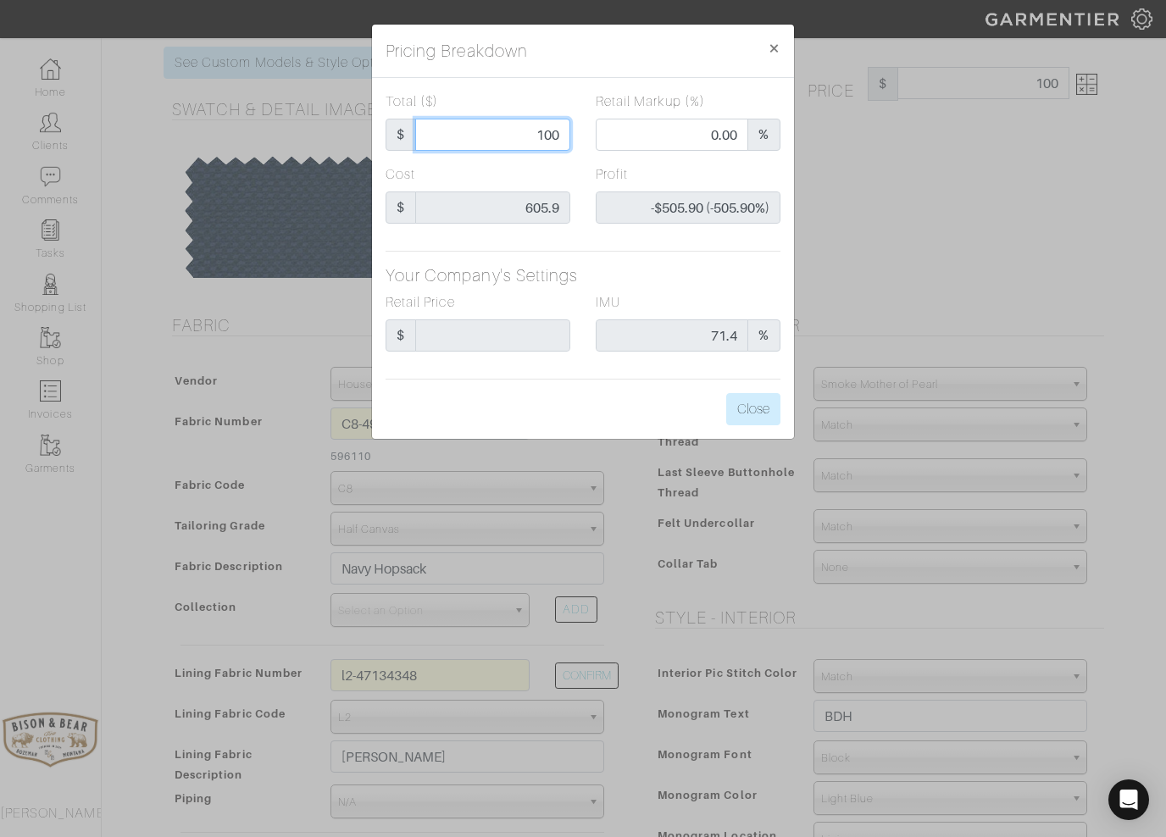
type input "$394.10 (39.41%)"
type input "100"
type input "0.00"
type input "-$505.90 (-505.90%)"
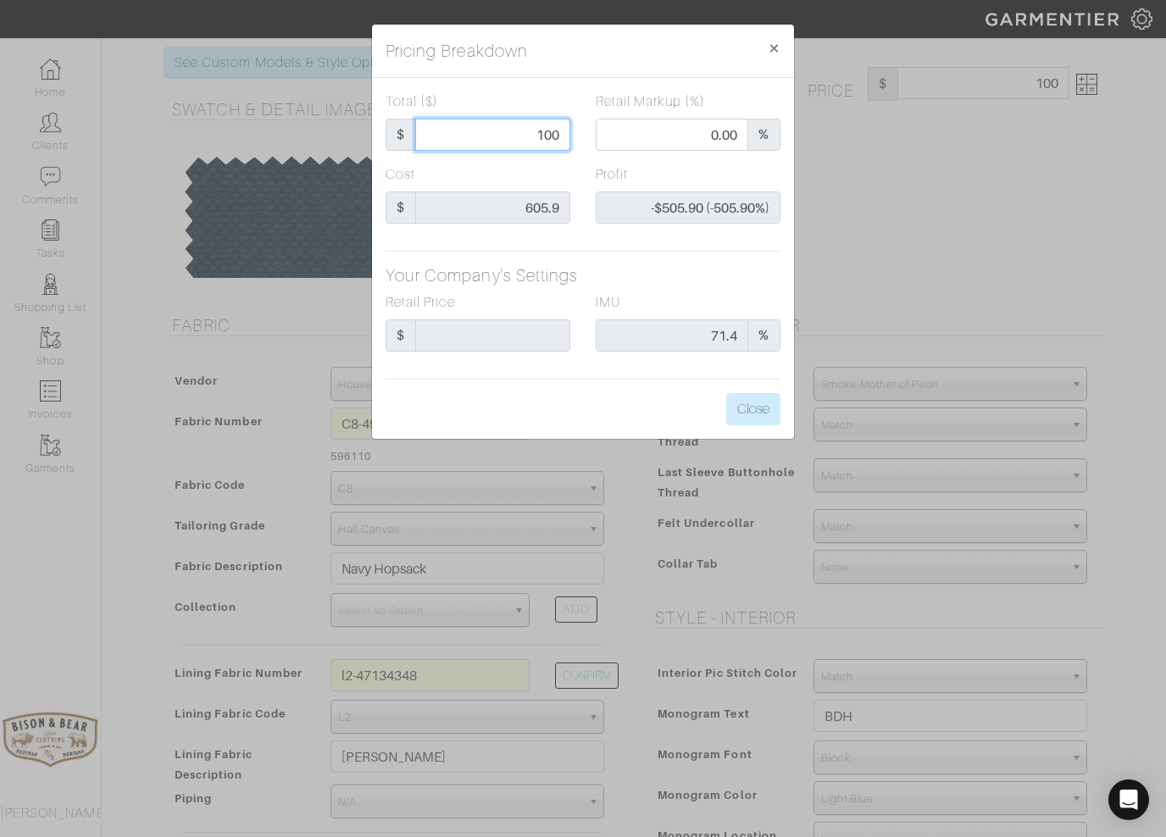
type input "10"
type input "-$595.90 (-5959.00%)"
type input "1"
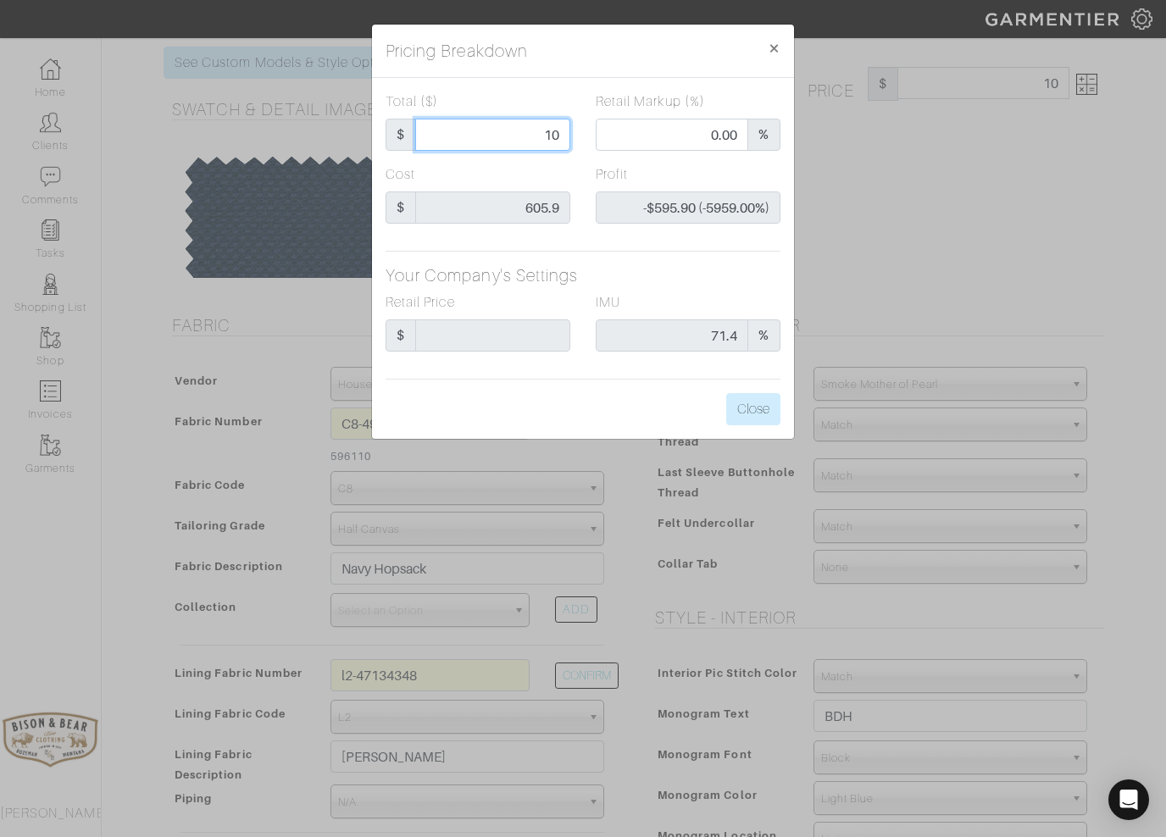
type input "-$604.90 (-60490.00%)"
type input "11"
type input "-$594.90 (-5408.18%)"
type input "110"
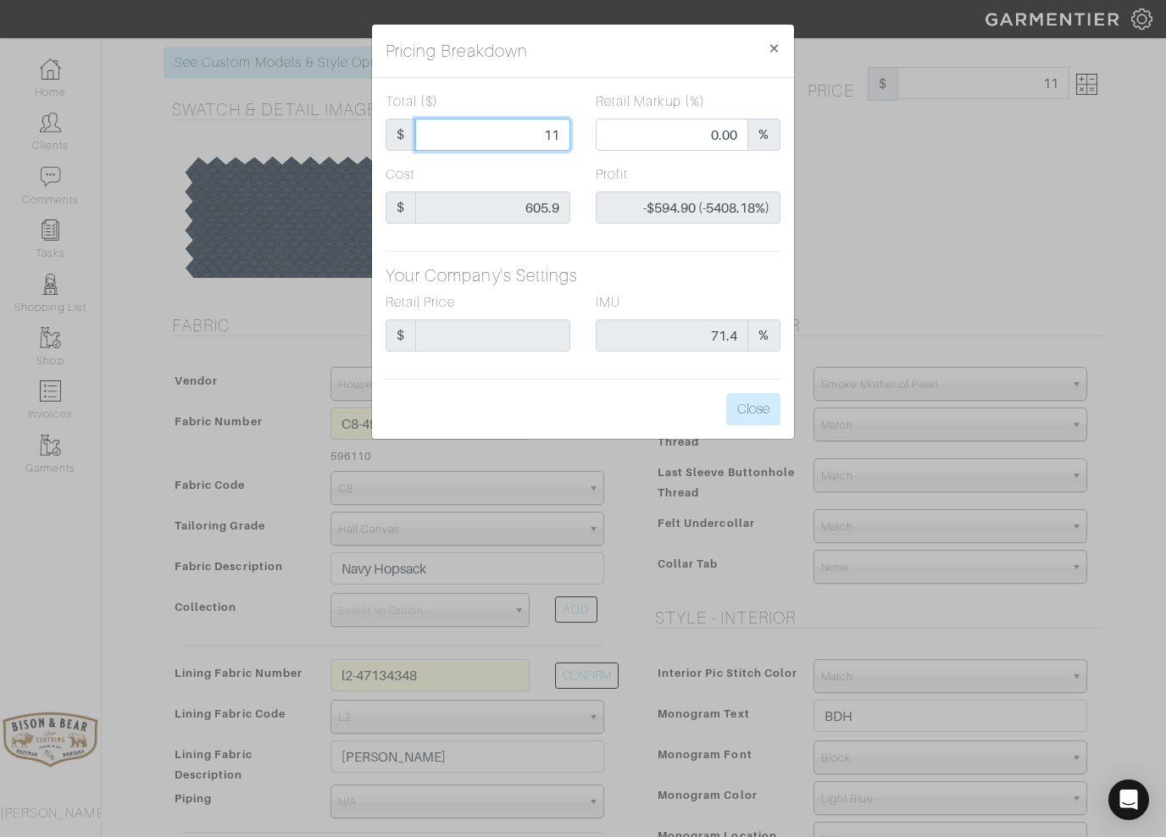
type input "110"
type input "-$495.90 (-450.82%)"
type input "1100"
type input "69.18"
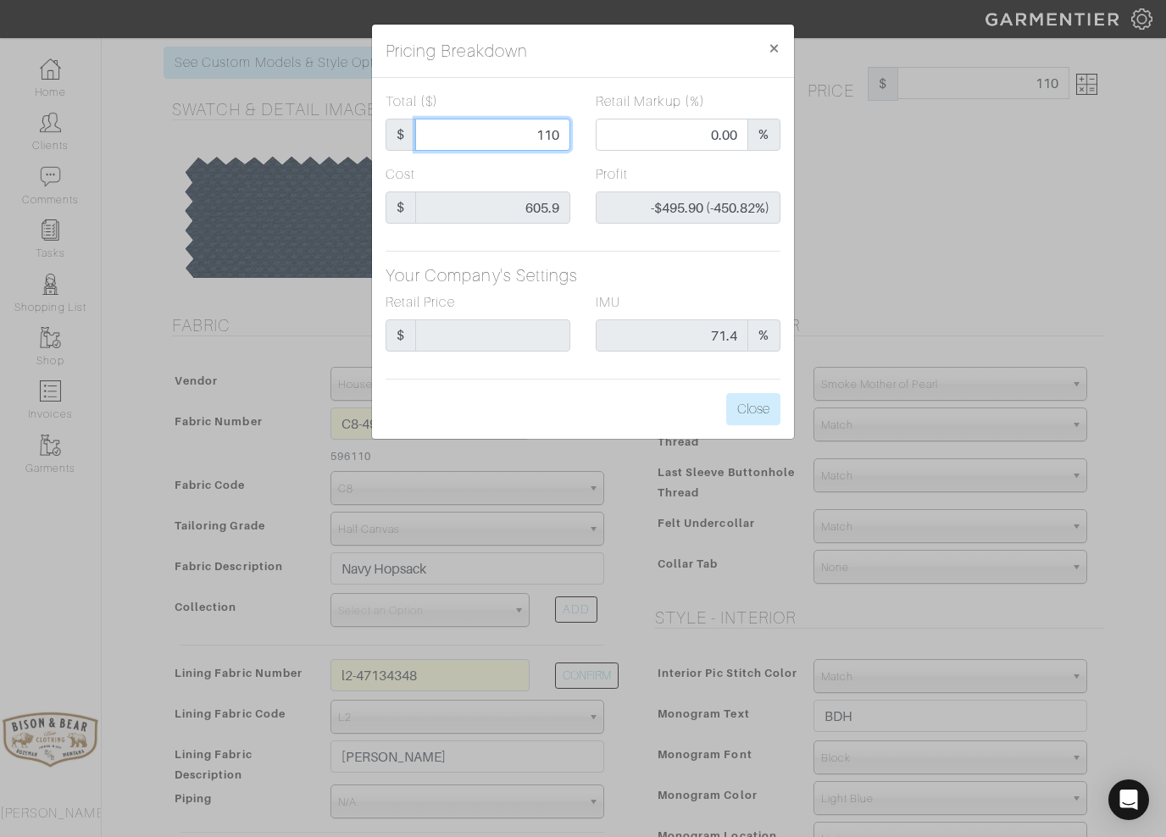
type input "$494.10 (44.92%)"
click at [754, 406] on button "Close" at bounding box center [753, 409] width 54 height 32
type input "1100.00"
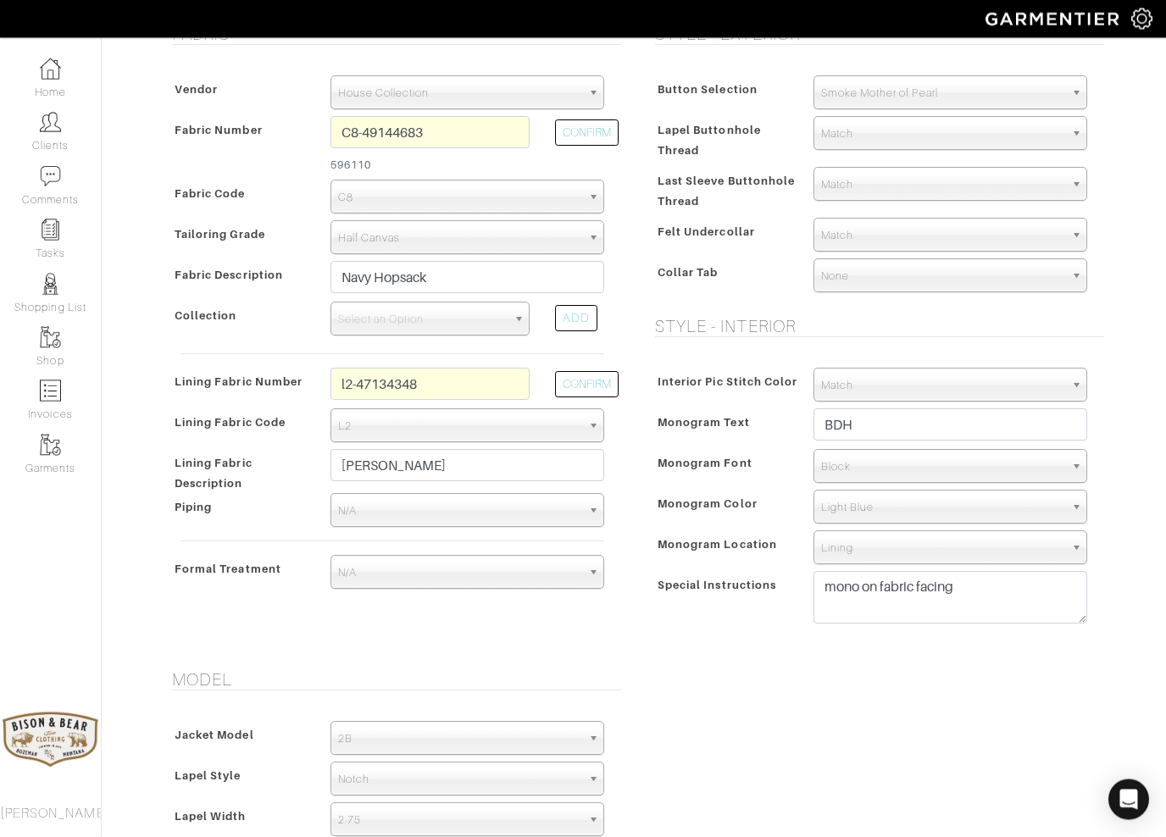
scroll to position [24, 0]
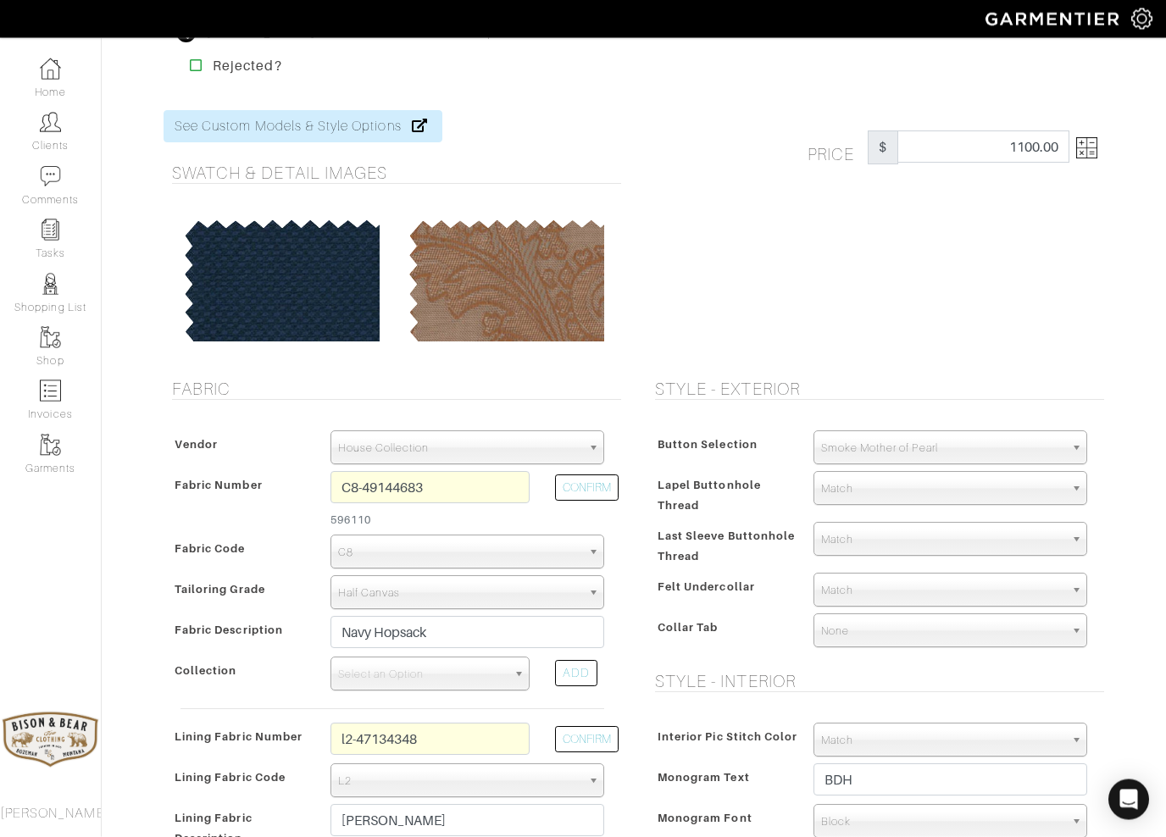
click at [1083, 153] on img at bounding box center [1086, 148] width 21 height 21
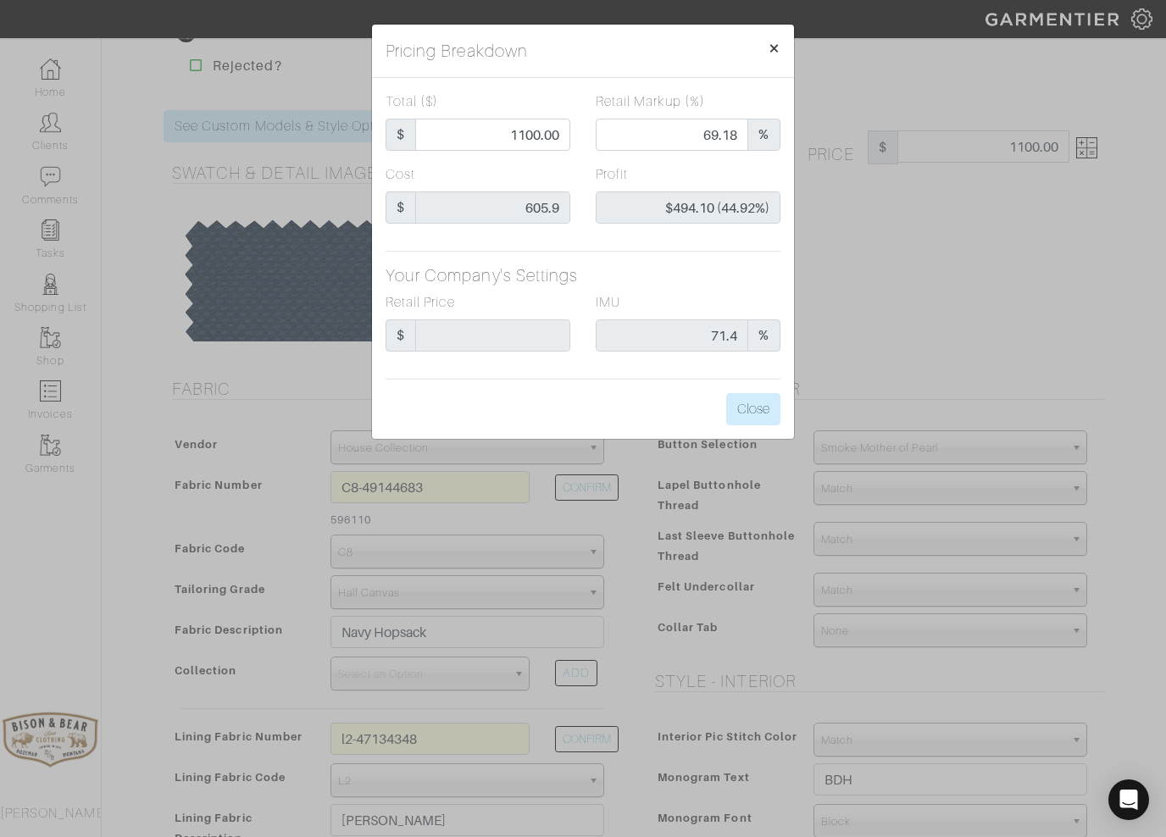
click at [772, 49] on span "×" at bounding box center [774, 47] width 13 height 23
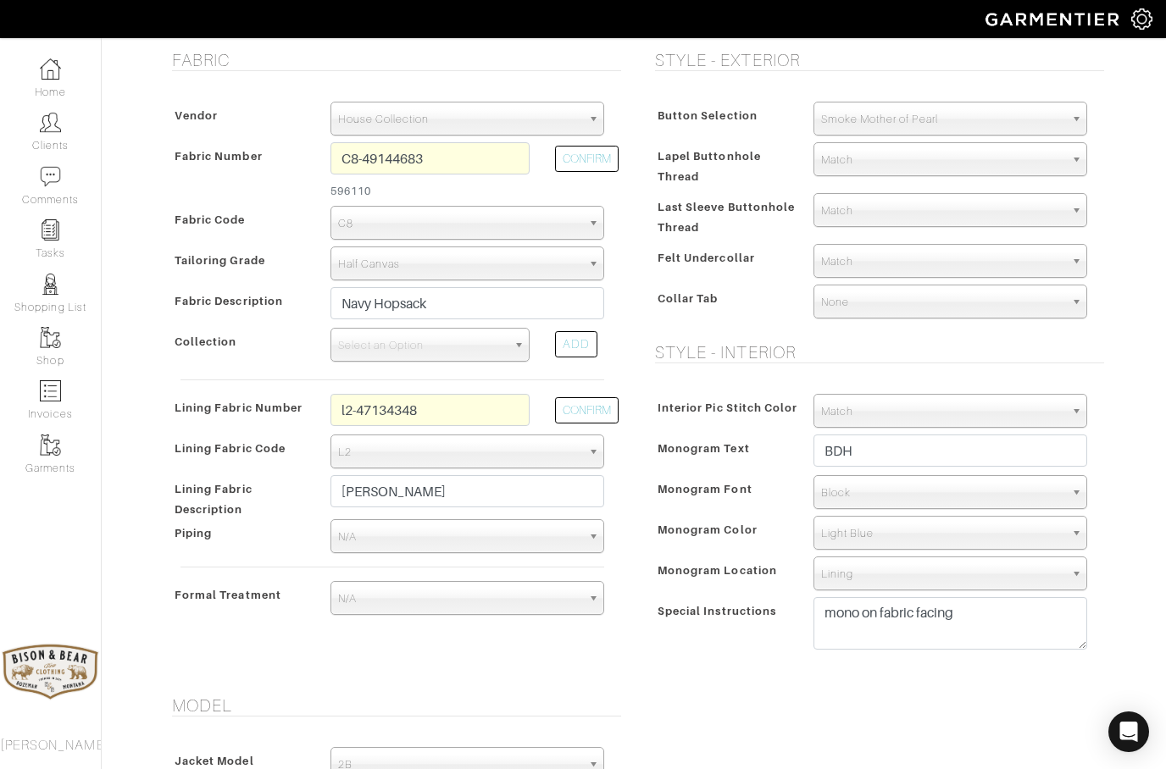
scroll to position [0, 0]
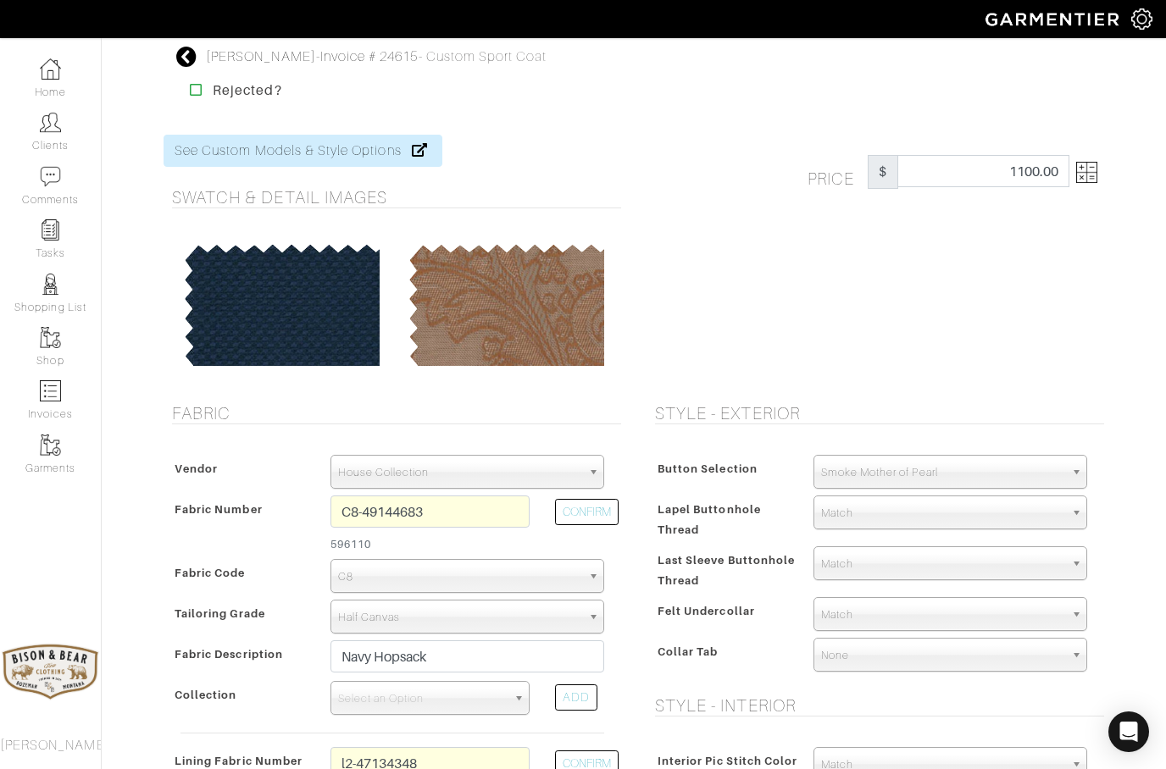
click at [184, 58] on icon at bounding box center [186, 57] width 21 height 20
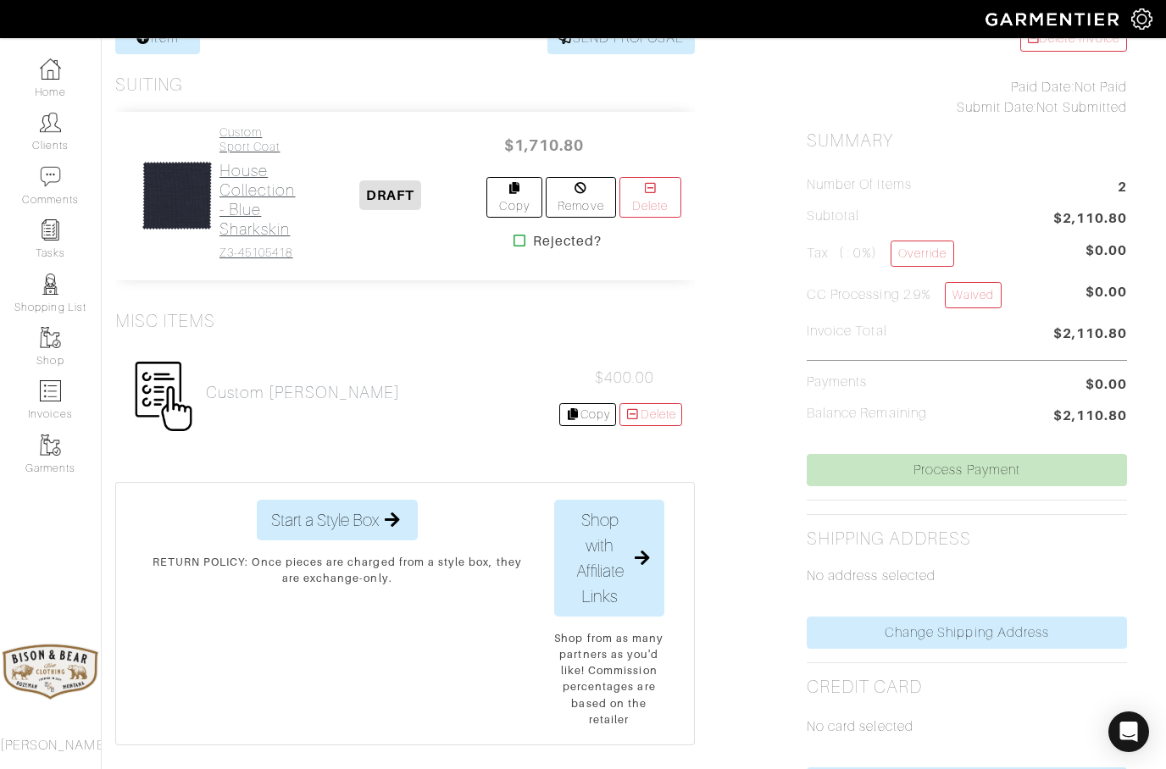
click at [238, 181] on h2 "House Collection - Blue Sharkskin" at bounding box center [257, 200] width 76 height 78
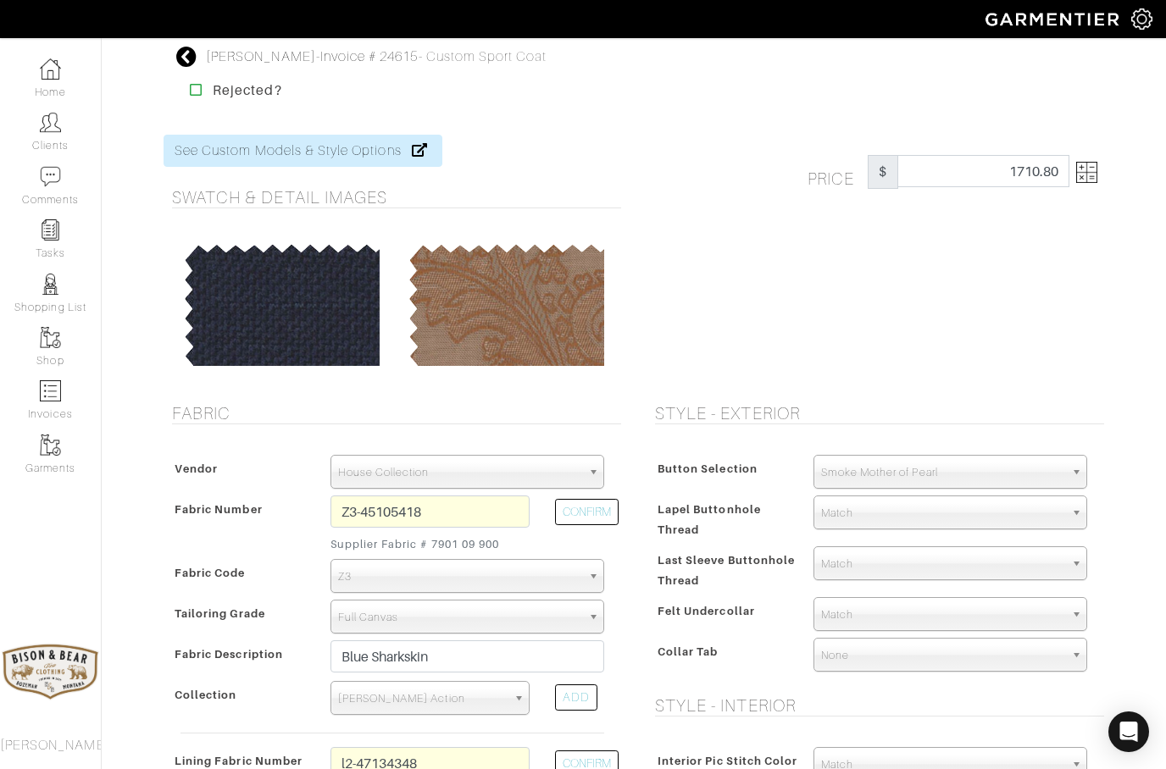
click at [1092, 167] on img at bounding box center [1086, 172] width 21 height 21
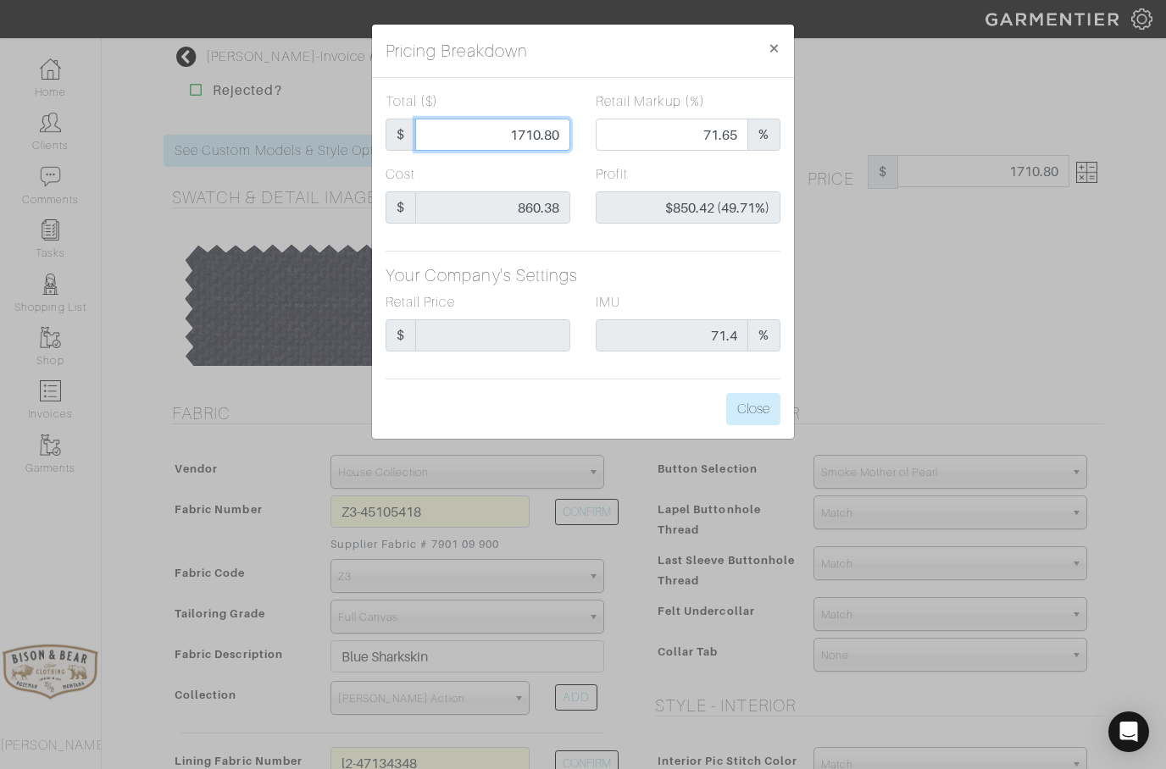
click at [556, 136] on input "1710.80" at bounding box center [492, 135] width 155 height 32
type input "1710.8"
type input "1710."
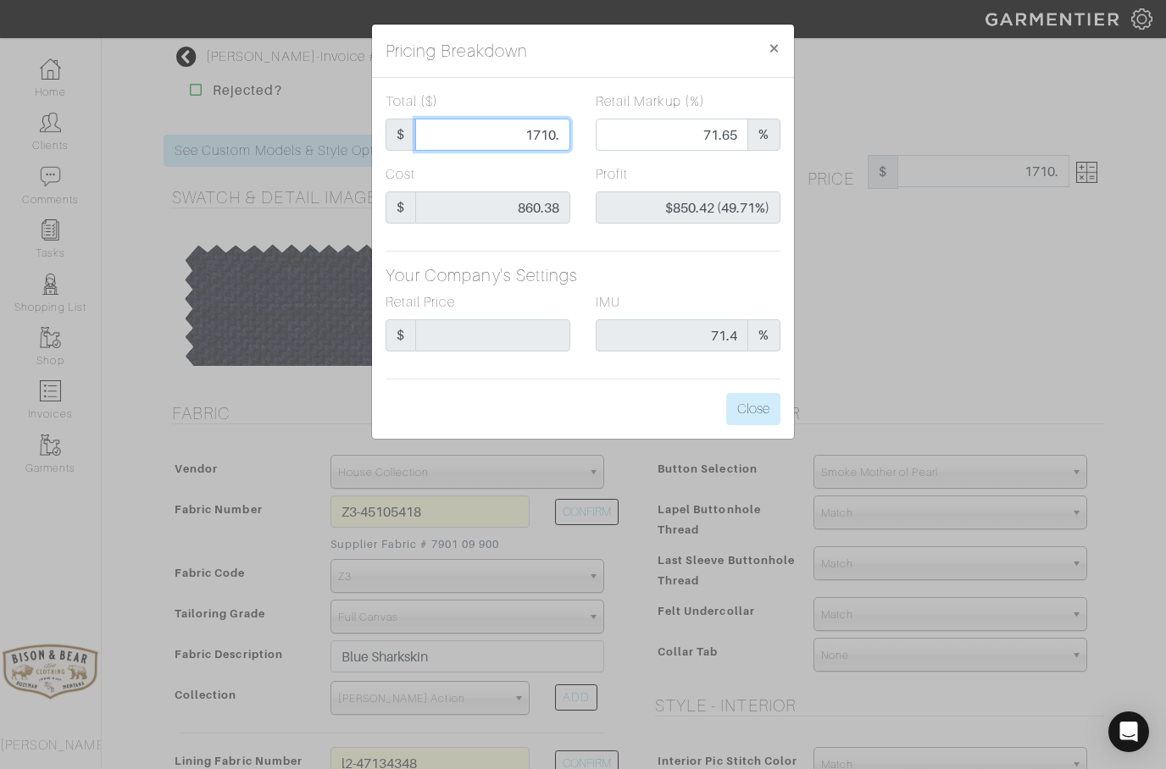
type input "71.64"
type input "$849.62 (49.69%)"
type input "1710"
type input "171"
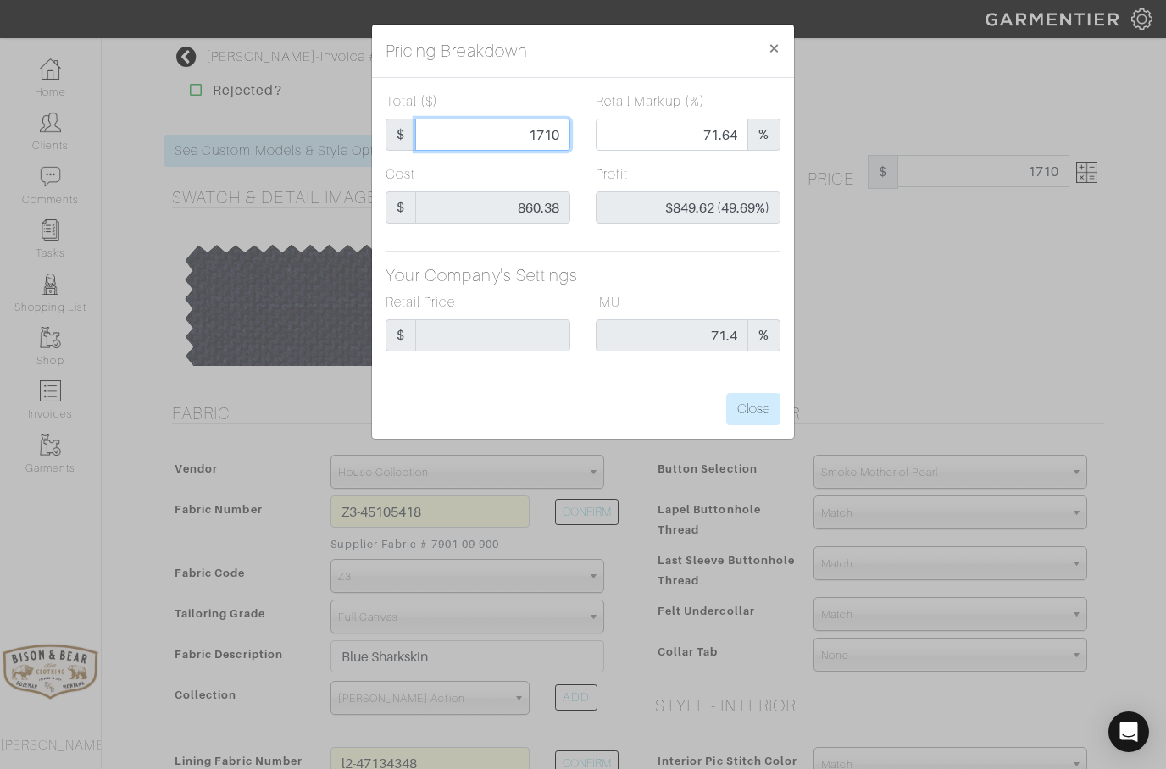
type input "171"
type input "0.00"
type input "-$689.38 (-403.15%)"
type input "17"
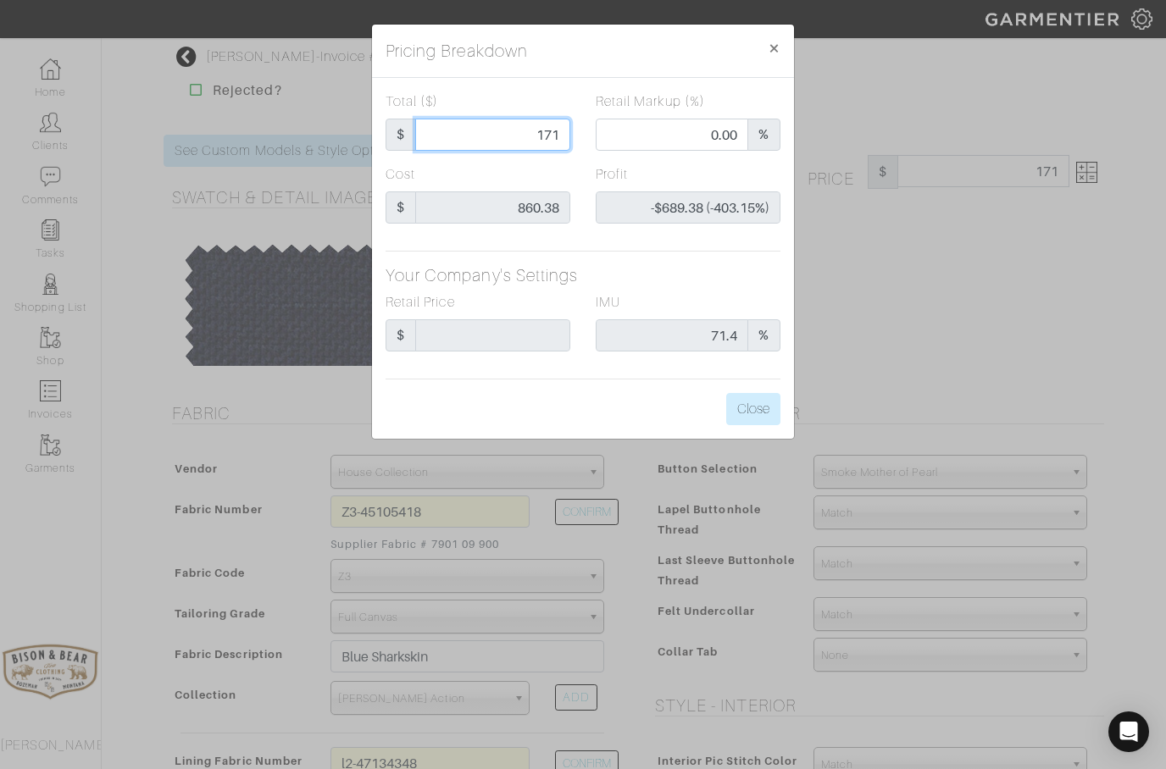
type input "-$843.38 (-4961.06%)"
type input "1"
type input "-$859.38 (-85938.00%)"
type input "11"
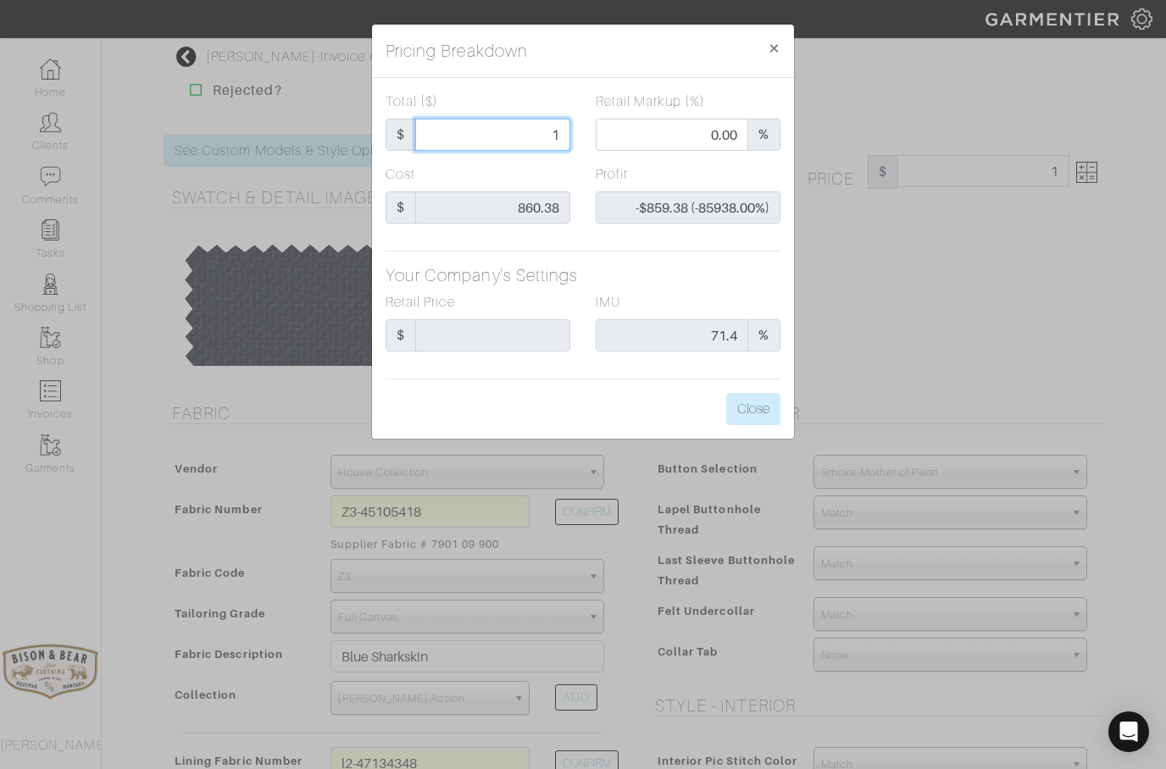
type input "11"
type input "-$849.38 (-7721.64%)"
type input "110"
type input "-$750.38 (-682.16%)"
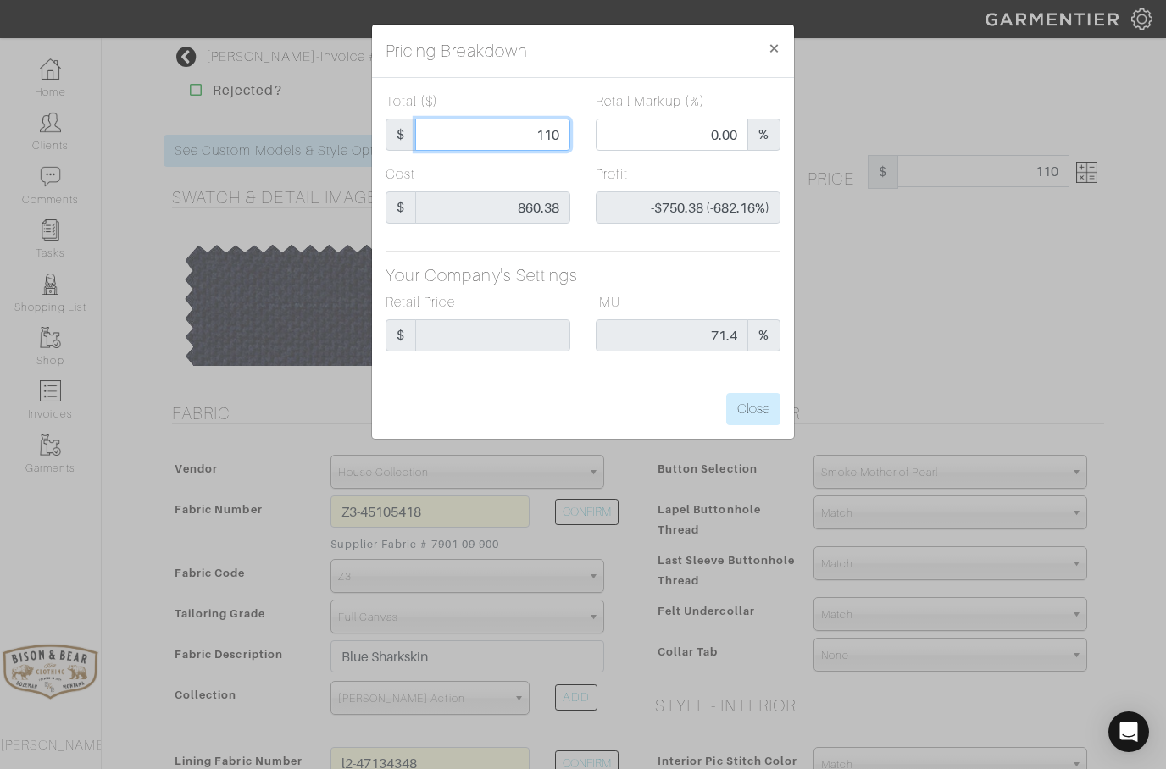
type input "1100"
type input "55.91"
type input "$239.62 (21.78%)"
click at [757, 415] on button "Close" at bounding box center [753, 409] width 54 height 32
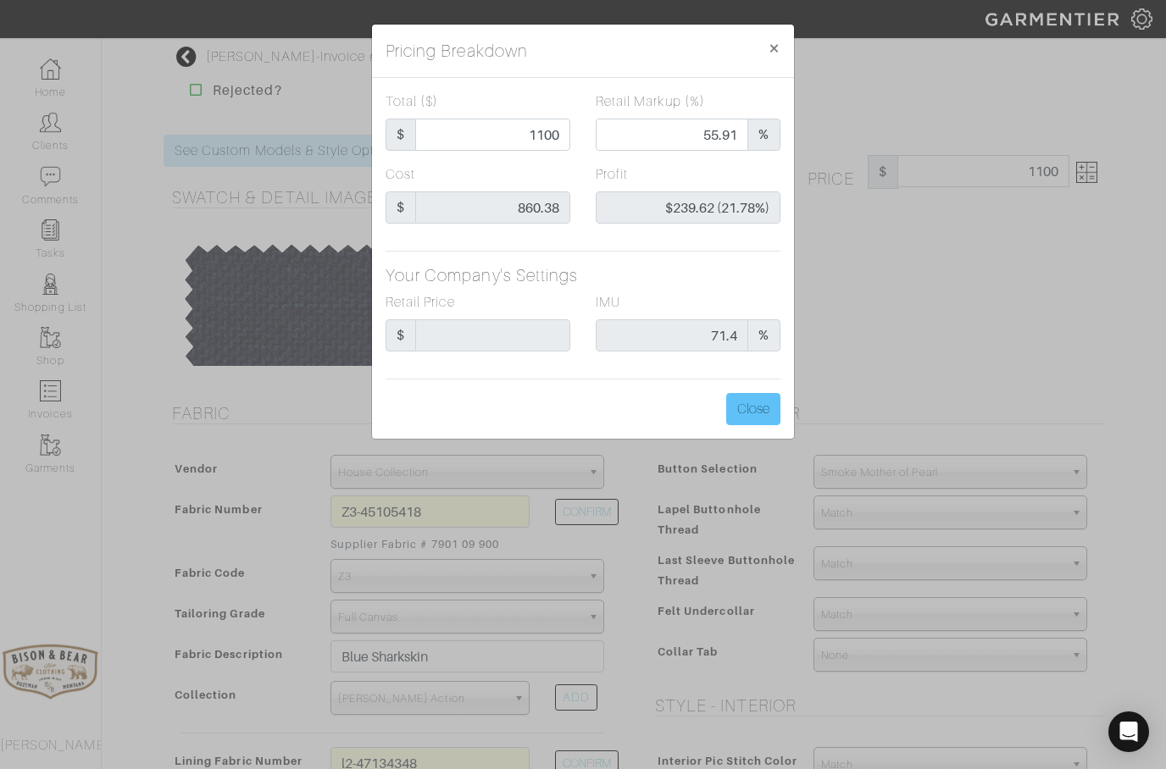
type input "1100.00"
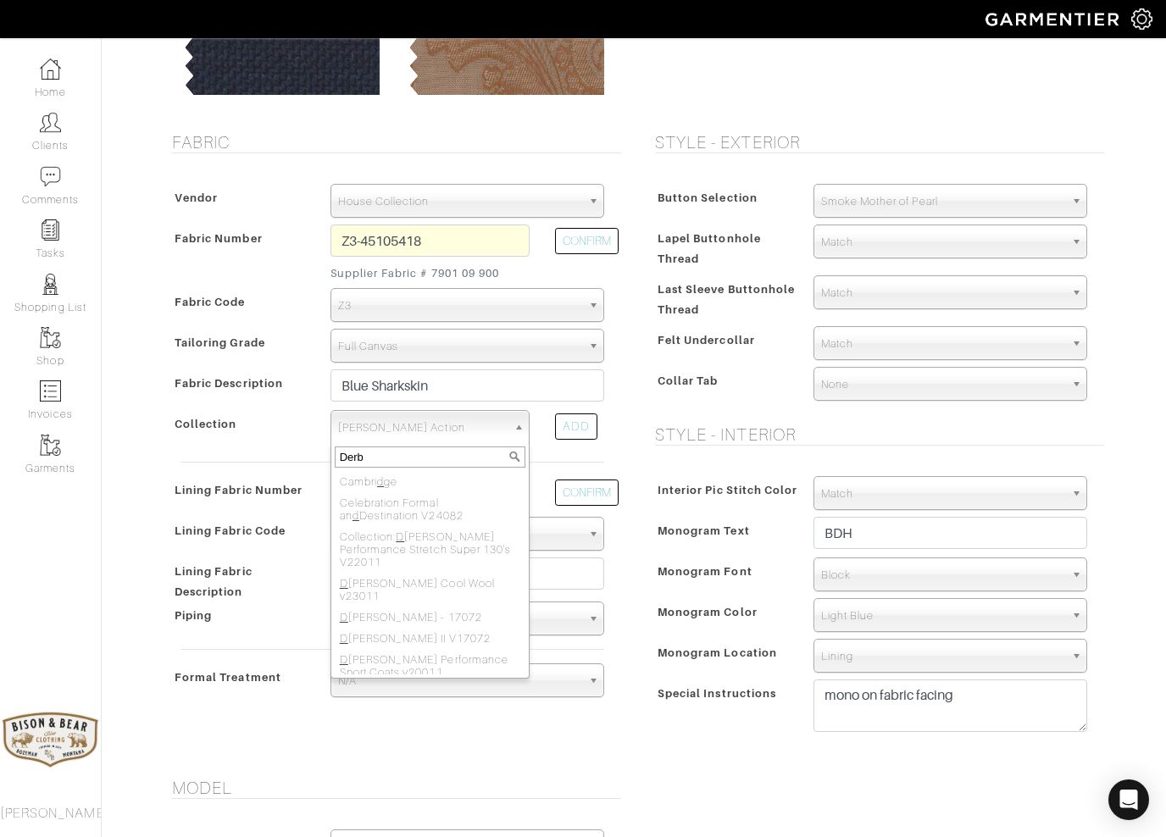
type input "Derby"
select select "935"
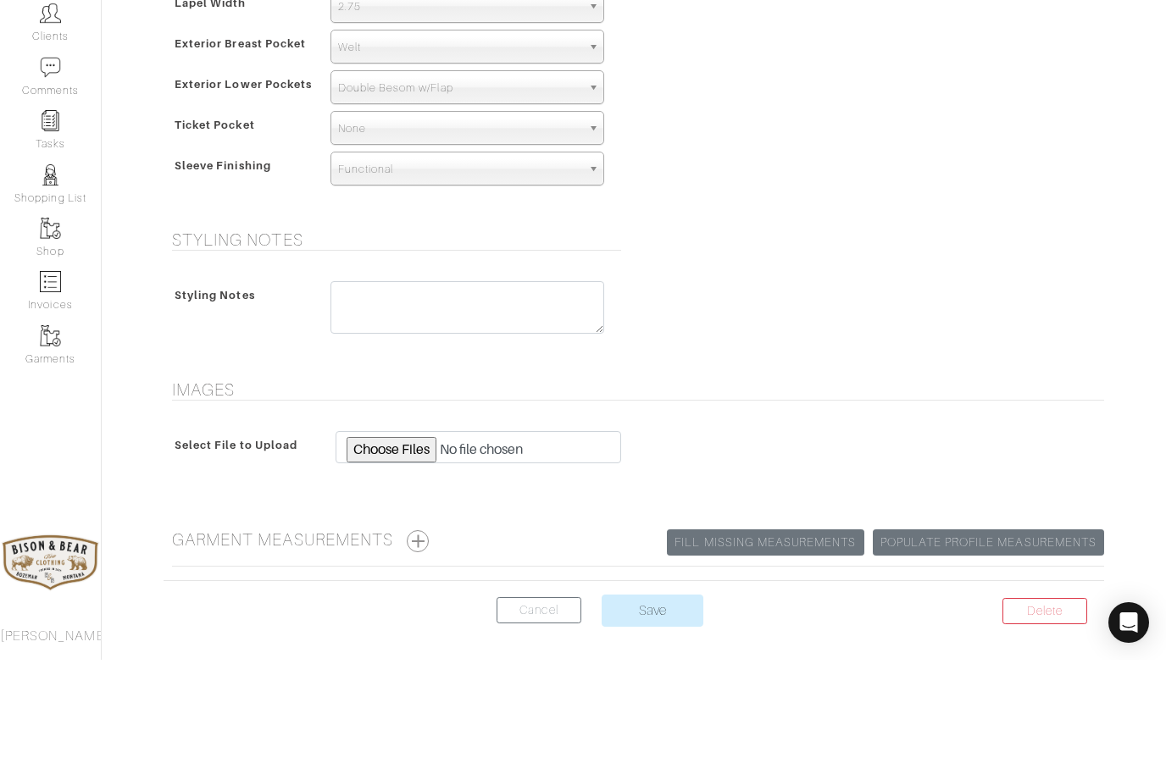
scroll to position [1151, 0]
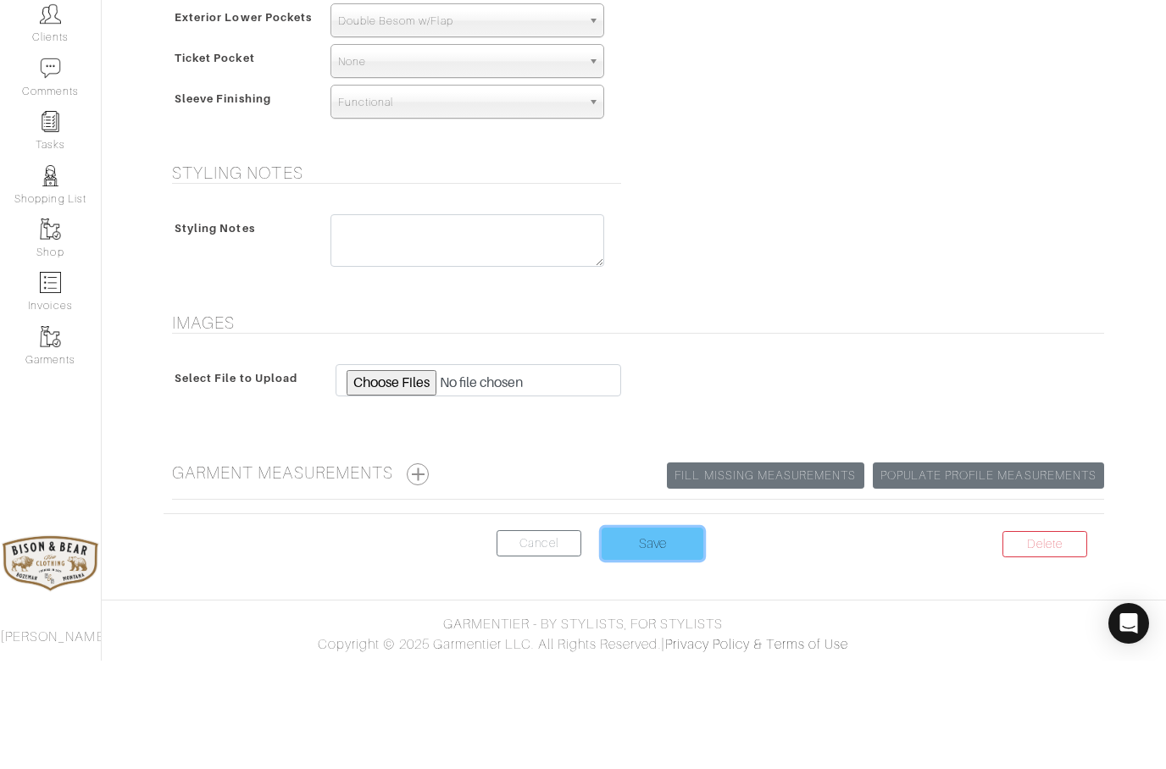
click at [652, 636] on input "Save" at bounding box center [653, 652] width 102 height 32
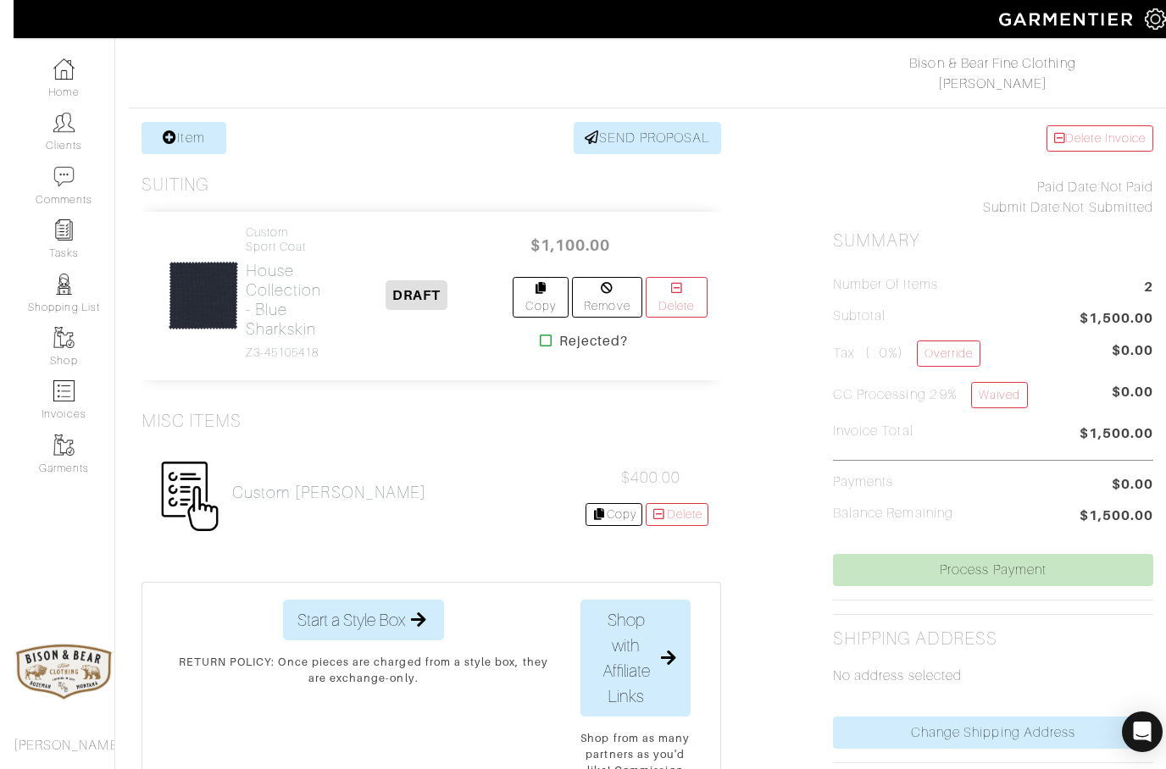
scroll to position [269, 0]
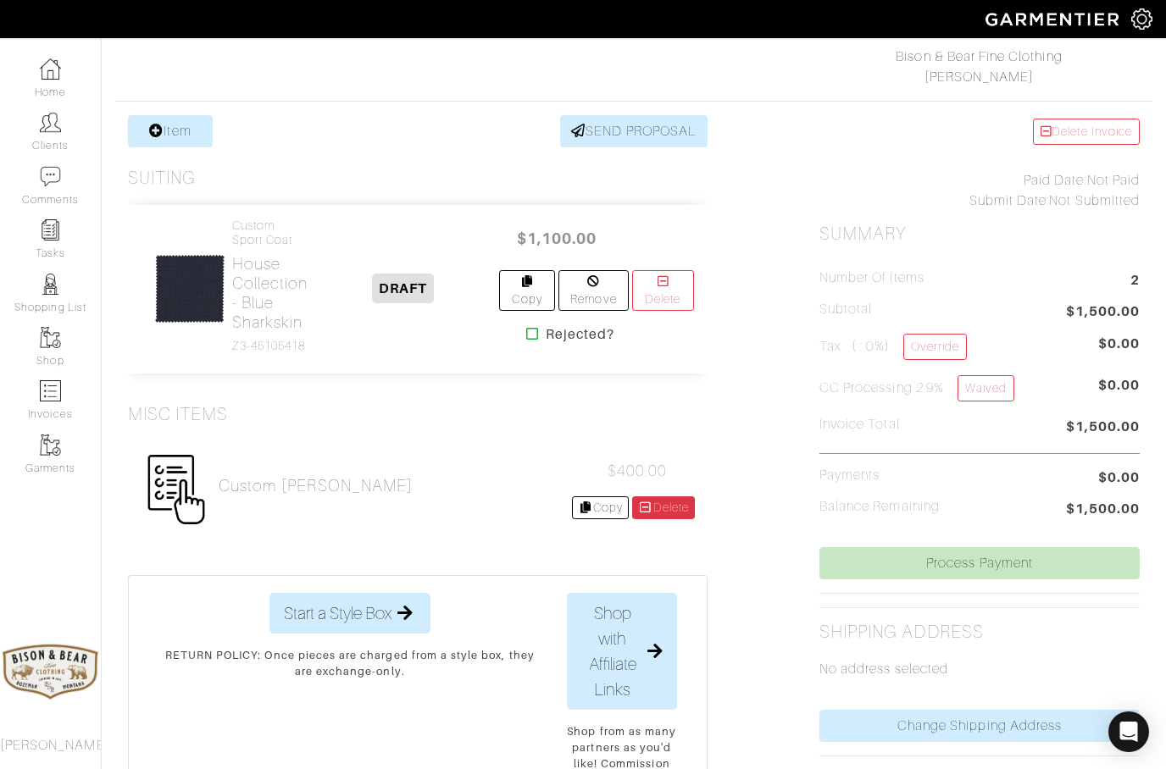
click at [662, 517] on link "Delete" at bounding box center [663, 507] width 63 height 23
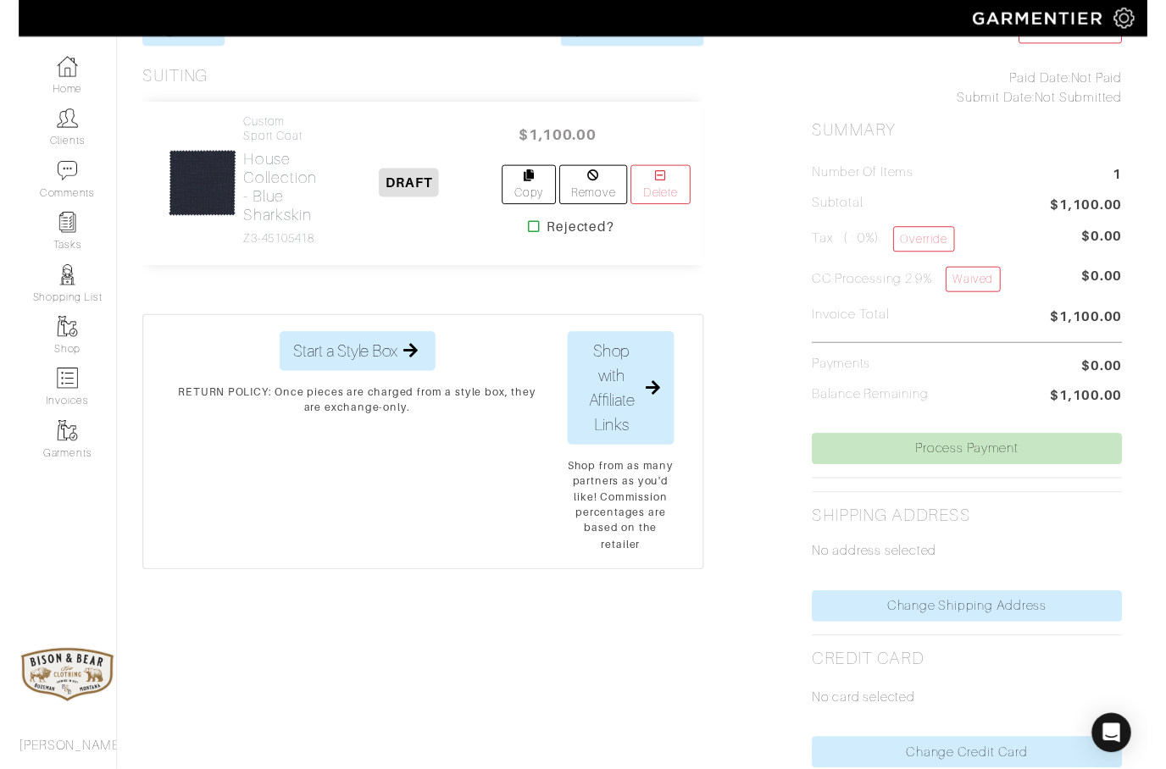
scroll to position [395, 0]
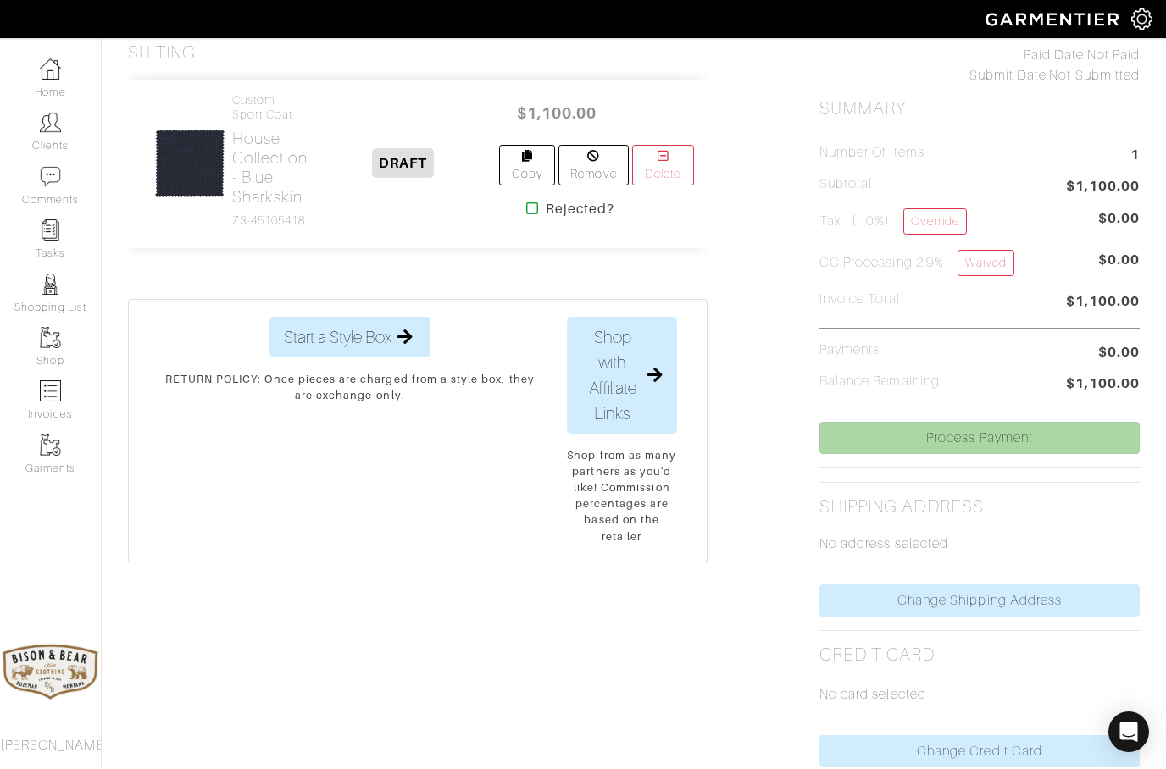
click at [957, 434] on link "Process Payment" at bounding box center [979, 438] width 320 height 32
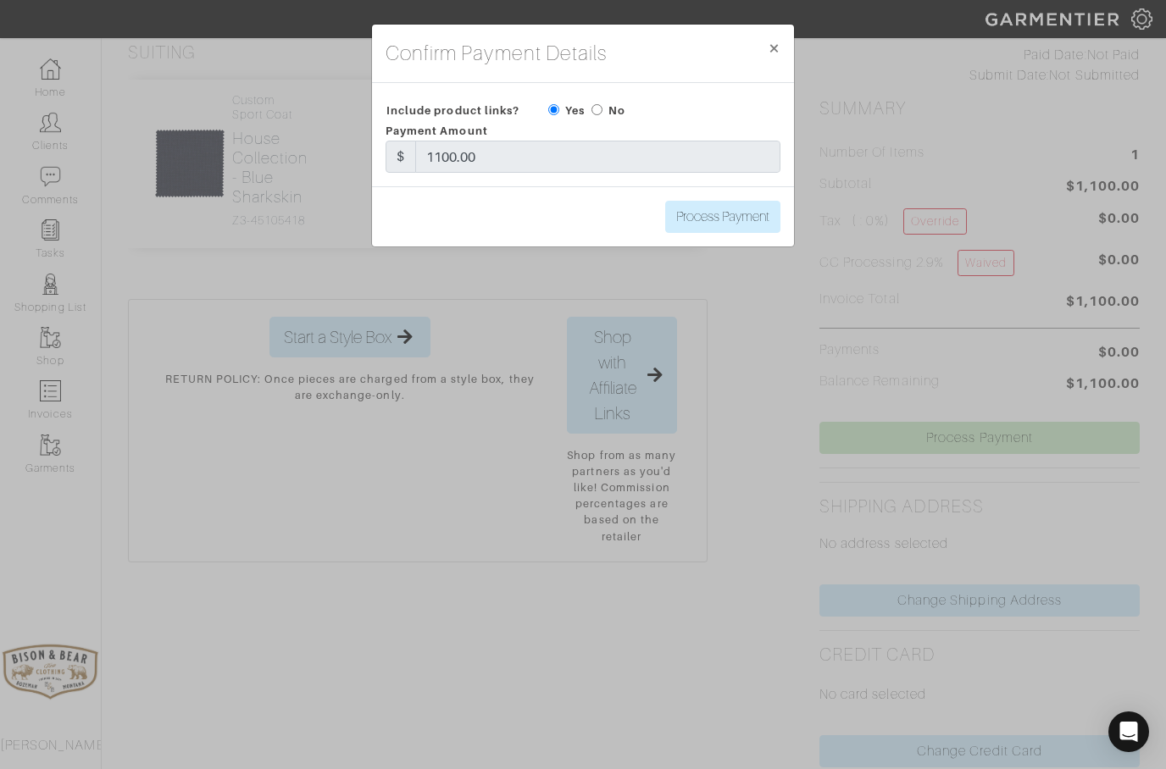
click at [593, 115] on input "radio" at bounding box center [596, 109] width 11 height 11
radio input "true"
click at [730, 218] on input "Process Payment" at bounding box center [722, 217] width 115 height 32
type input "Process Payment"
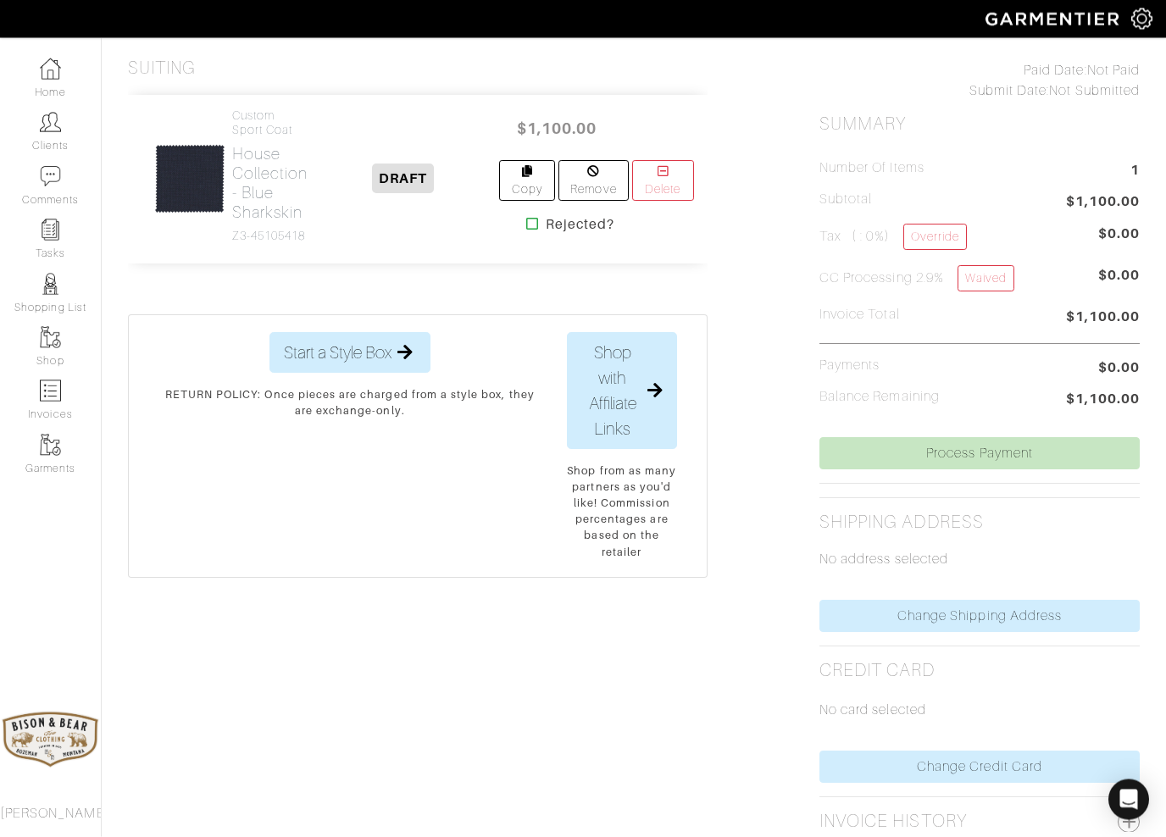
scroll to position [402, 0]
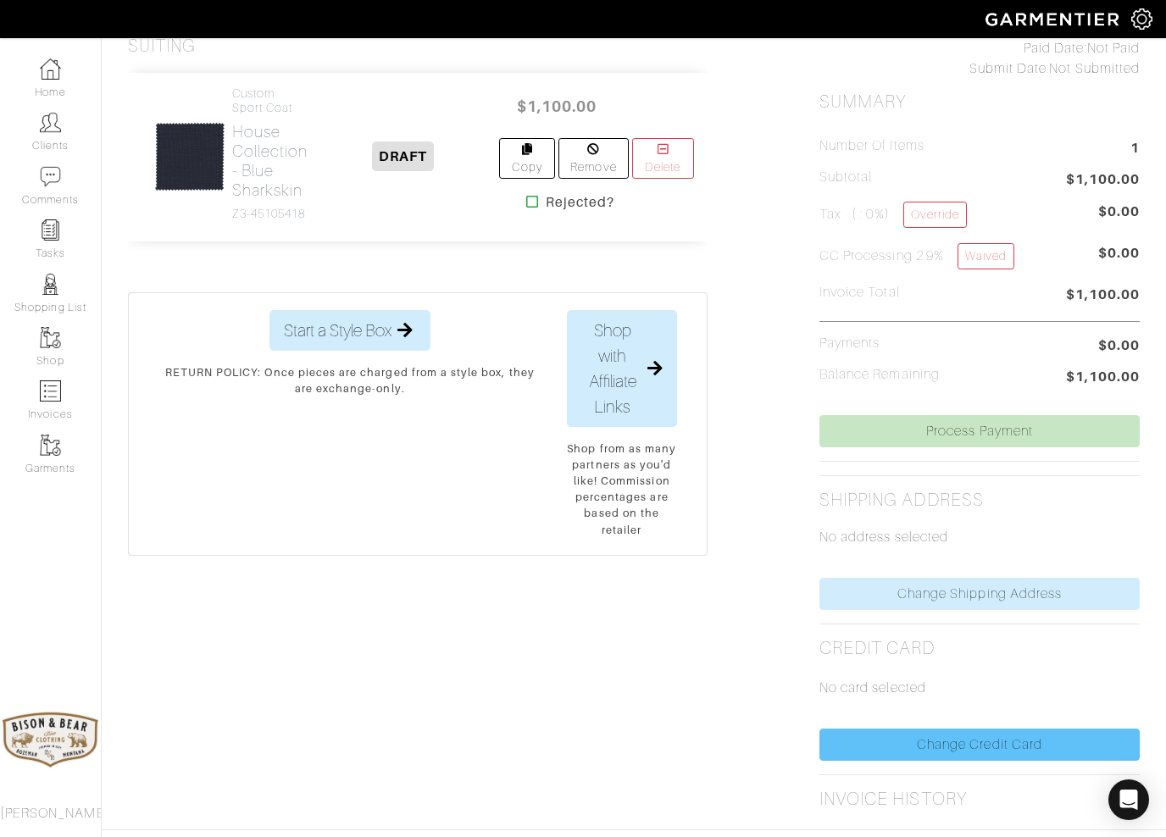
click at [928, 743] on link "Change Credit Card" at bounding box center [979, 745] width 320 height 32
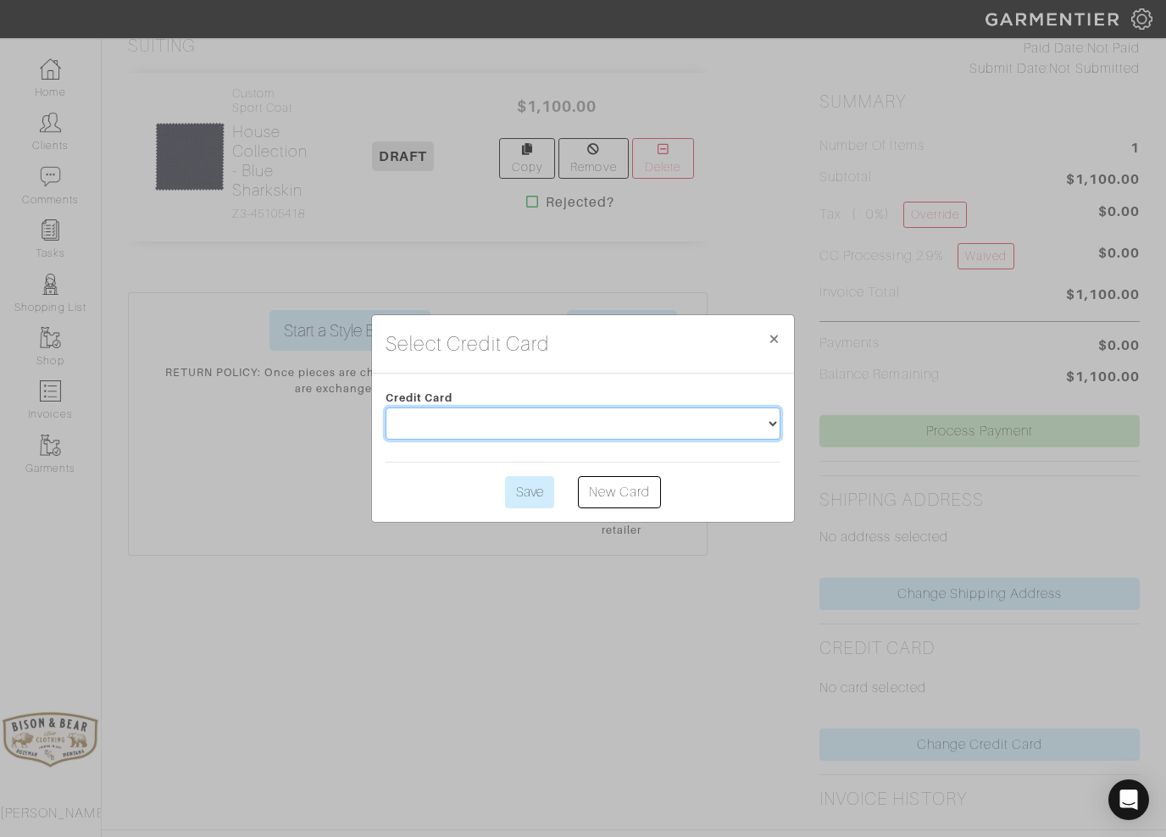
click at [465, 424] on select at bounding box center [583, 424] width 395 height 32
click at [625, 502] on link "New Card" at bounding box center [619, 492] width 83 height 32
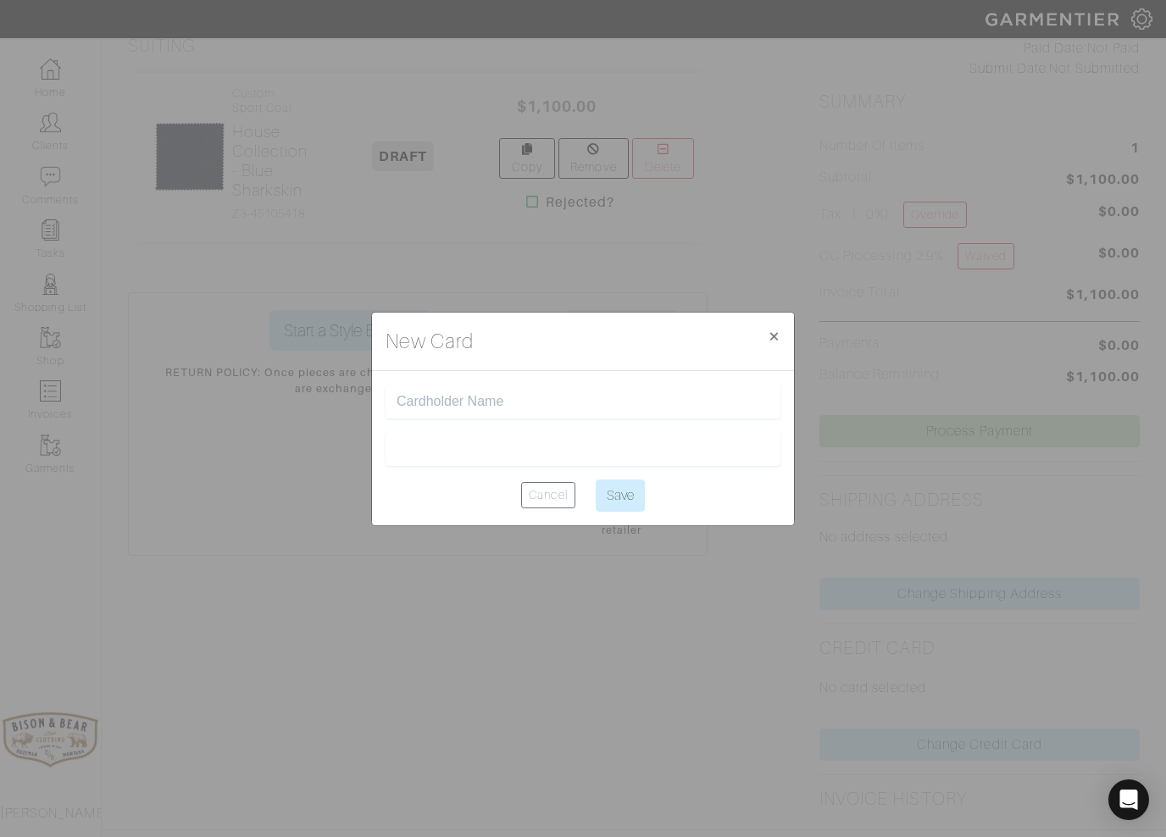
click at [419, 402] on input "text" at bounding box center [583, 402] width 373 height 16
click at [425, 399] on input "text" at bounding box center [583, 402] width 373 height 16
type input "[CREDIT_CARD_NUMBER]"
click at [448, 406] on input "[CREDIT_CARD_NUMBER]" at bounding box center [583, 402] width 373 height 16
click at [444, 405] on input "[CREDIT_CARD_NUMBER]" at bounding box center [583, 402] width 373 height 16
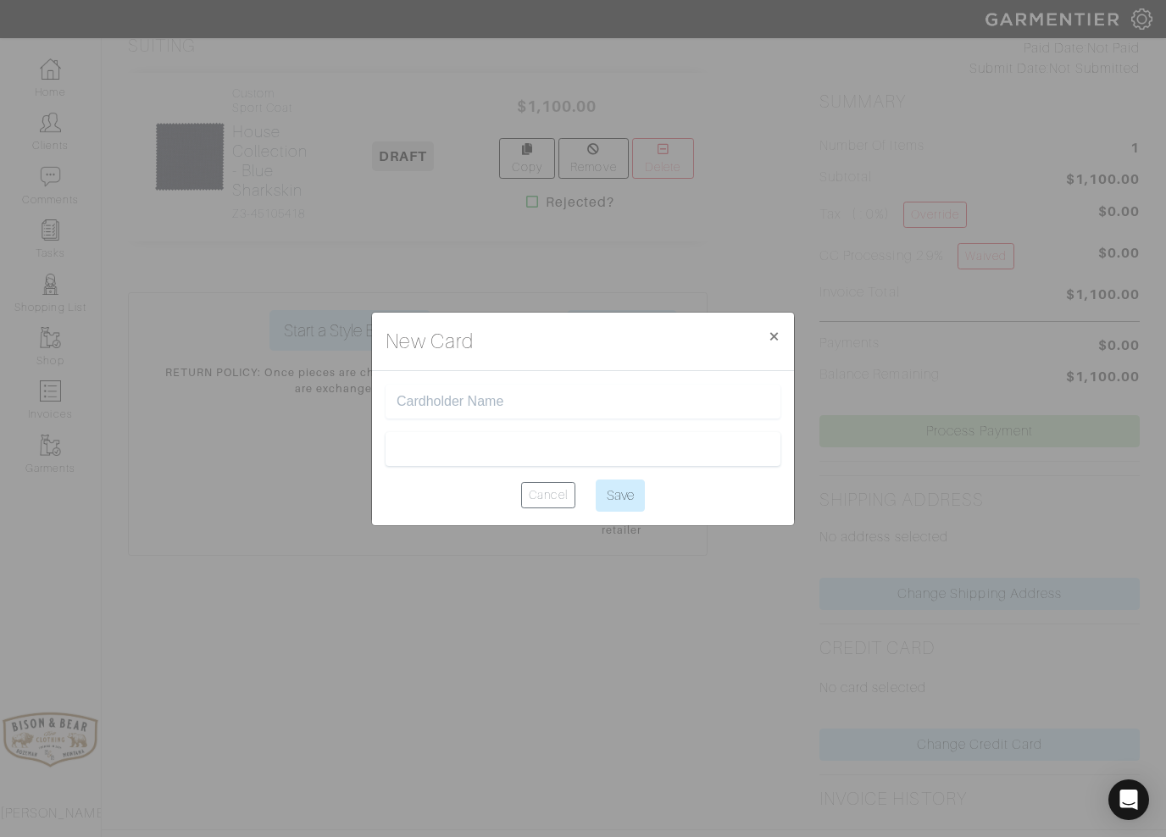
click at [440, 408] on input "text" at bounding box center [583, 402] width 373 height 16
type input "[PERSON_NAME]"
click at [657, 458] on div at bounding box center [583, 449] width 395 height 34
click at [629, 496] on input "Save" at bounding box center [620, 496] width 49 height 32
type input "Saving..."
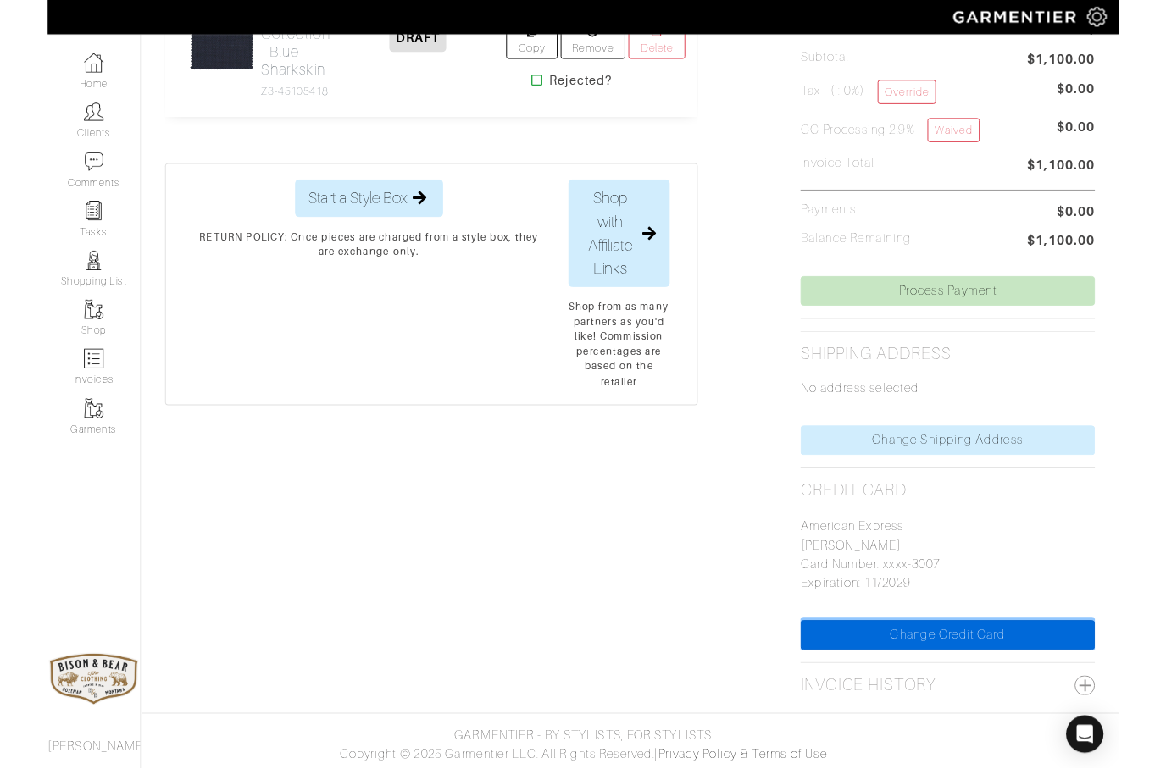
scroll to position [583, 0]
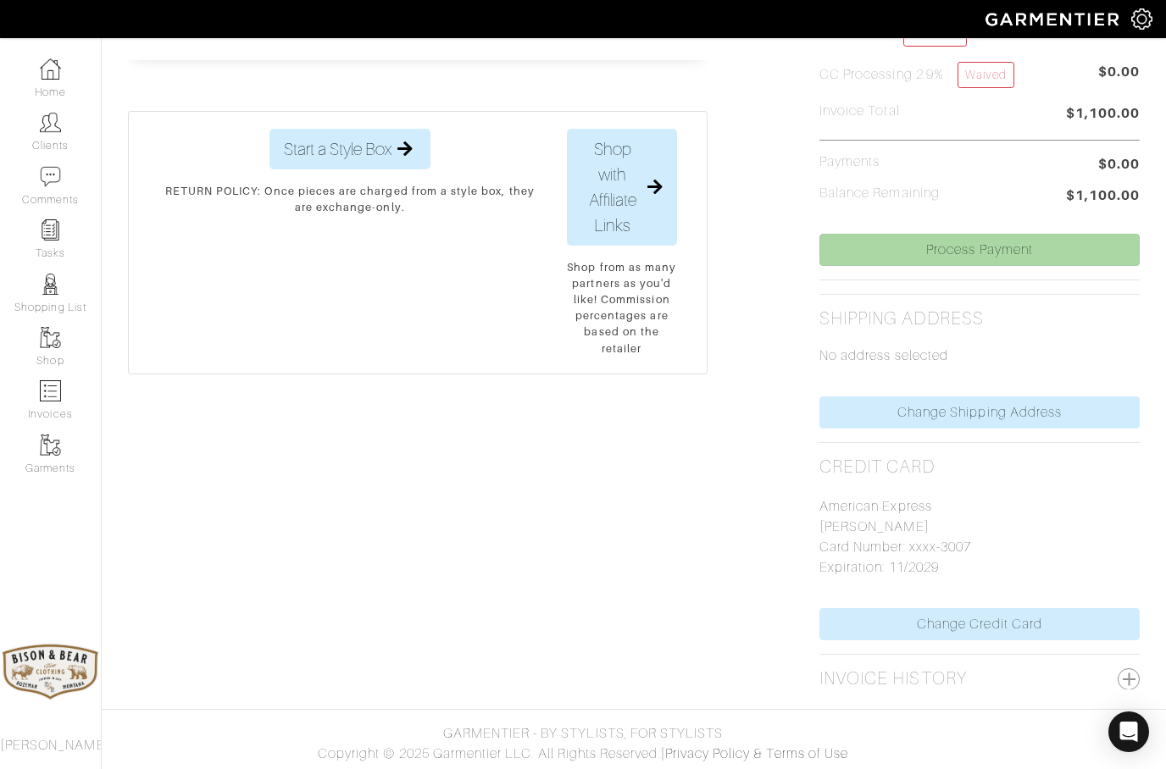
click at [973, 248] on link "Process Payment" at bounding box center [979, 250] width 320 height 32
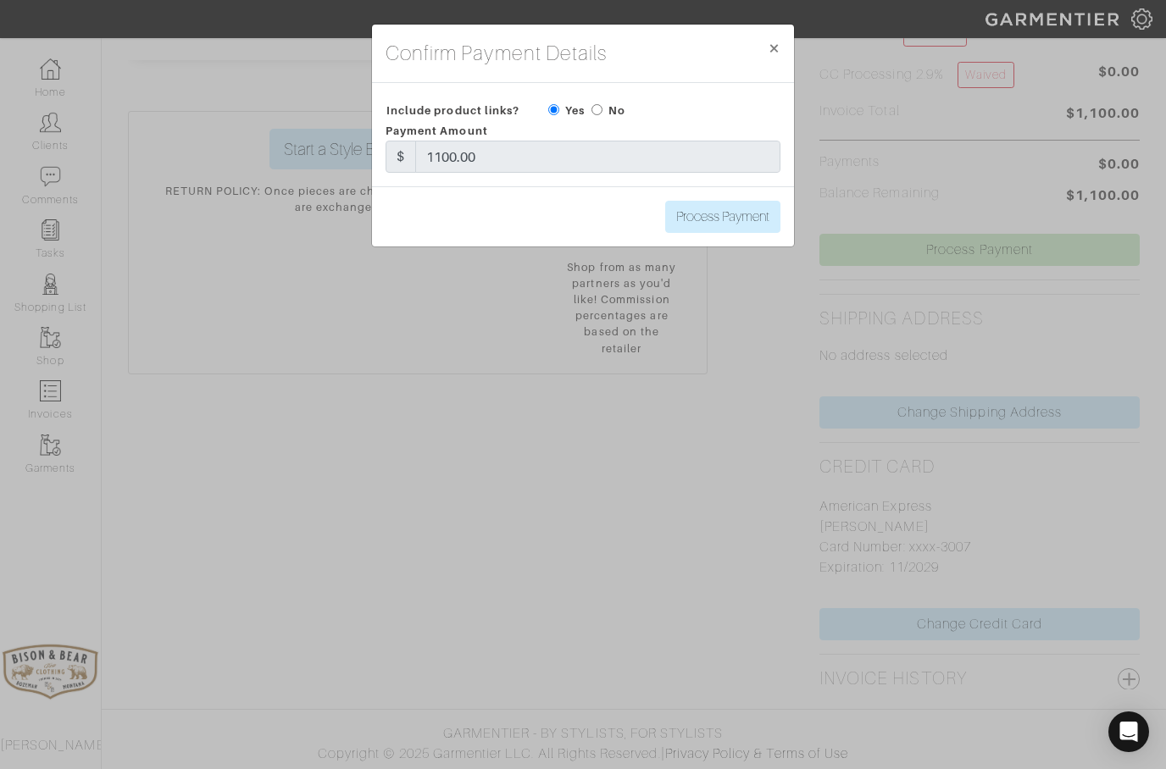
click at [621, 106] on label "No" at bounding box center [616, 111] width 17 height 16
click at [593, 108] on input "radio" at bounding box center [596, 109] width 11 height 11
radio input "true"
click at [715, 222] on input "Process Payment" at bounding box center [722, 217] width 115 height 32
type input "Process Payment"
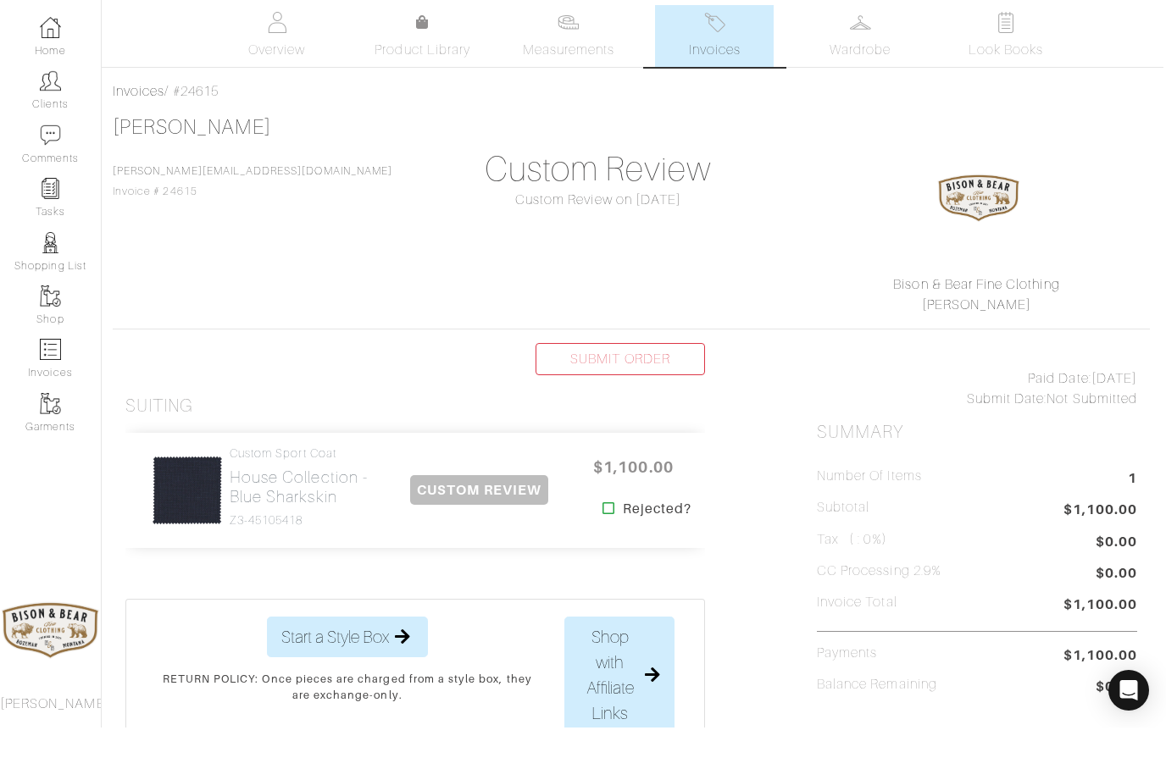
scroll to position [42, 3]
